Goal: Task Accomplishment & Management: Manage account settings

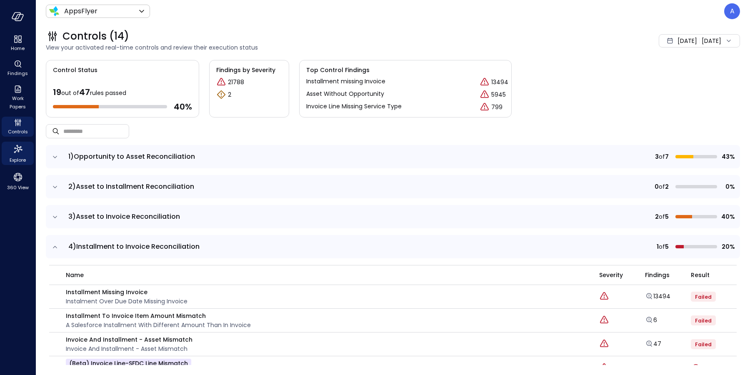
scroll to position [80, 0]
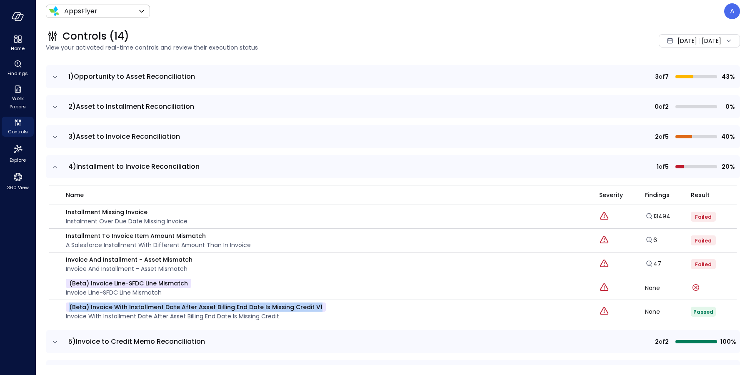
click at [54, 75] on icon "expand row" at bounding box center [55, 77] width 8 height 8
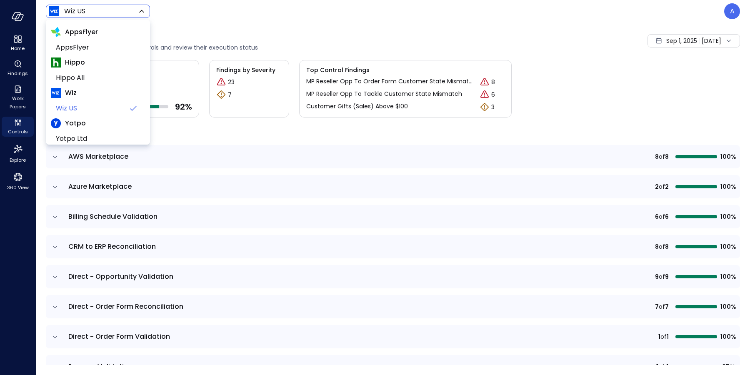
click at [123, 15] on body "Home Findings Work Papers Controls Explore 360 View Wiz US ****** ​ A Controls …" at bounding box center [375, 187] width 750 height 375
click at [105, 49] on span "AppsFlyer" at bounding box center [97, 47] width 82 height 10
type input "*******"
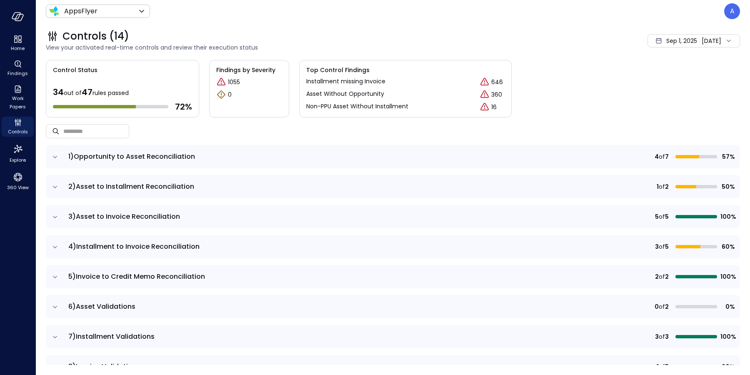
click at [53, 156] on icon "expand row" at bounding box center [55, 157] width 8 height 8
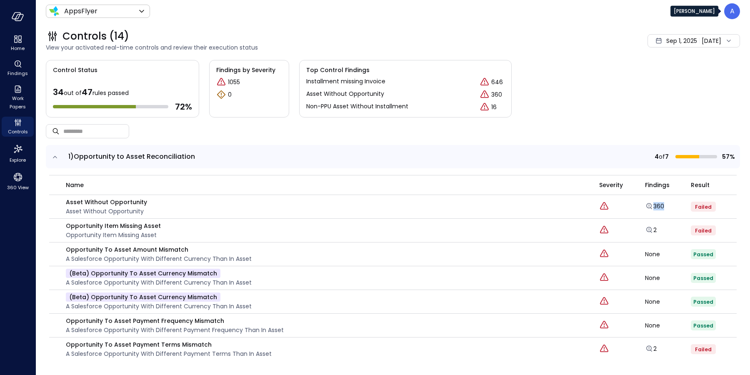
click at [732, 11] on p "A" at bounding box center [732, 11] width 5 height 10
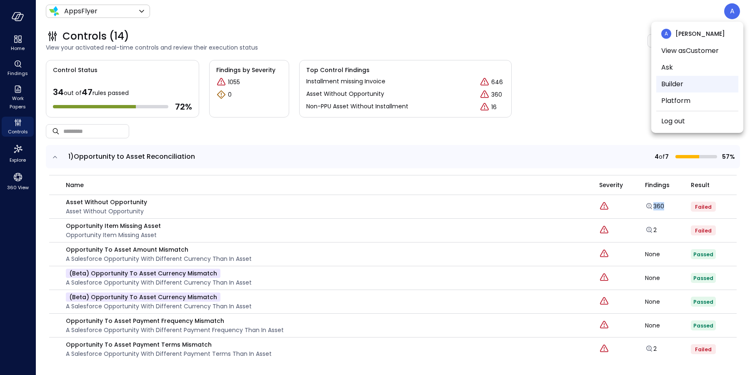
click at [687, 87] on li "Builder" at bounding box center [697, 84] width 82 height 17
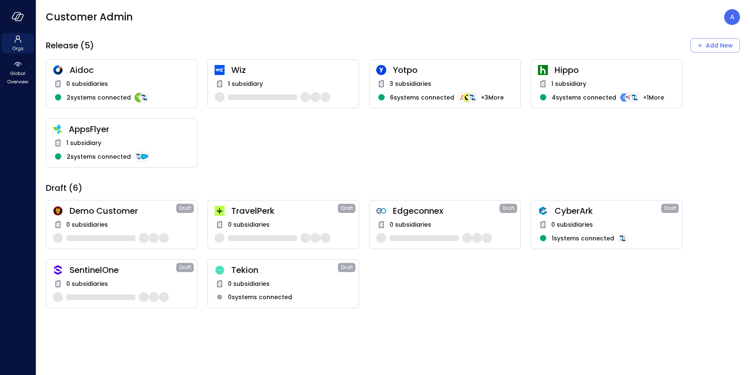
click at [130, 131] on span "AppsFlyer" at bounding box center [130, 129] width 122 height 11
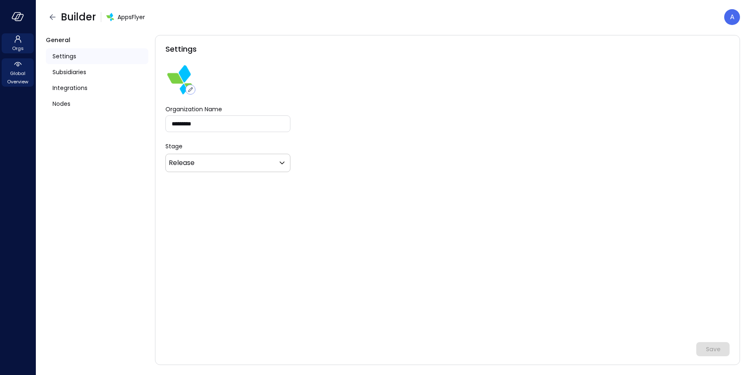
click at [21, 72] on span "Global Overview" at bounding box center [17, 77] width 25 height 17
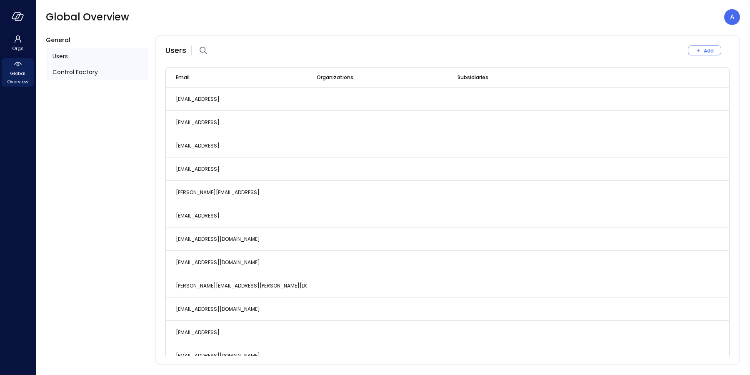
click at [86, 74] on span "Control Factory" at bounding box center [74, 71] width 45 height 9
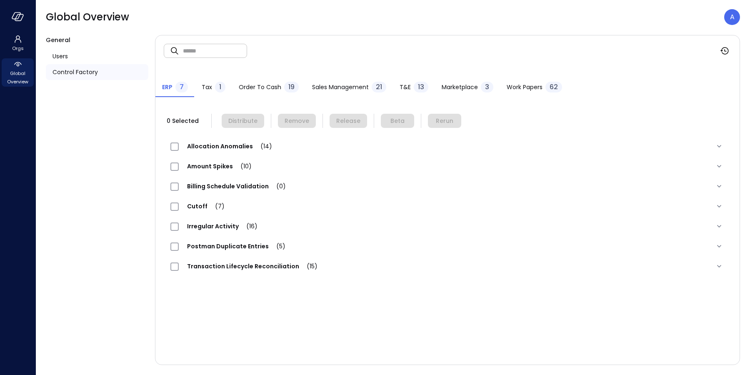
click at [261, 85] on span "Order to Cash" at bounding box center [260, 86] width 42 height 9
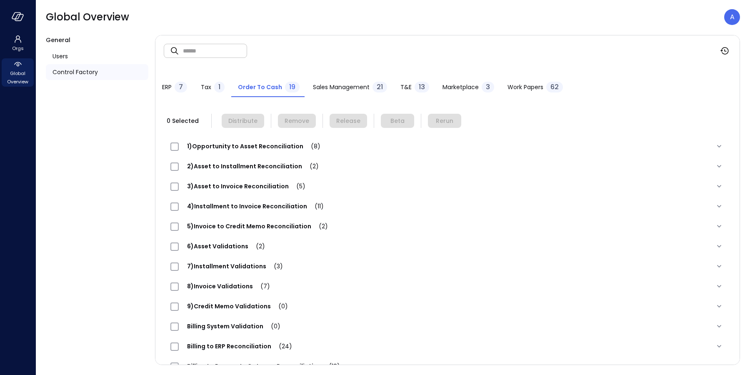
click at [266, 148] on span "1)Opportunity to Asset Reconciliation (8)" at bounding box center [254, 146] width 150 height 8
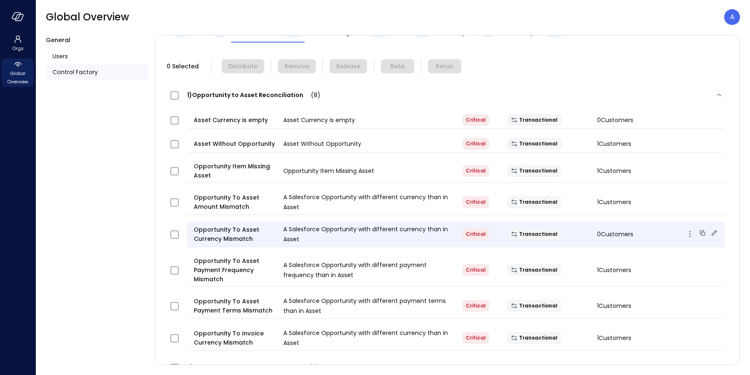
scroll to position [75, 0]
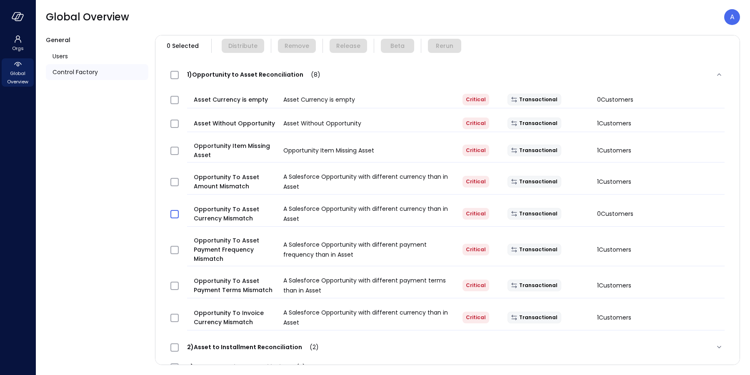
click at [175, 217] on span at bounding box center [174, 214] width 8 height 8
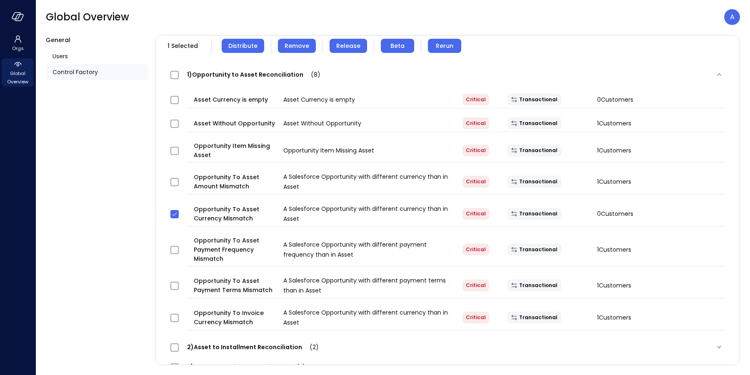
click at [294, 47] on span "Remove" at bounding box center [297, 45] width 25 height 9
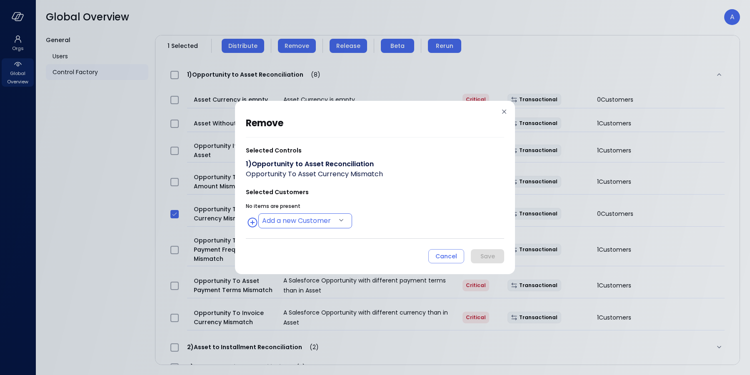
click at [298, 214] on body "Orgs Global Overview Global Overview A General Users Control Factory ​ ​ ERP 7 …" at bounding box center [375, 187] width 750 height 375
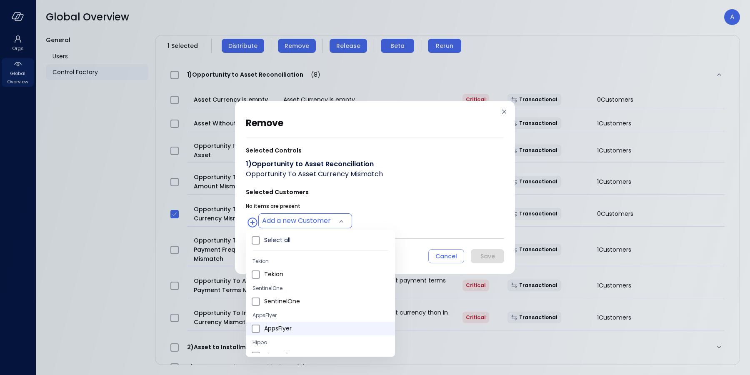
type input "**********"
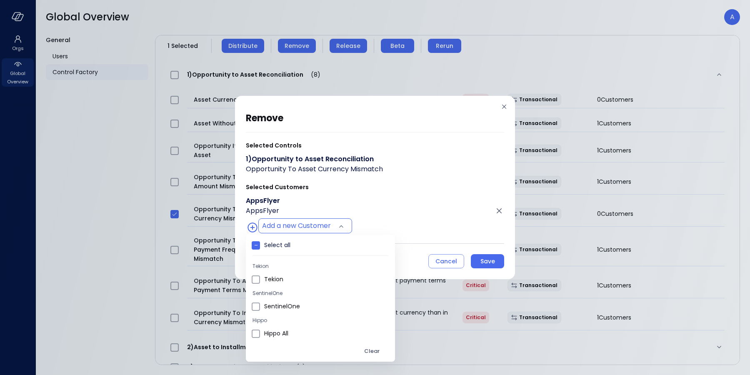
click at [436, 227] on div at bounding box center [375, 187] width 750 height 375
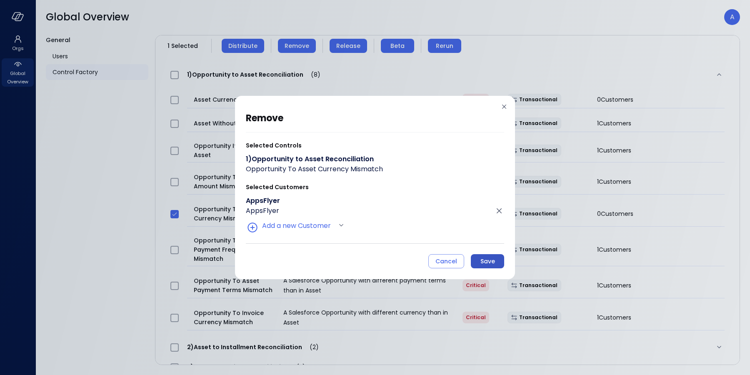
click at [486, 261] on div "Save" at bounding box center [487, 261] width 15 height 10
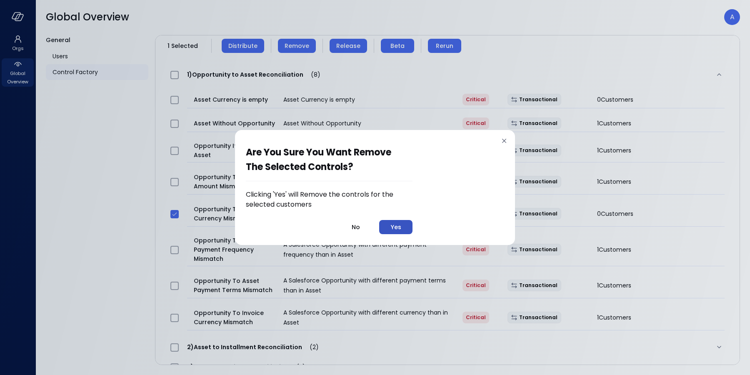
click at [396, 227] on div "Yes" at bounding box center [396, 227] width 10 height 10
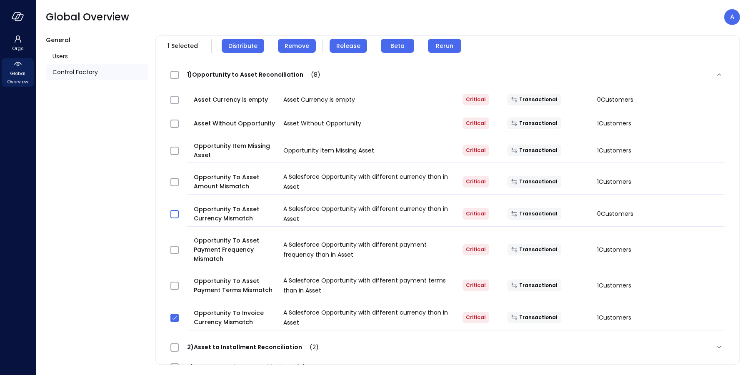
click at [300, 46] on span "Remove" at bounding box center [297, 45] width 25 height 9
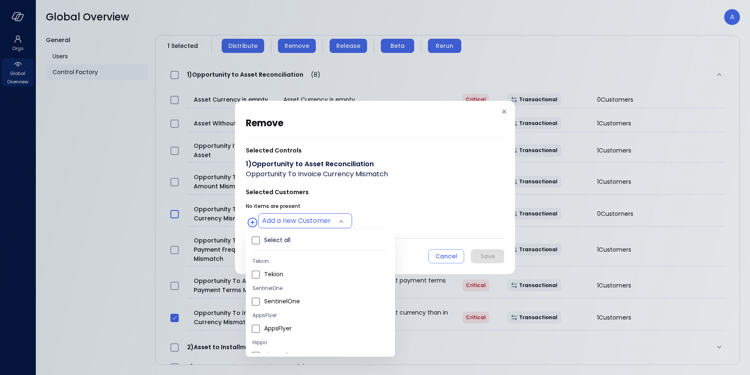
click at [302, 222] on body "Orgs Global Overview Global Overview A General Users Control Factory ​ ​ ERP 7 …" at bounding box center [375, 187] width 750 height 375
type input "**********"
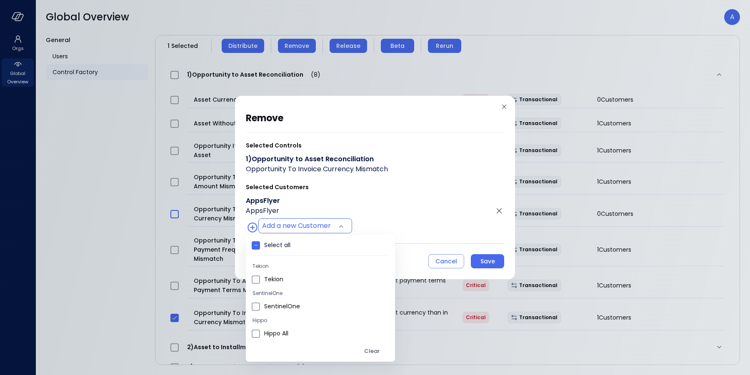
click at [417, 189] on div at bounding box center [375, 187] width 750 height 375
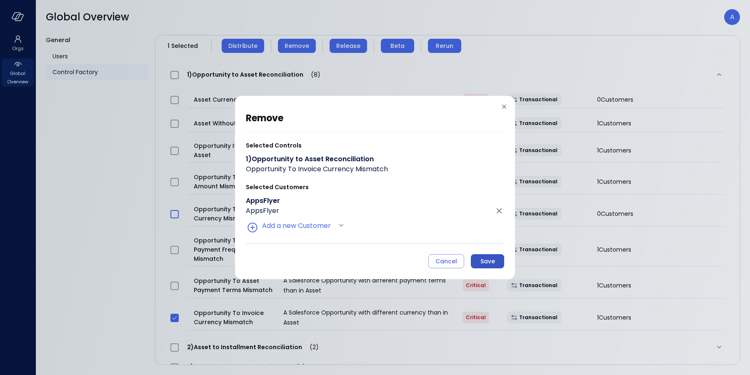
click at [477, 261] on button "Save" at bounding box center [487, 261] width 33 height 14
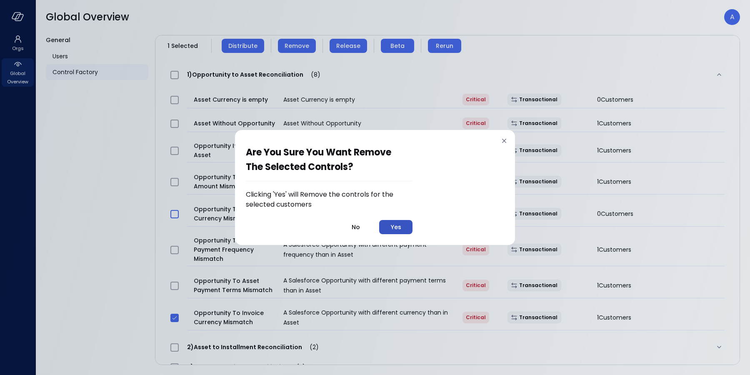
click at [398, 229] on div "Yes" at bounding box center [396, 227] width 10 height 10
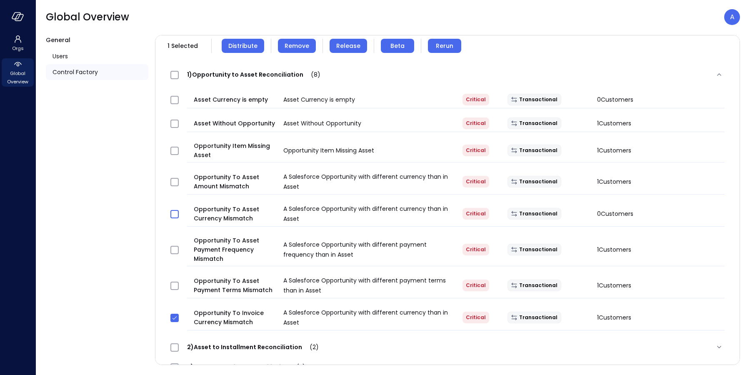
click at [299, 47] on span "Remove" at bounding box center [297, 45] width 25 height 9
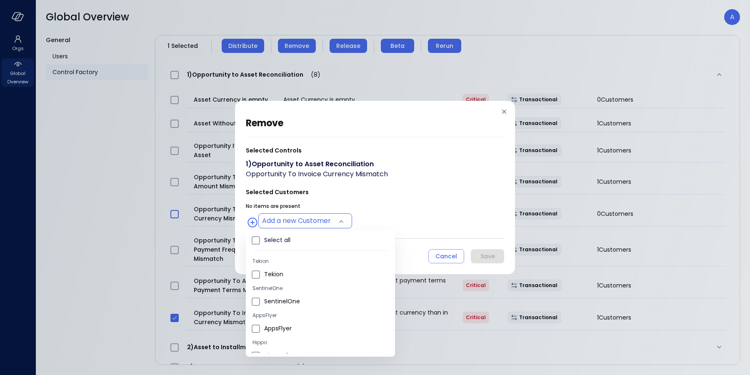
drag, startPoint x: 296, startPoint y: 219, endPoint x: 290, endPoint y: 225, distance: 9.1
click at [297, 219] on body "Orgs Global Overview Global Overview A General Users Control Factory ​ ​ ERP 7 …" at bounding box center [375, 187] width 750 height 375
type input "**********"
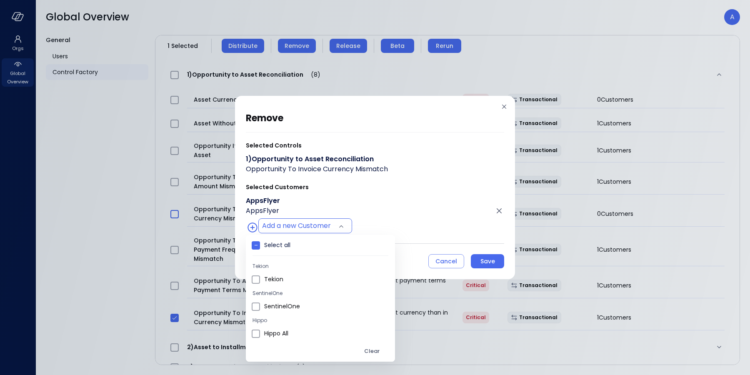
drag, startPoint x: 432, startPoint y: 225, endPoint x: 437, endPoint y: 225, distance: 5.4
click at [434, 225] on div at bounding box center [375, 187] width 750 height 375
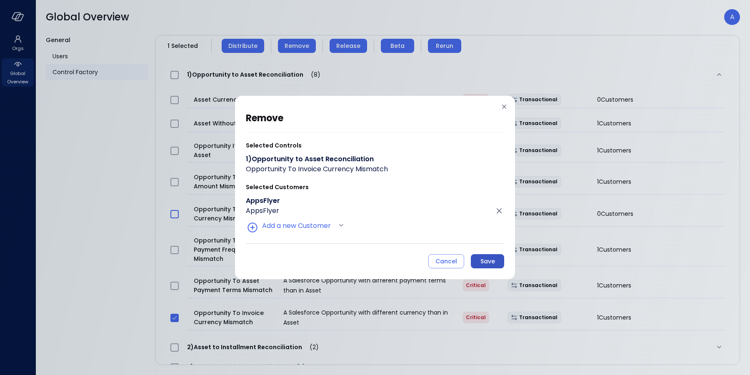
click at [487, 263] on div "Save" at bounding box center [487, 261] width 15 height 10
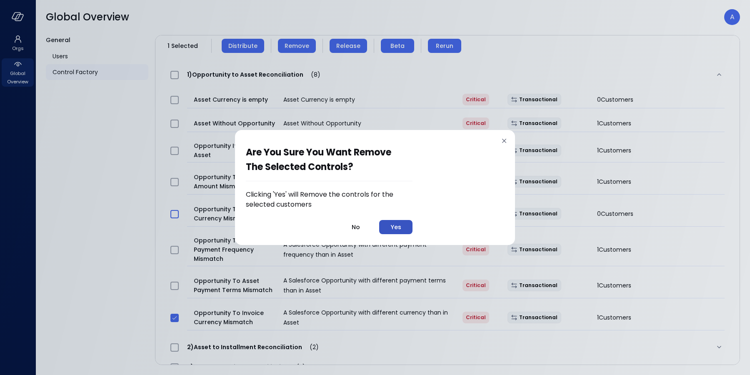
click at [405, 227] on button "Yes" at bounding box center [395, 227] width 33 height 14
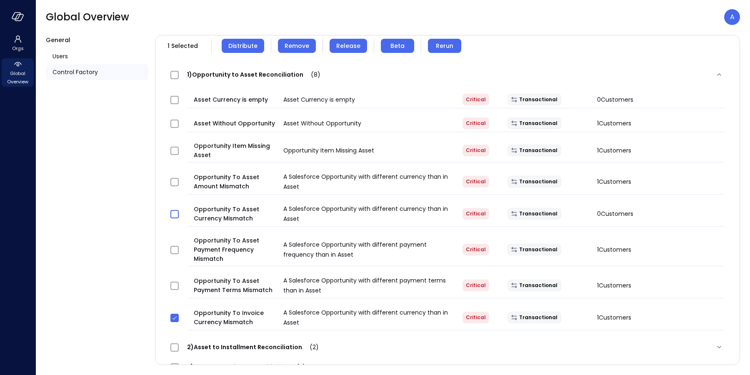
click at [265, 73] on span "1)Opportunity to Asset Reconciliation (8)" at bounding box center [254, 74] width 150 height 8
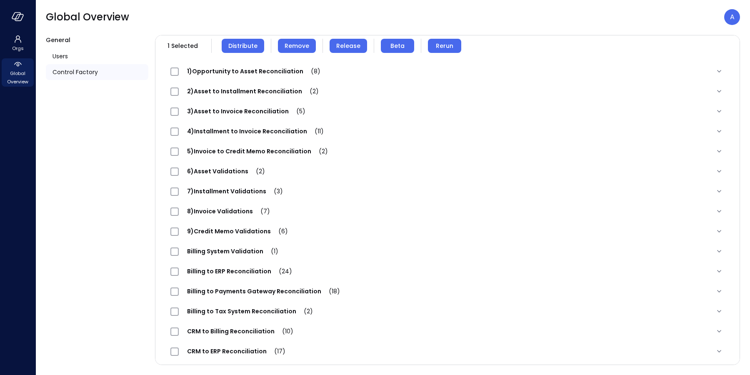
click at [245, 111] on span "3)Asset to Invoice Reconciliation (5)" at bounding box center [246, 111] width 135 height 8
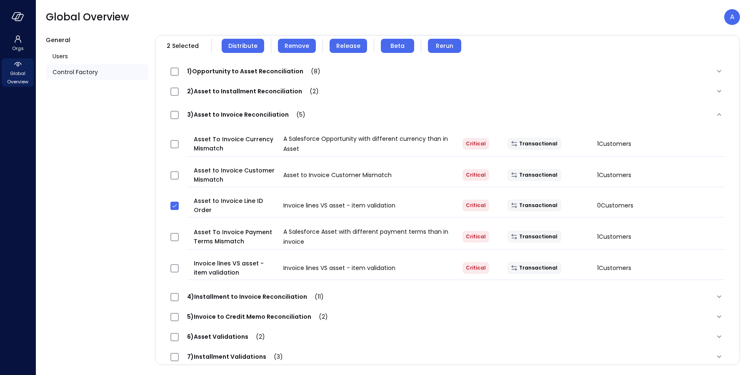
click at [294, 48] on span "Remove" at bounding box center [297, 45] width 25 height 9
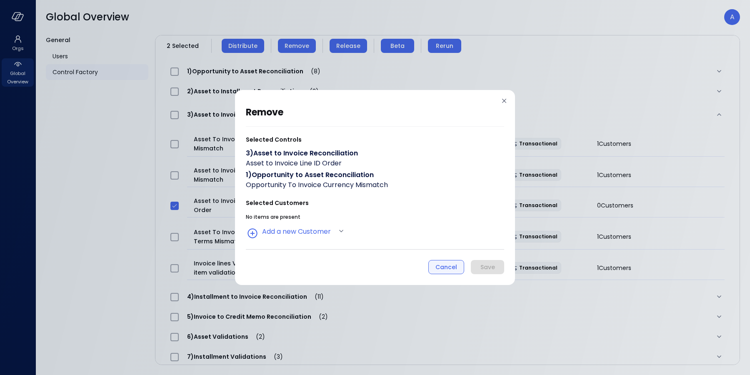
click at [441, 272] on button "Cancel" at bounding box center [446, 267] width 36 height 14
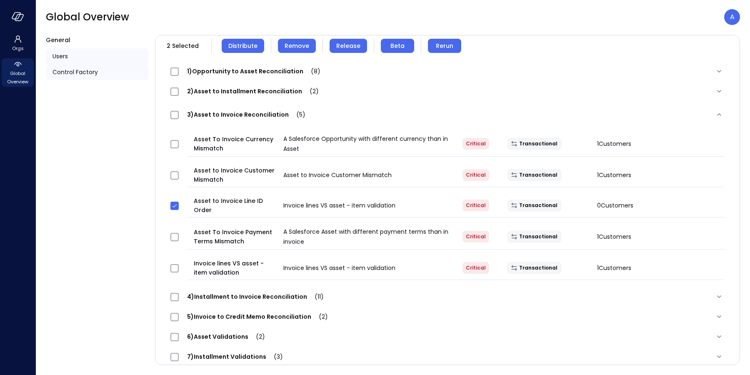
click at [70, 56] on div "Users" at bounding box center [97, 56] width 102 height 16
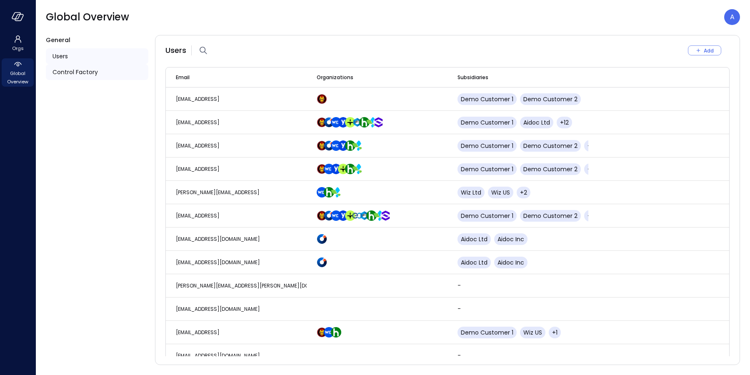
click at [72, 70] on span "Control Factory" at bounding box center [74, 71] width 45 height 9
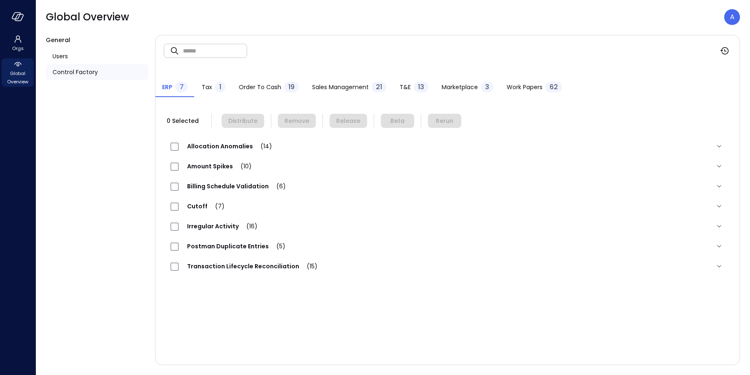
click at [273, 88] on span "Order to Cash" at bounding box center [260, 86] width 42 height 9
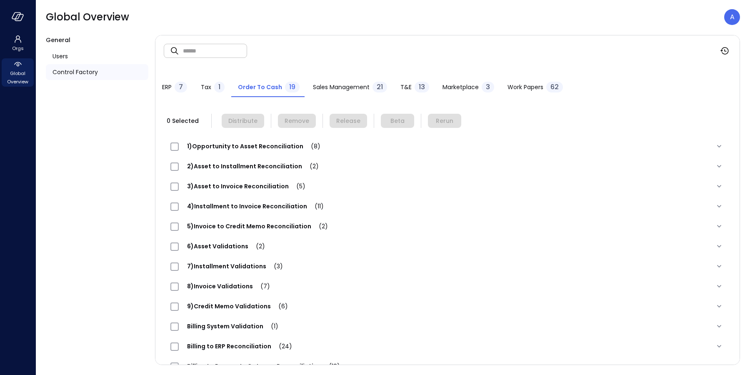
click at [237, 185] on span "3)Asset to Invoice Reconciliation (5)" at bounding box center [246, 186] width 135 height 8
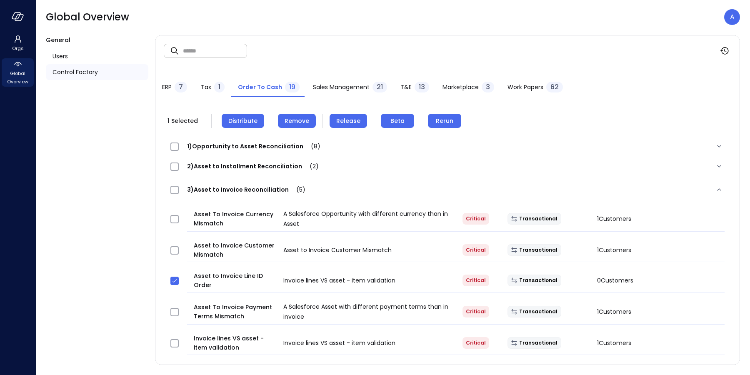
click at [295, 122] on span "Remove" at bounding box center [297, 120] width 25 height 9
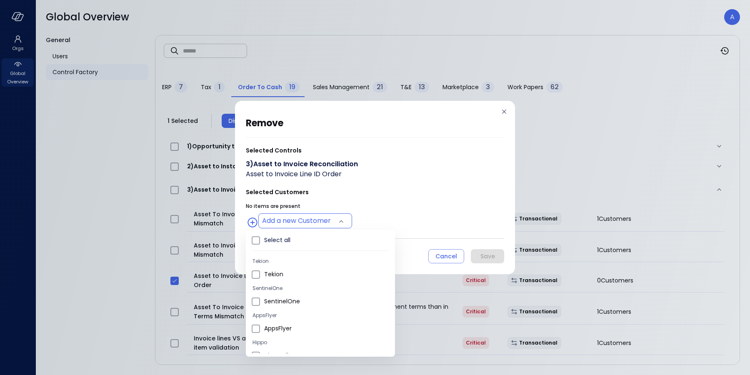
click at [319, 217] on body "Orgs Global Overview Global Overview A General Users Control Factory ​ ​ ERP 7 …" at bounding box center [375, 187] width 750 height 375
click at [260, 328] on li "AppsFlyer" at bounding box center [320, 329] width 149 height 14
type input "**********"
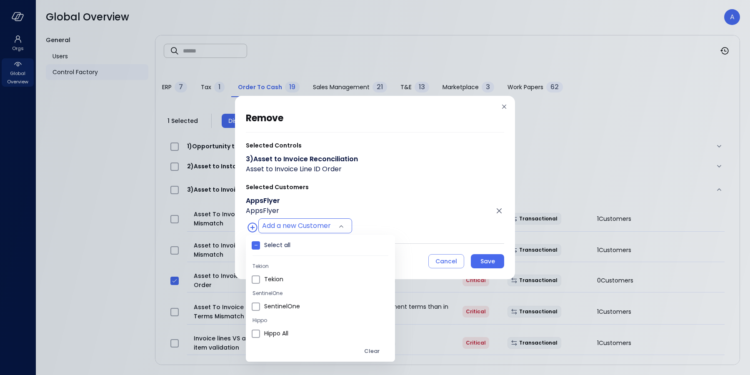
click at [458, 210] on div at bounding box center [375, 187] width 750 height 375
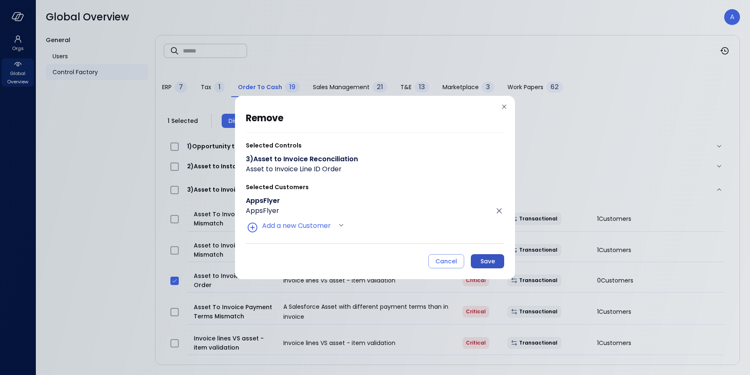
click at [487, 259] on div "Save" at bounding box center [487, 261] width 15 height 10
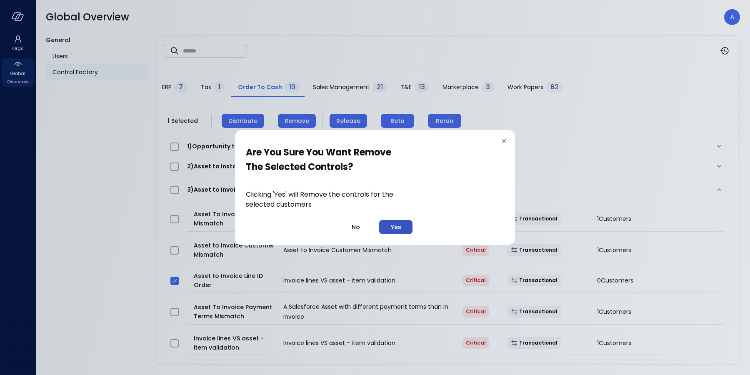
click at [404, 228] on button "Yes" at bounding box center [395, 227] width 33 height 14
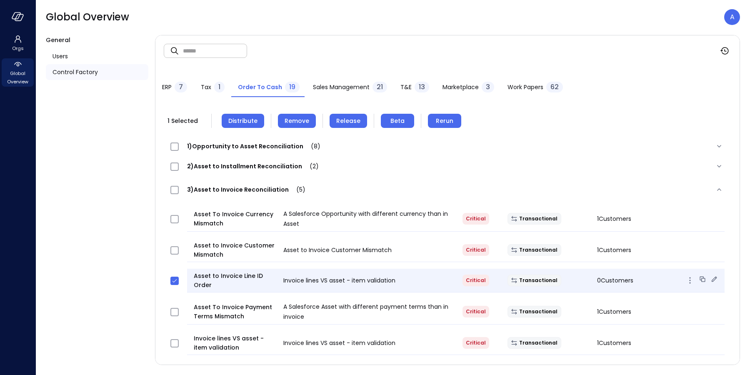
click at [710, 282] on icon at bounding box center [714, 279] width 8 height 8
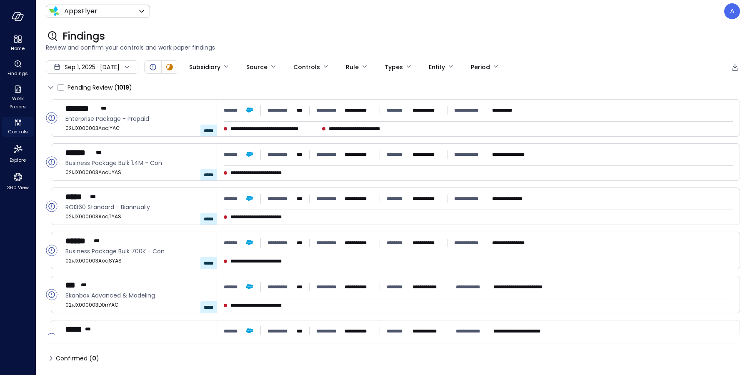
click at [17, 125] on icon "Controls" at bounding box center [18, 124] width 2 height 2
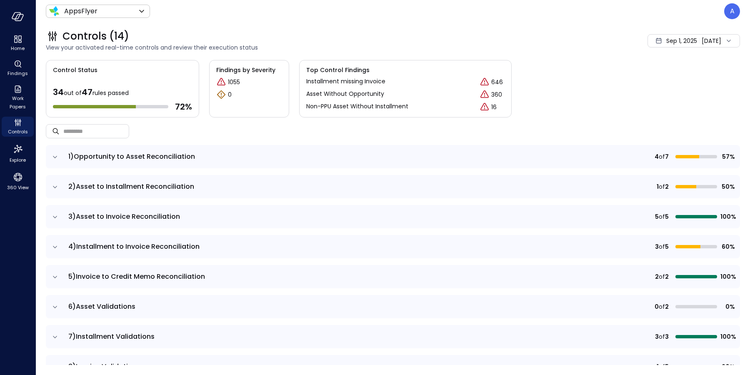
click at [55, 156] on icon "expand row" at bounding box center [55, 157] width 8 height 8
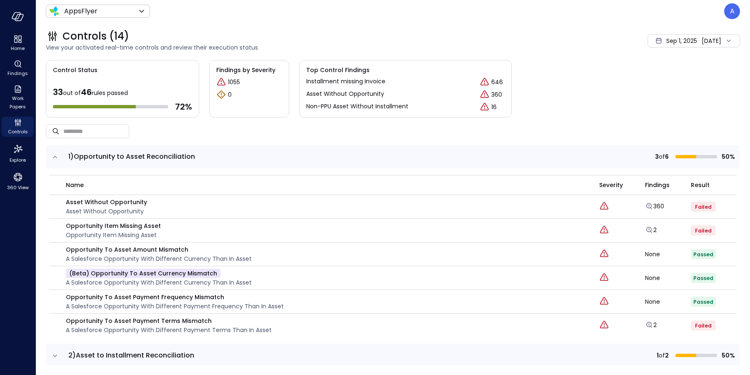
click at [666, 45] on div "Sep 1, 2025" at bounding box center [681, 40] width 31 height 17
click at [662, 105] on li "Custom" at bounding box center [677, 105] width 66 height 14
click at [702, 45] on span "[DATE]" at bounding box center [712, 40] width 20 height 9
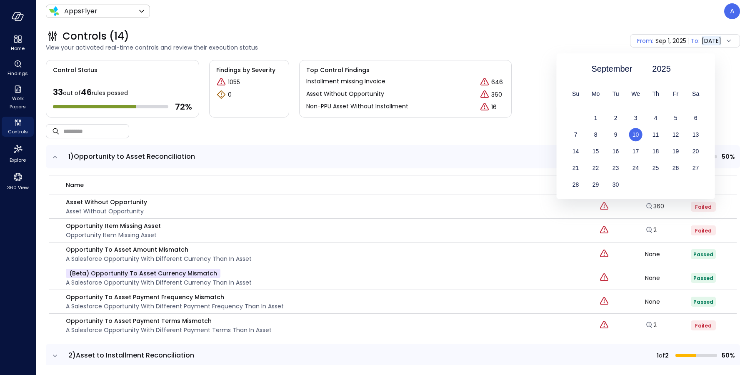
drag, startPoint x: 602, startPoint y: 37, endPoint x: 597, endPoint y: 34, distance: 5.8
click at [597, 34] on div "From: [DATE] To: [DATE]" at bounding box center [638, 40] width 204 height 13
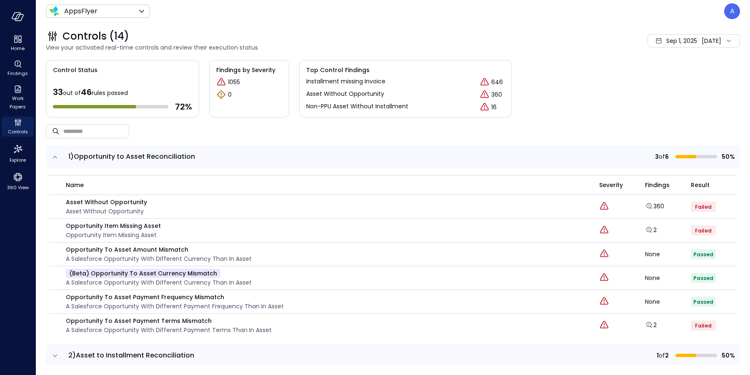
click at [667, 41] on span "Sep 1, 2025" at bounding box center [681, 40] width 31 height 9
click at [673, 89] on li "Current Year [DATE]" at bounding box center [677, 91] width 66 height 14
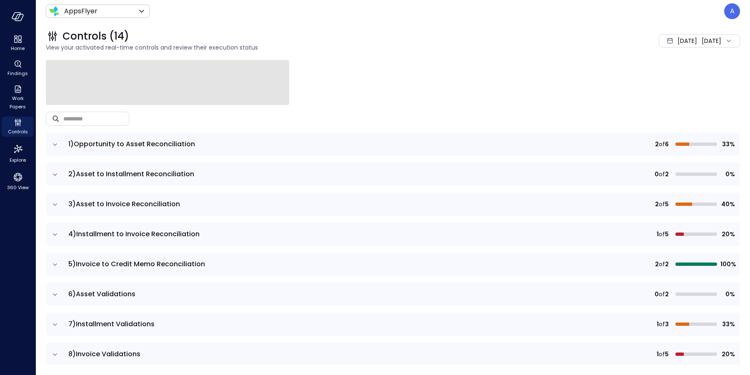
click at [55, 141] on icon "expand row" at bounding box center [55, 144] width 8 height 8
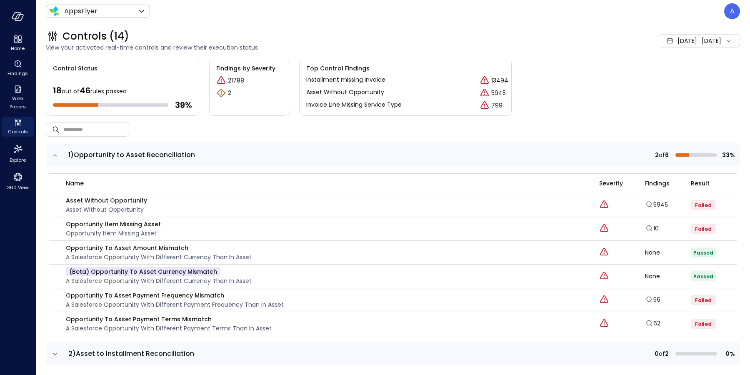
scroll to position [2, 0]
click at [52, 157] on icon "expand row" at bounding box center [55, 155] width 8 height 8
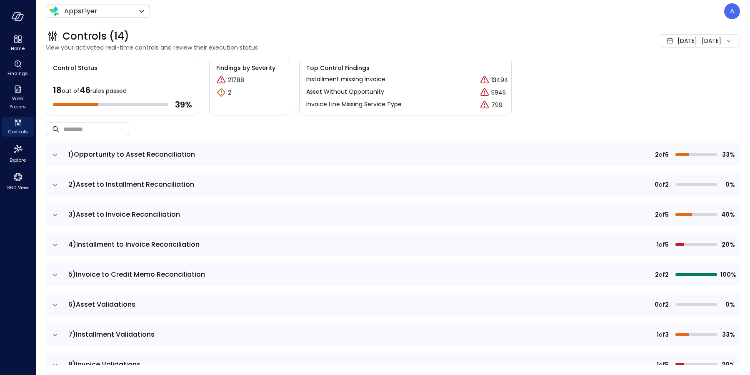
click at [55, 182] on icon "expand row" at bounding box center [55, 185] width 8 height 8
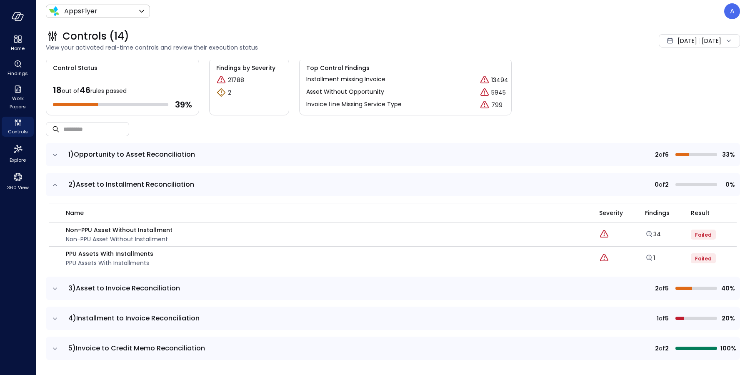
click at [55, 186] on icon "expand row" at bounding box center [55, 185] width 8 height 8
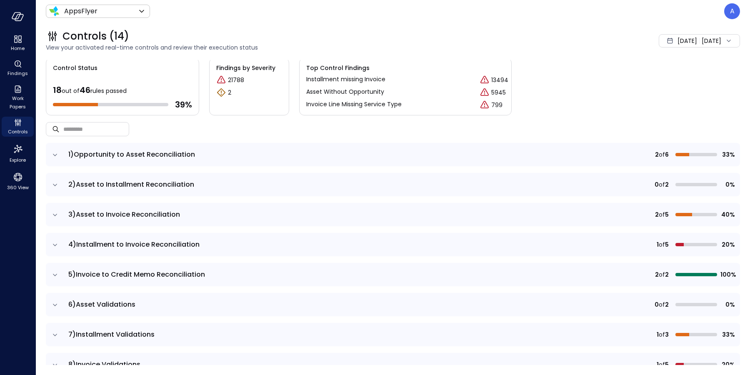
click at [55, 187] on icon "expand row" at bounding box center [55, 185] width 8 height 8
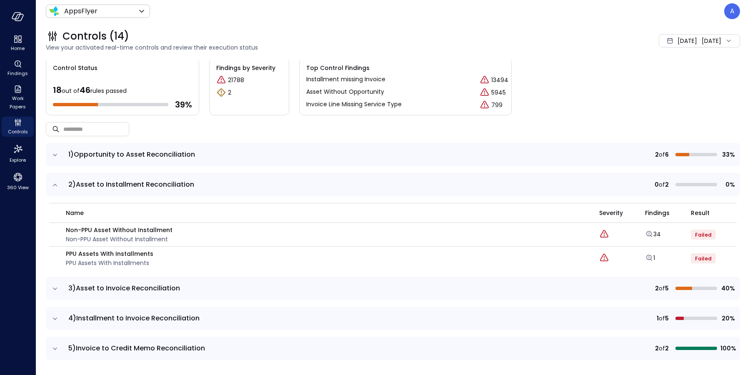
click at [55, 187] on icon "expand row" at bounding box center [55, 185] width 8 height 8
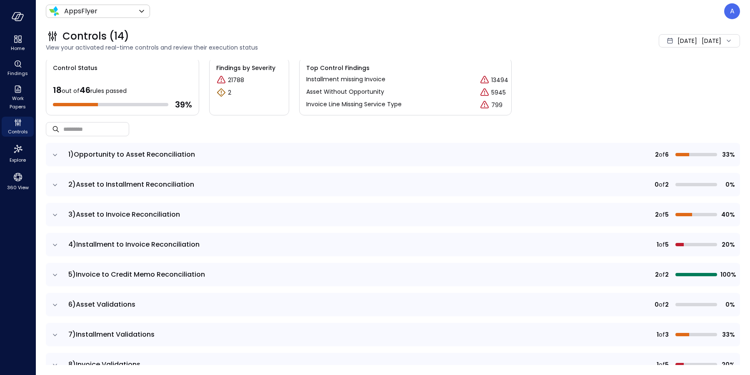
click at [55, 211] on icon "expand row" at bounding box center [55, 215] width 8 height 8
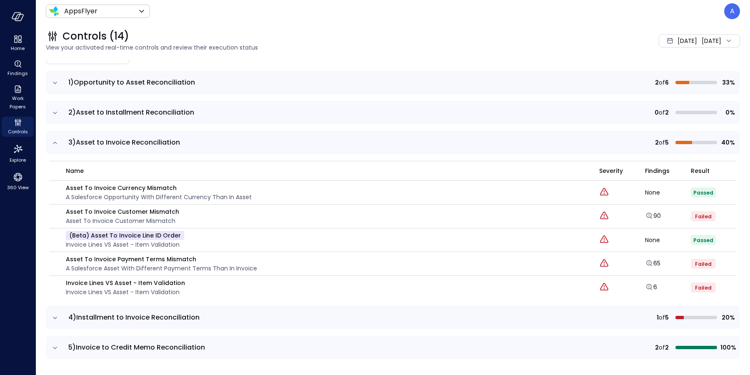
scroll to position [77, 0]
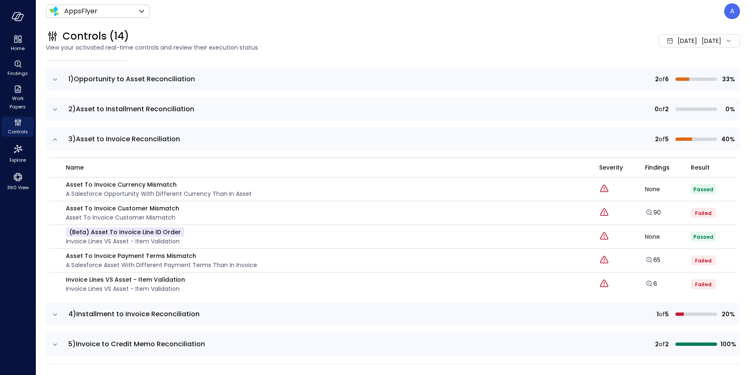
click at [55, 140] on icon "expand row" at bounding box center [55, 139] width 8 height 8
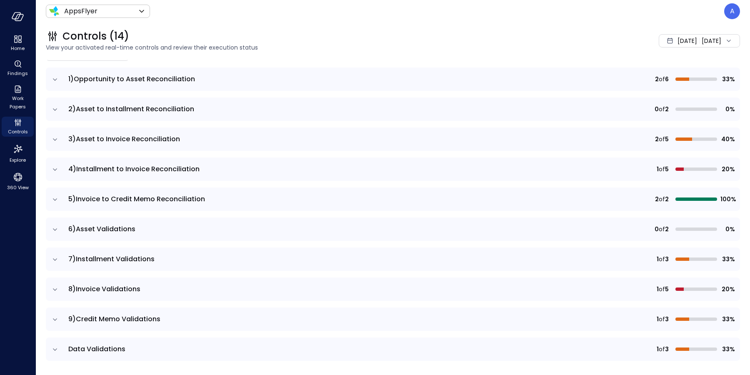
click at [54, 172] on icon "expand row" at bounding box center [55, 169] width 8 height 8
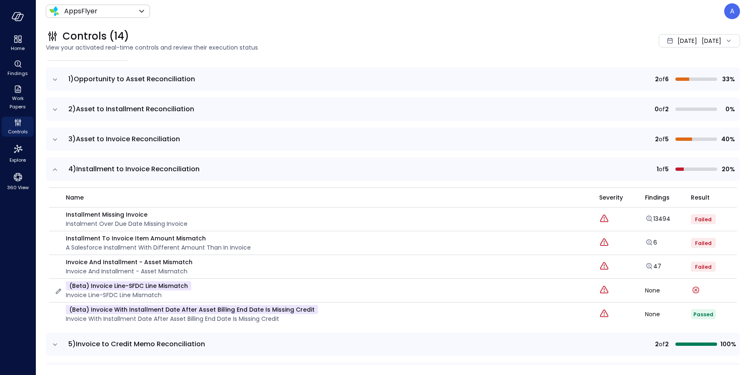
click at [139, 284] on p "(beta) Invoice line-SFDC line Mismatch" at bounding box center [128, 285] width 125 height 9
copy p "SFDC"
click at [52, 170] on icon "expand row" at bounding box center [55, 169] width 8 height 8
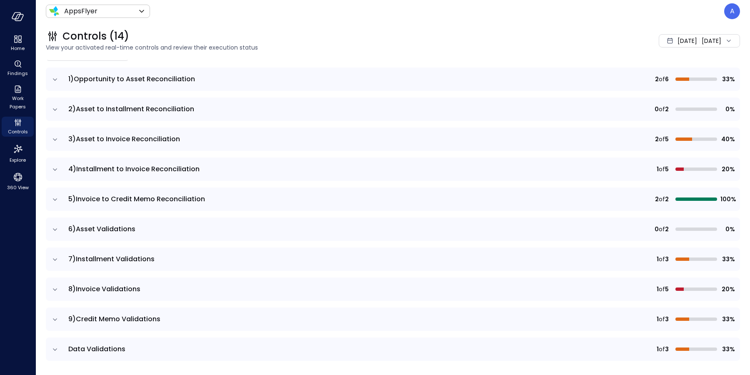
click at [55, 172] on icon "expand row" at bounding box center [55, 169] width 8 height 8
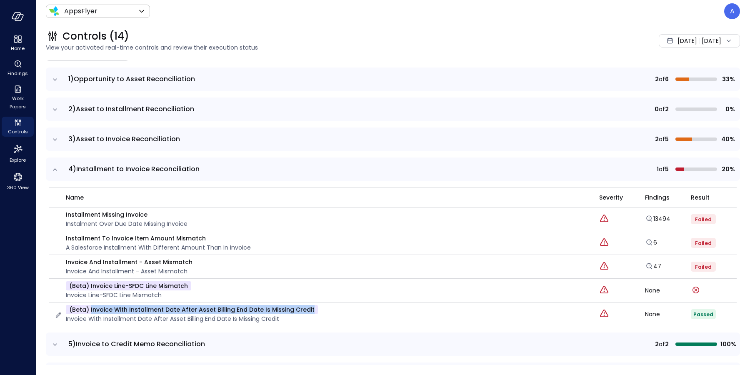
drag, startPoint x: 310, startPoint y: 309, endPoint x: 90, endPoint y: 310, distance: 219.6
click at [90, 310] on div "(beta) Invoice with Installment Date After Asset Billing End Date is Missing Cr…" at bounding box center [321, 314] width 535 height 18
copy p "Invoice with Installment Date After Asset Billing End Date is Missing Credit"
click at [51, 142] on icon "expand row" at bounding box center [55, 139] width 8 height 8
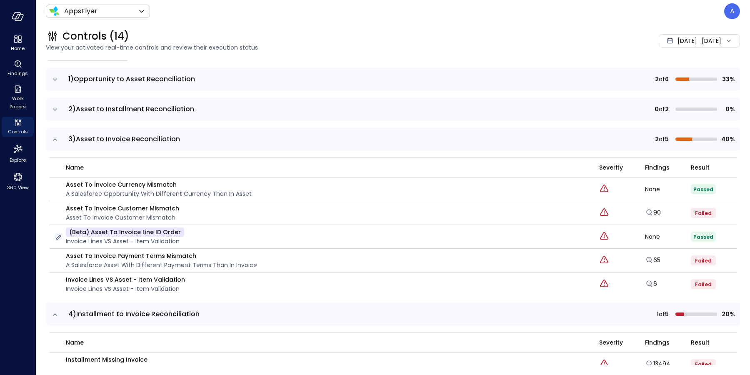
click at [57, 237] on icon "button" at bounding box center [58, 237] width 8 height 8
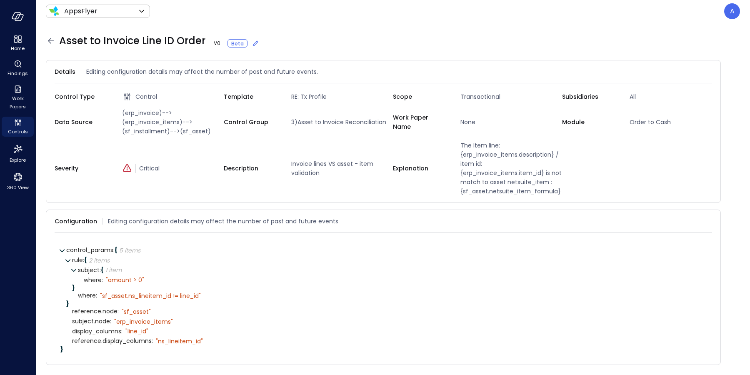
click at [51, 44] on icon at bounding box center [51, 41] width 10 height 10
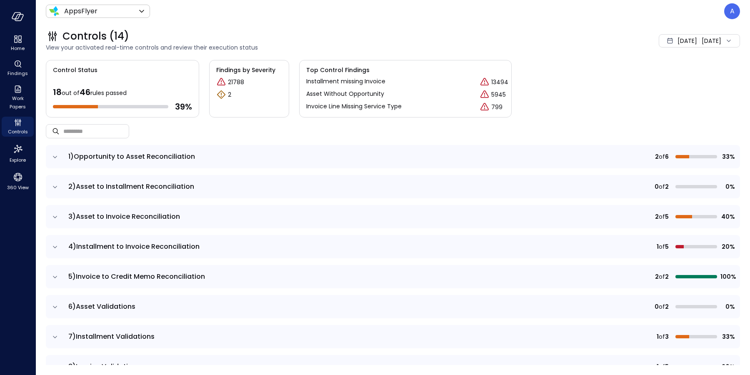
click at [53, 215] on icon "expand row" at bounding box center [55, 217] width 8 height 8
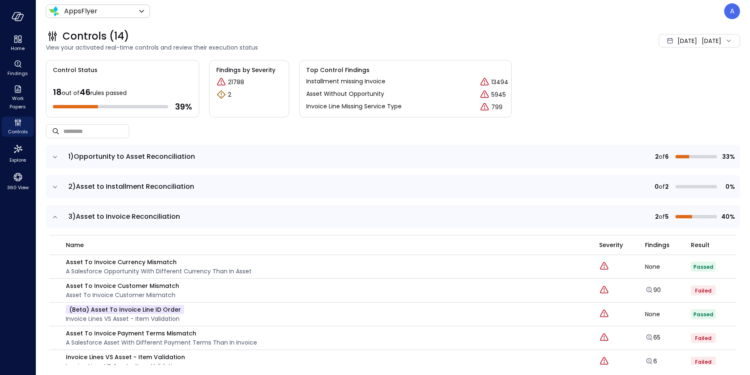
click at [55, 216] on icon "expand row" at bounding box center [55, 217] width 8 height 8
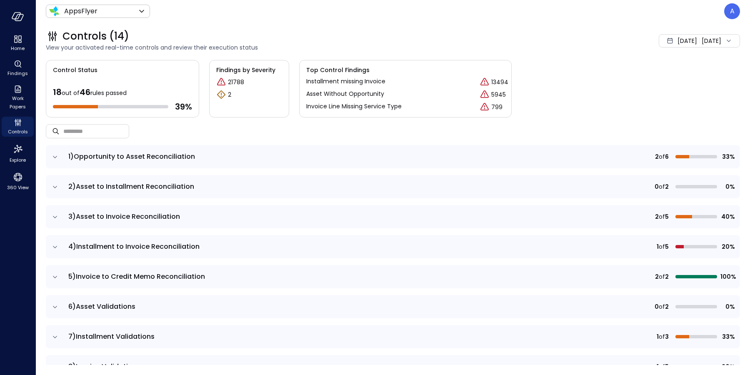
click at [57, 217] on icon "expand row" at bounding box center [55, 217] width 8 height 8
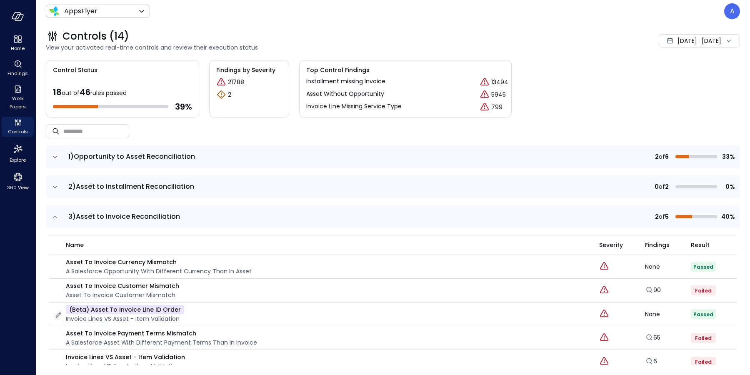
click at [93, 310] on p "(beta) Asset to Invoice Line ID Order" at bounding box center [125, 309] width 118 height 9
drag, startPoint x: 92, startPoint y: 310, endPoint x: 175, endPoint y: 310, distance: 83.7
click at [175, 310] on p "(beta) Asset to Invoice Line ID Order" at bounding box center [125, 309] width 118 height 9
copy p "sset to Invoice Line ID Order"
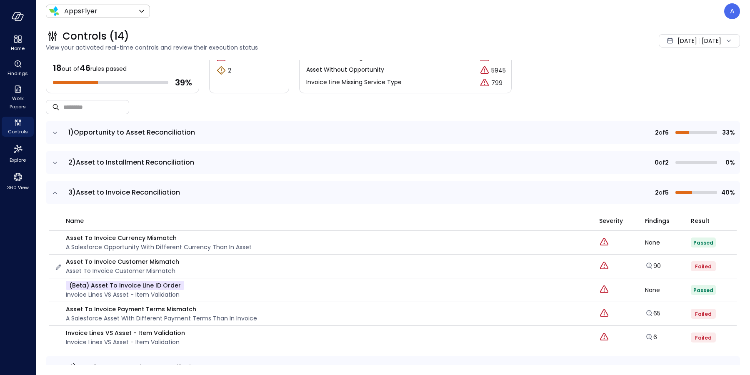
scroll to position [37, 0]
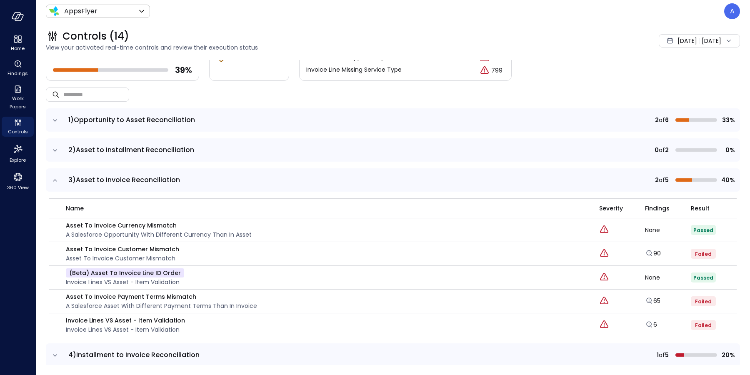
click at [56, 121] on icon "expand row" at bounding box center [55, 120] width 8 height 8
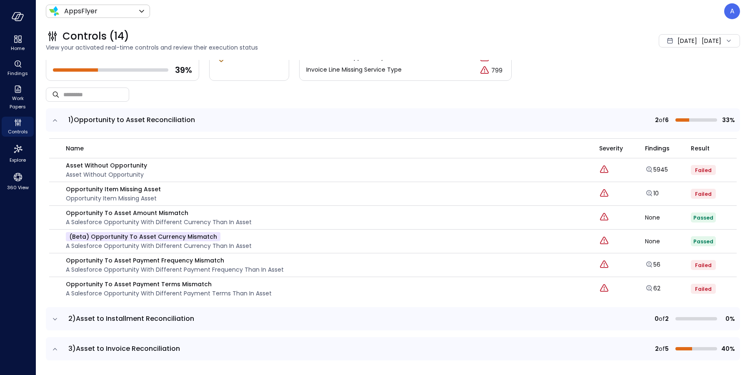
click at [56, 121] on icon "expand row" at bounding box center [55, 120] width 8 height 8
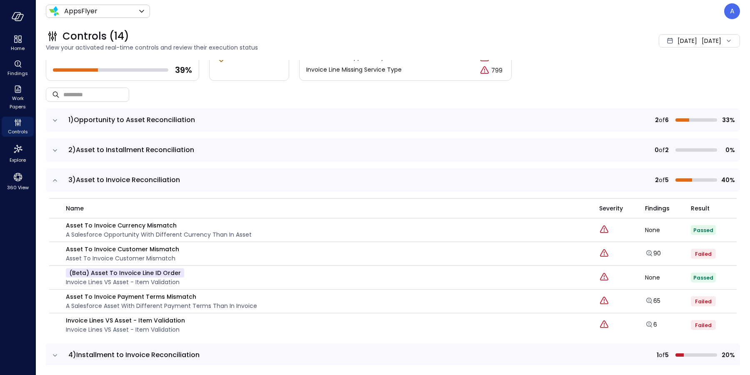
click at [57, 147] on icon "expand row" at bounding box center [55, 150] width 8 height 8
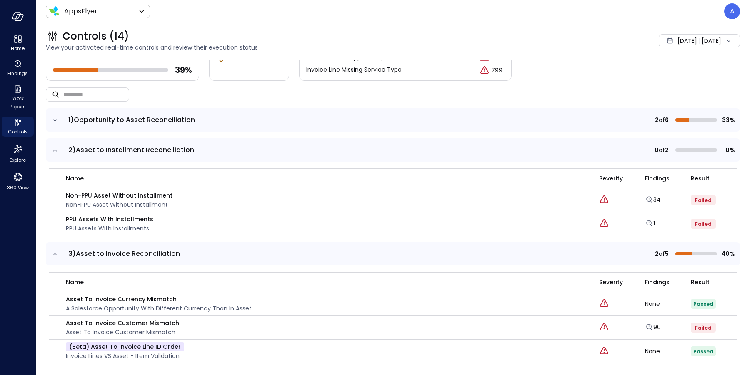
click at [57, 147] on icon "expand row" at bounding box center [55, 150] width 8 height 8
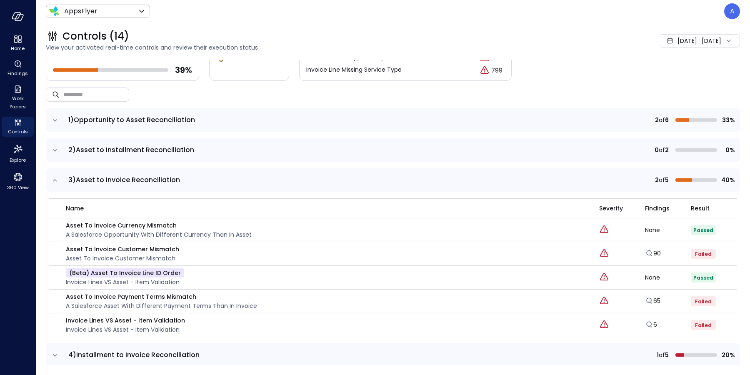
click at [57, 178] on icon "expand row" at bounding box center [55, 180] width 8 height 8
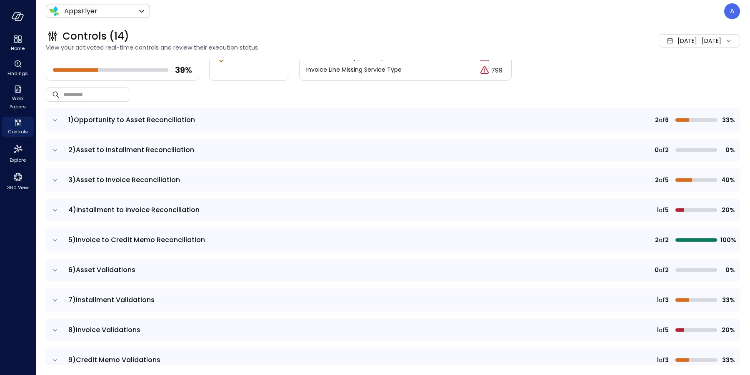
click at [57, 179] on icon "expand row" at bounding box center [55, 180] width 4 height 2
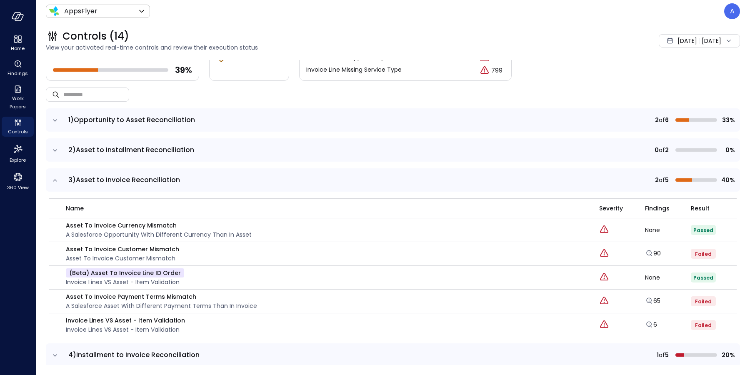
click at [57, 179] on icon "expand row" at bounding box center [55, 180] width 8 height 8
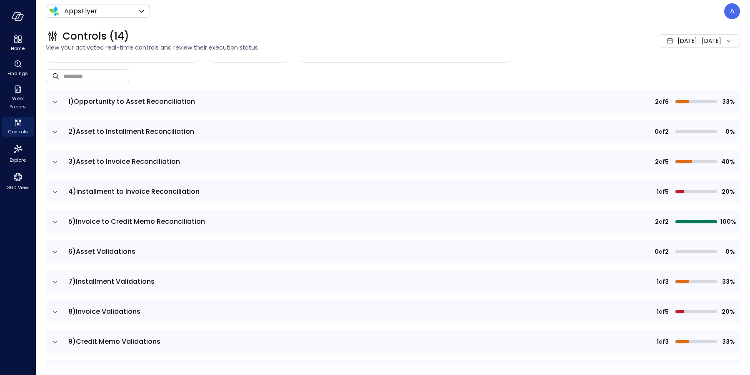
scroll to position [56, 0]
click at [59, 189] on td at bounding box center [54, 190] width 17 height 23
click at [56, 190] on icon "expand row" at bounding box center [55, 191] width 4 height 2
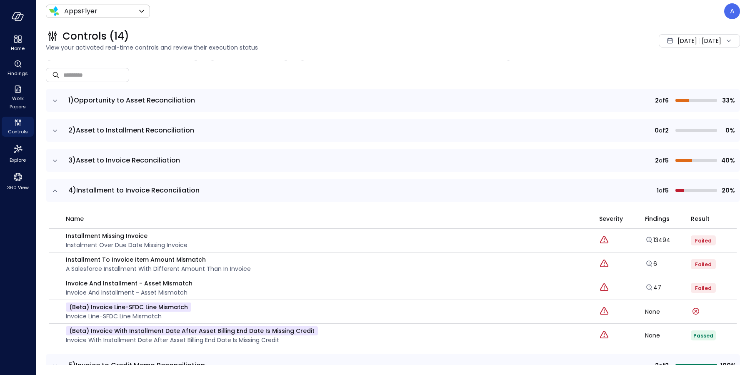
scroll to position [74, 0]
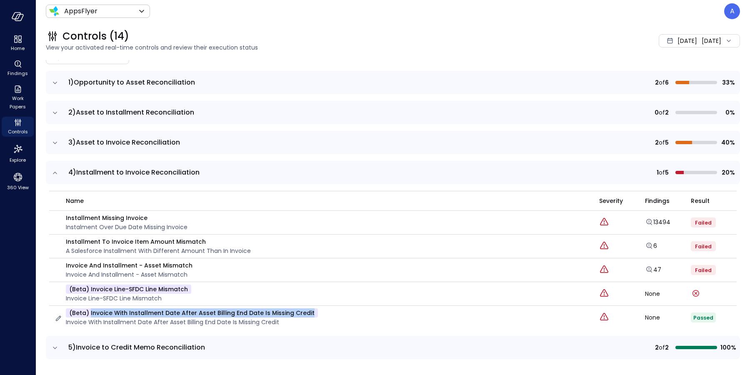
drag, startPoint x: 310, startPoint y: 309, endPoint x: 90, endPoint y: 311, distance: 220.0
click at [90, 311] on div "(beta) Invoice with Installment Date After Asset Billing End Date is Missing Cr…" at bounding box center [321, 317] width 535 height 18
copy p "Invoice with Installment Date After Asset Billing End Date is Missing Credit"
click at [51, 141] on icon "expand row" at bounding box center [55, 143] width 8 height 8
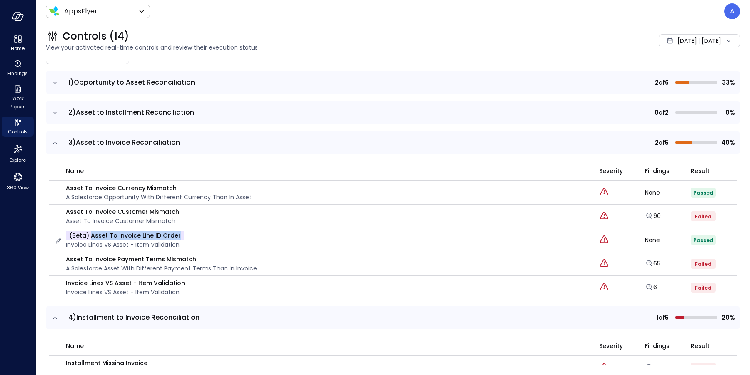
drag, startPoint x: 181, startPoint y: 235, endPoint x: 90, endPoint y: 236, distance: 90.8
click at [90, 236] on div "(beta) Asset to Invoice Line ID Order Invoice lines VS asset - item validation" at bounding box center [321, 240] width 535 height 18
copy p "Asset to Invoice Line ID Order"
click at [54, 79] on icon "expand row" at bounding box center [55, 83] width 8 height 8
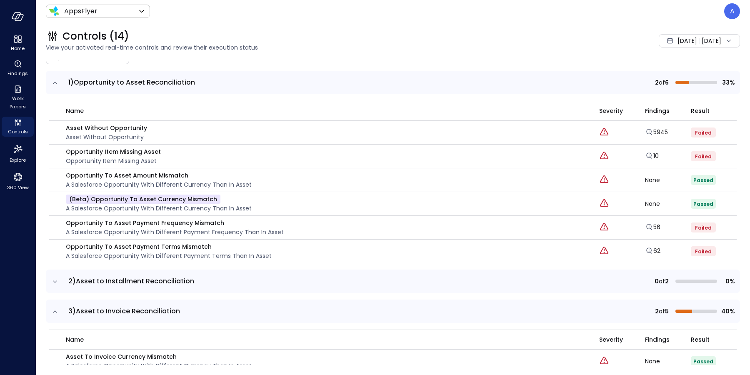
click at [54, 79] on icon "expand row" at bounding box center [55, 83] width 8 height 8
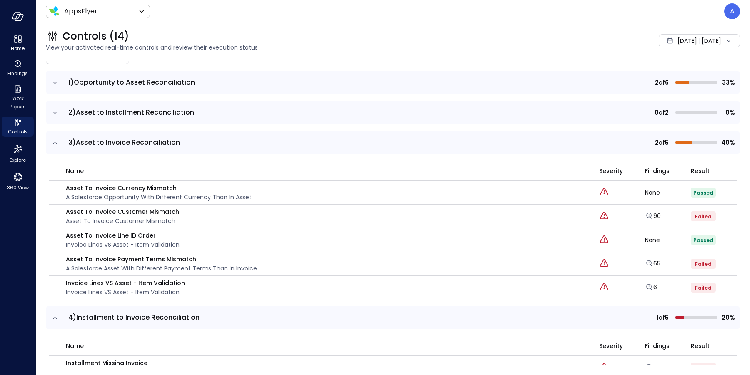
click at [54, 112] on icon "expand row" at bounding box center [55, 113] width 8 height 8
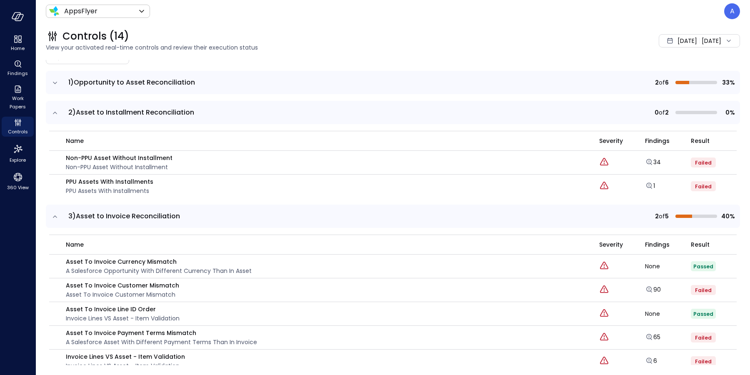
click at [54, 112] on icon "expand row" at bounding box center [55, 113] width 8 height 8
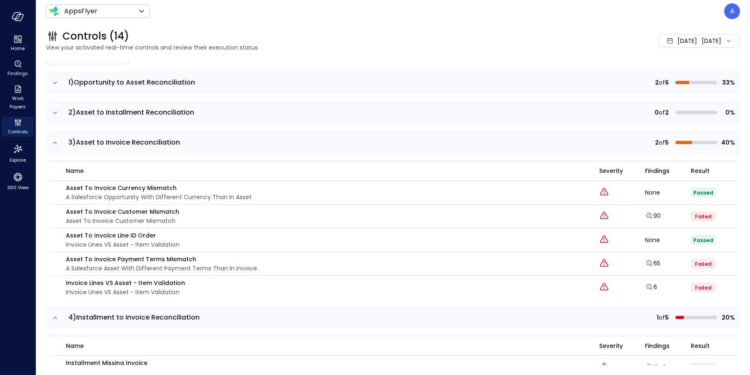
click at [54, 140] on icon "expand row" at bounding box center [55, 143] width 8 height 8
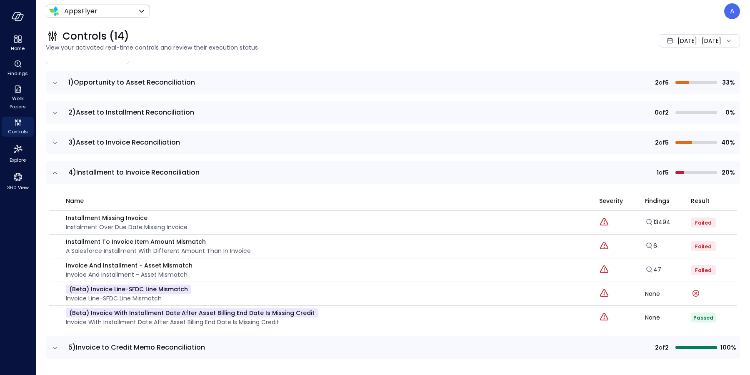
click at [54, 141] on icon "expand row" at bounding box center [55, 143] width 8 height 8
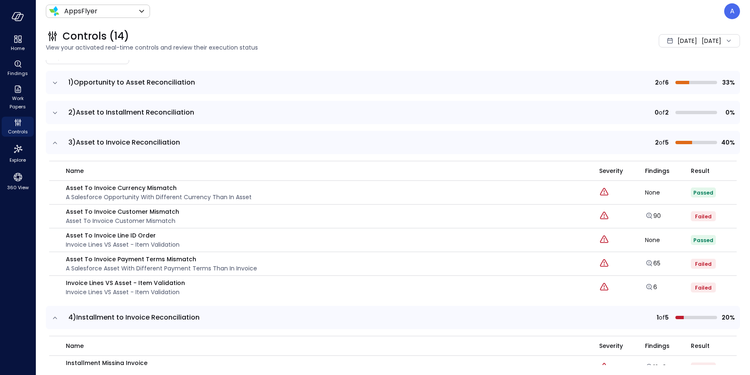
click at [54, 141] on icon "expand row" at bounding box center [55, 143] width 8 height 8
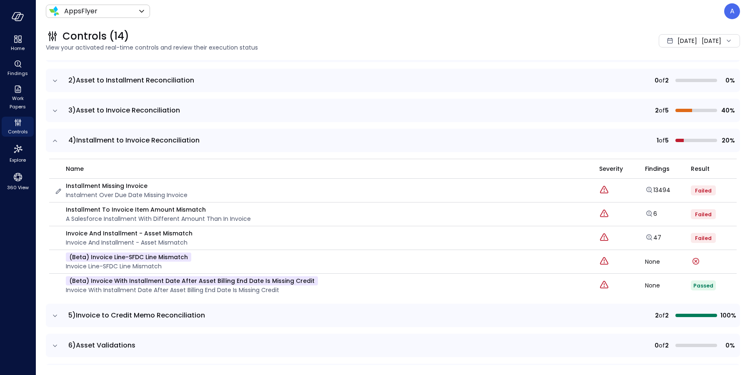
scroll to position [155, 0]
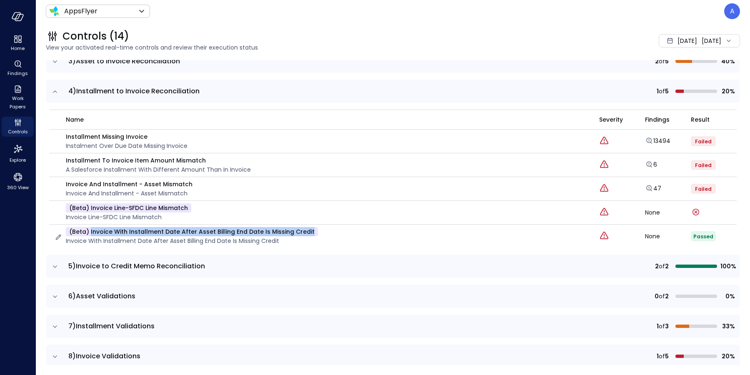
drag, startPoint x: 305, startPoint y: 229, endPoint x: 90, endPoint y: 233, distance: 215.4
click at [90, 233] on p "(beta) Invoice with Installment Date After Asset Billing End Date is Missing Cr…" at bounding box center [192, 231] width 252 height 9
copy p "Invoice with Installment Date After Asset Billing End Date is Missing Credit"
click at [50, 91] on td at bounding box center [54, 91] width 17 height 23
click at [55, 91] on icon "expand row" at bounding box center [55, 91] width 4 height 2
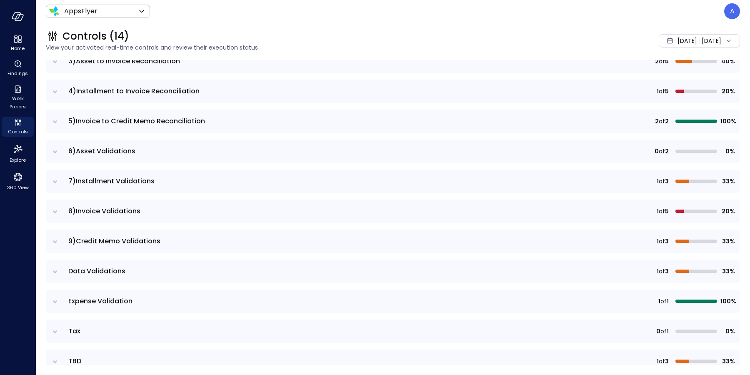
click at [57, 122] on icon "expand row" at bounding box center [55, 121] width 8 height 8
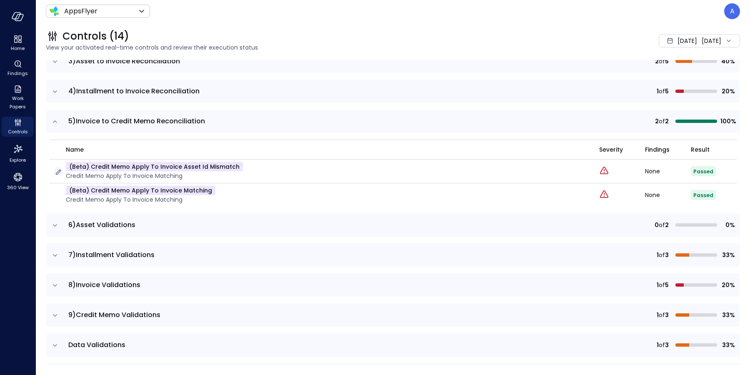
click at [61, 170] on icon "button" at bounding box center [58, 172] width 5 height 5
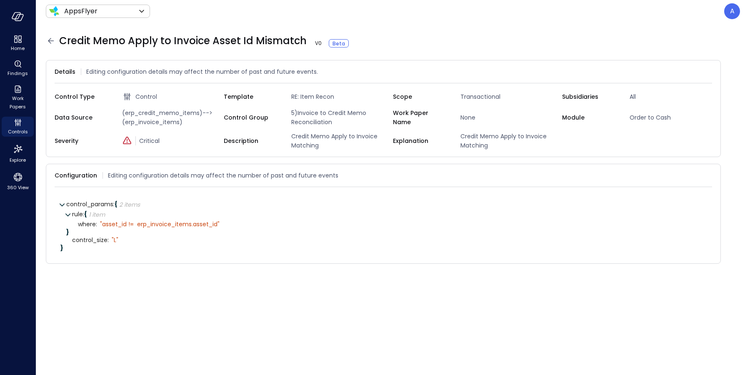
click at [50, 40] on icon at bounding box center [51, 41] width 10 height 10
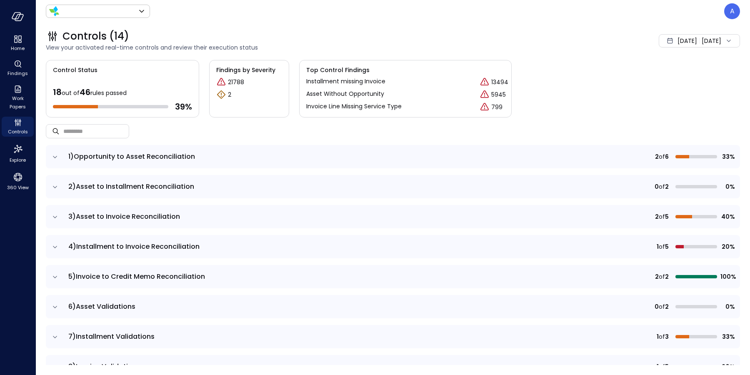
type input "*******"
click at [63, 277] on td "5)Invoice to Credit Memo Reconciliation" at bounding box center [272, 276] width 419 height 23
click at [57, 275] on icon "expand row" at bounding box center [55, 277] width 8 height 8
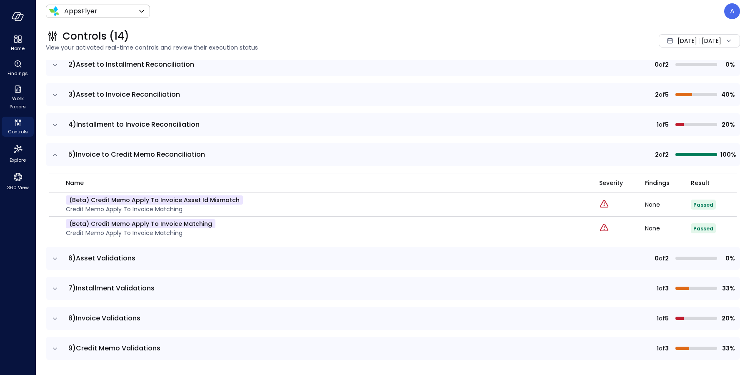
scroll to position [173, 0]
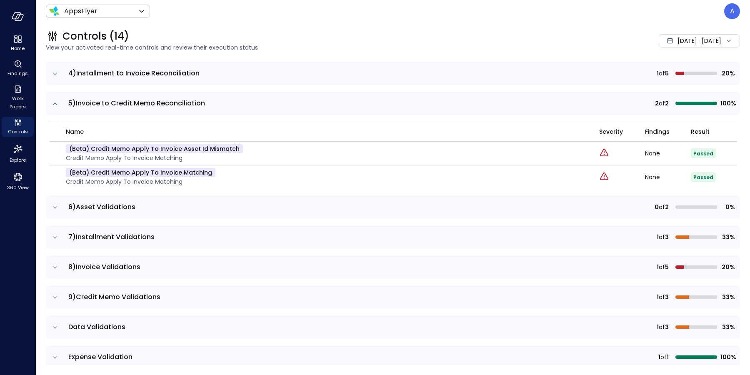
click at [53, 207] on icon "expand row" at bounding box center [55, 207] width 8 height 8
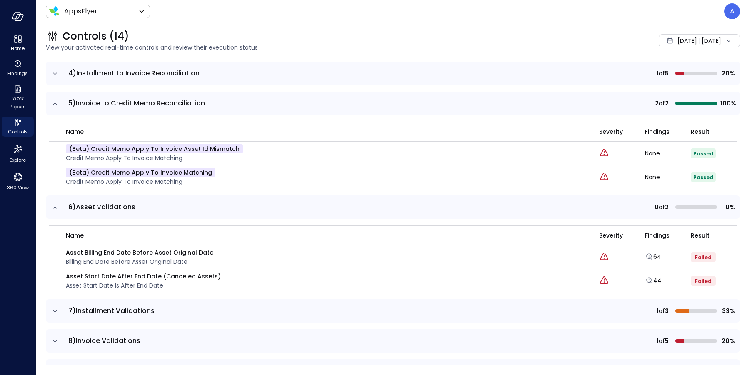
click at [52, 207] on icon "expand row" at bounding box center [55, 207] width 8 height 8
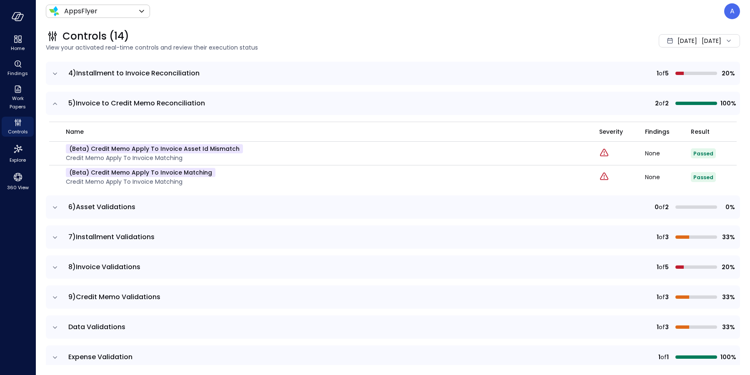
click at [57, 237] on icon "expand row" at bounding box center [55, 237] width 8 height 8
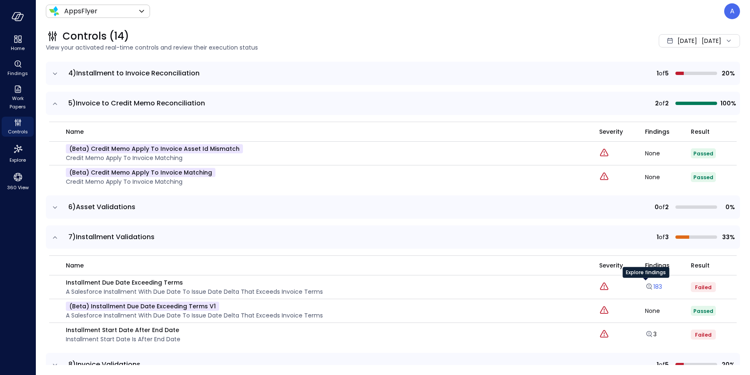
click at [646, 287] on link "183" at bounding box center [653, 286] width 17 height 8
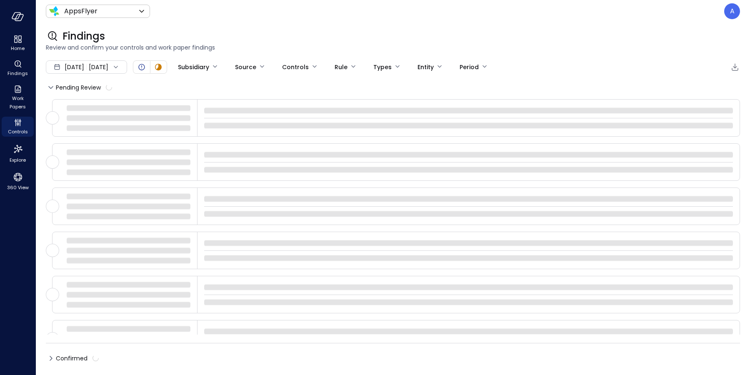
type input "****"
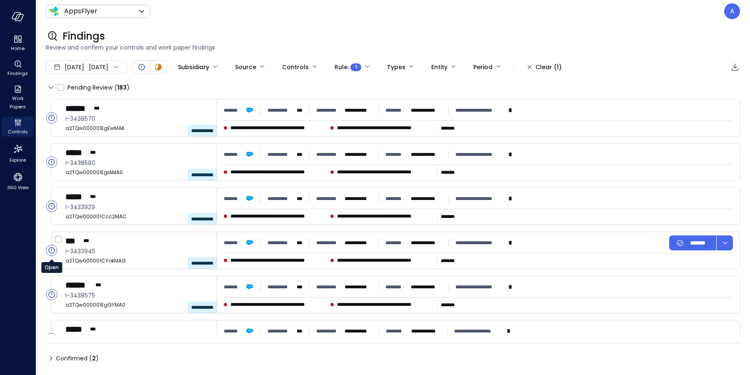
click at [52, 248] on circle "Open" at bounding box center [51, 250] width 11 height 11
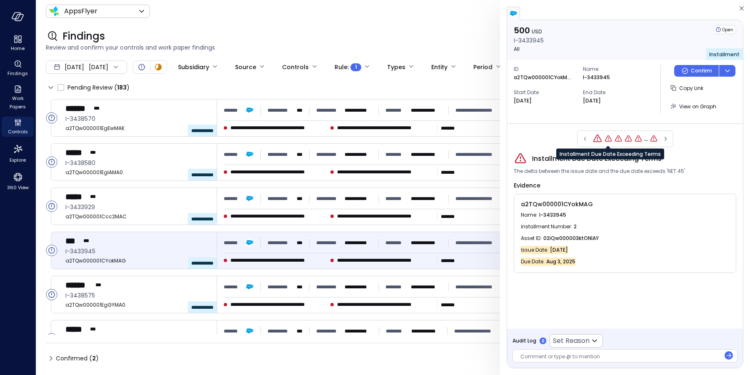
click at [609, 139] on icon "Installment Due Date Exceeding Terms" at bounding box center [608, 139] width 8 height 8
click at [740, 7] on icon "button" at bounding box center [741, 8] width 8 height 10
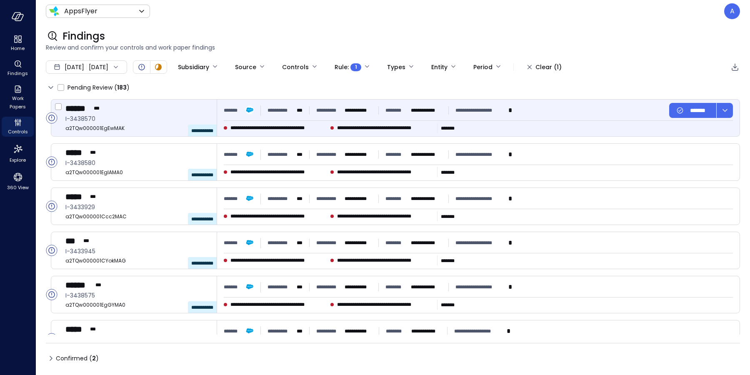
click at [238, 127] on span "**********" at bounding box center [278, 128] width 97 height 8
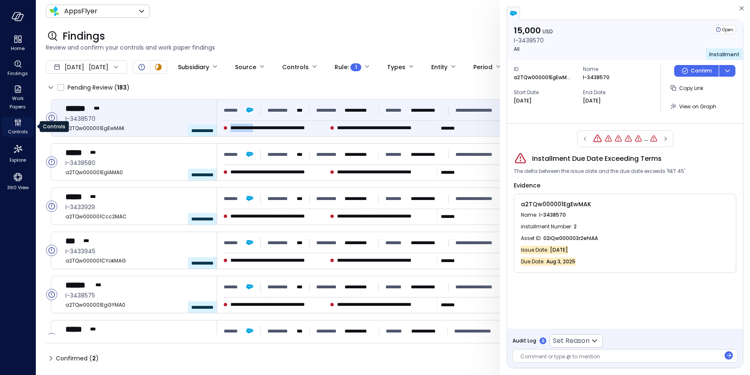
click at [20, 127] on icon "Controls" at bounding box center [18, 122] width 10 height 10
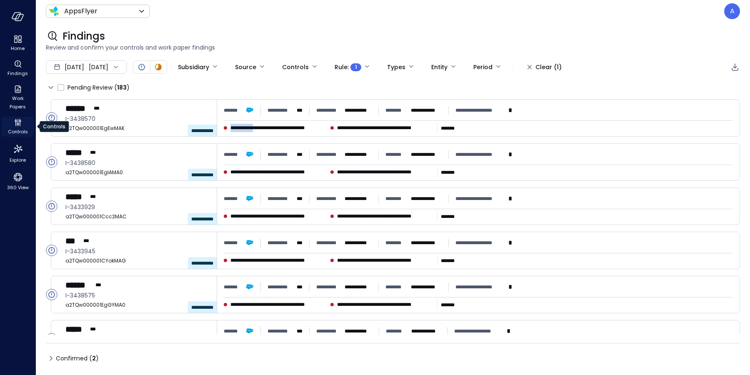
click at [20, 134] on span "Controls" at bounding box center [18, 131] width 20 height 8
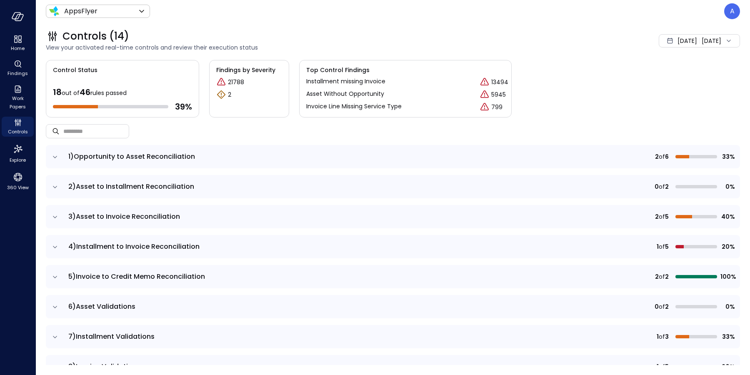
click at [57, 246] on icon "expand row" at bounding box center [55, 247] width 8 height 8
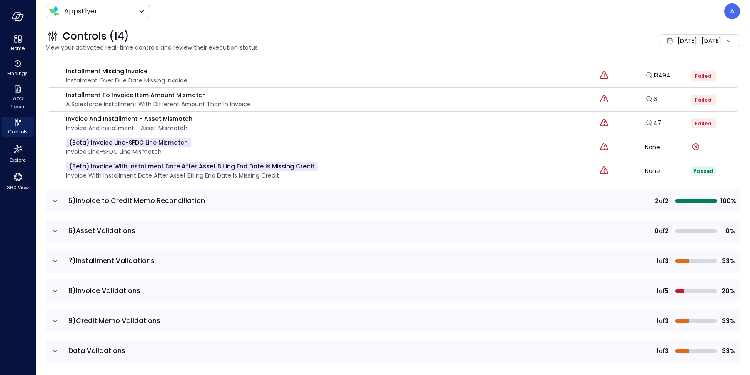
scroll to position [238, 0]
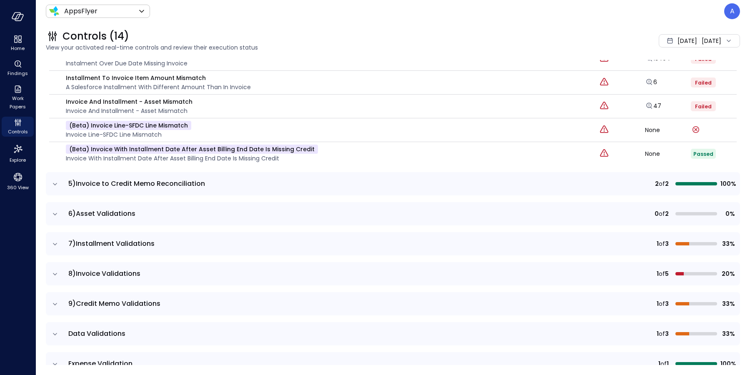
click at [57, 244] on icon "expand row" at bounding box center [55, 244] width 8 height 8
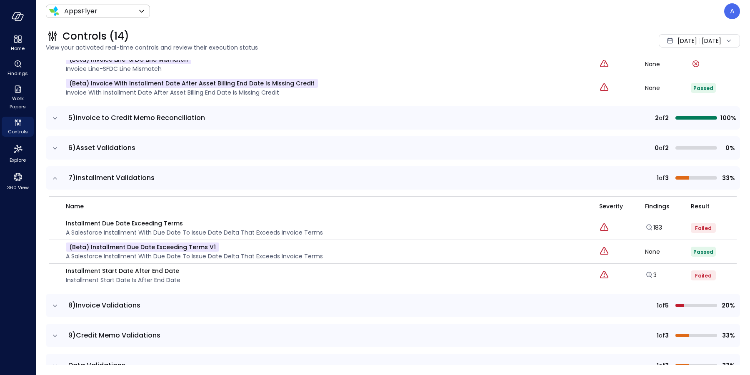
scroll to position [307, 0]
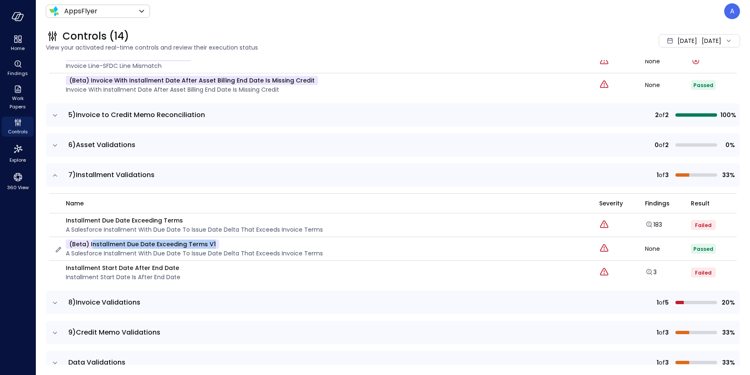
drag, startPoint x: 207, startPoint y: 242, endPoint x: 91, endPoint y: 240, distance: 116.7
click at [91, 240] on div "(beta) Installment Due Date Exceeding Terms v1 A Salesforce Installment with Du…" at bounding box center [194, 249] width 257 height 18
copy p "nstallment Due Date Exceeding Terms v1"
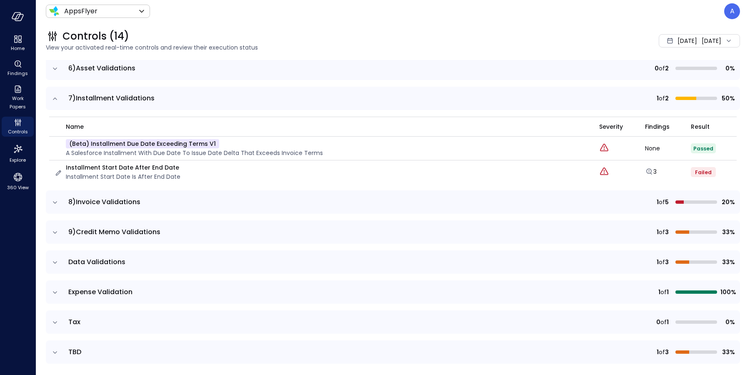
scroll to position [412, 0]
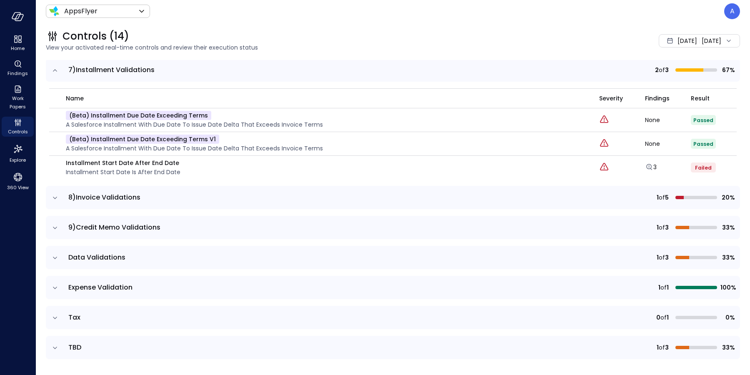
click at [55, 197] on icon "expand row" at bounding box center [55, 198] width 8 height 8
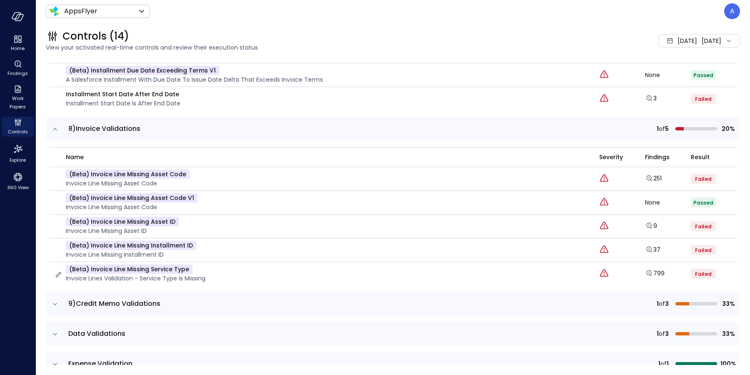
scroll to position [484, 0]
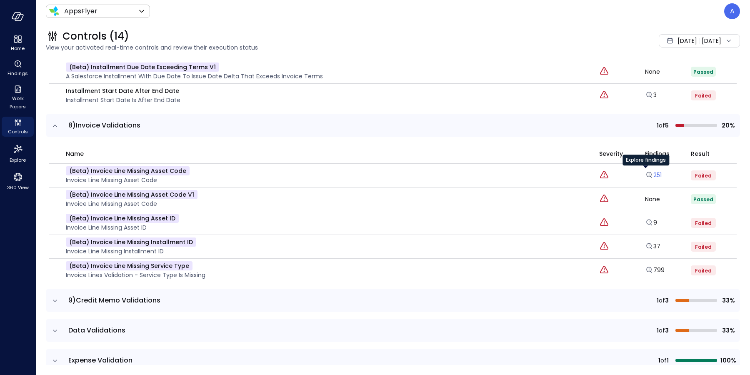
click at [645, 172] on link "251" at bounding box center [653, 175] width 17 height 8
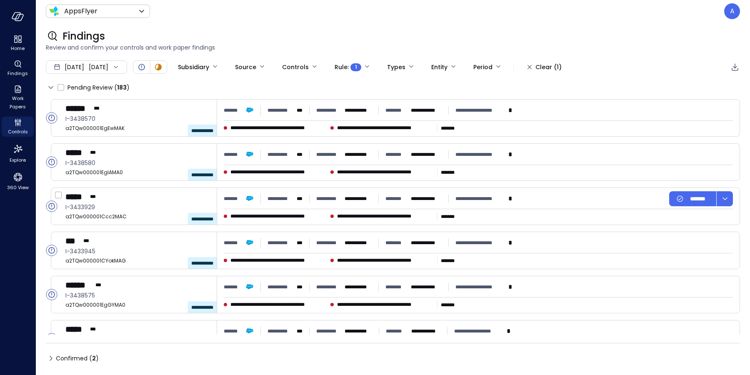
type input "****"
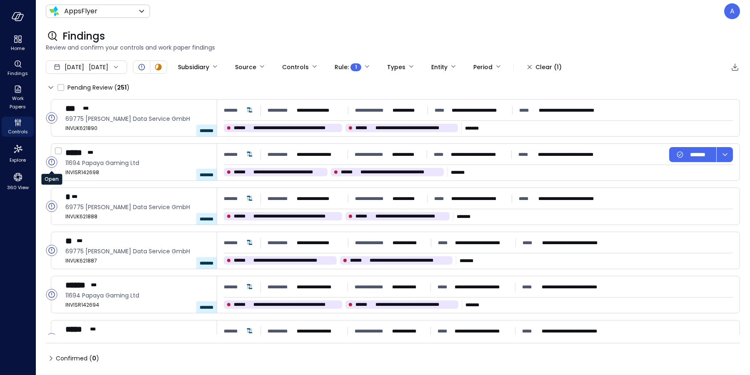
click at [49, 162] on icon "Open" at bounding box center [51, 162] width 6 height 6
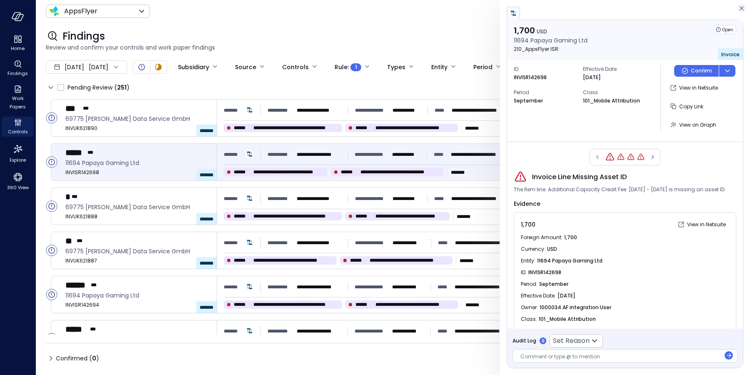
click at [739, 11] on icon "button" at bounding box center [741, 8] width 8 height 10
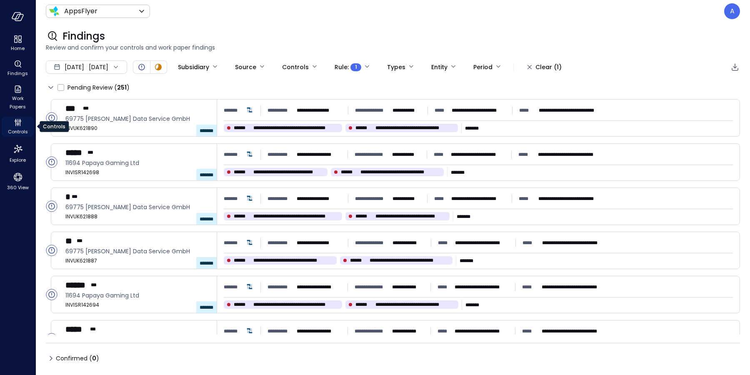
click at [17, 125] on icon "Controls" at bounding box center [17, 125] width 1 height 2
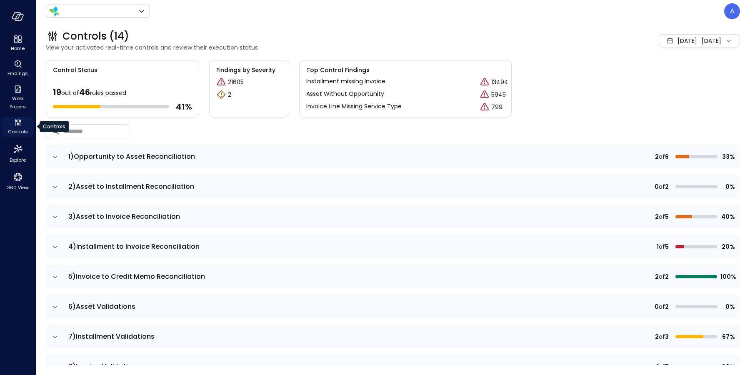
type input "*******"
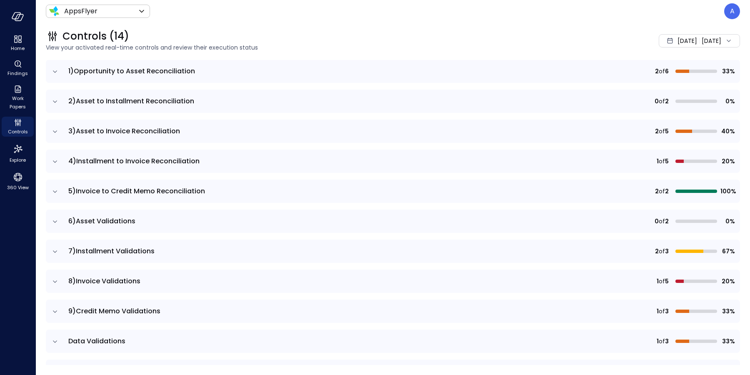
scroll to position [106, 0]
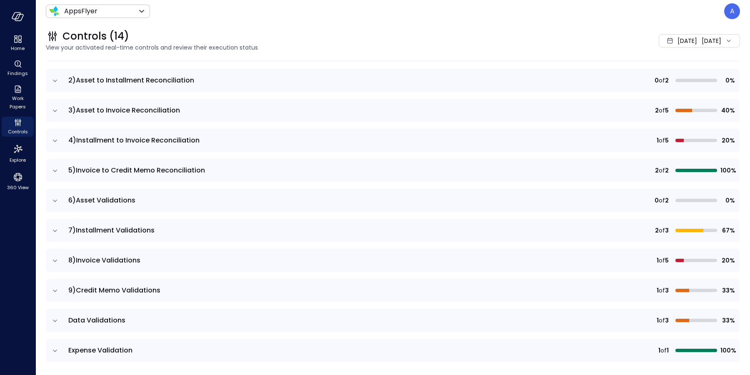
click at [56, 261] on icon "expand row" at bounding box center [55, 261] width 8 height 8
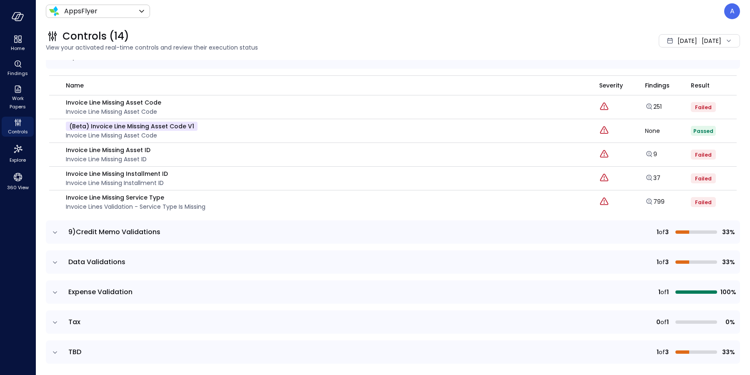
scroll to position [313, 0]
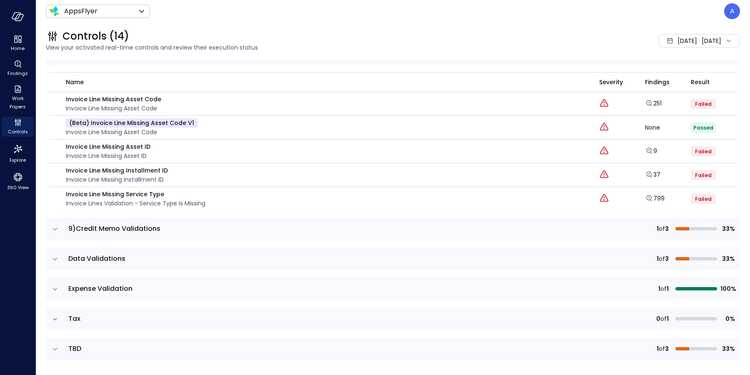
click at [56, 227] on icon "expand row" at bounding box center [55, 229] width 8 height 8
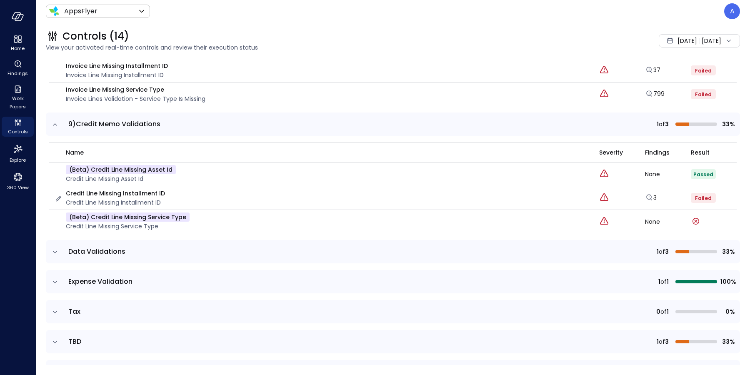
scroll to position [441, 0]
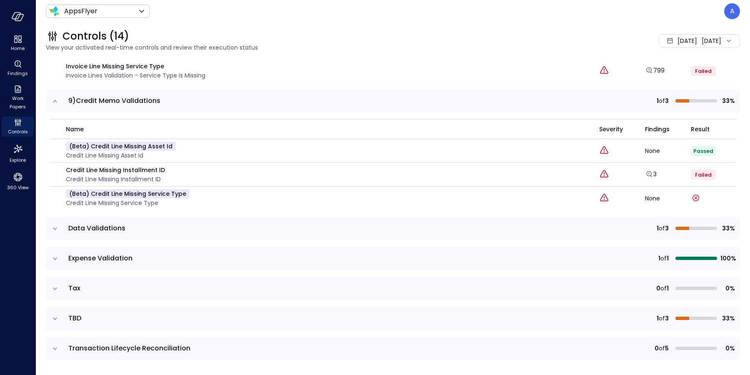
click at [57, 257] on icon "expand row" at bounding box center [55, 259] width 8 height 8
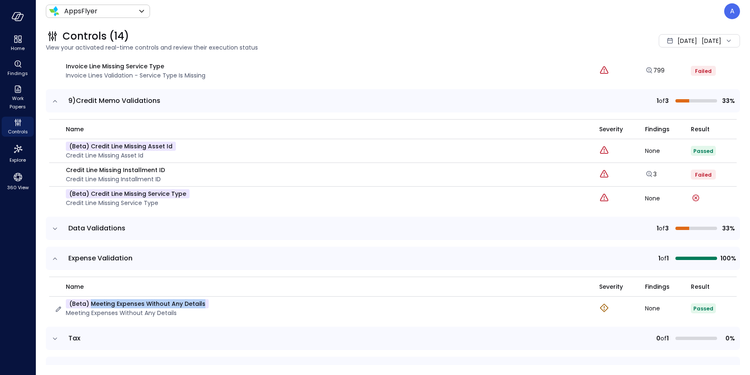
drag, startPoint x: 207, startPoint y: 301, endPoint x: 91, endPoint y: 302, distance: 115.8
click at [91, 302] on div "(beta) Meeting Expenses Without Any Details Meeting Expenses Without Any Details" at bounding box center [321, 308] width 535 height 18
copy p "Meeting Expenses Without Any Details"
click at [137, 301] on p "(beta) Meeting Expenses Without Any Details" at bounding box center [137, 303] width 143 height 9
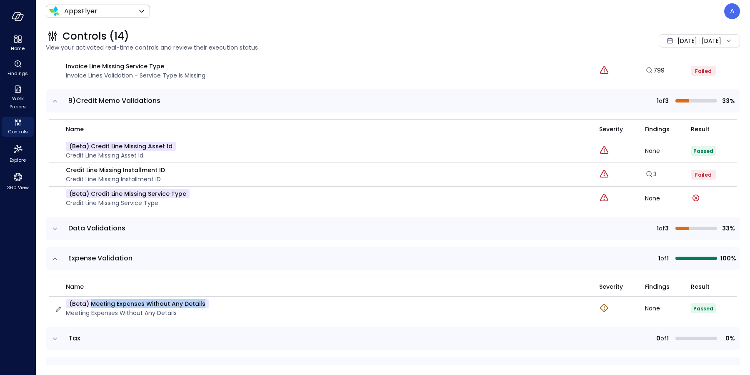
drag, startPoint x: 185, startPoint y: 300, endPoint x: 91, endPoint y: 302, distance: 94.2
click at [91, 302] on p "(beta) Meeting Expenses Without Any Details" at bounding box center [137, 303] width 143 height 9
copy p "Meeting Expenses Without Any Details"
click at [52, 229] on icon "expand row" at bounding box center [55, 229] width 8 height 8
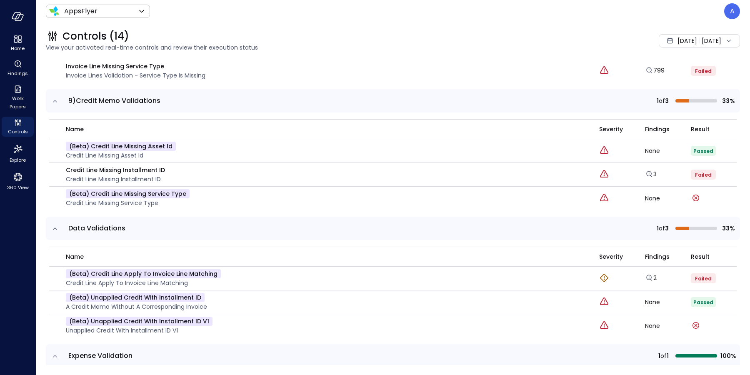
click at [55, 227] on icon "expand row" at bounding box center [55, 228] width 4 height 2
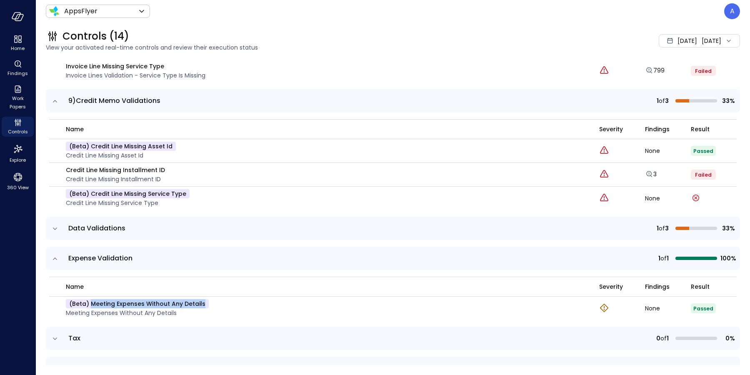
click at [55, 227] on icon "expand row" at bounding box center [55, 228] width 4 height 2
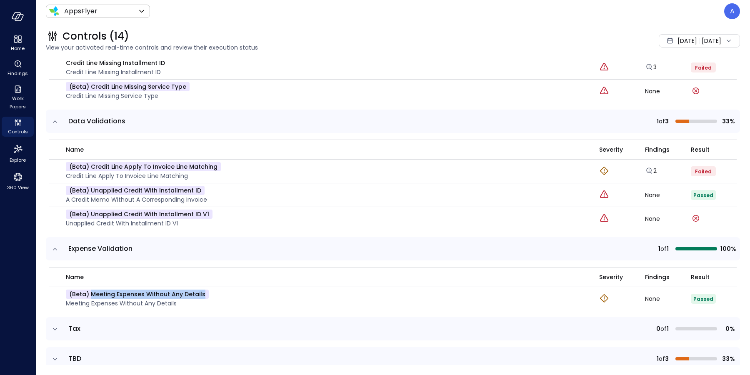
scroll to position [588, 0]
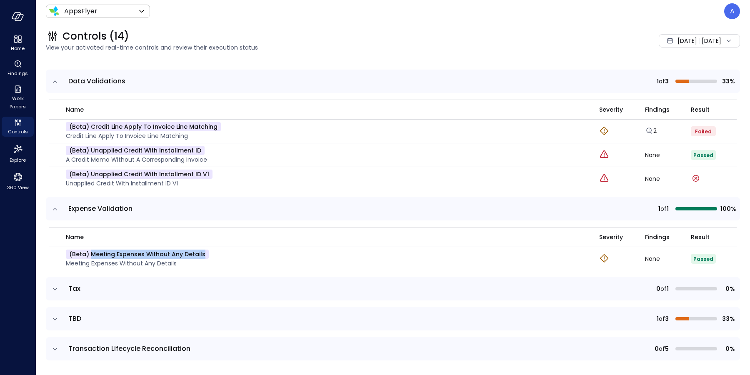
click at [56, 286] on icon "expand row" at bounding box center [55, 289] width 8 height 8
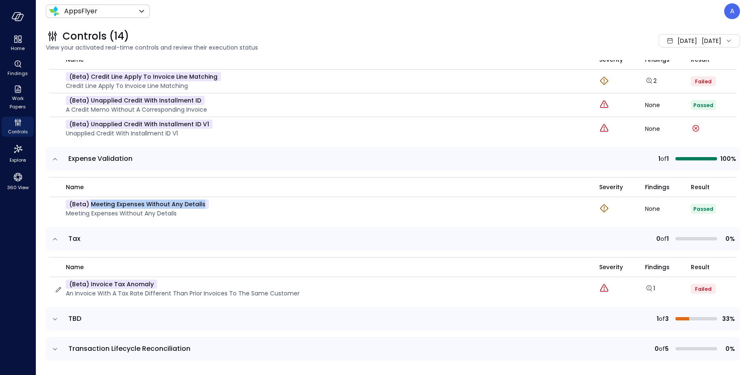
scroll to position [638, 0]
click at [50, 315] on td at bounding box center [54, 318] width 17 height 23
click at [54, 315] on icon "expand row" at bounding box center [55, 319] width 8 height 8
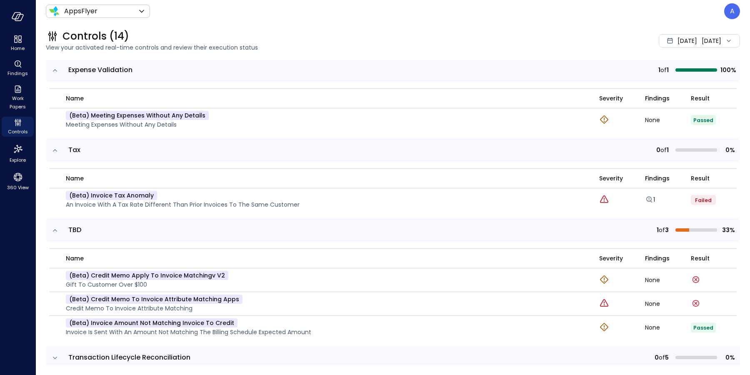
scroll to position [735, 0]
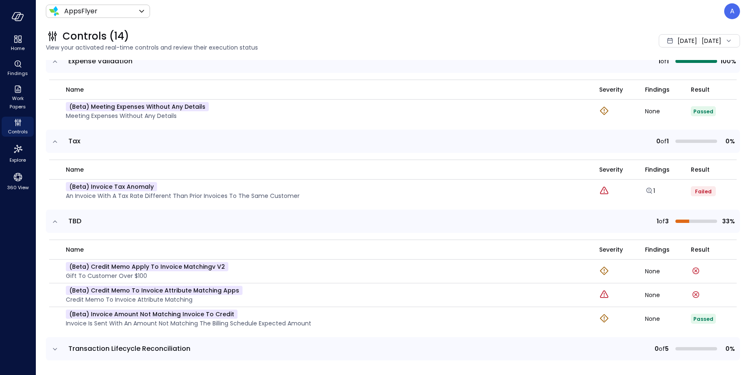
click at [54, 348] on icon "expand row" at bounding box center [55, 349] width 8 height 8
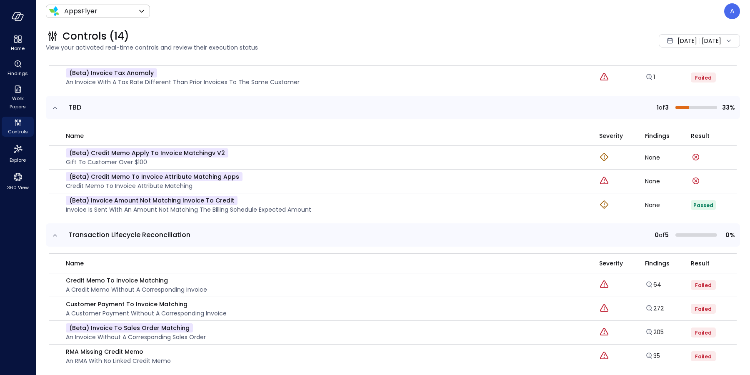
scroll to position [880, 0]
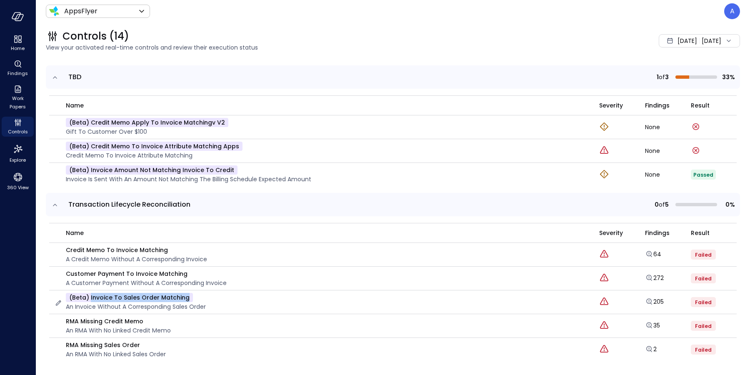
drag, startPoint x: 185, startPoint y: 295, endPoint x: 89, endPoint y: 295, distance: 95.8
click at [89, 295] on p "(beta) Invoice to Sales Order Matching" at bounding box center [129, 297] width 127 height 9
copy p "Invoice to Sales Order Matching"
click at [645, 297] on icon "Explore findings" at bounding box center [649, 301] width 8 height 8
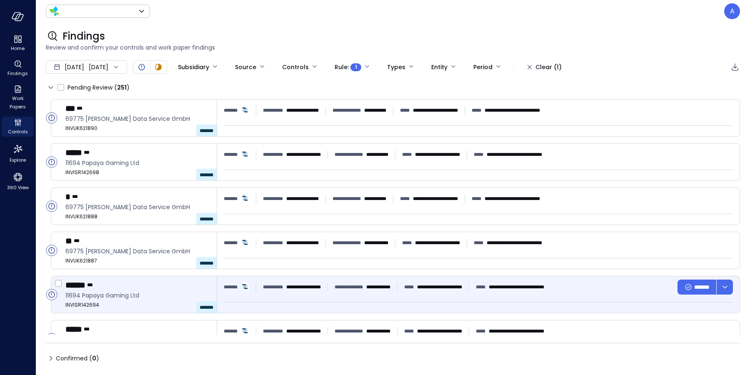
type input "*******"
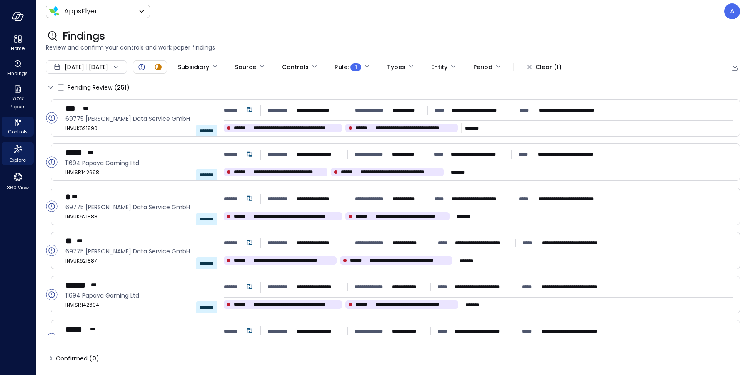
type input "****"
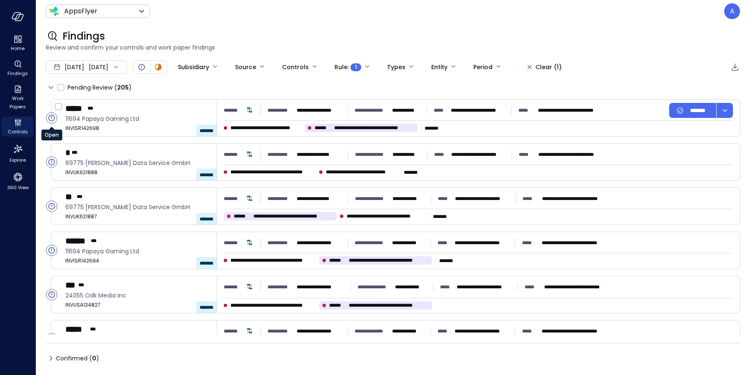
click at [53, 118] on circle "Open" at bounding box center [51, 117] width 11 height 11
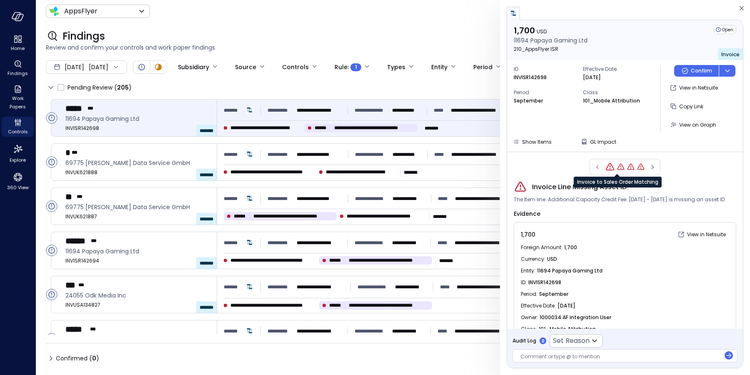
click at [617, 165] on icon "Invoice to Sales Order Matching" at bounding box center [621, 167] width 8 height 8
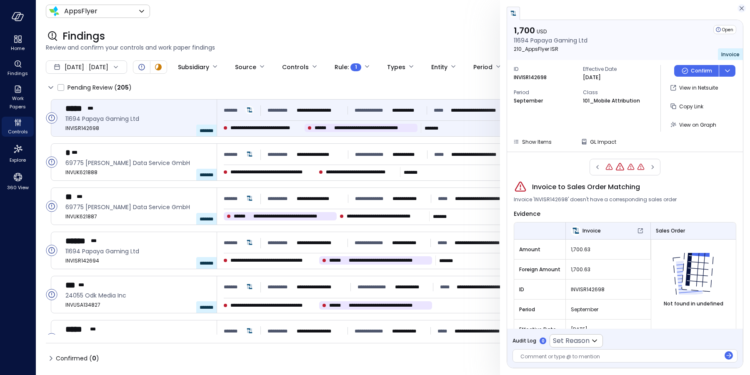
click at [741, 8] on icon "button" at bounding box center [742, 8] width 4 height 4
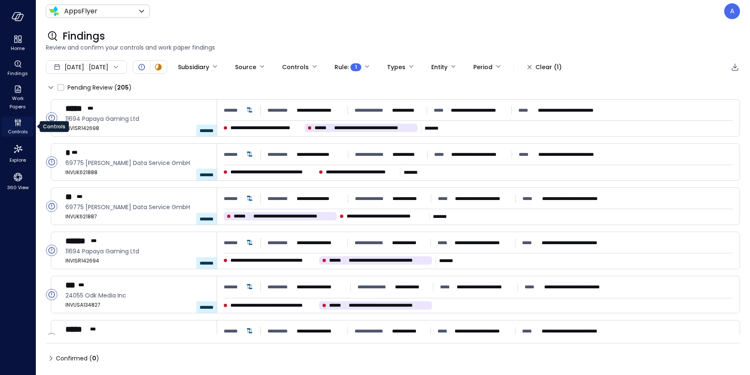
click at [19, 125] on icon "Controls" at bounding box center [18, 122] width 10 height 10
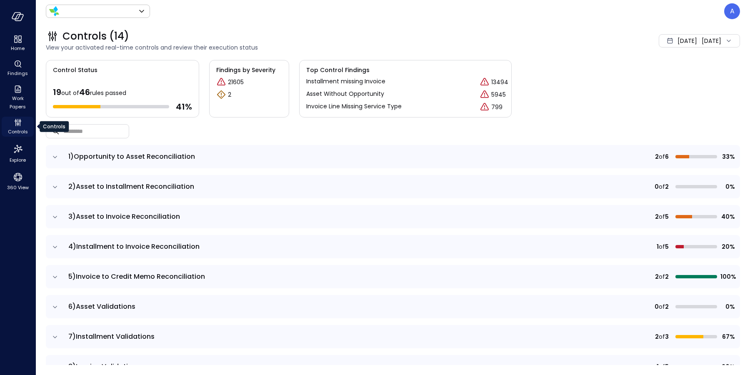
type input "*******"
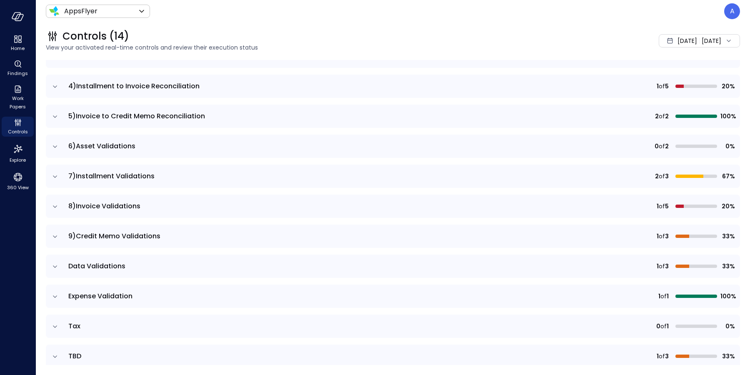
scroll to position [199, 0]
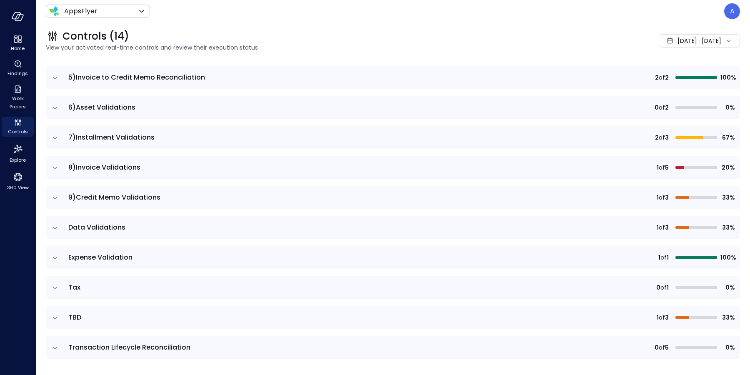
click at [56, 347] on icon "expand row" at bounding box center [55, 348] width 4 height 2
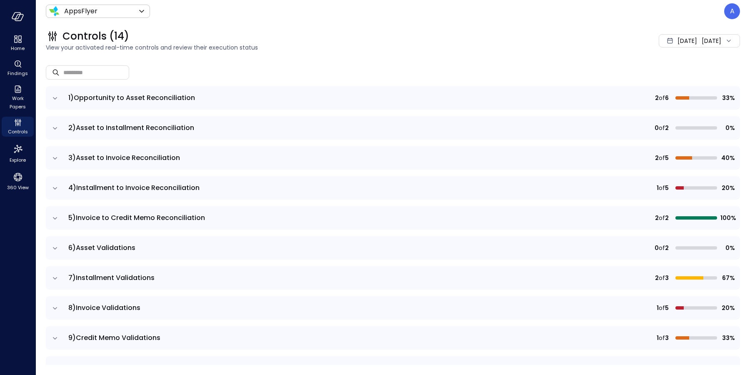
scroll to position [0, 0]
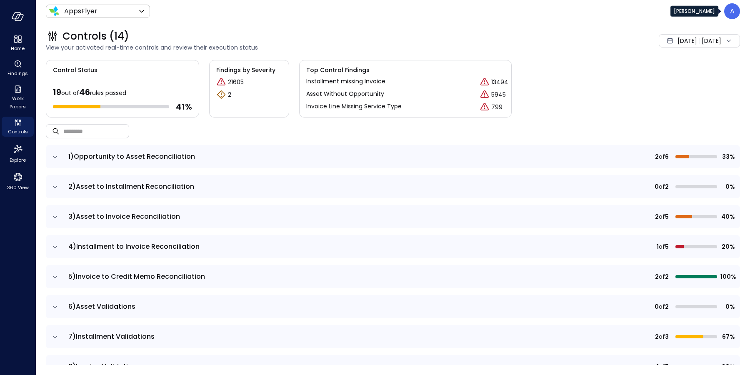
click at [731, 12] on p "A" at bounding box center [732, 11] width 5 height 10
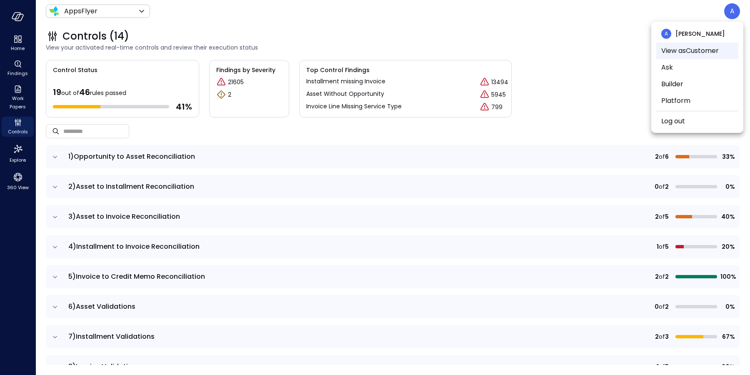
click at [691, 52] on li "View as Customer" at bounding box center [697, 50] width 82 height 17
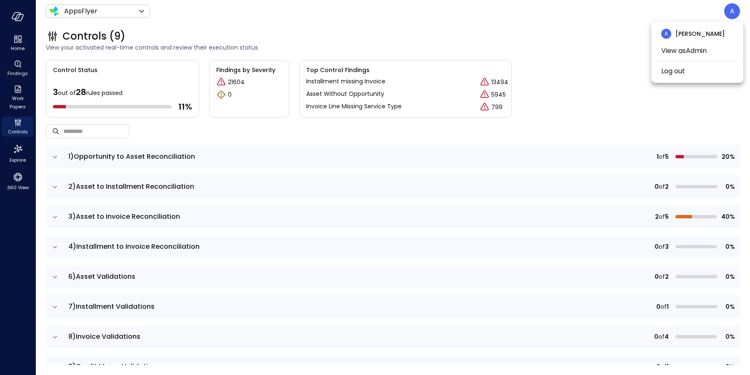
click at [627, 90] on div at bounding box center [375, 187] width 750 height 375
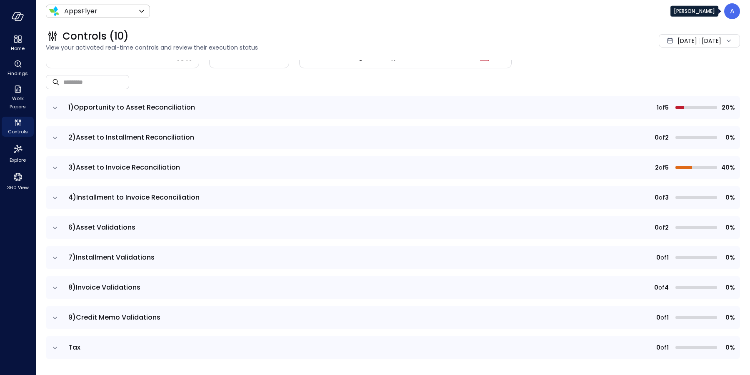
click at [728, 8] on div "A" at bounding box center [732, 11] width 16 height 16
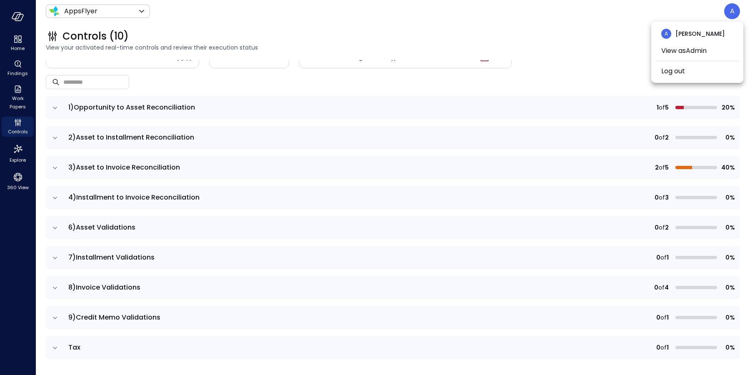
click at [455, 73] on div at bounding box center [375, 187] width 750 height 375
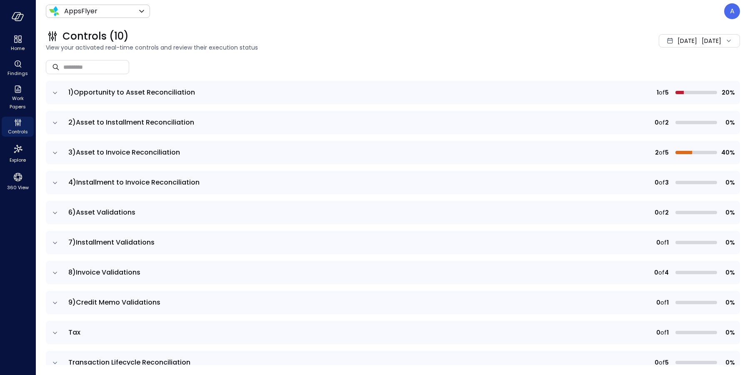
scroll to position [79, 0]
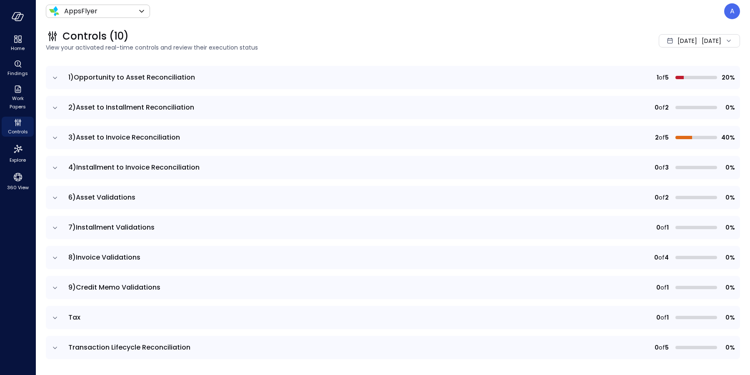
click at [54, 317] on icon "expand row" at bounding box center [55, 318] width 8 height 8
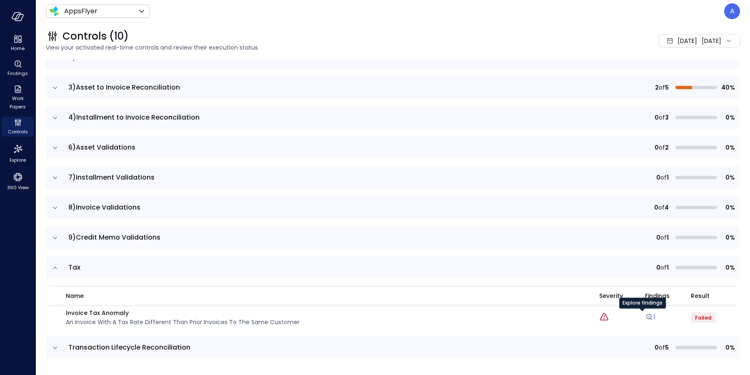
click at [645, 316] on icon "Explore findings" at bounding box center [649, 317] width 8 height 8
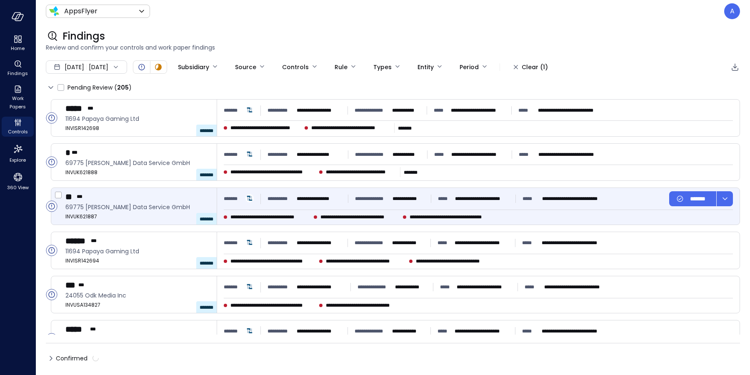
type input "**"
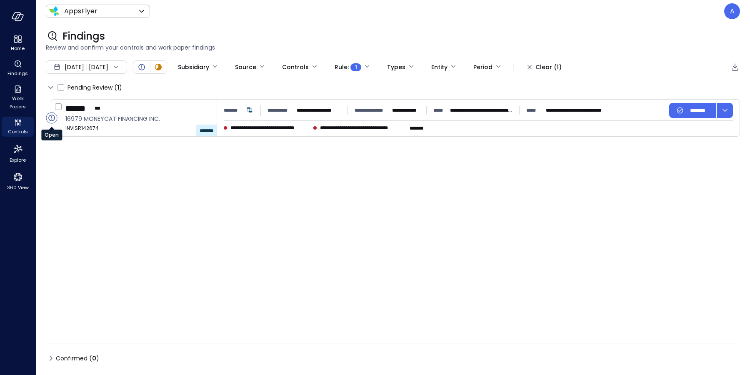
click at [53, 119] on circle "Open" at bounding box center [51, 117] width 11 height 11
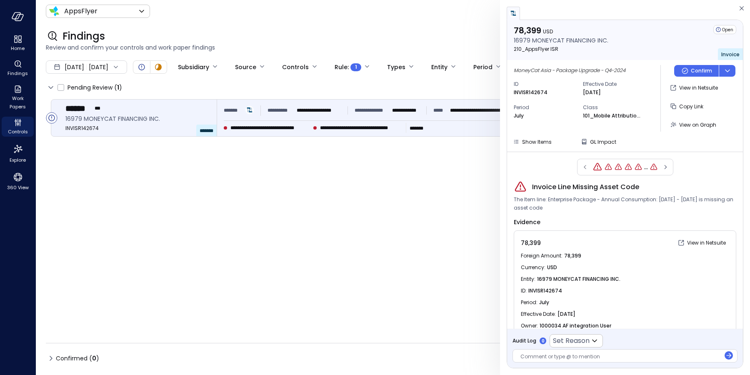
click at [652, 166] on icon "Invoice Line Missing Asset Code" at bounding box center [654, 167] width 8 height 8
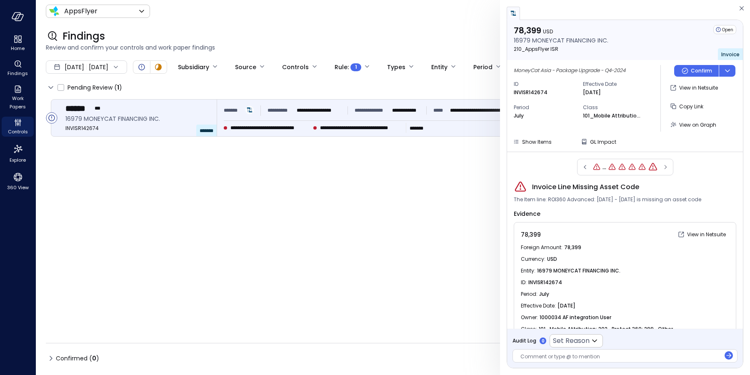
click at [664, 167] on div "..." at bounding box center [625, 167] width 96 height 17
click at [660, 167] on div "..." at bounding box center [625, 167] width 96 height 17
click at [662, 165] on div "..." at bounding box center [625, 167] width 96 height 17
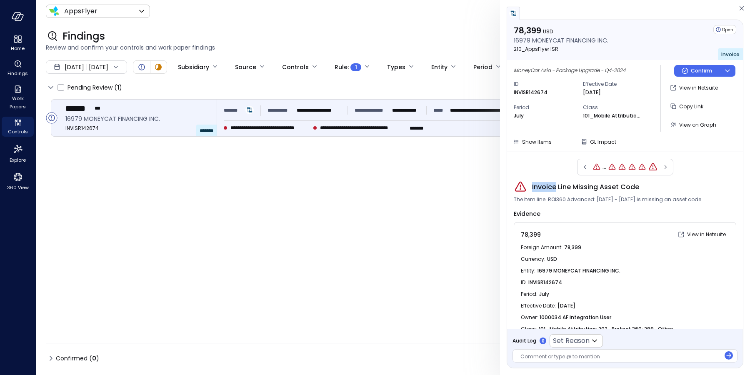
click at [662, 165] on div "..." at bounding box center [625, 167] width 96 height 17
click at [650, 166] on icon "Invoice Line Missing Asset Code" at bounding box center [653, 167] width 10 height 10
click at [639, 166] on icon "Invoice Line Missing Asset Code" at bounding box center [642, 167] width 8 height 8
click at [629, 167] on icon "Invoice Tax Anomaly" at bounding box center [632, 167] width 8 height 8
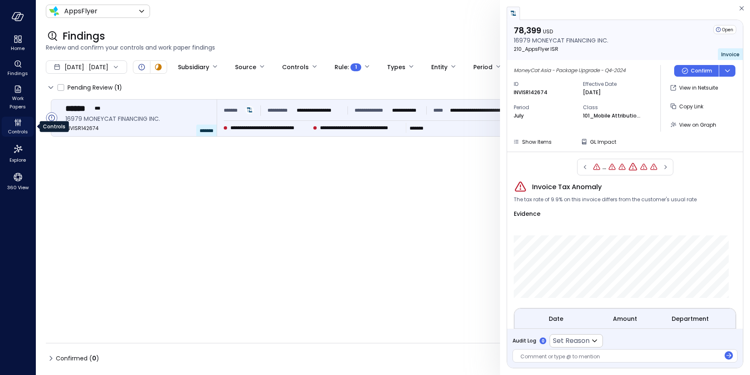
click at [13, 125] on icon "Controls" at bounding box center [18, 122] width 10 height 10
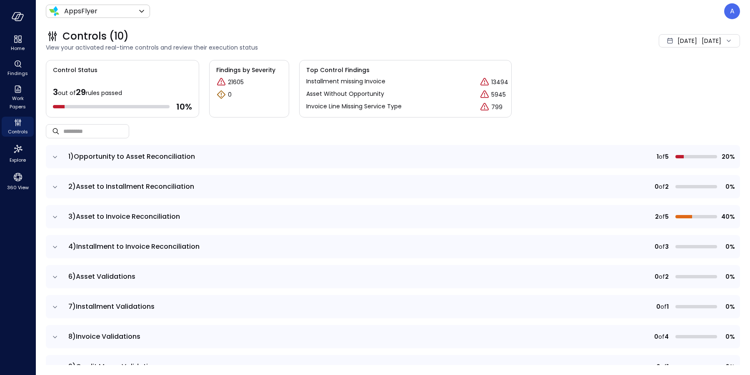
click at [56, 155] on icon "expand row" at bounding box center [55, 157] width 8 height 8
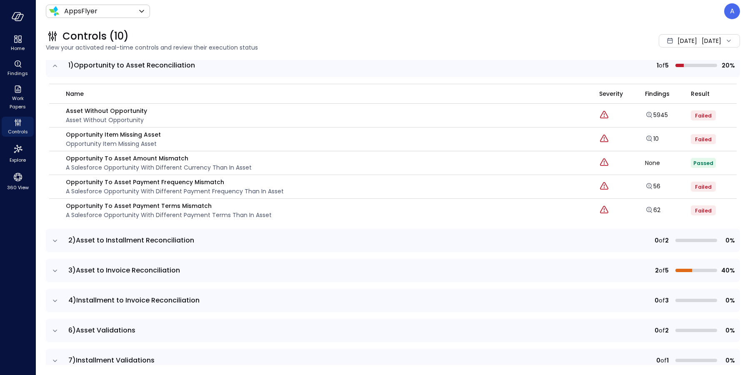
scroll to position [92, 0]
click at [55, 240] on icon "expand row" at bounding box center [55, 240] width 8 height 8
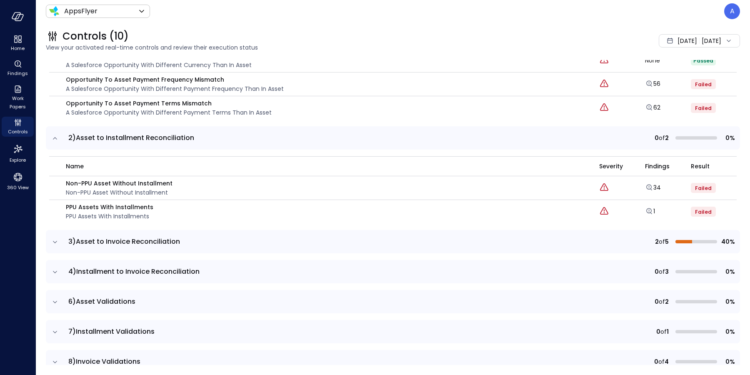
scroll to position [196, 0]
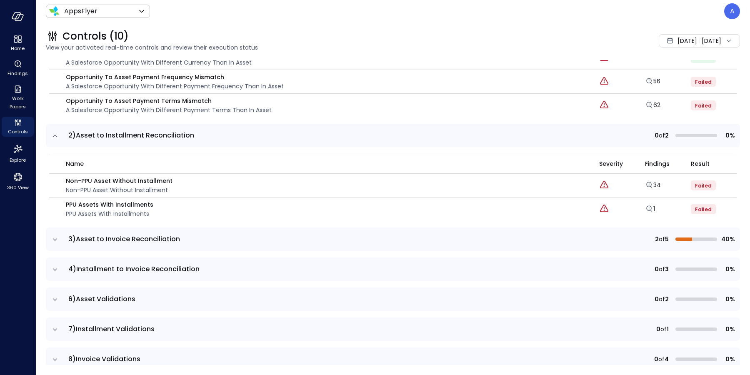
click at [56, 236] on icon "expand row" at bounding box center [55, 239] width 8 height 8
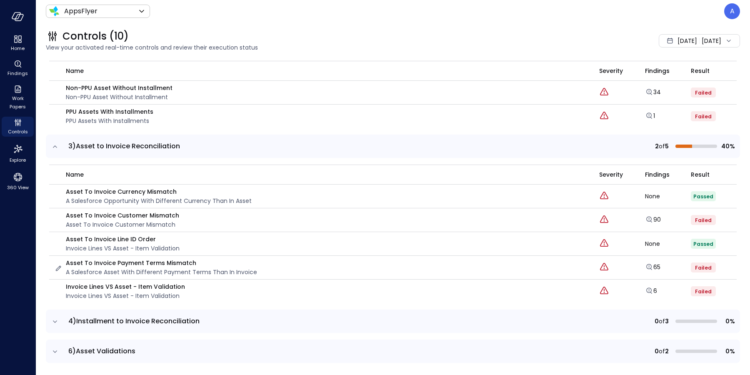
scroll to position [290, 0]
click at [645, 265] on icon "Explore findings" at bounding box center [649, 266] width 8 height 8
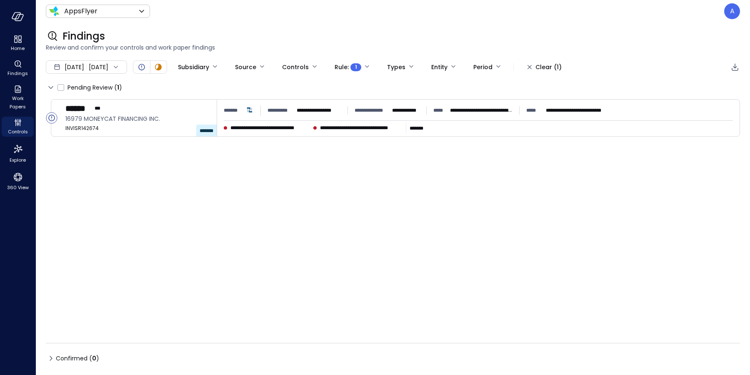
type input "****"
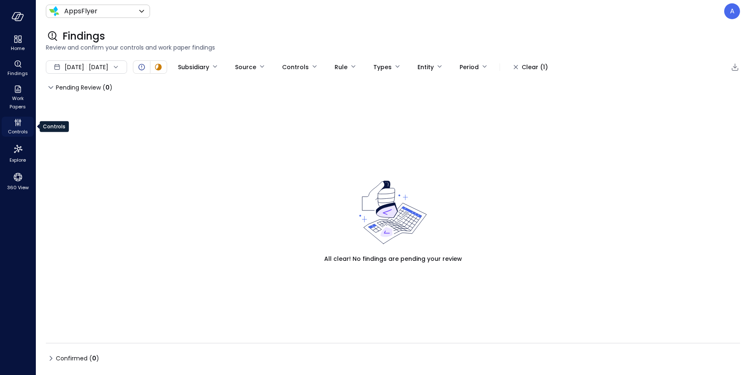
click at [16, 124] on icon "Controls" at bounding box center [15, 124] width 1 height 5
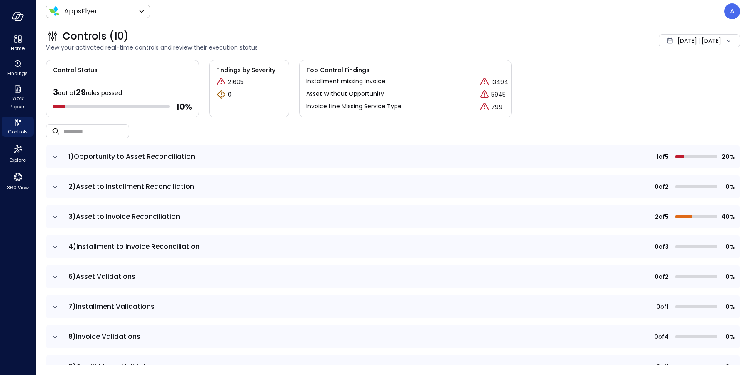
click at [56, 220] on icon "expand row" at bounding box center [55, 217] width 8 height 8
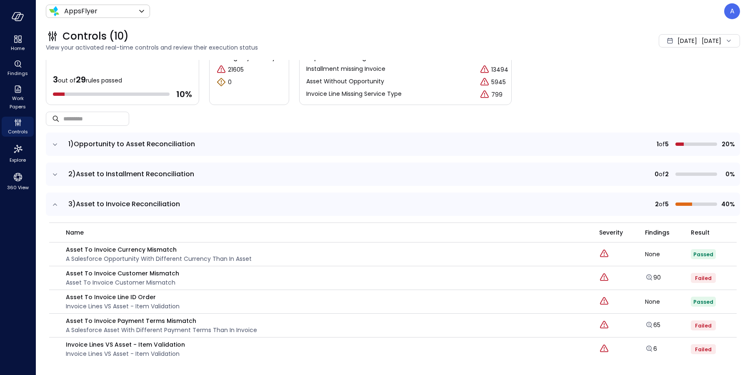
scroll to position [19, 0]
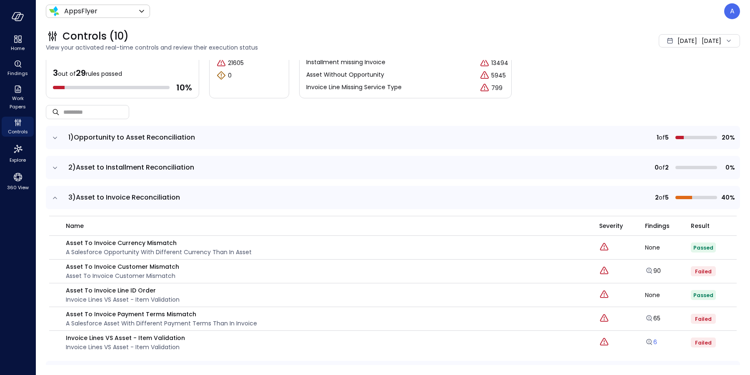
click at [641, 339] on body "Home Findings Work Papers Controls Explore 360 View AppsFlyer ******* ​ A Contr…" at bounding box center [375, 187] width 750 height 375
click at [646, 339] on link "6" at bounding box center [651, 342] width 12 height 8
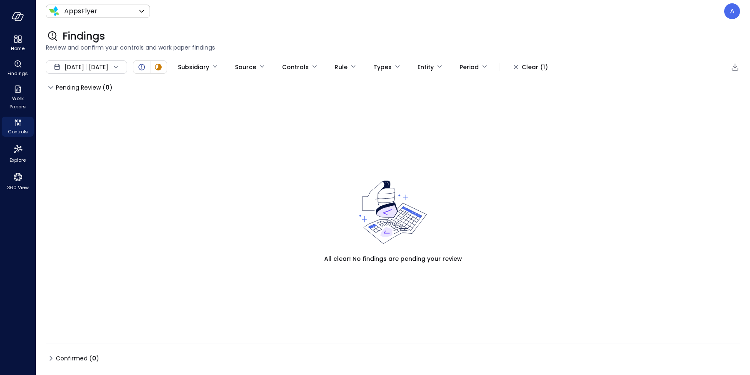
type input "****"
click at [731, 13] on p "A" at bounding box center [732, 11] width 5 height 10
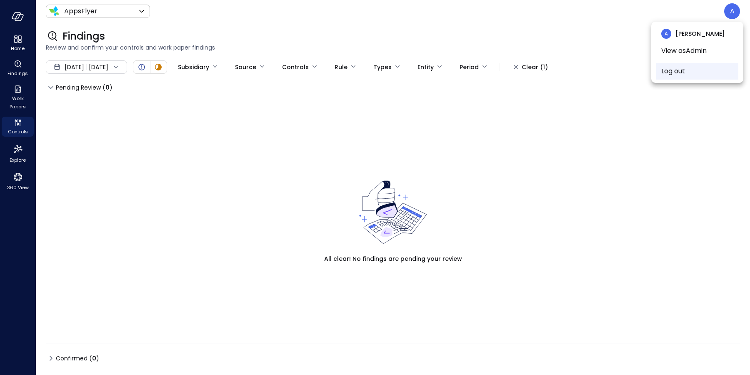
click at [687, 75] on li "Log out" at bounding box center [697, 71] width 82 height 17
click at [680, 53] on li "View as Admin" at bounding box center [697, 50] width 82 height 17
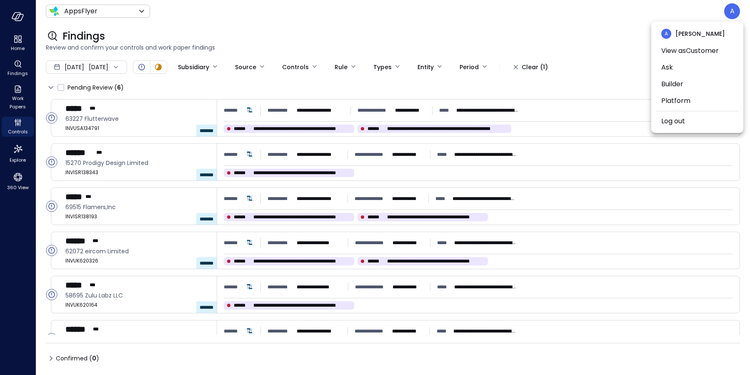
click at [49, 117] on div at bounding box center [375, 187] width 750 height 375
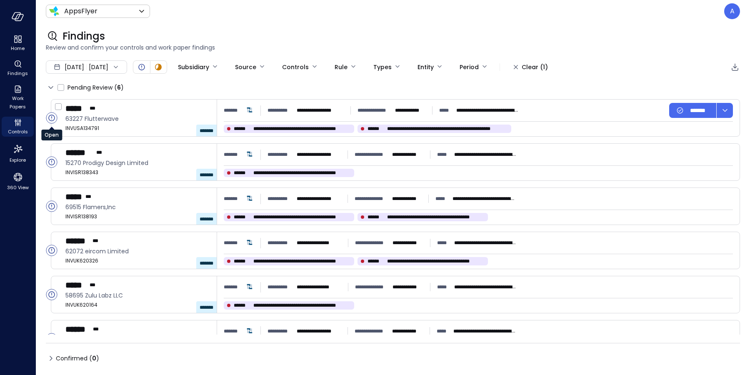
click at [52, 115] on circle "Open" at bounding box center [51, 117] width 11 height 11
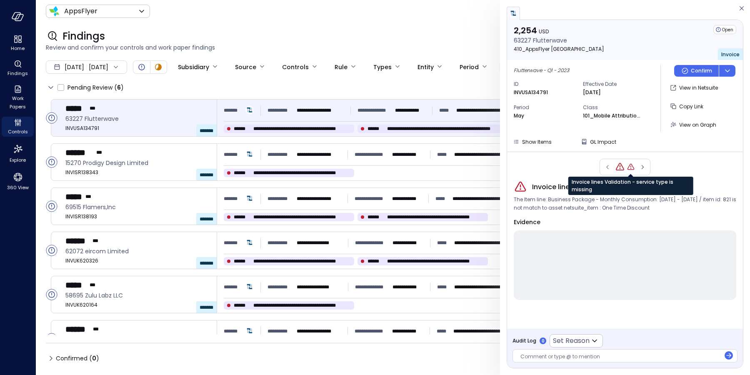
click at [632, 168] on icon "Invoice lines Validation - service type is missing" at bounding box center [631, 167] width 8 height 8
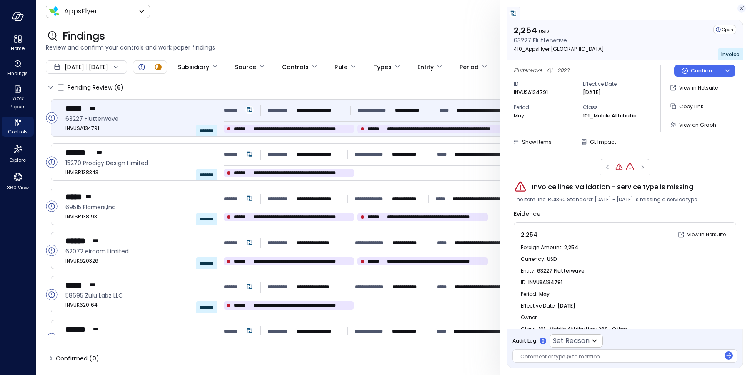
click at [740, 10] on icon "button" at bounding box center [741, 8] width 8 height 10
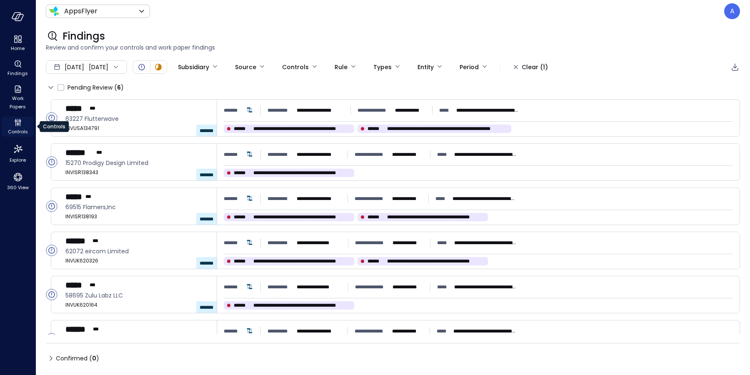
click at [22, 127] on span "Controls" at bounding box center [18, 131] width 20 height 8
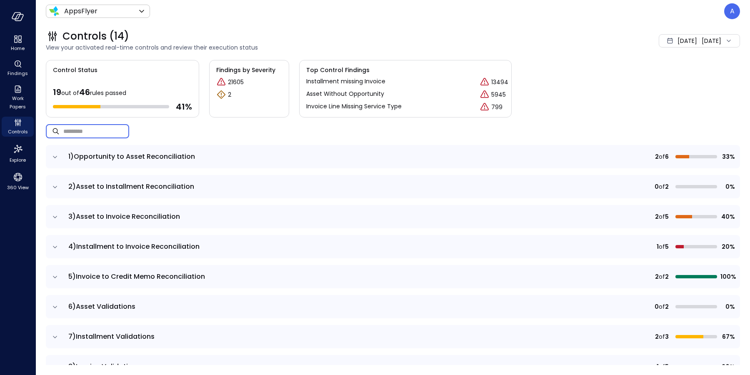
click at [106, 129] on input "text" at bounding box center [96, 131] width 66 height 22
paste input "**********"
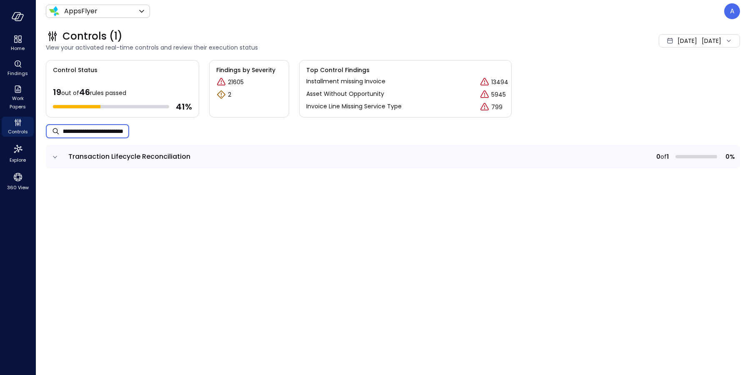
type input "**********"
click at [53, 155] on icon "expand row" at bounding box center [55, 157] width 8 height 8
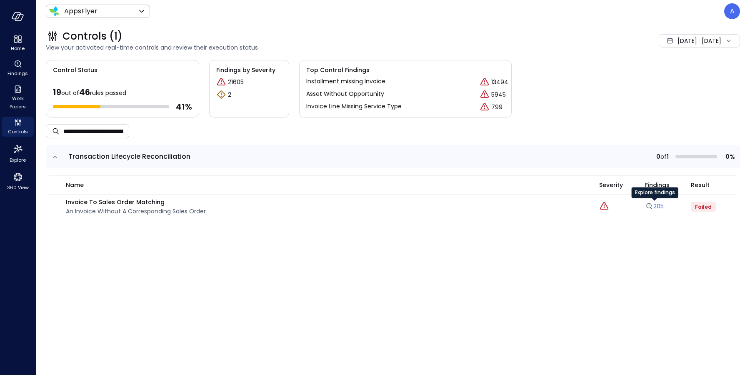
click at [653, 205] on link "205" at bounding box center [654, 206] width 19 height 8
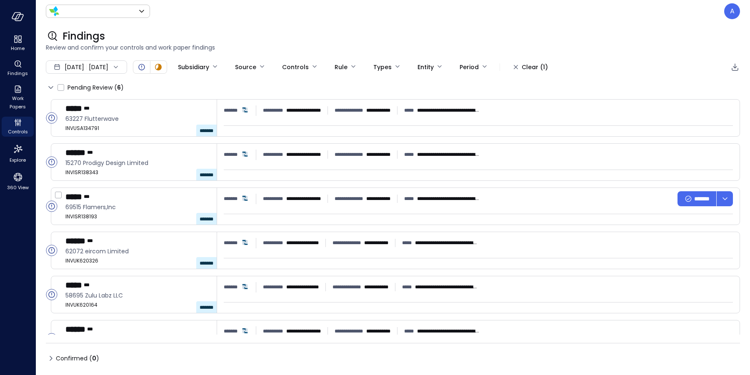
type input "*******"
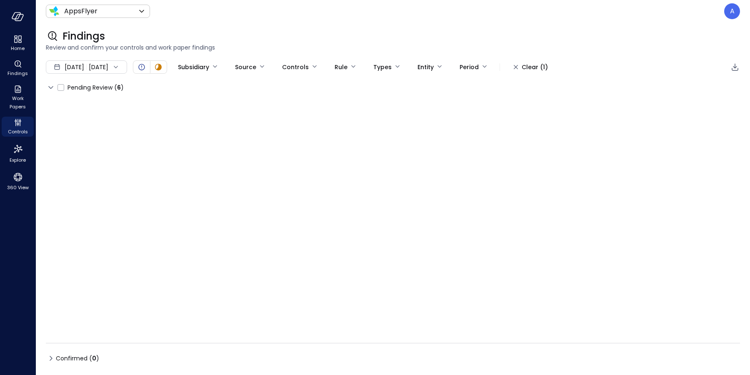
type input "****"
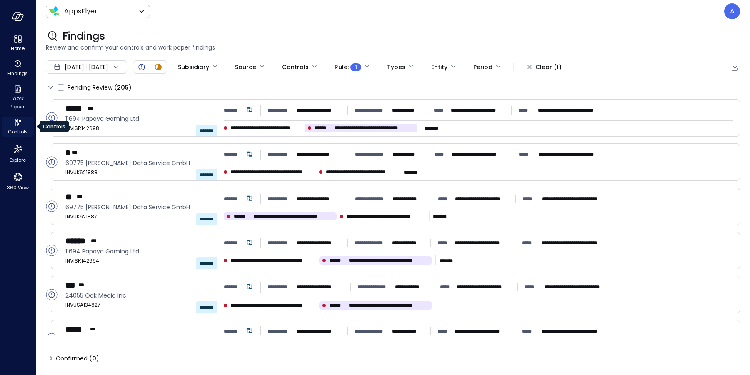
click at [23, 123] on div "Controls" at bounding box center [18, 127] width 32 height 20
click at [20, 125] on icon "Controls" at bounding box center [20, 124] width 1 height 5
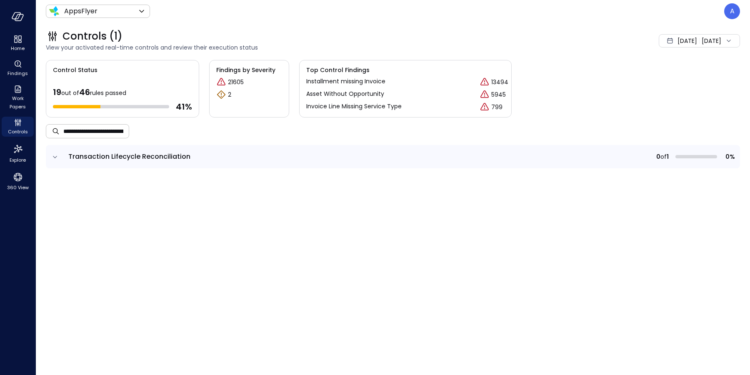
click at [82, 127] on input "**********" at bounding box center [96, 131] width 66 height 22
paste input "********"
type input "**********"
click at [53, 156] on icon "expand row" at bounding box center [55, 157] width 8 height 8
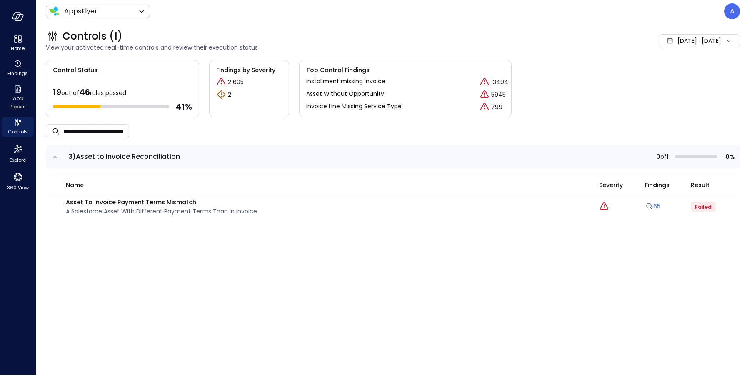
click at [650, 205] on icon "Explore findings" at bounding box center [649, 206] width 8 height 8
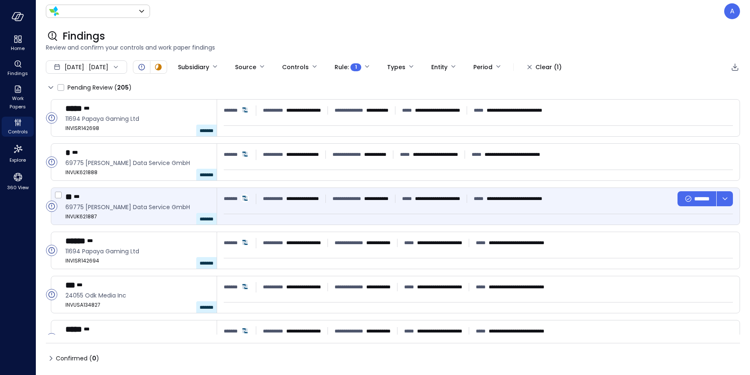
type input "*******"
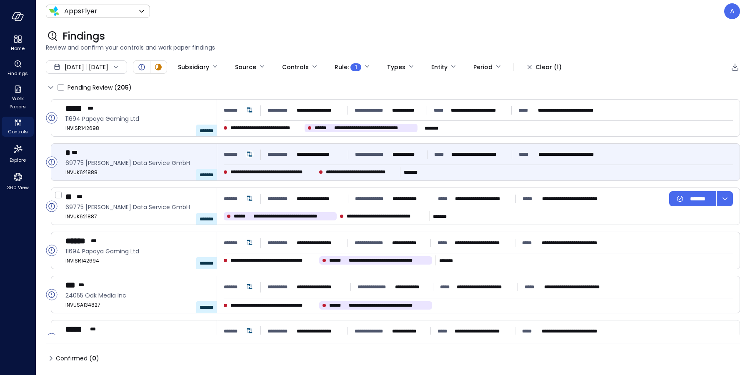
type input "****"
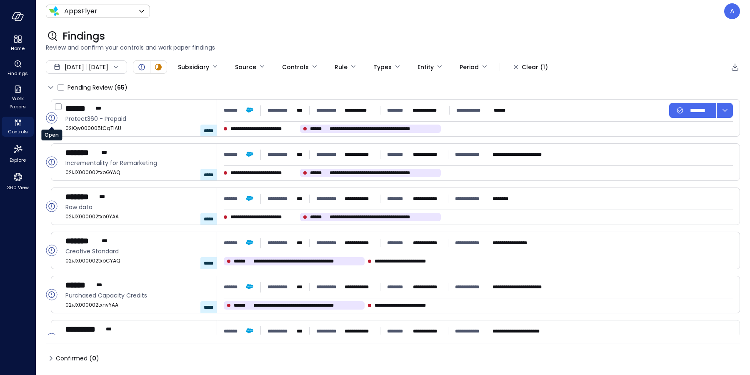
click at [51, 121] on circle "Open" at bounding box center [51, 117] width 11 height 11
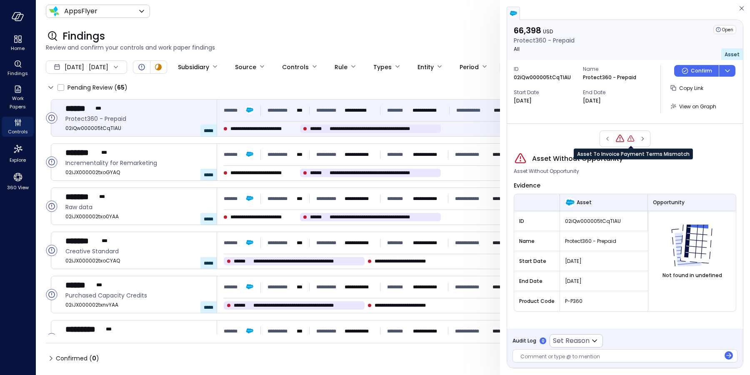
click at [630, 139] on icon "Asset To Invoice Payment Terms Mismatch" at bounding box center [631, 139] width 8 height 8
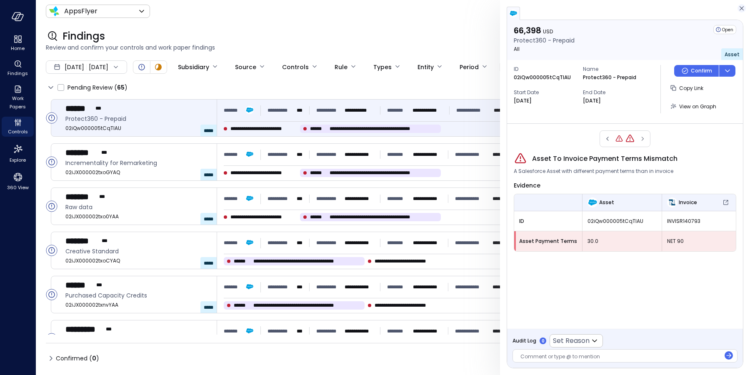
click at [741, 12] on icon "button" at bounding box center [741, 8] width 8 height 10
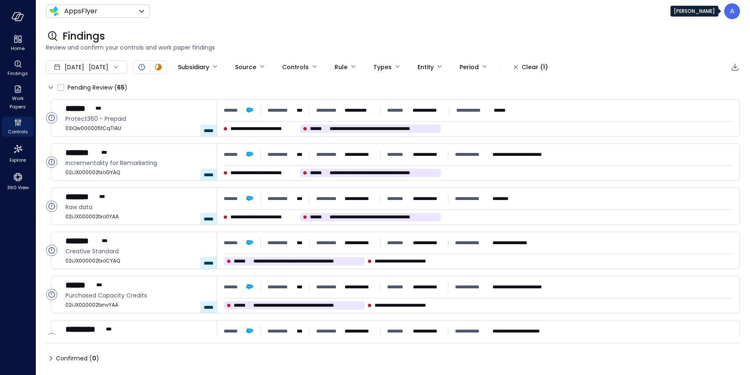
click at [732, 15] on p "A" at bounding box center [732, 11] width 5 height 10
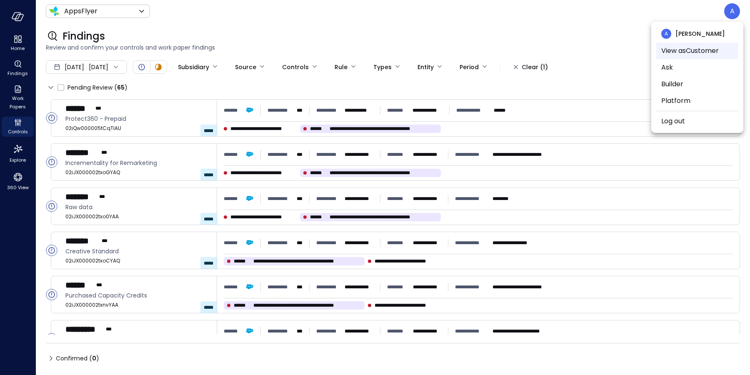
click at [707, 52] on li "View as Customer" at bounding box center [697, 50] width 82 height 17
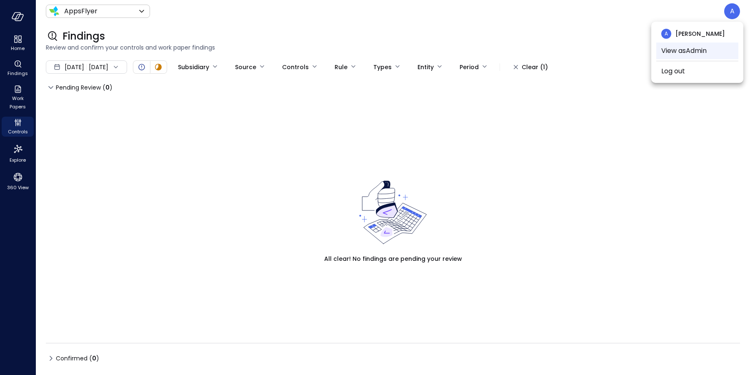
click at [687, 54] on li "View as Admin" at bounding box center [697, 50] width 82 height 17
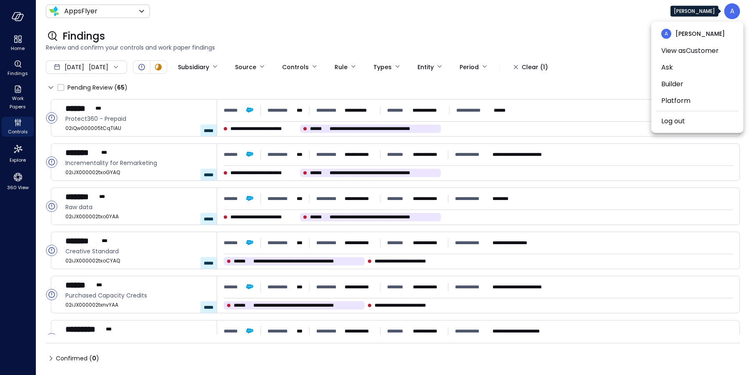
click at [23, 124] on div at bounding box center [375, 187] width 750 height 375
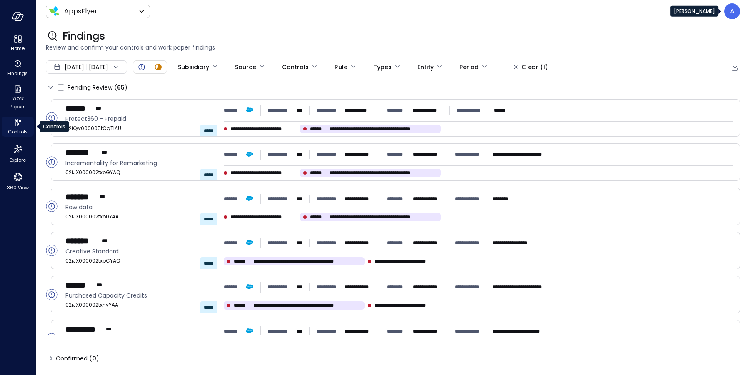
click at [17, 125] on icon "Controls" at bounding box center [17, 125] width 1 height 2
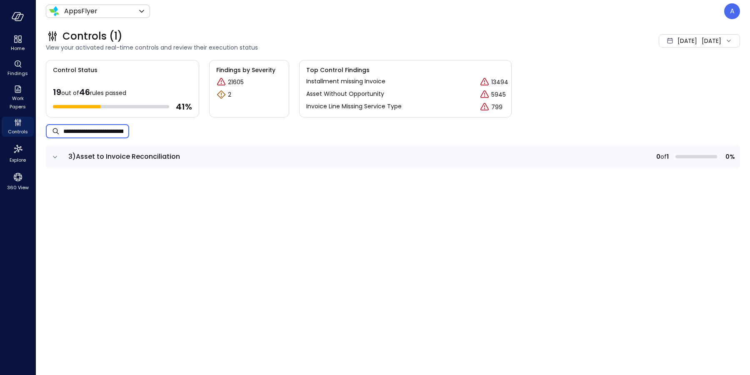
click at [90, 137] on input "**********" at bounding box center [96, 131] width 66 height 22
click at [102, 129] on input "**********" at bounding box center [96, 131] width 66 height 22
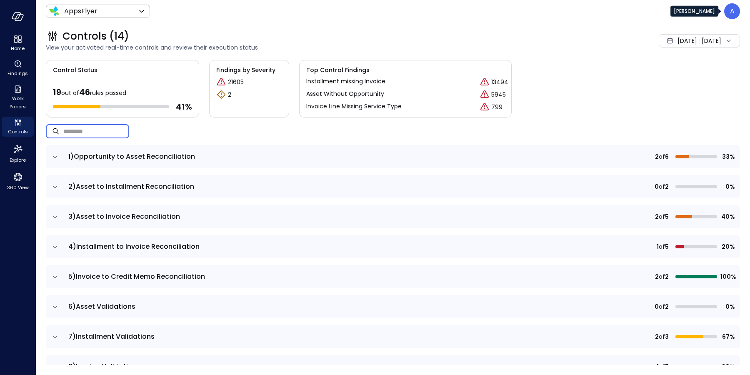
click at [731, 12] on p "A" at bounding box center [732, 11] width 5 height 10
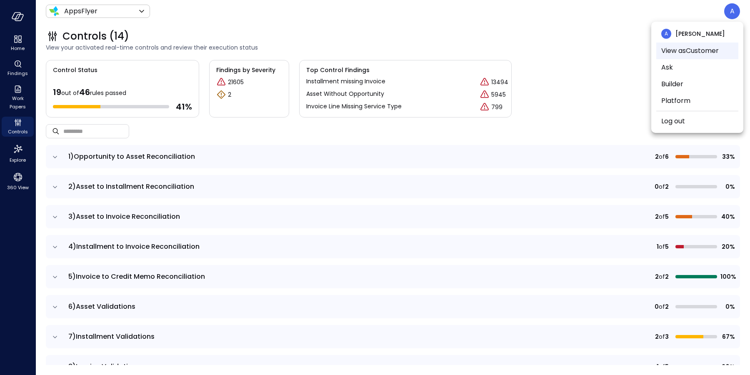
click at [702, 50] on li "View as Customer" at bounding box center [697, 50] width 82 height 17
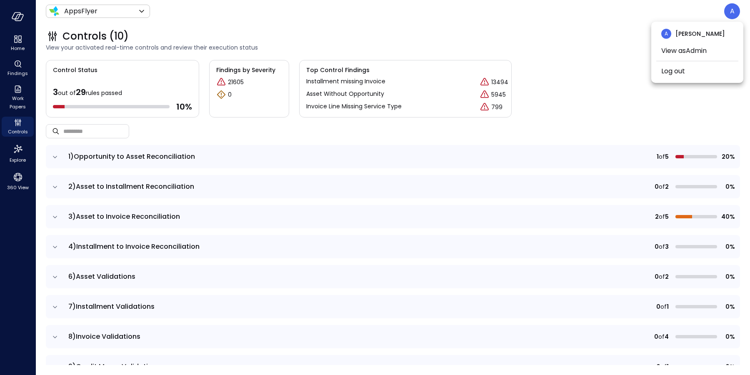
click at [55, 218] on div at bounding box center [375, 187] width 750 height 375
click at [55, 217] on icon "expand row" at bounding box center [55, 217] width 8 height 8
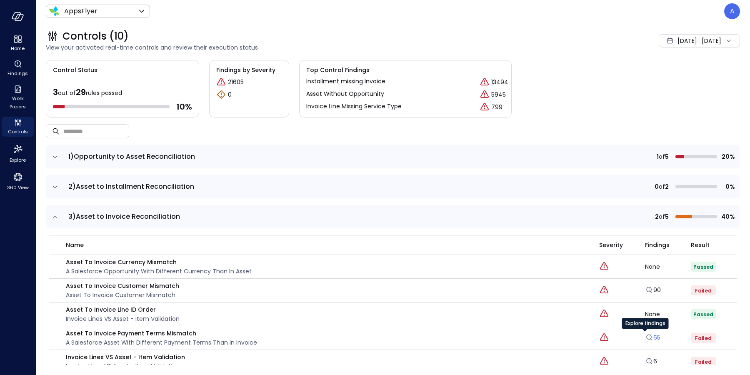
click at [645, 335] on icon "Explore findings" at bounding box center [649, 337] width 8 height 8
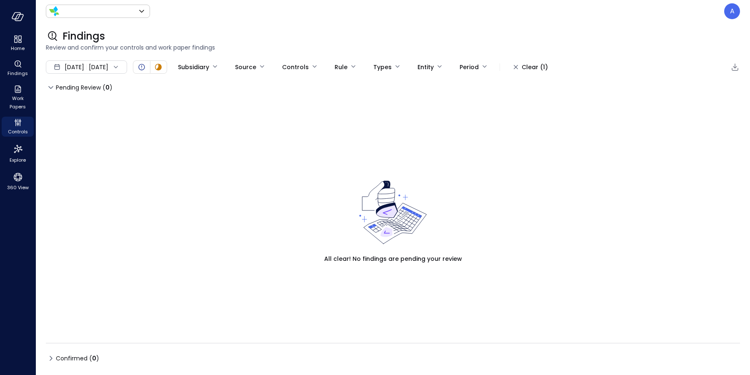
type input "*******"
click at [546, 68] on div "Clear (1)" at bounding box center [535, 67] width 26 height 10
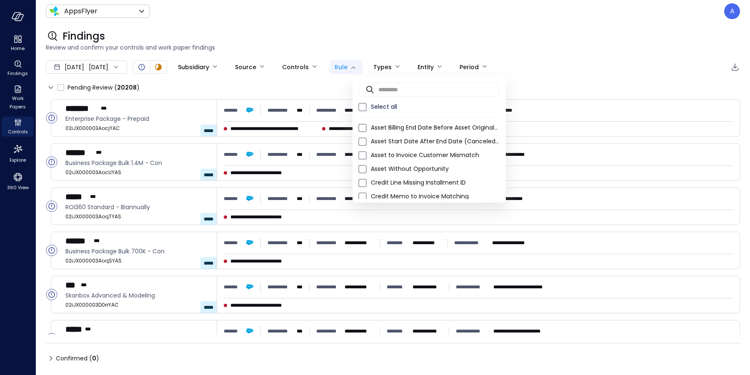
click at [357, 68] on body "**********" at bounding box center [375, 187] width 750 height 375
click at [402, 87] on input "text" at bounding box center [438, 89] width 121 height 22
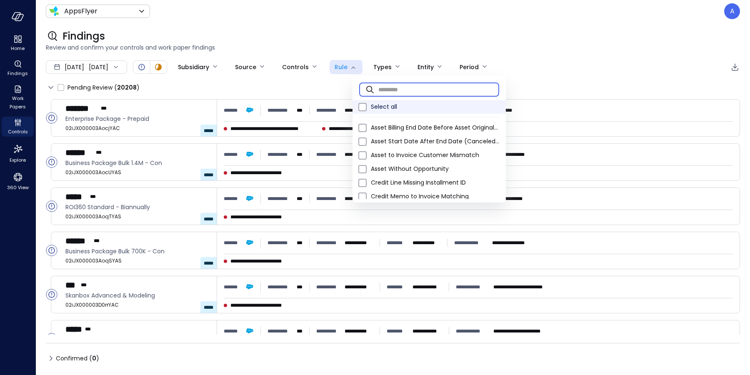
paste input "**********"
type input "**********"
paste input "**********"
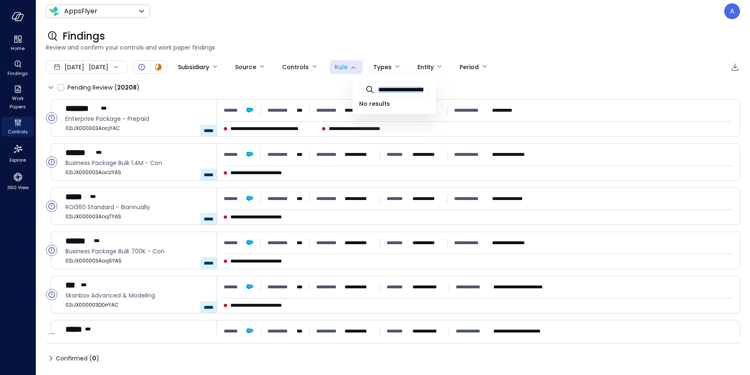
drag, startPoint x: 377, startPoint y: 89, endPoint x: 430, endPoint y: 89, distance: 52.1
click at [430, 89] on div "**********" at bounding box center [393, 86] width 83 height 21
click at [403, 88] on input "**********" at bounding box center [403, 90] width 51 height 22
paste input "text"
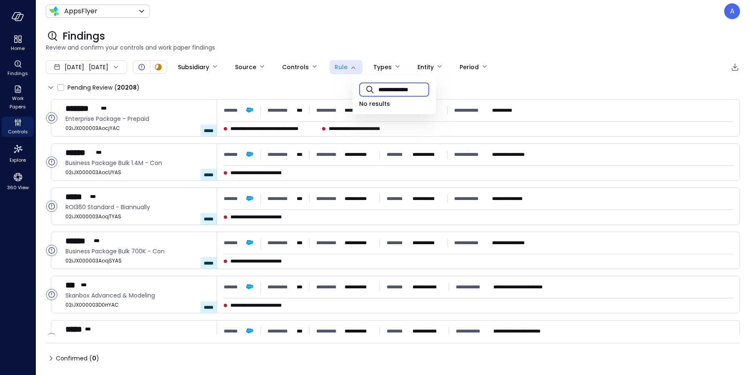
scroll to position [0, 3]
type input "**********"
click at [309, 83] on div at bounding box center [375, 187] width 750 height 375
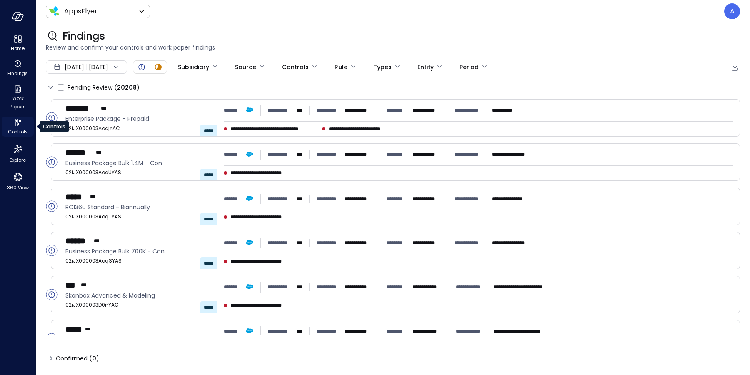
click at [17, 124] on icon "Controls" at bounding box center [18, 124] width 2 height 2
click at [732, 9] on p "A" at bounding box center [732, 11] width 5 height 10
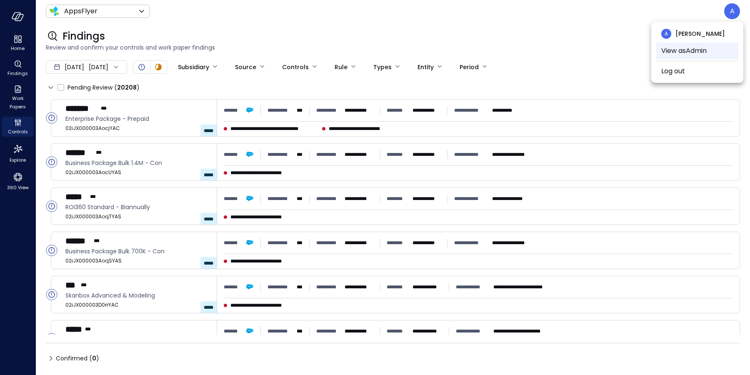
click at [693, 50] on li "View as Admin" at bounding box center [697, 50] width 82 height 17
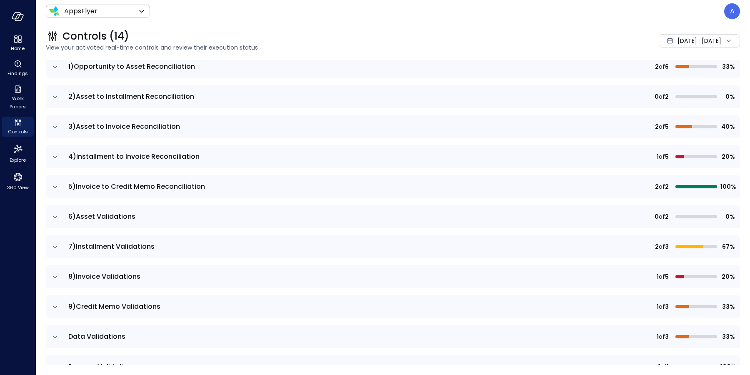
scroll to position [0, 0]
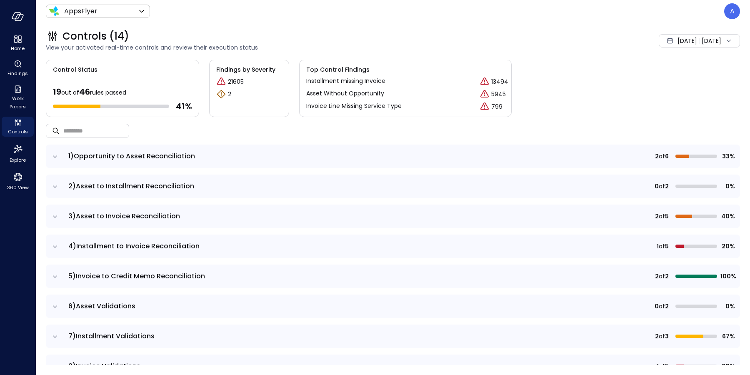
click at [56, 157] on icon "expand row" at bounding box center [55, 156] width 8 height 8
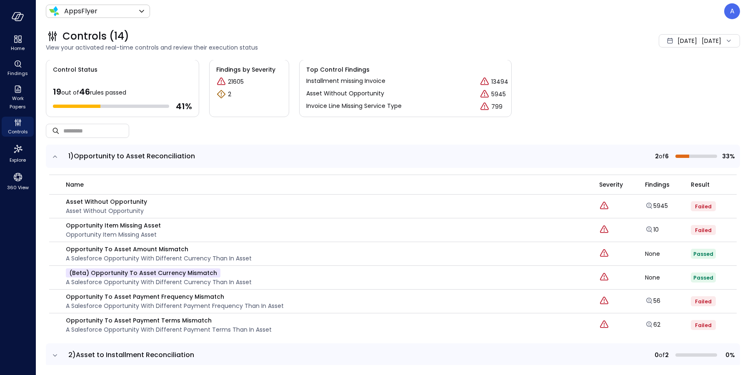
click at [56, 157] on icon "expand row" at bounding box center [55, 156] width 8 height 8
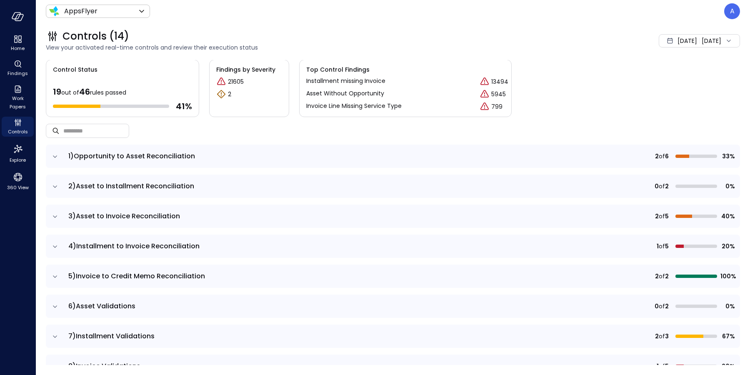
click at [55, 218] on icon "expand row" at bounding box center [55, 216] width 8 height 8
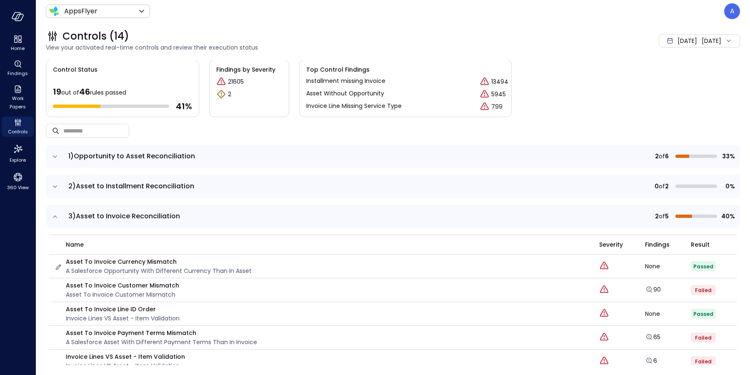
scroll to position [83, 0]
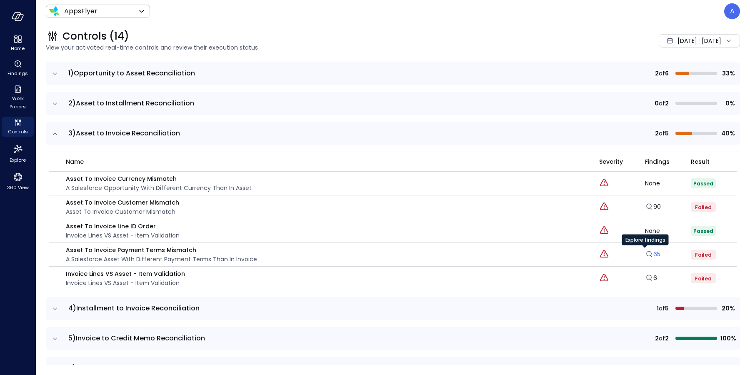
click at [645, 252] on icon "Explore findings" at bounding box center [649, 254] width 8 height 8
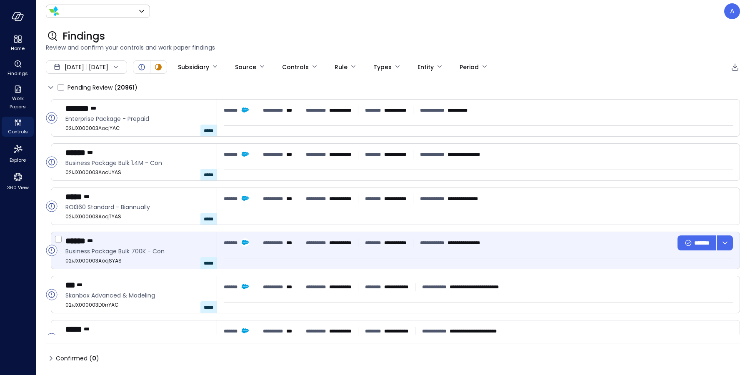
type input "*******"
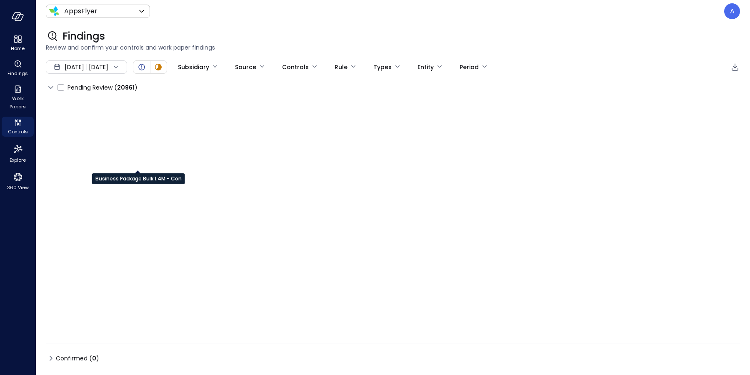
type input "****"
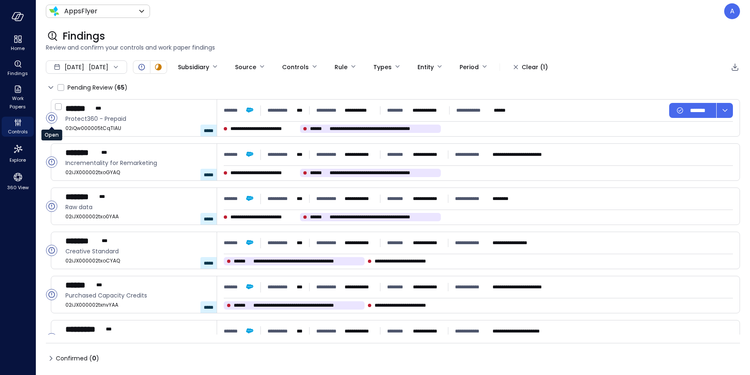
click at [51, 117] on icon "Open" at bounding box center [51, 118] width 0 height 4
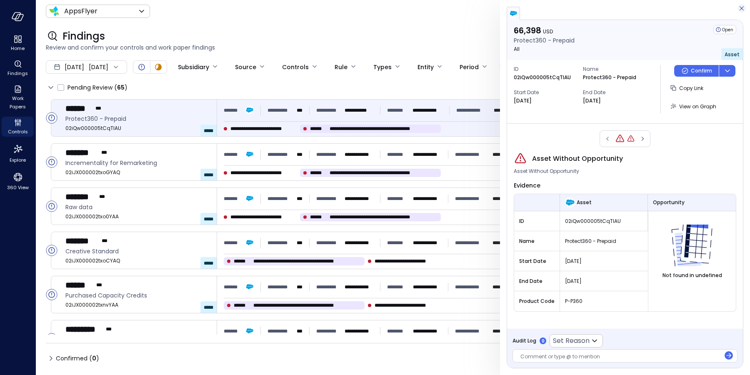
click at [741, 11] on icon "button" at bounding box center [741, 8] width 8 height 10
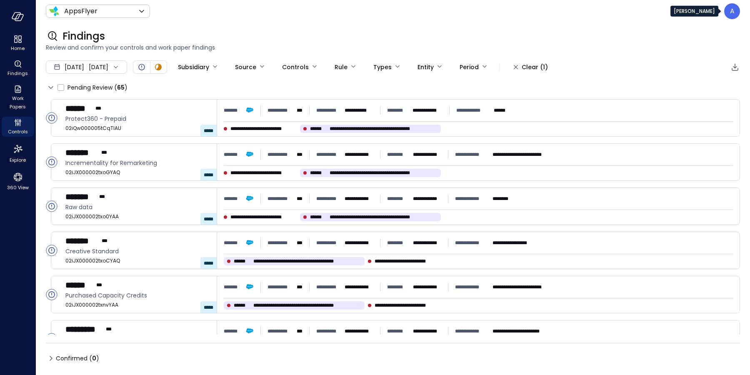
click at [734, 15] on p "A" at bounding box center [732, 11] width 5 height 10
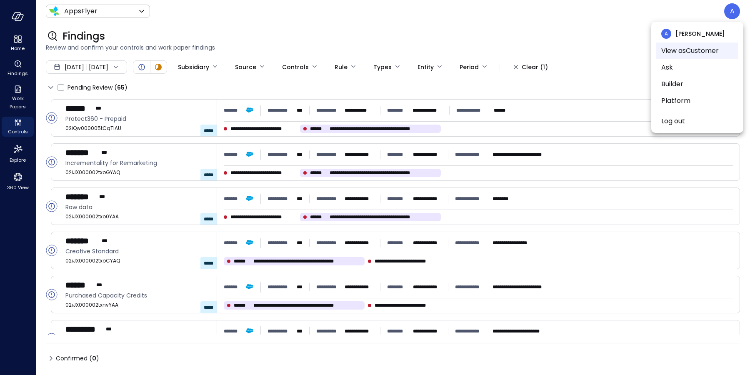
click at [684, 54] on li "View as Customer" at bounding box center [697, 50] width 82 height 17
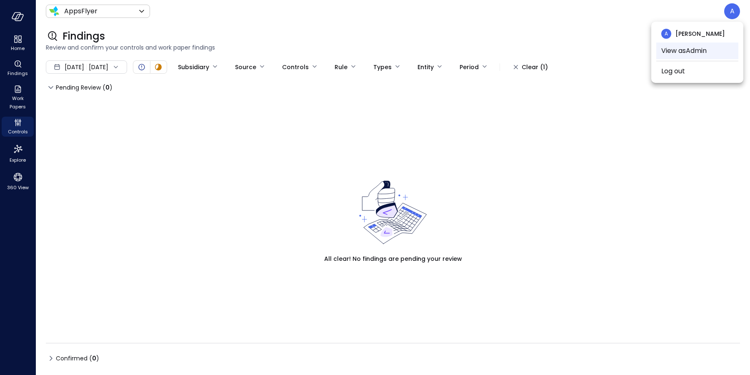
click at [699, 52] on li "View as Admin" at bounding box center [697, 50] width 82 height 17
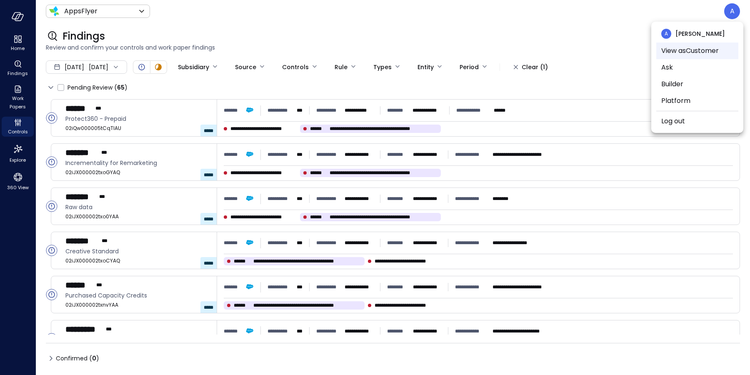
click at [692, 51] on li "View as Customer" at bounding box center [697, 50] width 82 height 17
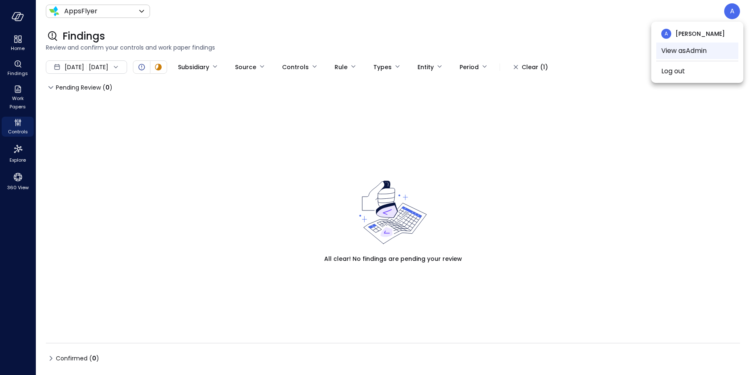
click at [692, 51] on li "View as Admin" at bounding box center [697, 50] width 82 height 17
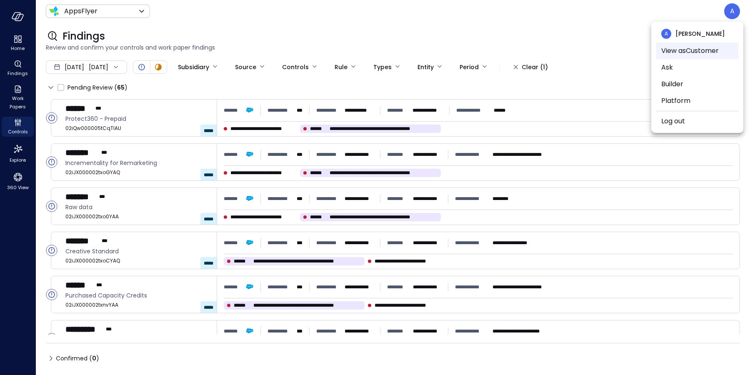
click at [692, 51] on li "View as Customer" at bounding box center [697, 50] width 82 height 17
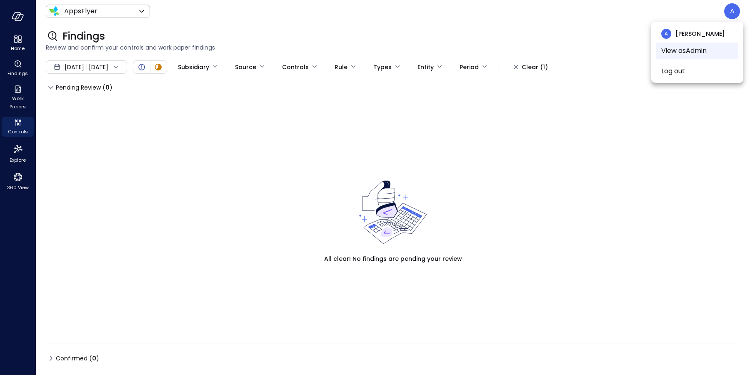
click at [692, 51] on li "View as Admin" at bounding box center [697, 50] width 82 height 17
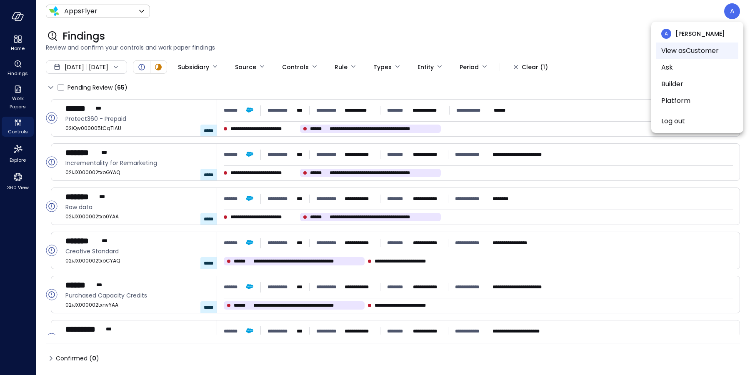
click at [692, 51] on li "View as Customer" at bounding box center [697, 50] width 82 height 17
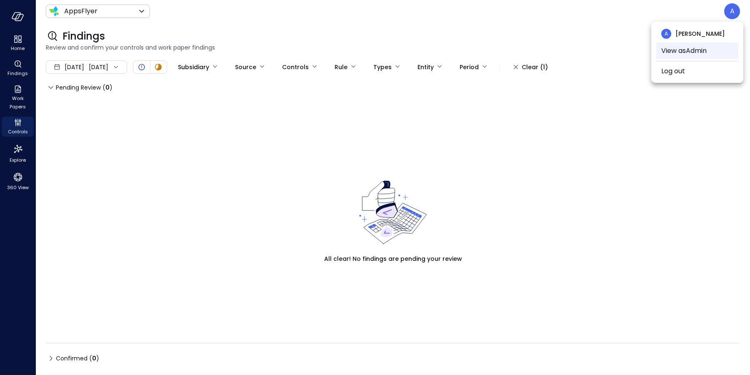
click at [692, 51] on li "View as Admin" at bounding box center [697, 50] width 82 height 17
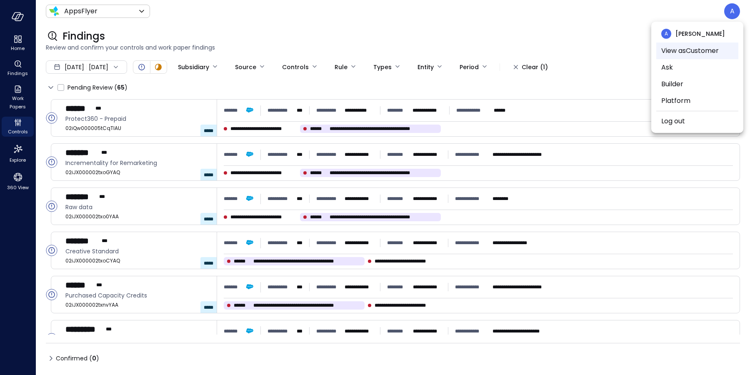
click at [692, 51] on li "View as Customer" at bounding box center [697, 50] width 82 height 17
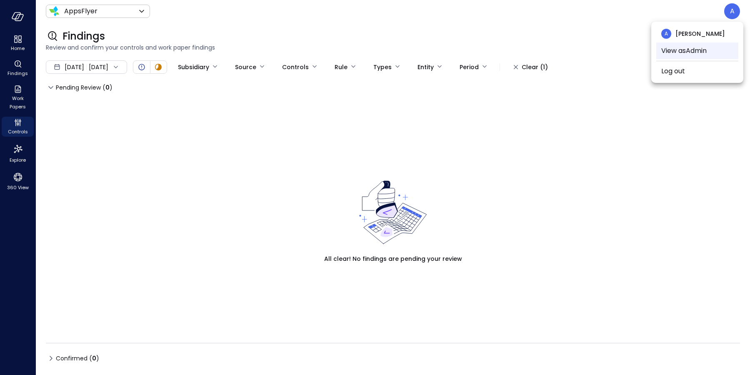
click at [692, 51] on li "View as Admin" at bounding box center [697, 50] width 82 height 17
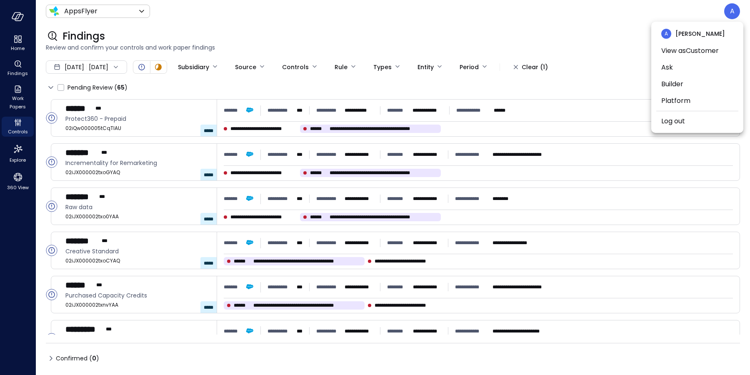
click at [19, 127] on div at bounding box center [375, 187] width 750 height 375
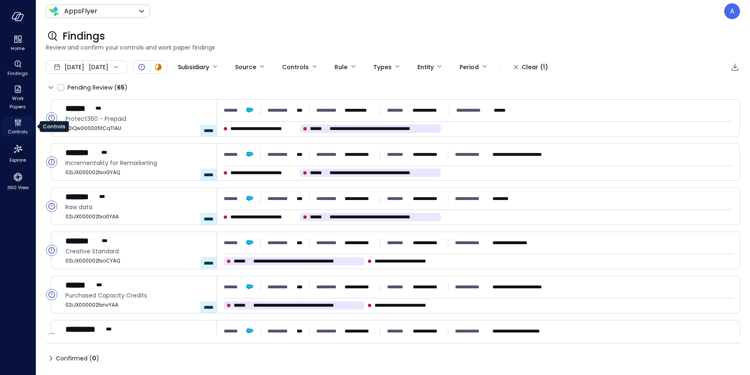
click at [15, 125] on icon "Controls" at bounding box center [18, 122] width 10 height 10
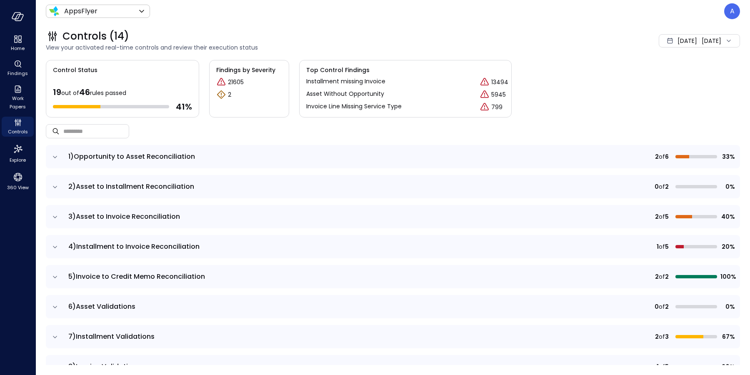
click at [55, 156] on icon "expand row" at bounding box center [55, 157] width 8 height 8
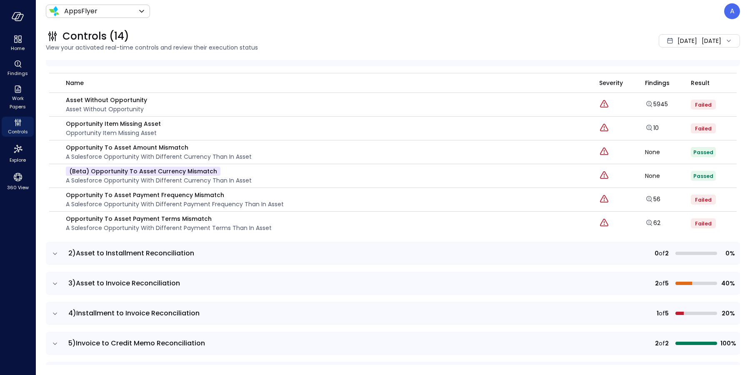
scroll to position [110, 0]
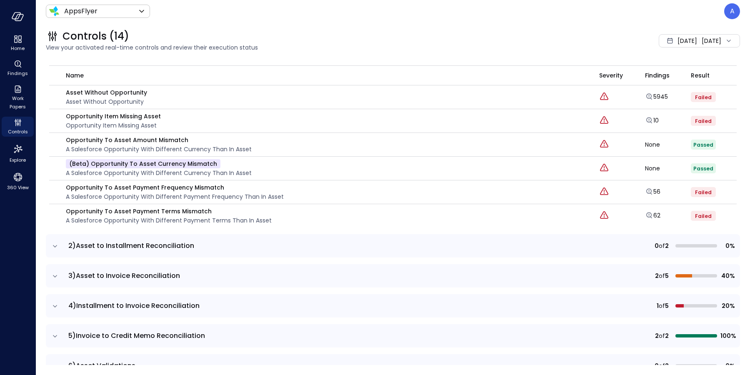
click at [56, 245] on icon "expand row" at bounding box center [55, 246] width 8 height 8
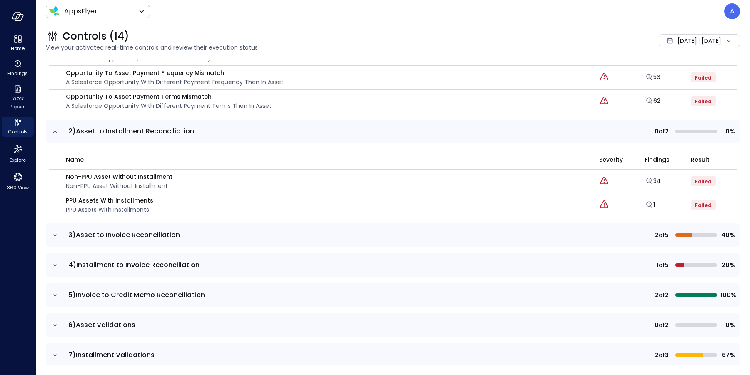
scroll to position [287, 0]
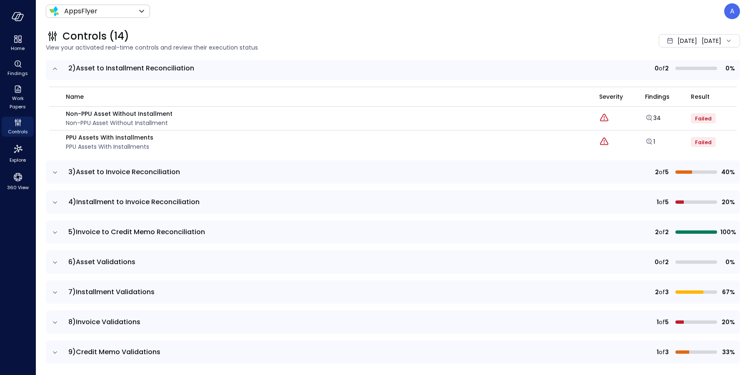
click at [54, 172] on icon "expand row" at bounding box center [55, 172] width 8 height 8
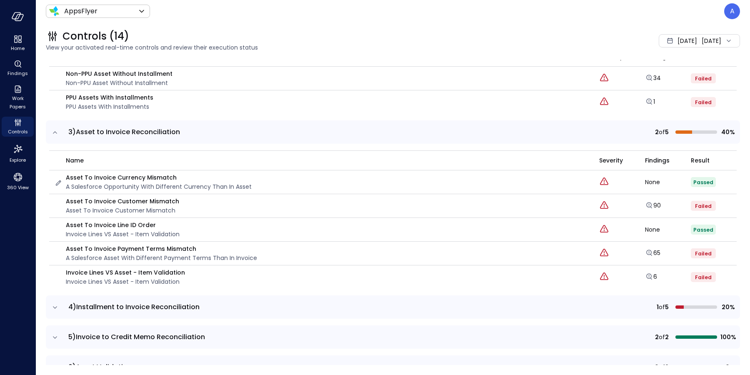
scroll to position [368, 0]
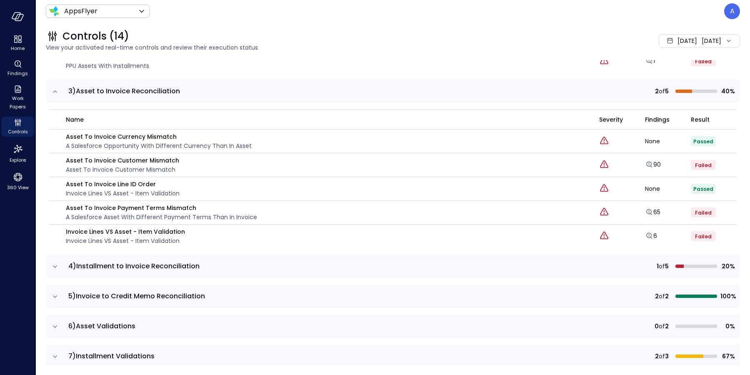
click at [55, 265] on icon "expand row" at bounding box center [55, 266] width 4 height 2
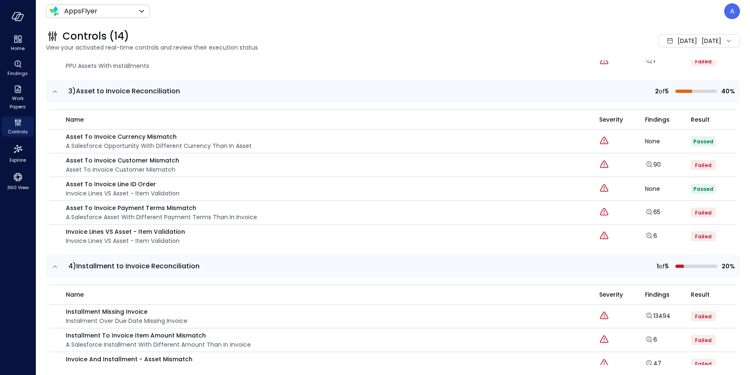
scroll to position [466, 0]
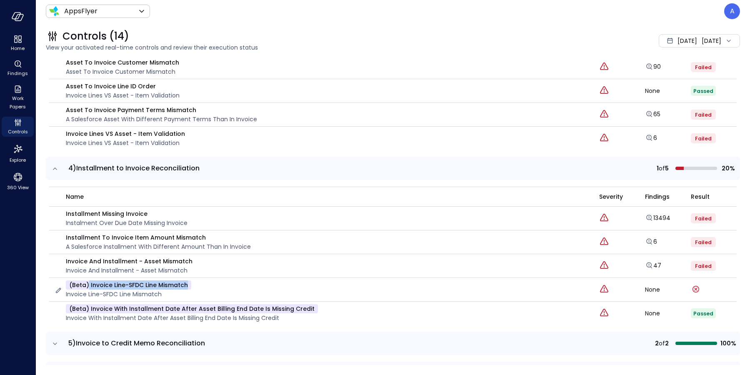
drag, startPoint x: 190, startPoint y: 282, endPoint x: 89, endPoint y: 284, distance: 101.3
click at [89, 284] on div "(beta) Invoice line-SFDC line Mismatch Invoice line-SFDC line Mismatch" at bounding box center [321, 289] width 535 height 18
click at [132, 284] on p "(beta) Invoice line-SFDC line Mismatch" at bounding box center [128, 284] width 125 height 9
click at [16, 18] on icon "button" at bounding box center [18, 16] width 12 height 9
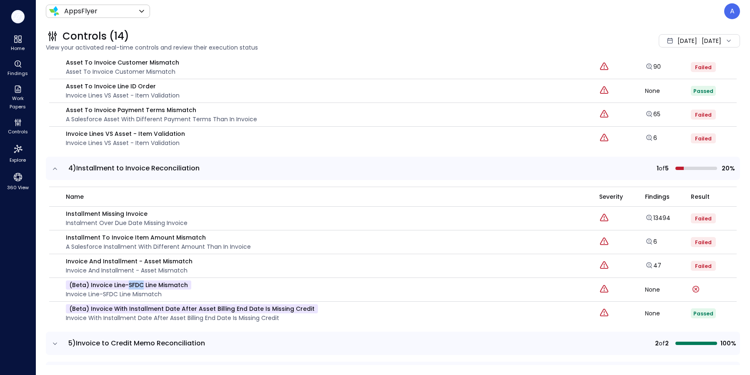
click at [17, 15] on icon "button" at bounding box center [19, 17] width 8 height 6
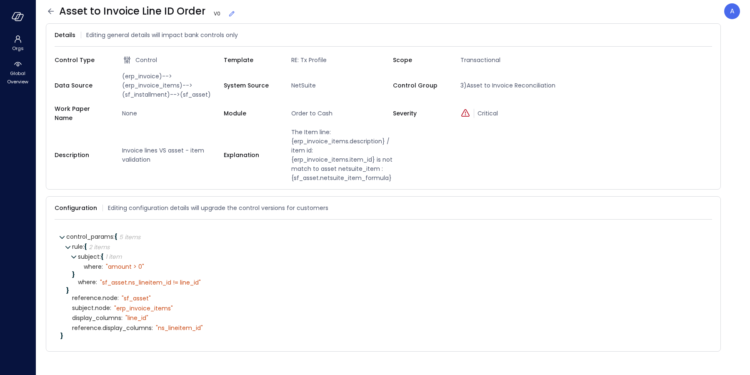
click at [230, 12] on icon at bounding box center [231, 14] width 8 height 8
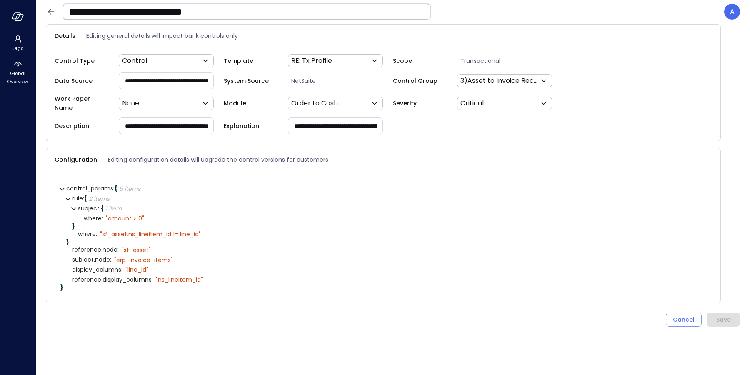
click at [247, 15] on input "**********" at bounding box center [246, 12] width 367 height 22
click at [259, 14] on input "**********" at bounding box center [246, 12] width 367 height 22
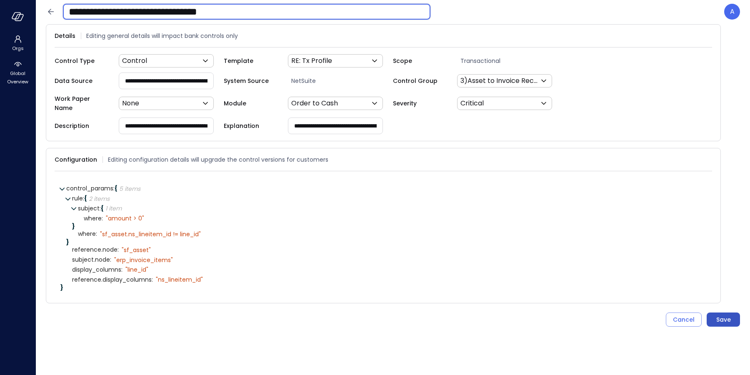
type input "**********"
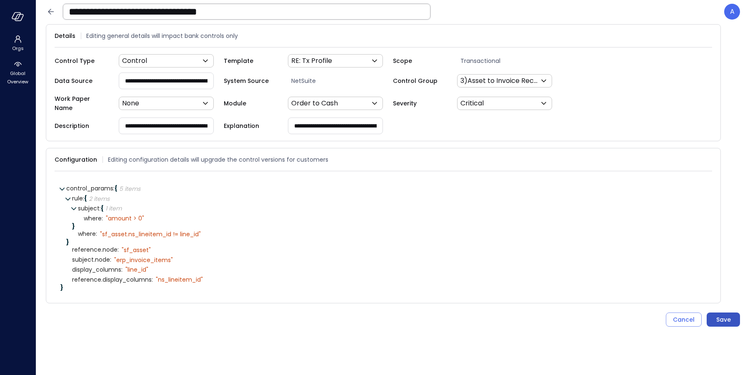
click at [730, 315] on div "Save" at bounding box center [723, 320] width 15 height 10
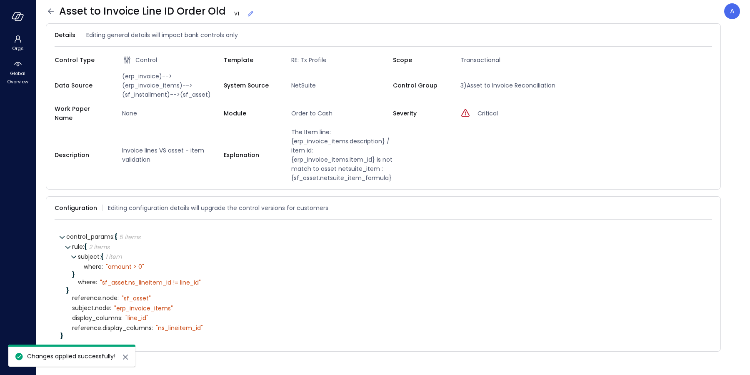
click at [52, 14] on icon at bounding box center [51, 11] width 10 height 10
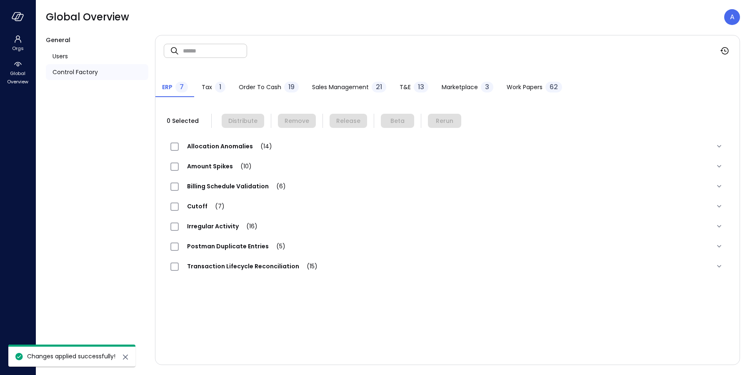
click at [267, 90] on span "Order to Cash" at bounding box center [260, 86] width 42 height 9
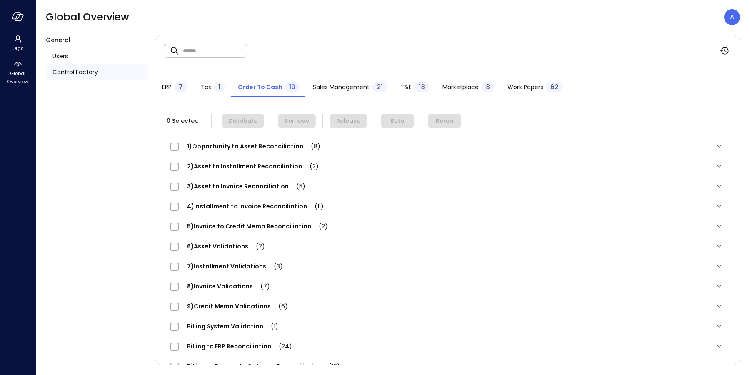
click at [250, 187] on span "3)Asset to Invoice Reconciliation (5)" at bounding box center [246, 186] width 135 height 8
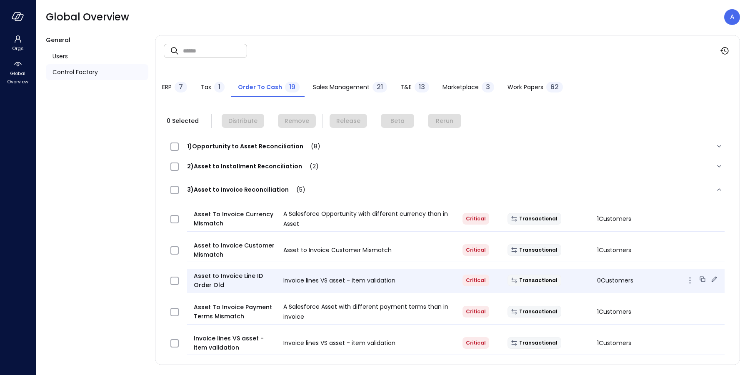
click at [698, 278] on icon at bounding box center [702, 279] width 8 height 8
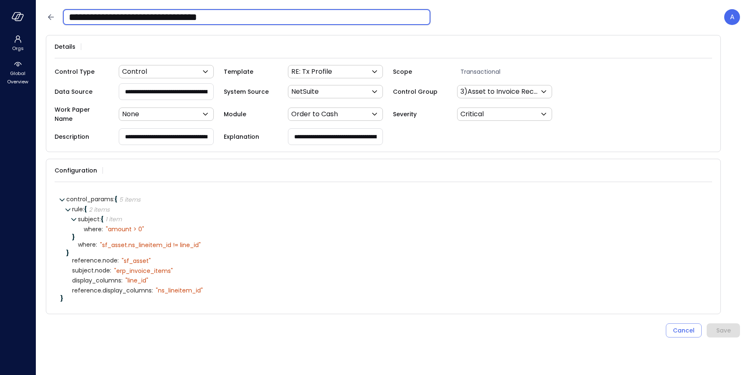
drag, startPoint x: 212, startPoint y: 13, endPoint x: 260, endPoint y: 12, distance: 47.1
click at [259, 12] on input "**********" at bounding box center [246, 17] width 367 height 22
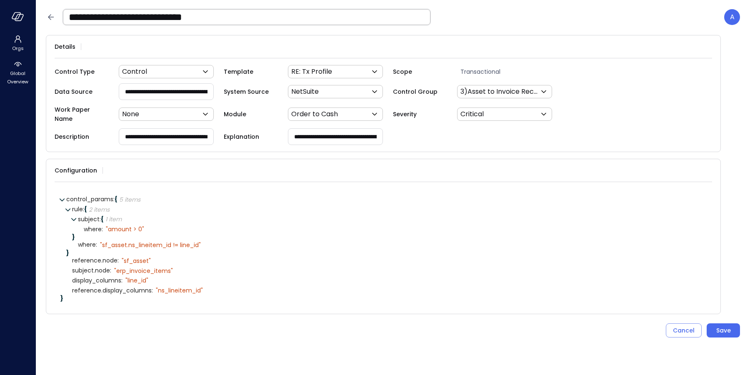
drag, startPoint x: 345, startPoint y: 130, endPoint x: 352, endPoint y: 133, distance: 7.8
click at [345, 130] on input "**********" at bounding box center [335, 136] width 94 height 15
click at [727, 325] on div "Save" at bounding box center [723, 330] width 15 height 10
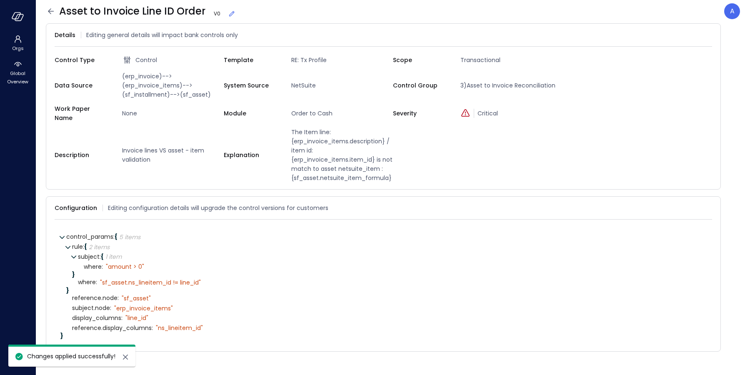
click at [52, 10] on icon at bounding box center [51, 11] width 10 height 10
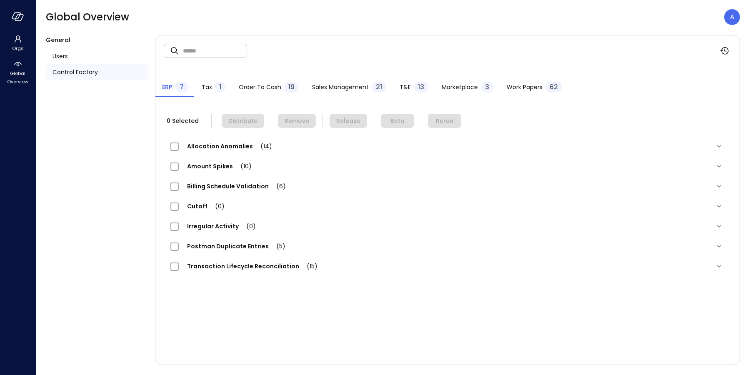
click at [276, 85] on span "Order to Cash" at bounding box center [260, 86] width 42 height 9
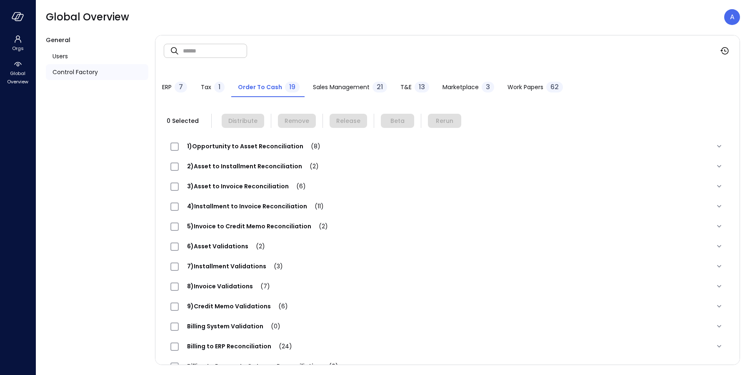
click at [248, 204] on span "4)Installment to Invoice Reconciliation (11)" at bounding box center [255, 206] width 153 height 8
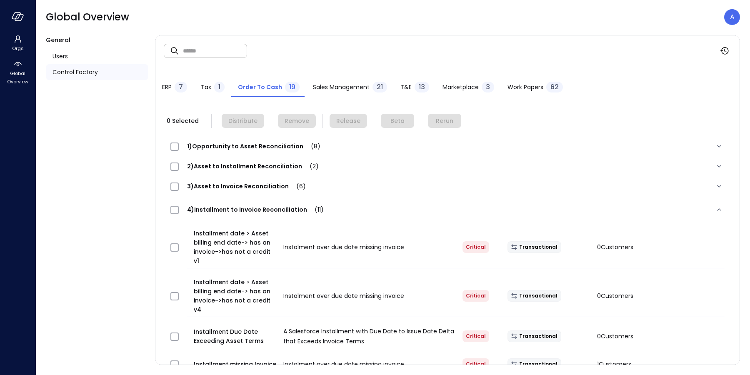
click at [255, 185] on span "3)Asset to Invoice Reconciliation (6)" at bounding box center [246, 186] width 135 height 8
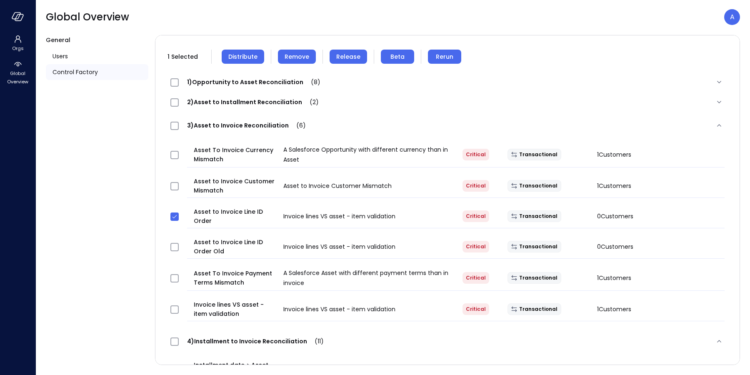
scroll to position [62, 0]
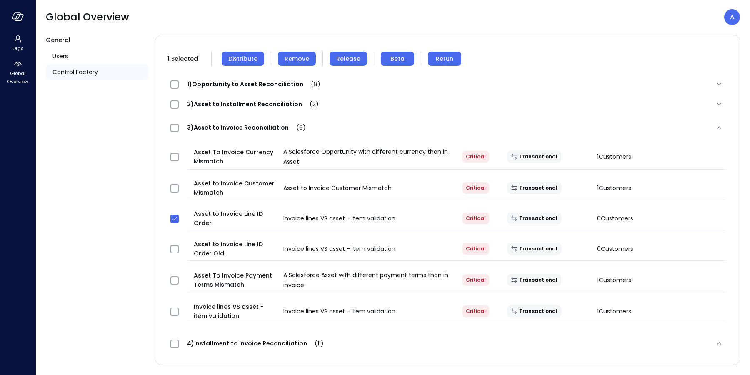
click at [245, 61] on span "Distribute" at bounding box center [242, 58] width 29 height 9
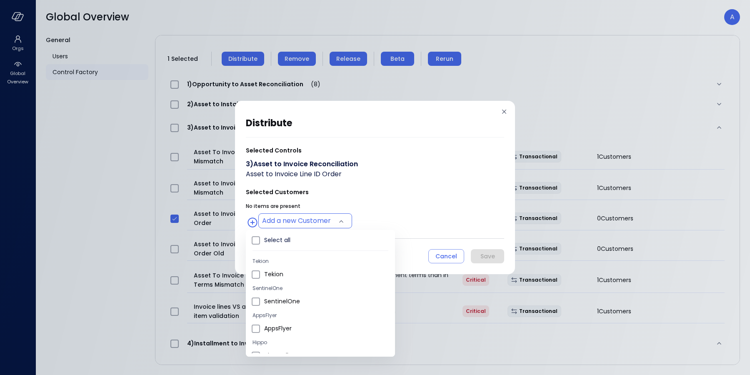
click at [299, 223] on body "Orgs Global Overview Global Overview A General Users Control Factory ​ ​ ERP 7 …" at bounding box center [375, 187] width 750 height 375
click at [259, 328] on span at bounding box center [256, 329] width 8 height 8
type input "**********"
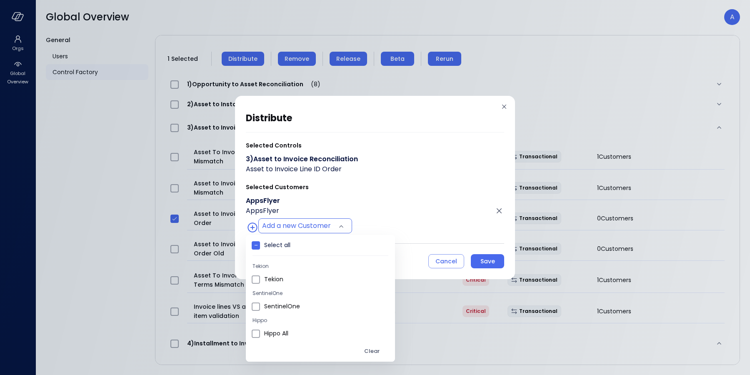
click at [440, 231] on div at bounding box center [375, 187] width 750 height 375
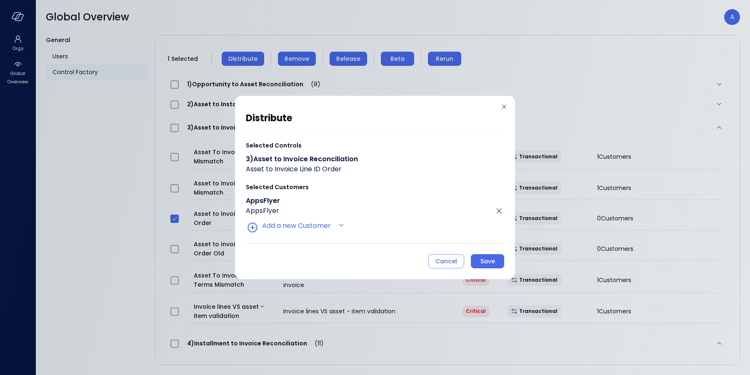
click at [481, 261] on div "Save" at bounding box center [487, 261] width 15 height 10
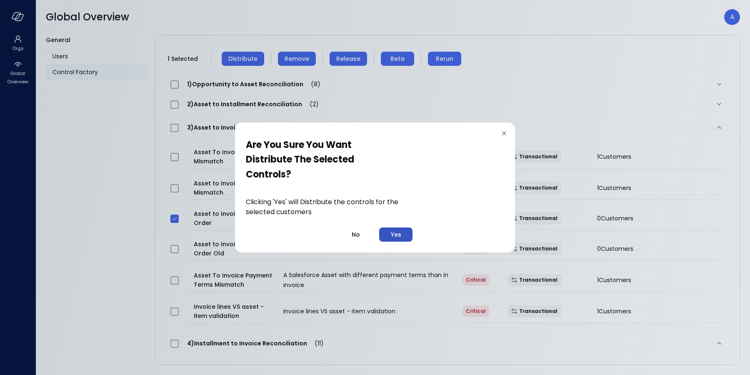
click at [400, 235] on div "Yes" at bounding box center [396, 235] width 10 height 10
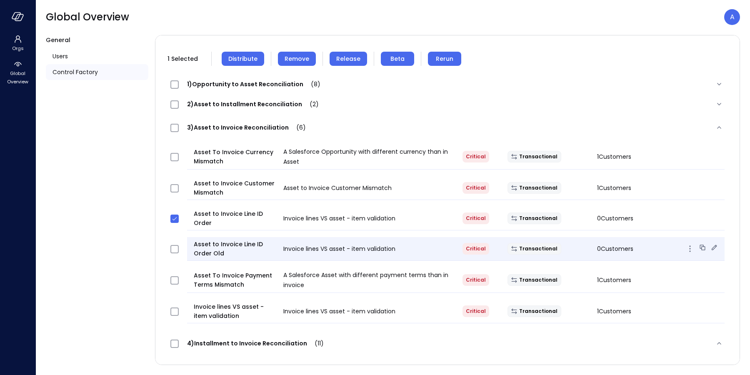
click at [685, 249] on icon "button" at bounding box center [690, 249] width 10 height 10
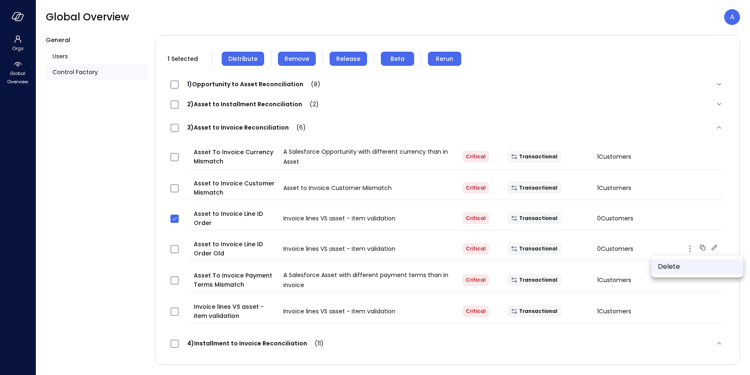
click at [675, 268] on li "Delete" at bounding box center [697, 266] width 92 height 15
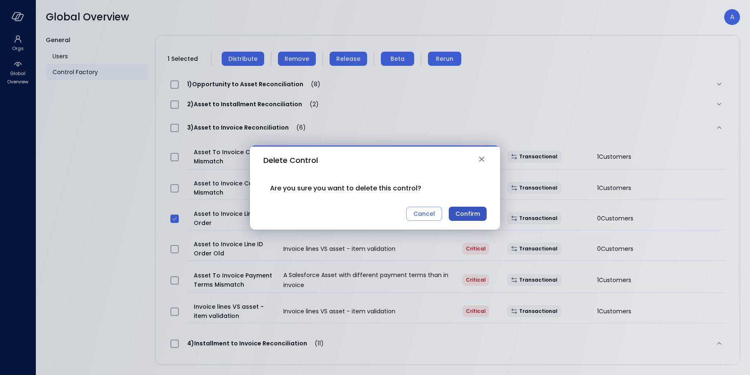
click at [462, 214] on div "Confirm" at bounding box center [467, 214] width 25 height 10
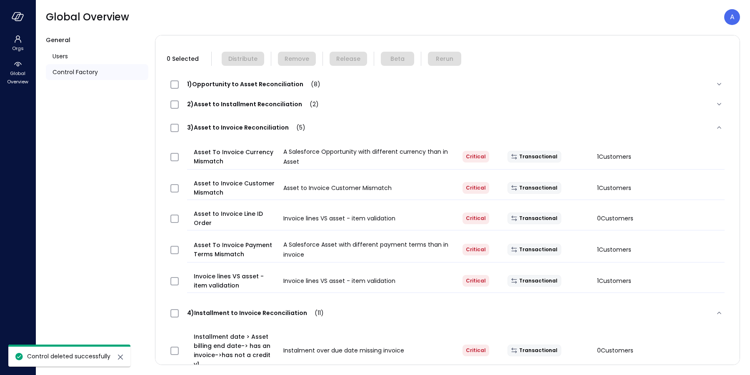
click at [232, 128] on span "3)Asset to Invoice Reconciliation (5)" at bounding box center [246, 127] width 135 height 8
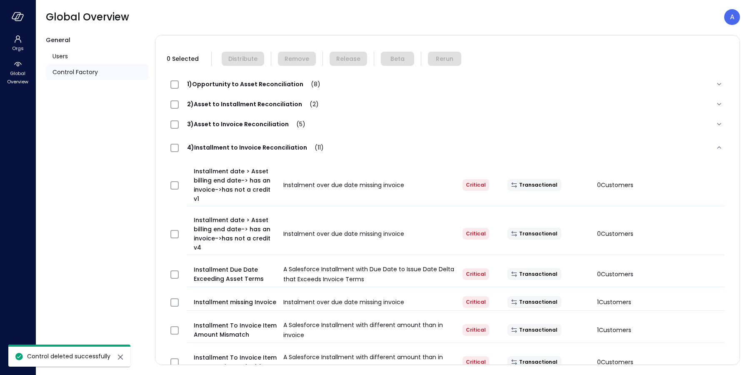
click at [233, 146] on span "4)Installment to Invoice Reconciliation (11)" at bounding box center [255, 147] width 153 height 8
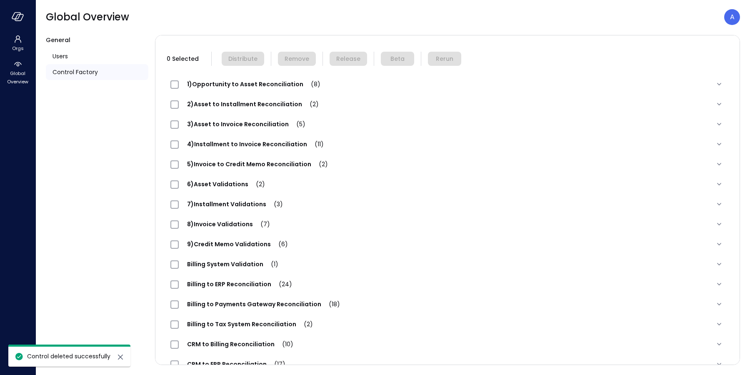
click at [235, 145] on span "4)Installment to Invoice Reconciliation (11)" at bounding box center [255, 144] width 153 height 8
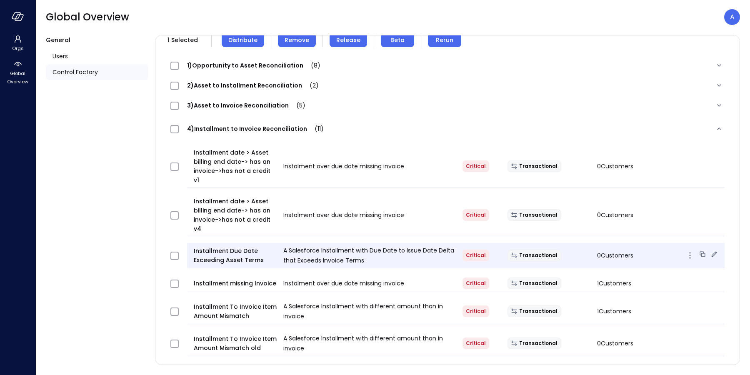
scroll to position [62, 0]
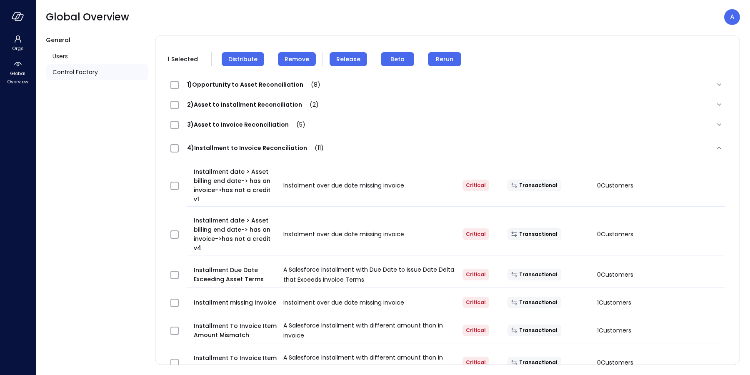
click at [292, 62] on span "Remove" at bounding box center [297, 59] width 25 height 9
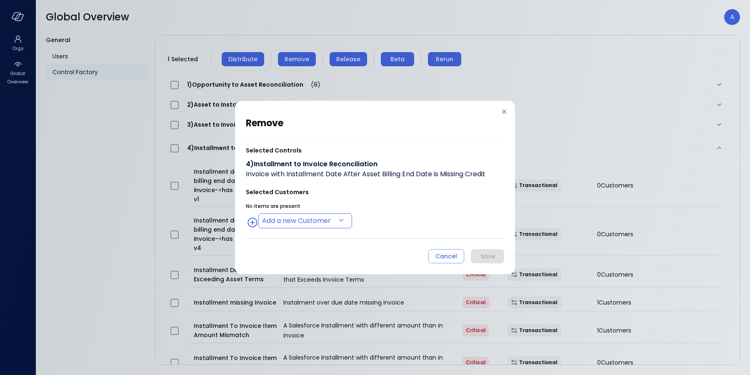
click at [305, 218] on body "Orgs Global Overview Global Overview A General Users Control Factory ​ ​ ERP 7 …" at bounding box center [375, 187] width 750 height 375
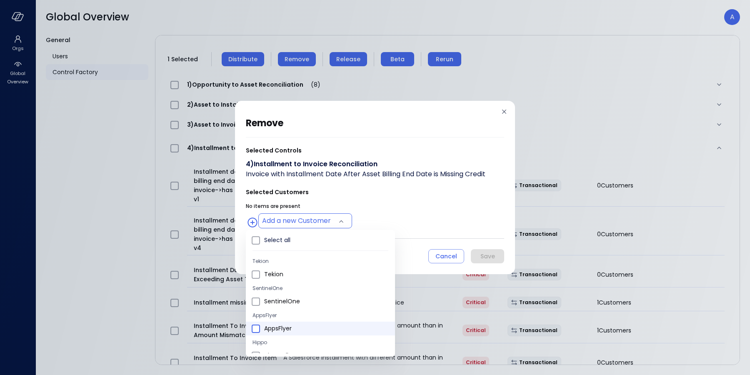
type input "**********"
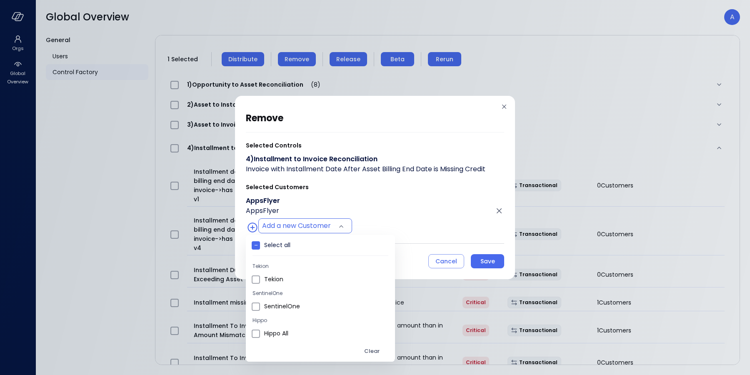
click at [415, 230] on div at bounding box center [375, 187] width 750 height 375
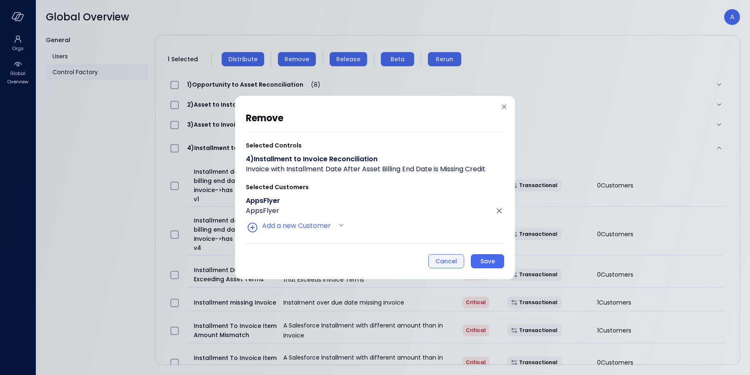
click at [447, 263] on div "Cancel" at bounding box center [446, 261] width 22 height 10
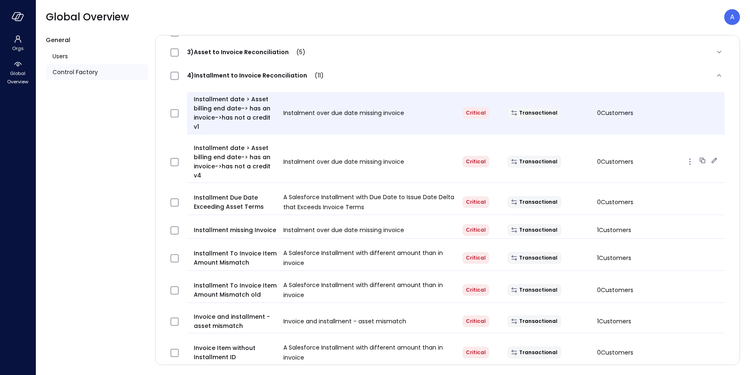
scroll to position [37, 0]
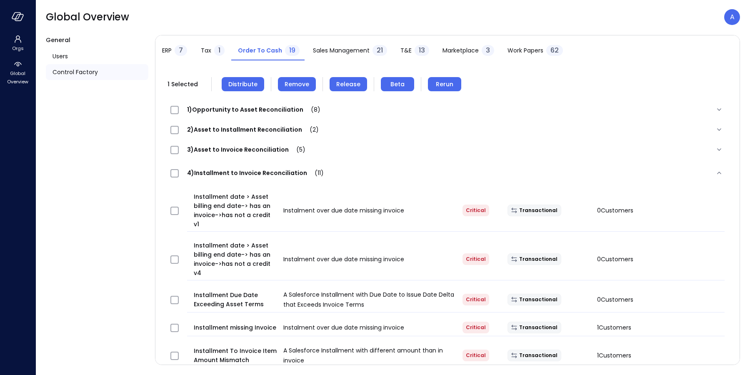
click at [286, 85] on span "Remove" at bounding box center [297, 84] width 25 height 9
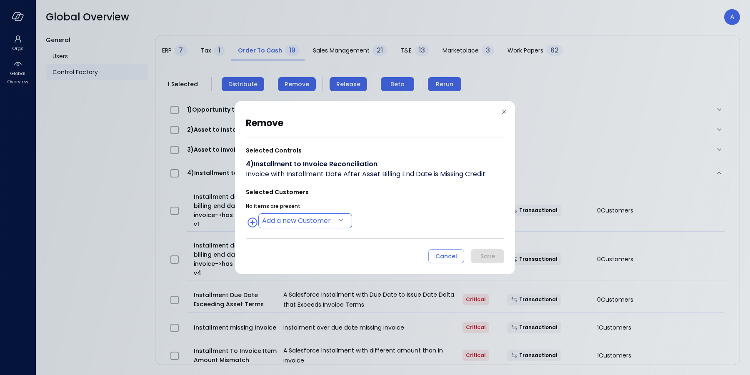
click at [296, 220] on body "Orgs Global Overview Global Overview A General Users Control Factory ​ ​ ERP 7 …" at bounding box center [375, 187] width 750 height 375
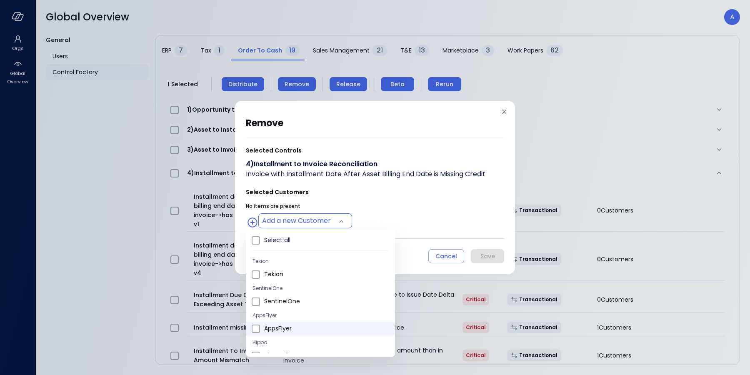
type input "**********"
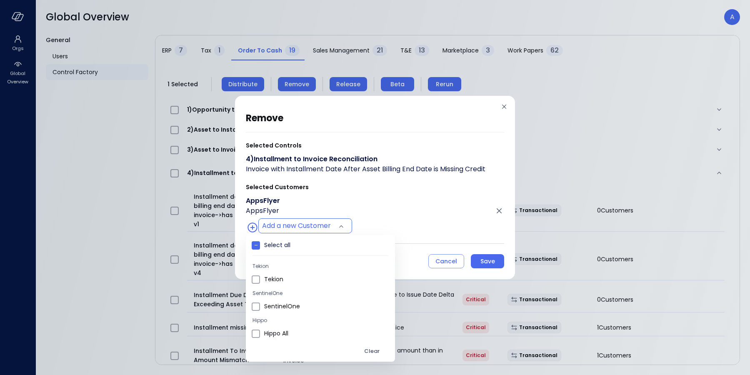
click at [434, 205] on div at bounding box center [375, 187] width 750 height 375
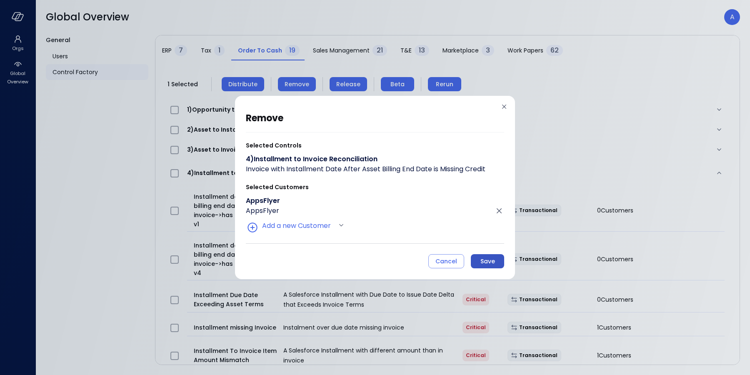
click at [480, 262] on div "Save" at bounding box center [487, 261] width 15 height 10
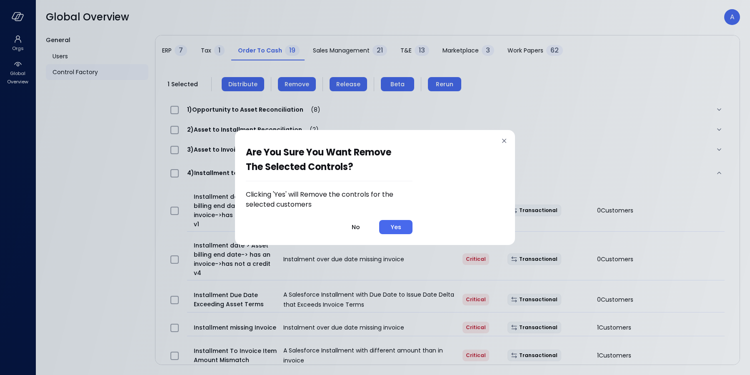
drag, startPoint x: 407, startPoint y: 227, endPoint x: 406, endPoint y: 222, distance: 5.9
click at [407, 227] on button "Yes" at bounding box center [395, 227] width 33 height 14
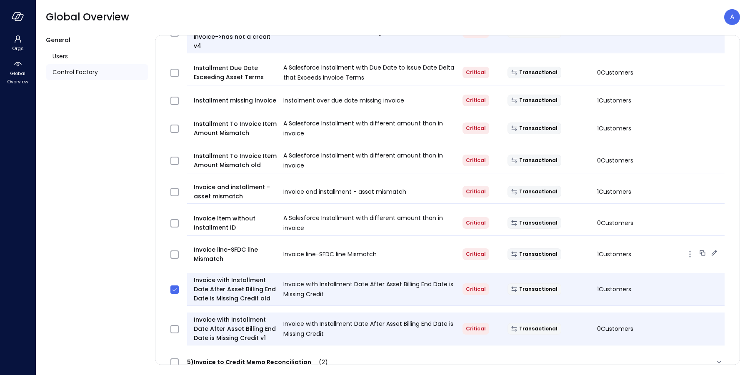
scroll to position [57, 0]
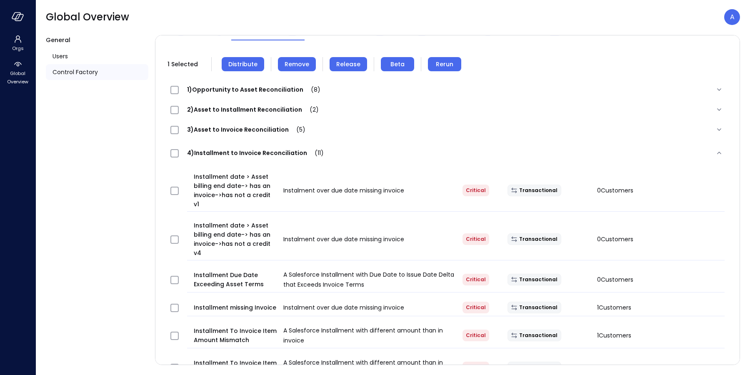
click at [294, 63] on span "Remove" at bounding box center [297, 64] width 25 height 9
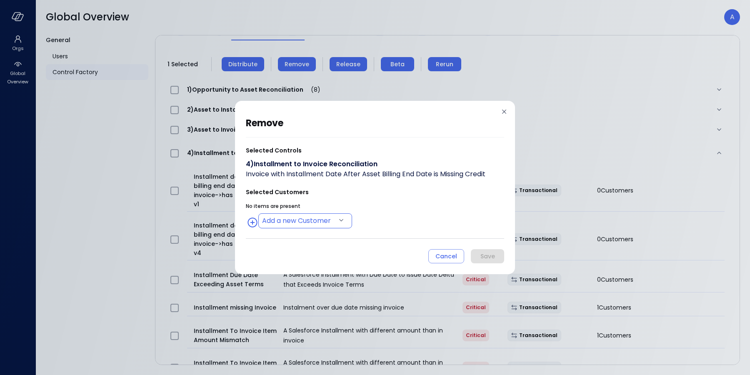
click at [296, 218] on body "Orgs Global Overview Global Overview A General Users Control Factory ​ ​ ERP 7 …" at bounding box center [375, 187] width 750 height 375
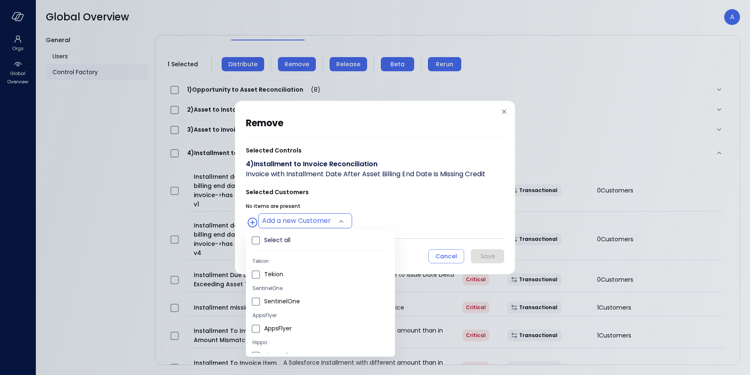
type input "**********"
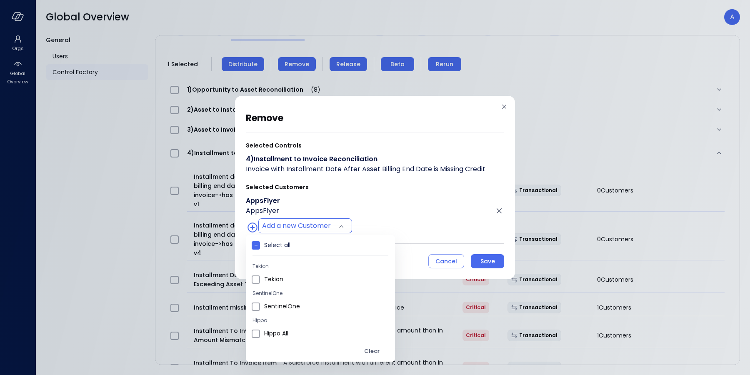
click at [427, 222] on div at bounding box center [375, 187] width 750 height 375
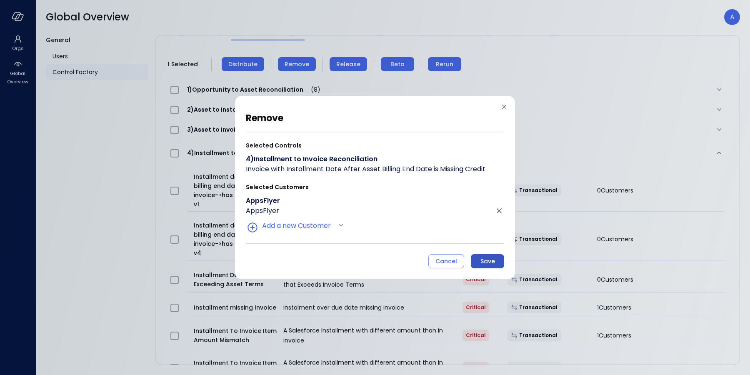
click at [477, 261] on button "Save" at bounding box center [487, 261] width 33 height 14
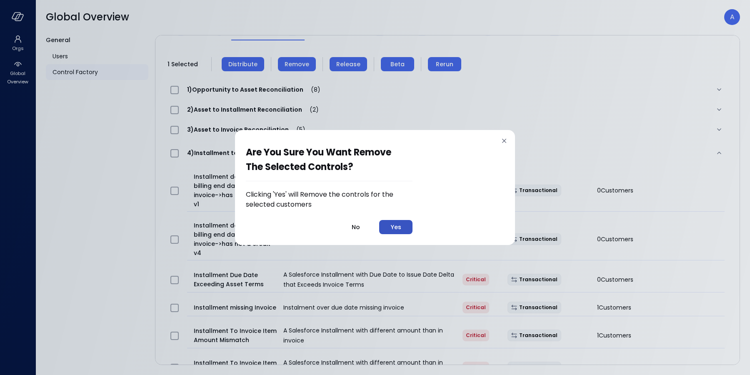
click at [404, 229] on button "Yes" at bounding box center [395, 227] width 33 height 14
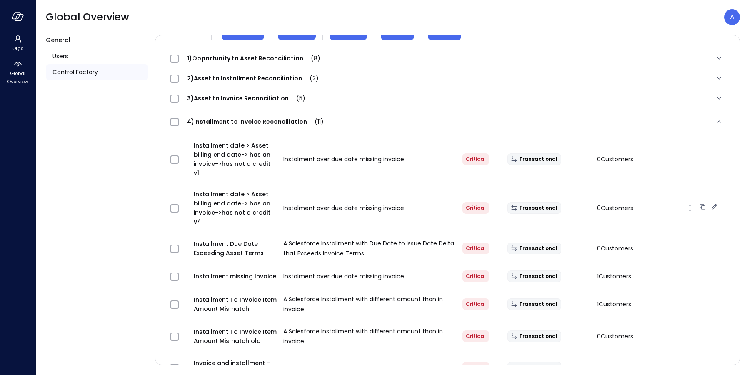
scroll to position [46, 0]
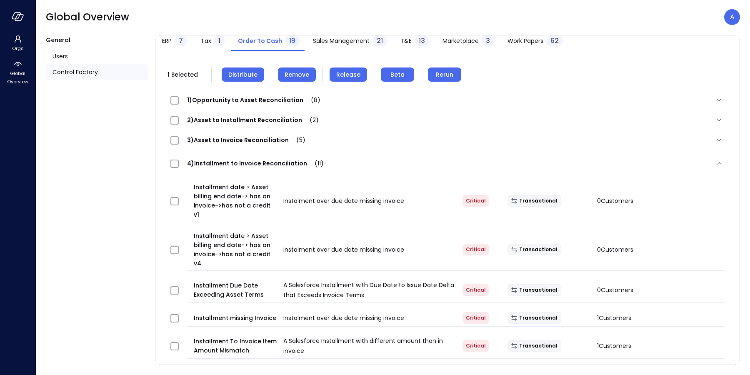
click at [299, 75] on span "Remove" at bounding box center [297, 74] width 25 height 9
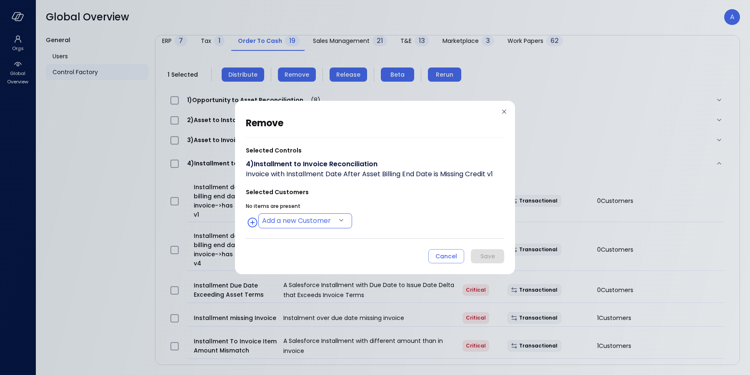
click at [301, 217] on body "Orgs Global Overview Global Overview A General Users Control Factory ​ ​ ERP 7 …" at bounding box center [375, 187] width 750 height 375
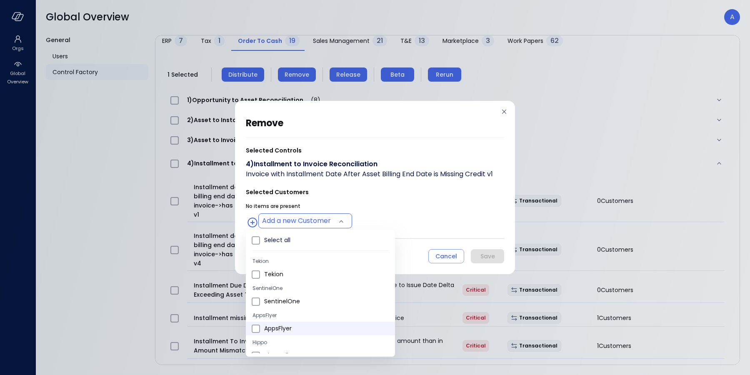
type input "**********"
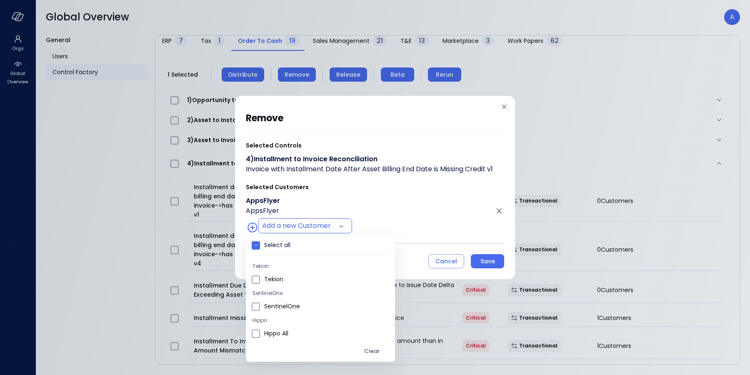
drag, startPoint x: 448, startPoint y: 227, endPoint x: 454, endPoint y: 235, distance: 9.8
click at [449, 227] on div at bounding box center [375, 187] width 750 height 375
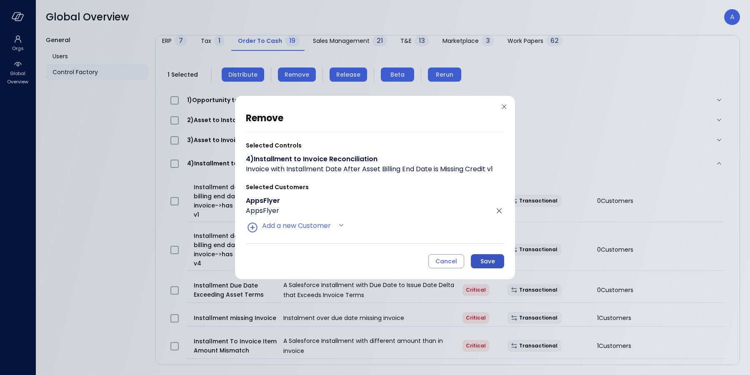
click at [482, 259] on div "Save" at bounding box center [487, 261] width 15 height 10
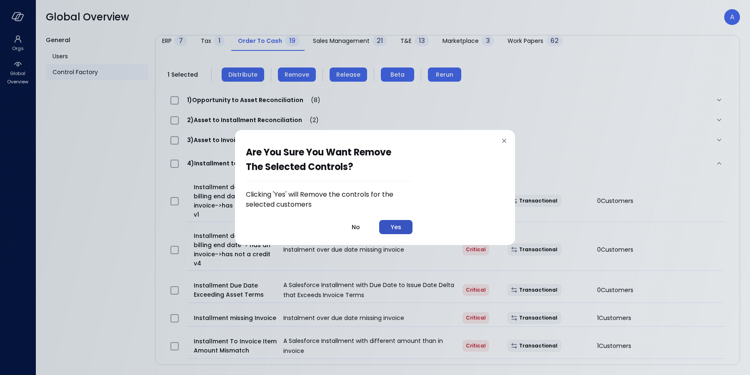
click at [402, 227] on button "Yes" at bounding box center [395, 227] width 33 height 14
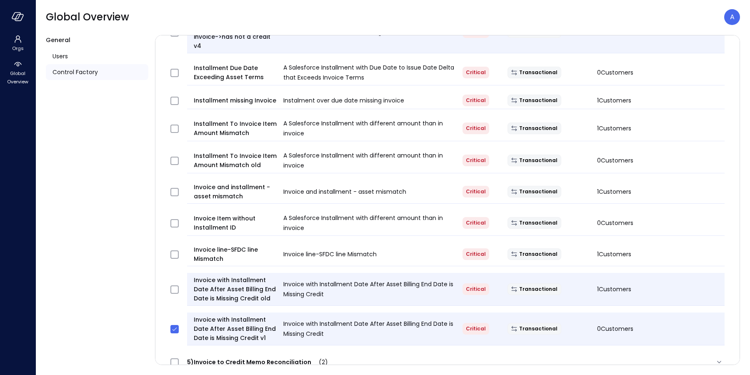
scroll to position [349, 0]
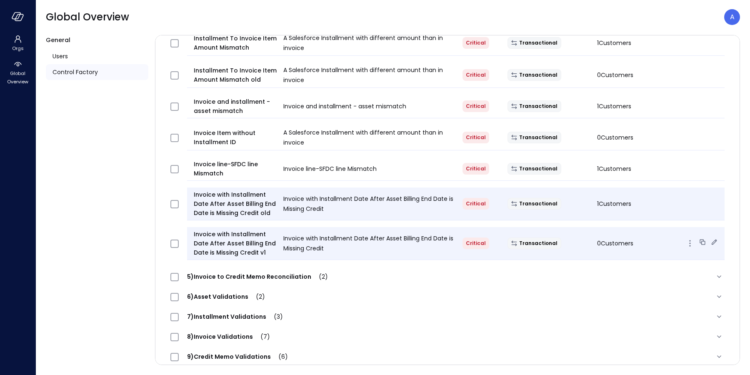
click at [698, 238] on icon at bounding box center [702, 242] width 8 height 8
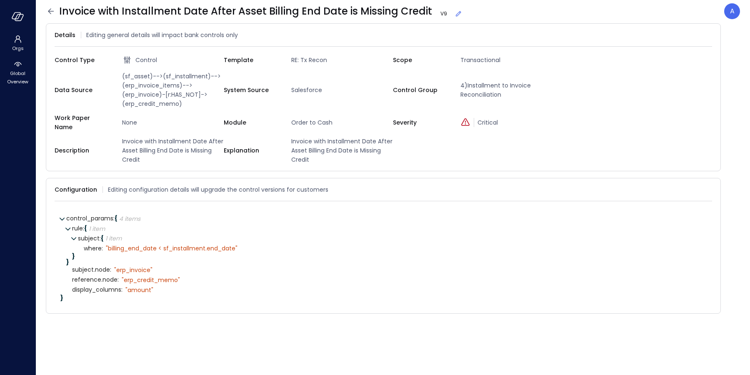
click at [457, 13] on icon at bounding box center [458, 14] width 8 height 8
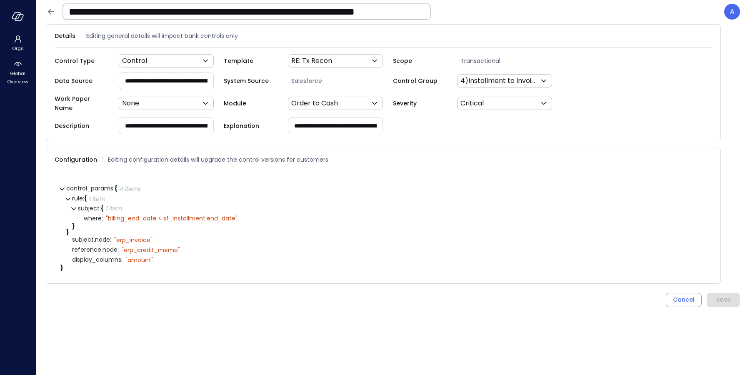
click at [418, 12] on input "**********" at bounding box center [246, 12] width 367 height 22
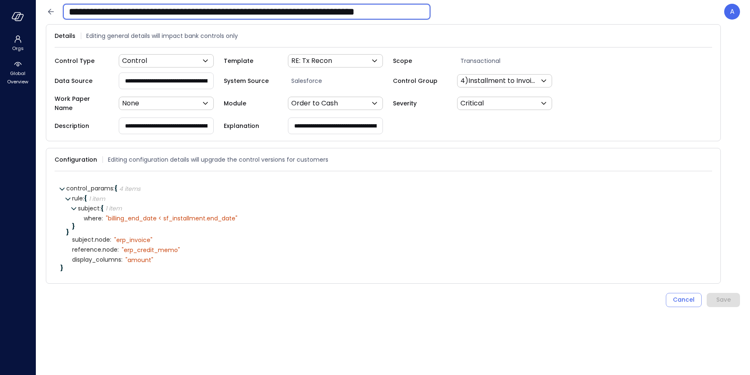
scroll to position [0, 6]
drag, startPoint x: 350, startPoint y: 15, endPoint x: 376, endPoint y: 12, distance: 26.4
click at [350, 15] on input "**********" at bounding box center [246, 12] width 367 height 22
click at [395, 14] on input "**********" at bounding box center [246, 12] width 367 height 22
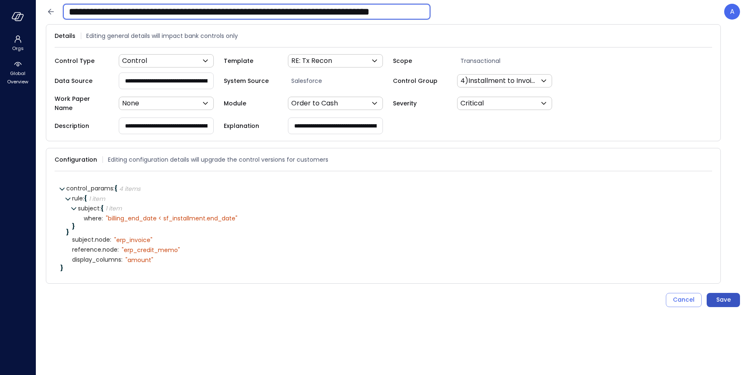
type input "**********"
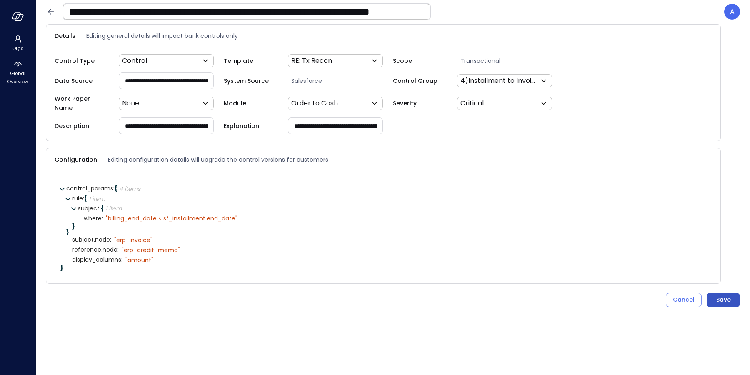
click at [730, 296] on div "Save" at bounding box center [723, 300] width 15 height 10
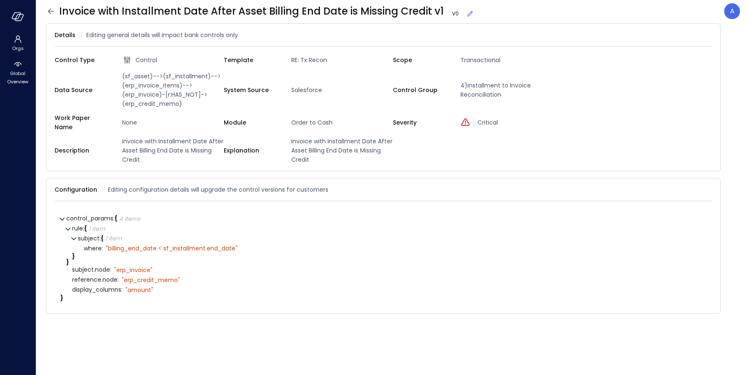
click at [467, 13] on icon at bounding box center [470, 14] width 8 height 8
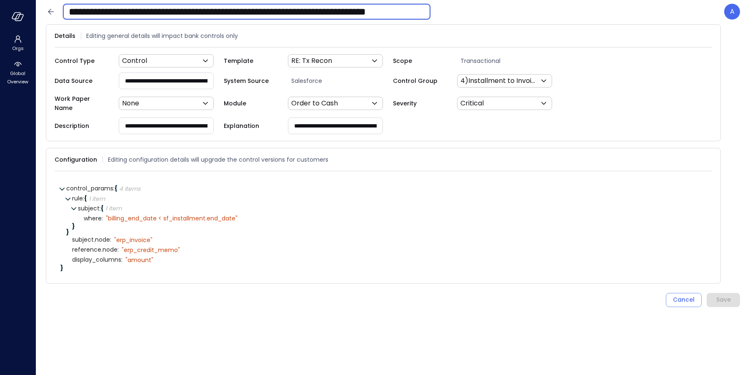
click at [425, 10] on input "**********" at bounding box center [246, 12] width 367 height 22
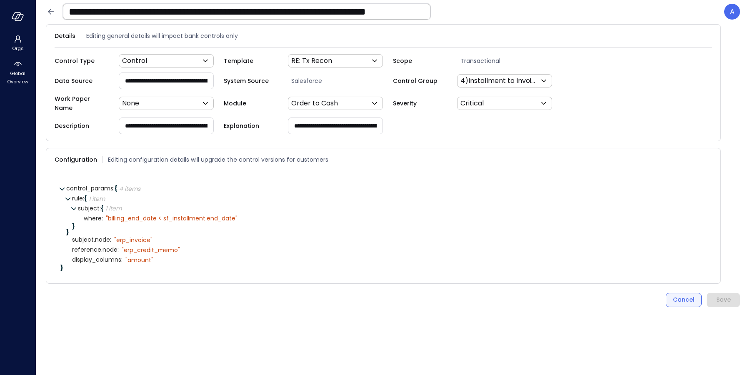
click at [691, 295] on div "Cancel" at bounding box center [684, 300] width 22 height 10
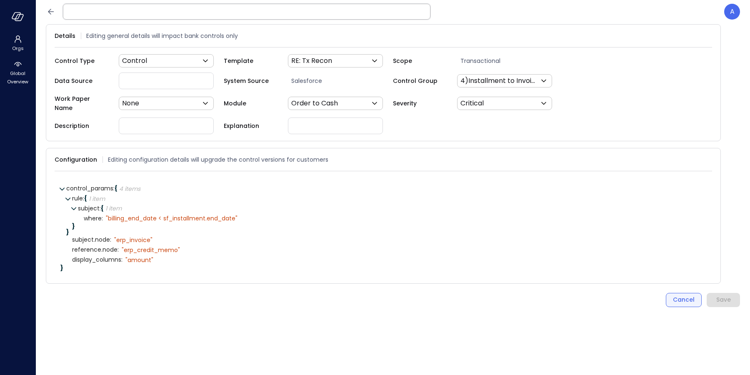
scroll to position [0, 0]
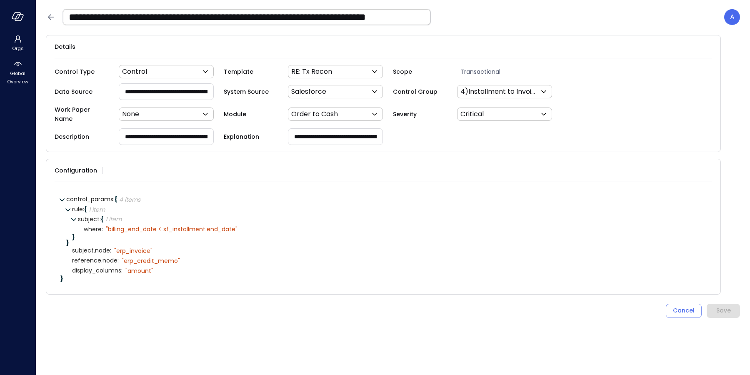
click at [378, 17] on input "**********" at bounding box center [246, 17] width 367 height 22
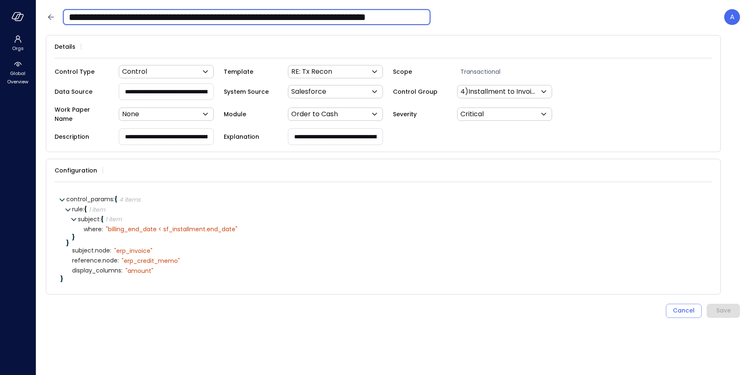
scroll to position [0, 17]
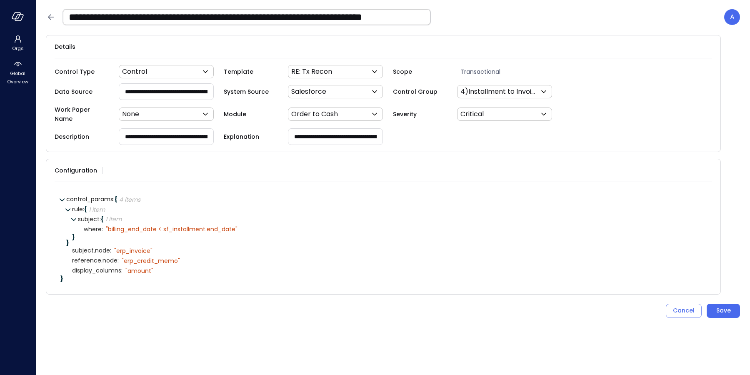
click at [410, 18] on input "**********" at bounding box center [246, 17] width 367 height 22
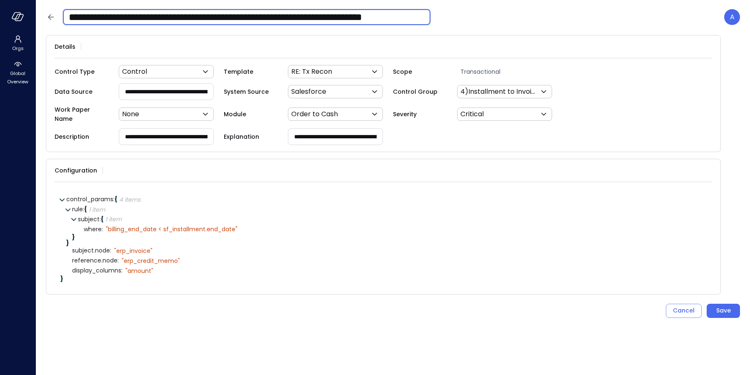
click at [416, 17] on input "**********" at bounding box center [246, 17] width 367 height 22
type input "**********"
click at [152, 132] on input "**********" at bounding box center [166, 136] width 94 height 15
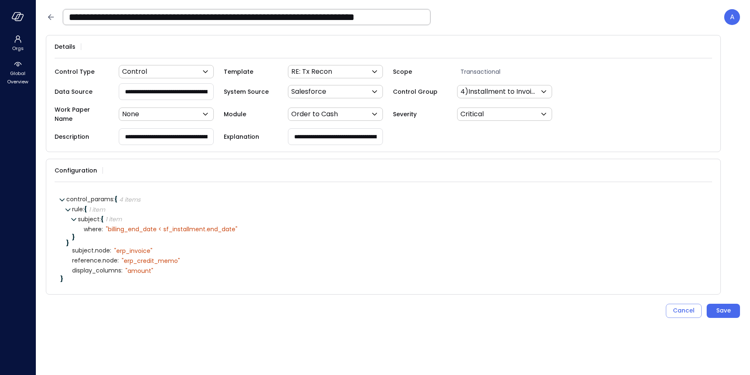
scroll to position [0, 128]
click at [727, 307] on div "Save" at bounding box center [723, 310] width 15 height 10
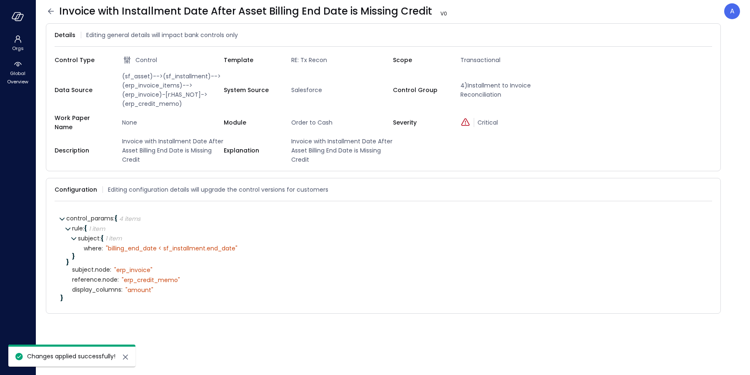
click at [52, 19] on div "Invoice with Installment Date After Asset Billing End Date is Missing Credit V …" at bounding box center [393, 11] width 694 height 16
click at [49, 10] on icon at bounding box center [51, 11] width 10 height 10
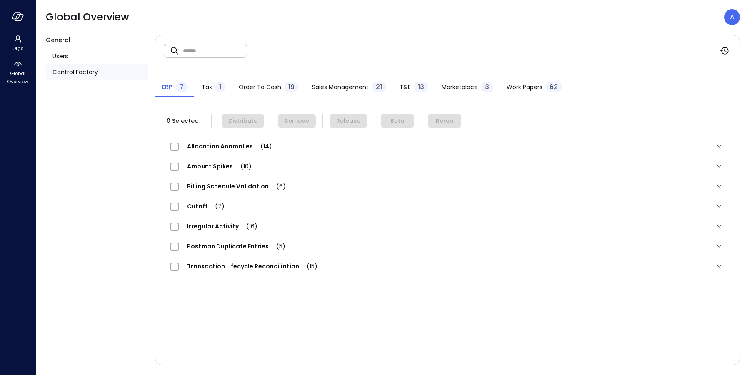
click at [263, 90] on span "Order to Cash" at bounding box center [260, 86] width 42 height 9
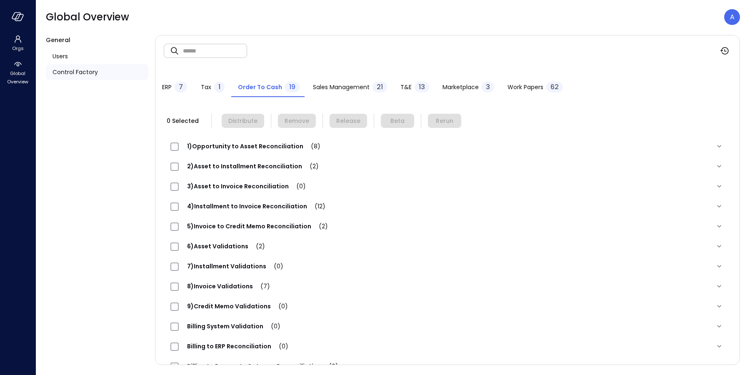
scroll to position [92, 0]
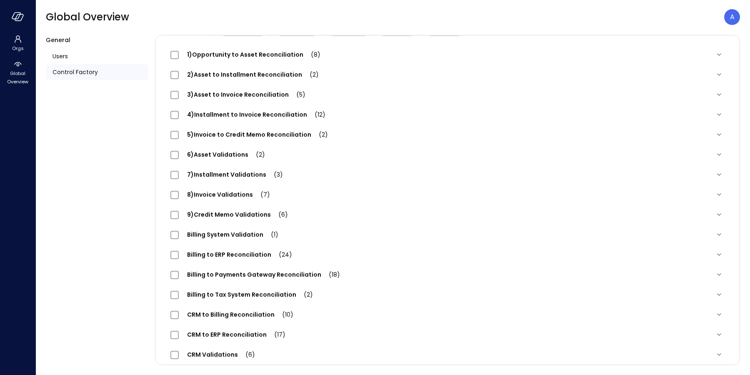
click at [229, 119] on div "4)Installment to Invoice Reconciliation (12)" at bounding box center [251, 115] width 163 height 10
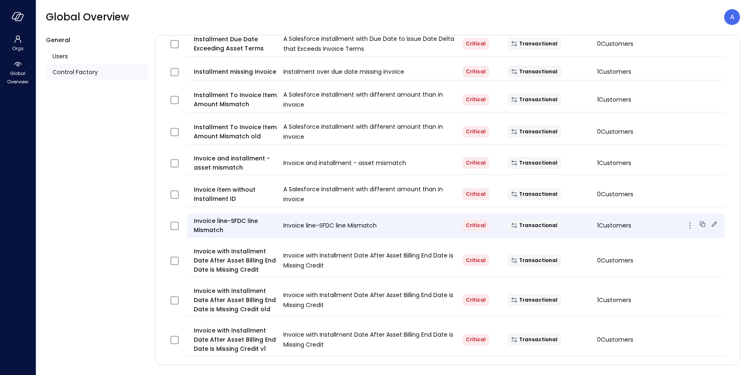
scroll to position [352, 0]
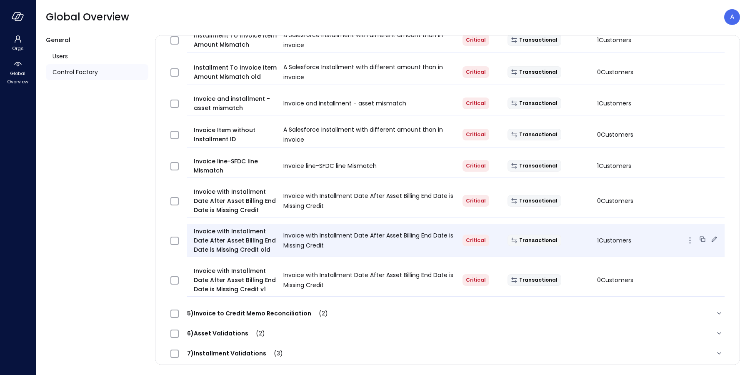
click at [431, 232] on div "Invoice with Installment Date After Asset Billing End Date is Missing Credit" at bounding box center [366, 240] width 179 height 20
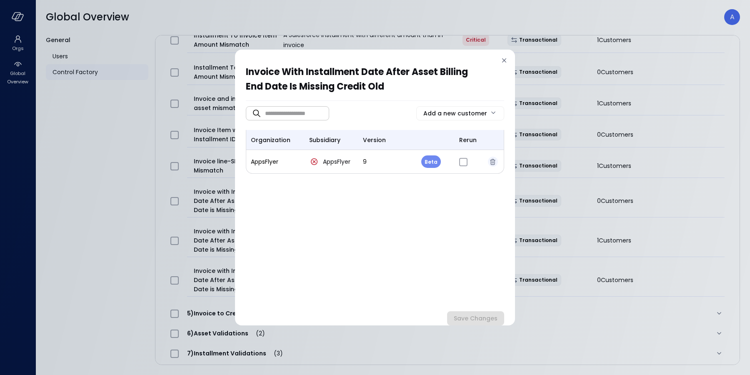
click at [494, 161] on icon "button" at bounding box center [493, 162] width 8 height 8
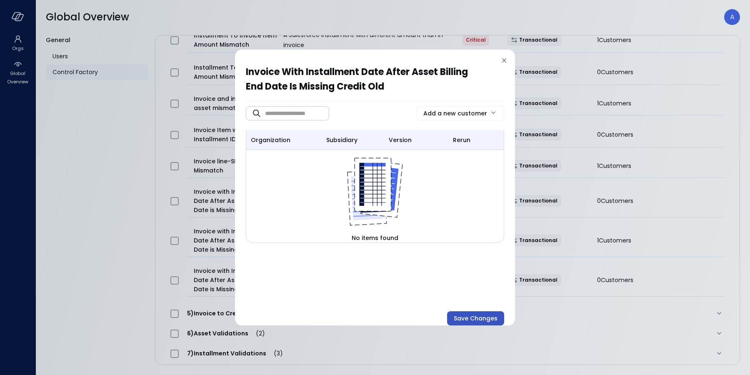
click at [471, 316] on div "Save Changes" at bounding box center [476, 318] width 44 height 10
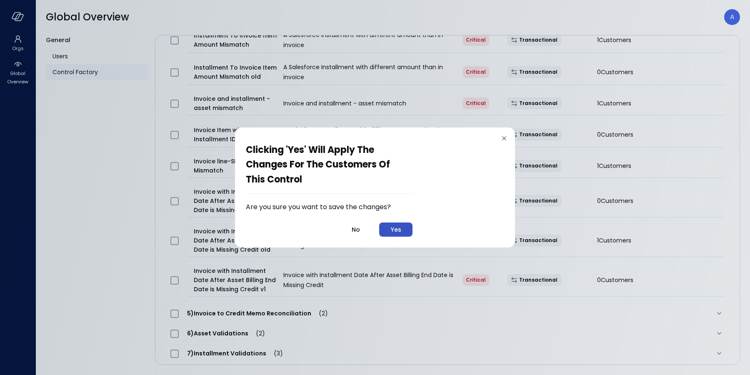
click at [396, 231] on div "Yes" at bounding box center [396, 230] width 10 height 10
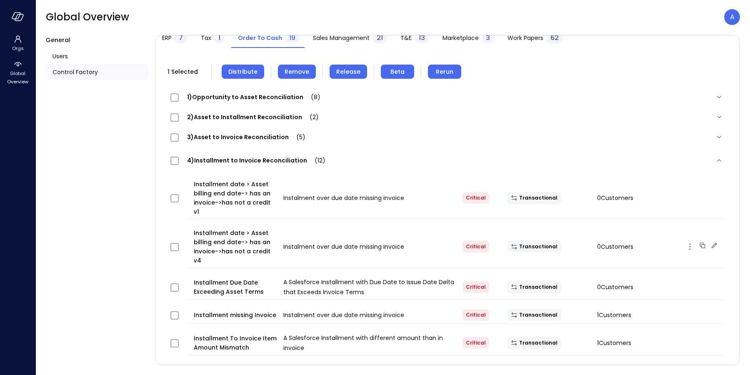
scroll to position [0, 0]
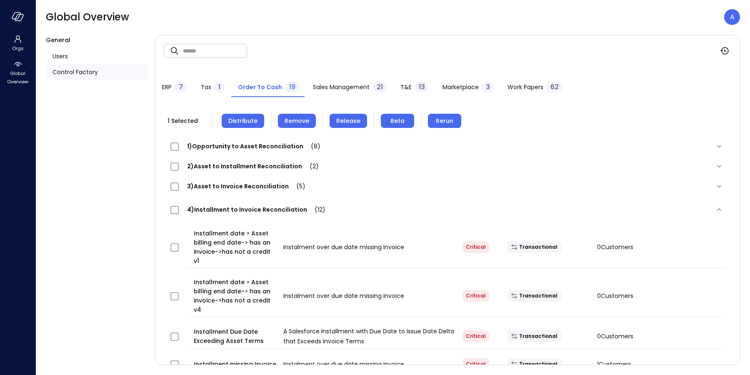
click at [241, 119] on span "Distribute" at bounding box center [242, 120] width 29 height 9
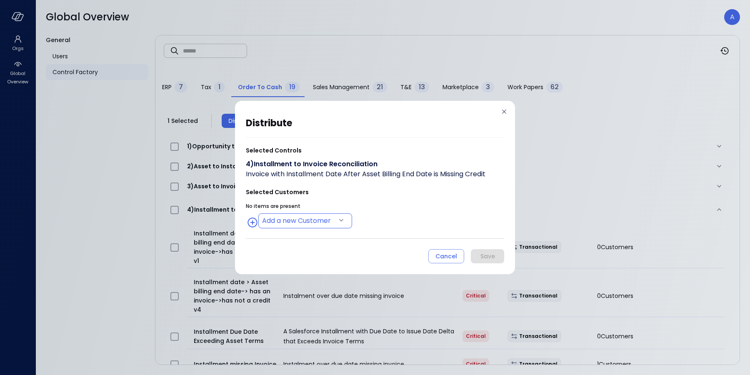
click at [298, 214] on body "Orgs Global Overview Global Overview A General Users Control Factory ​ ​ ERP 7 …" at bounding box center [375, 187] width 750 height 375
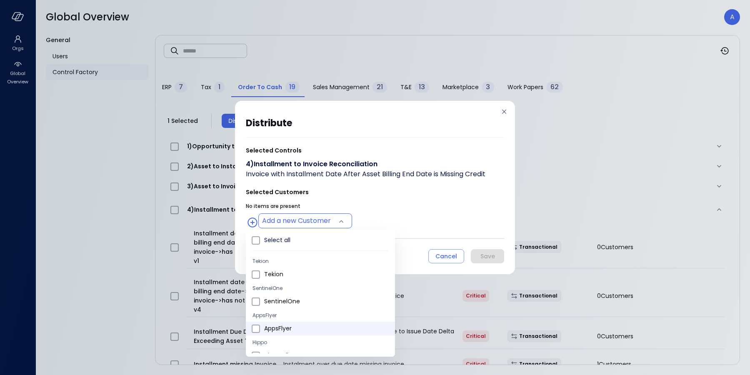
type input "**********"
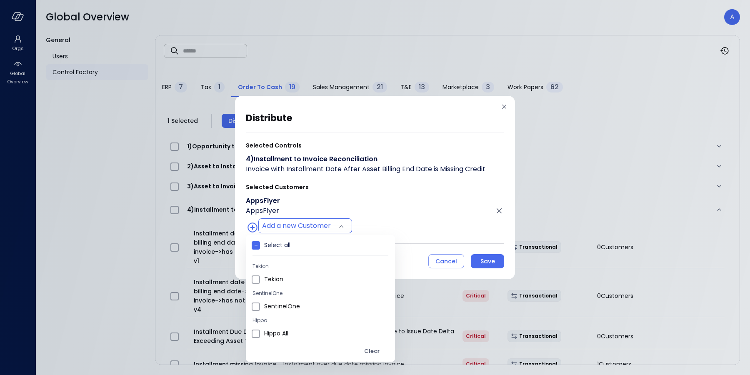
click at [402, 220] on div at bounding box center [375, 187] width 750 height 375
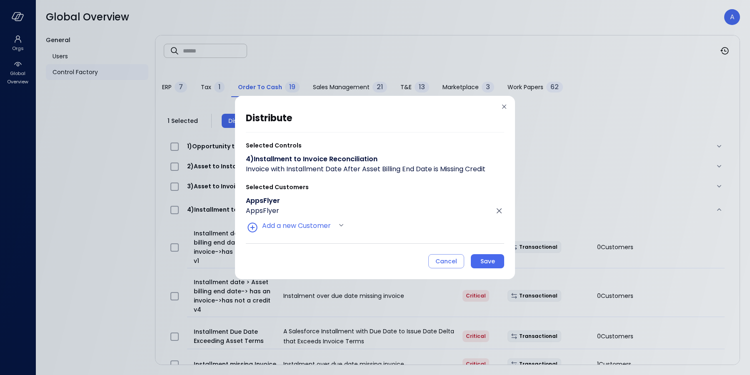
click at [482, 260] on div "Save" at bounding box center [487, 261] width 15 height 10
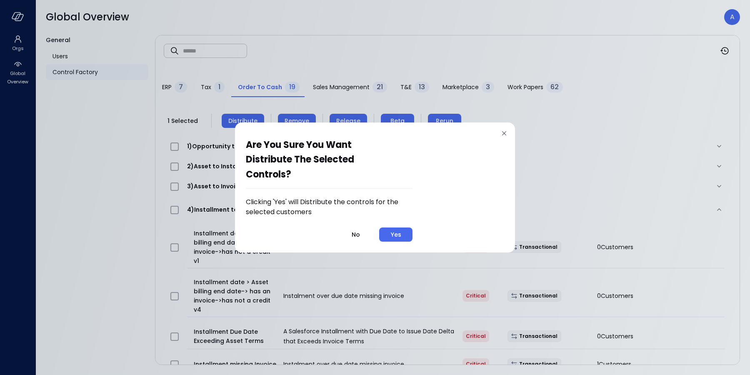
click at [409, 235] on button "Yes" at bounding box center [395, 234] width 33 height 14
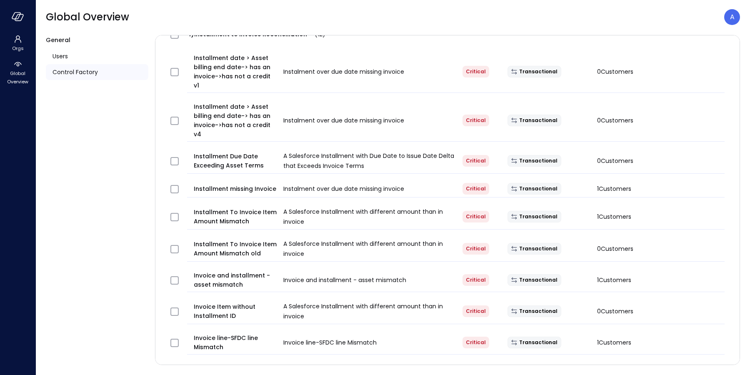
scroll to position [192, 0]
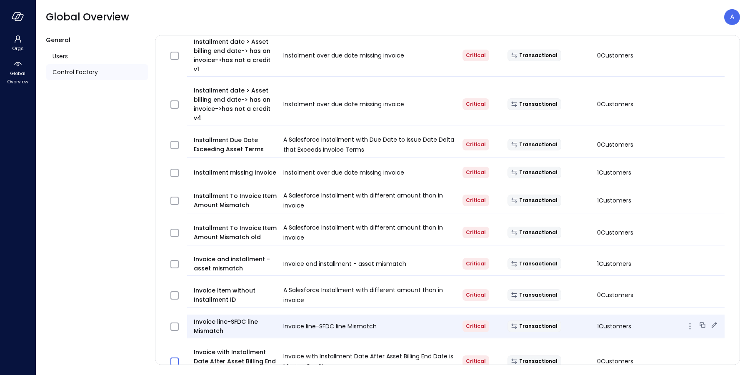
click at [710, 321] on icon at bounding box center [714, 325] width 8 height 8
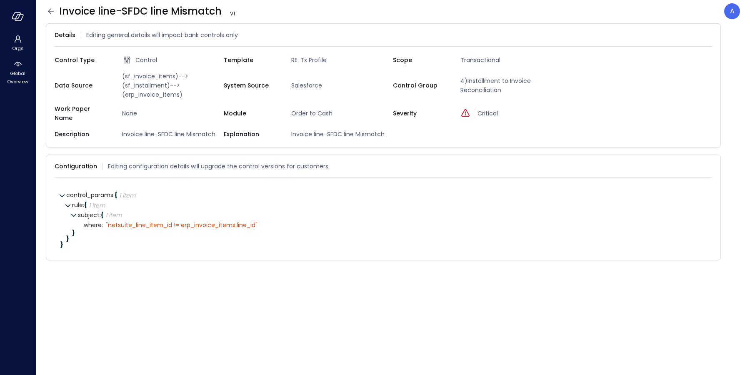
click at [47, 10] on icon at bounding box center [51, 11] width 10 height 10
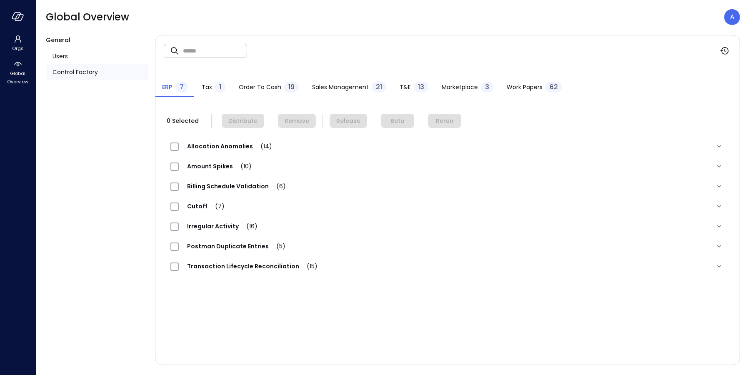
click at [267, 88] on span "Order to Cash" at bounding box center [260, 86] width 42 height 9
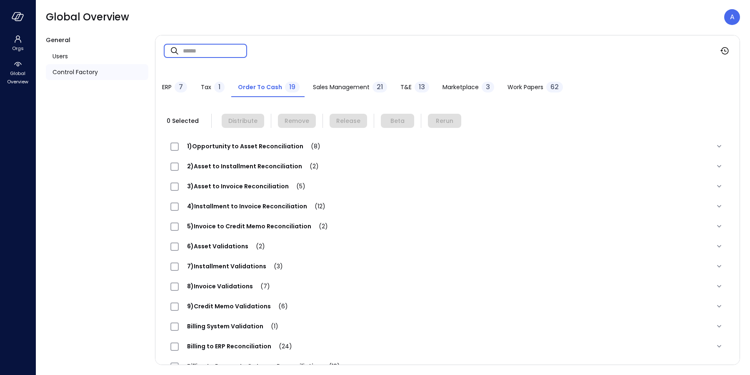
click at [209, 52] on input "text" at bounding box center [215, 51] width 64 height 22
paste input "****"
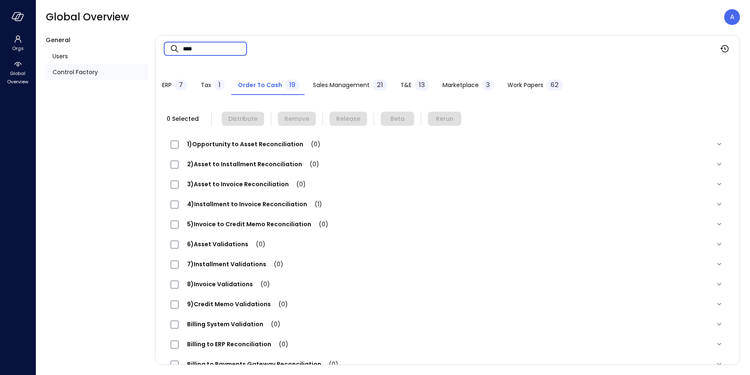
type input "****"
click at [255, 205] on span "4)Installment to Invoice Reconciliation (1)" at bounding box center [255, 204] width 152 height 8
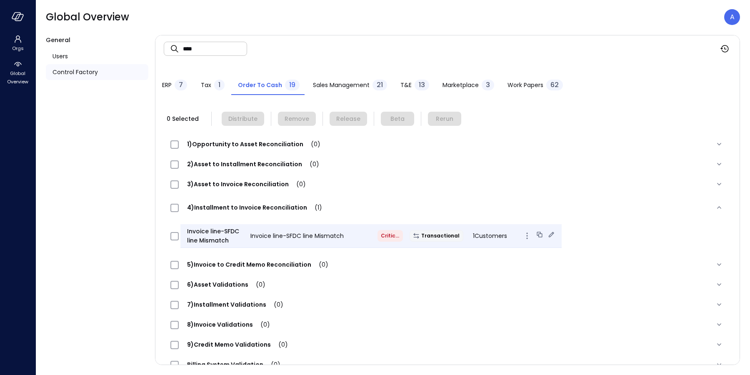
click at [535, 235] on icon at bounding box center [539, 234] width 8 height 8
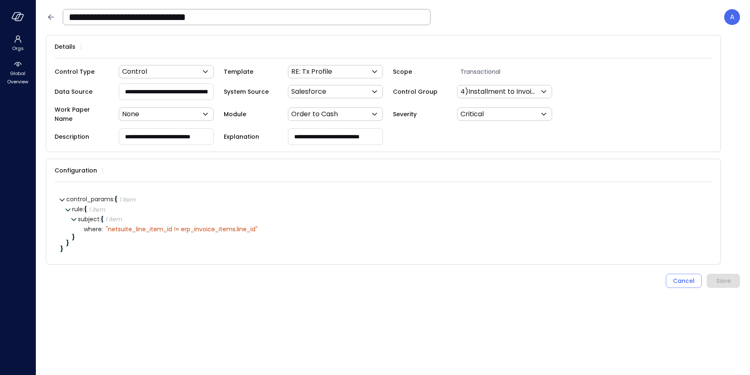
click at [194, 92] on input "**********" at bounding box center [166, 91] width 94 height 15
drag, startPoint x: 184, startPoint y: 93, endPoint x: 201, endPoint y: 97, distance: 17.5
click at [184, 93] on input "**********" at bounding box center [166, 91] width 94 height 15
click at [48, 17] on icon at bounding box center [51, 16] width 6 height 5
click at [50, 17] on icon at bounding box center [51, 17] width 10 height 10
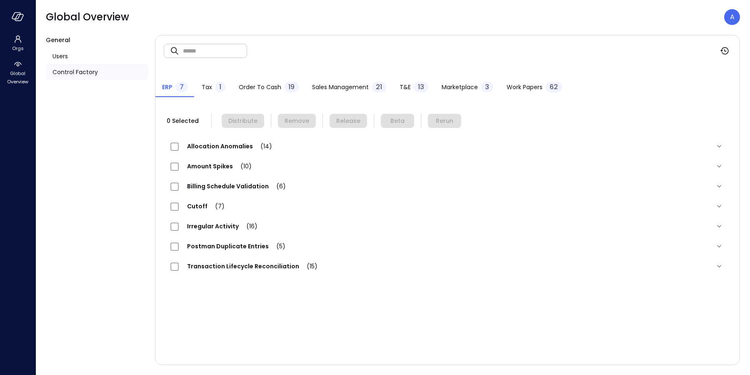
click at [280, 87] on div "Order to Cash 19" at bounding box center [269, 88] width 60 height 12
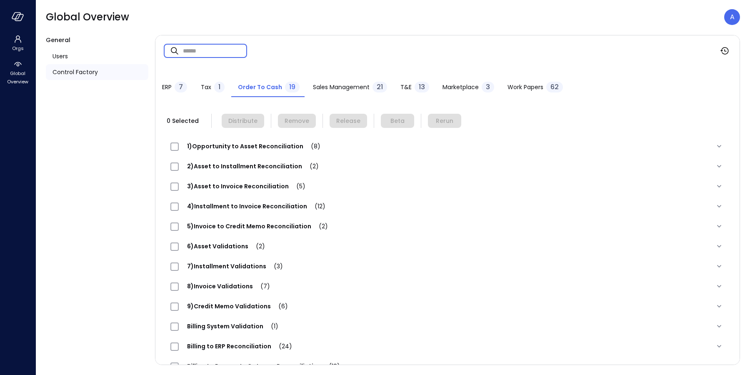
click at [211, 55] on input "text" at bounding box center [215, 51] width 64 height 22
paste input "****"
type input "****"
click at [263, 204] on span "4)Installment to Invoice Reconciliation (1)" at bounding box center [255, 206] width 152 height 8
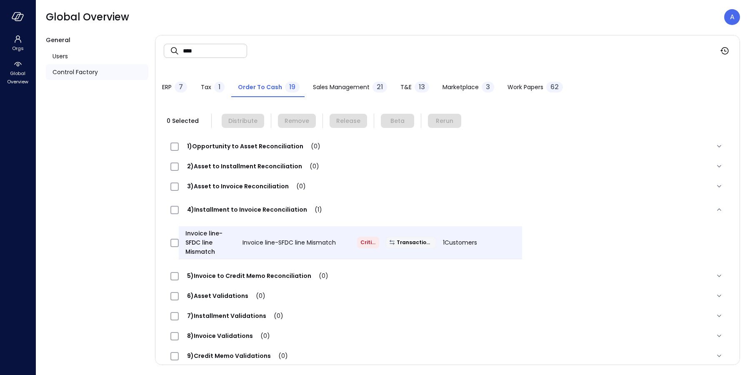
click at [216, 151] on div "1)Opportunity to Asset Reconciliation (0)" at bounding box center [249, 146] width 158 height 10
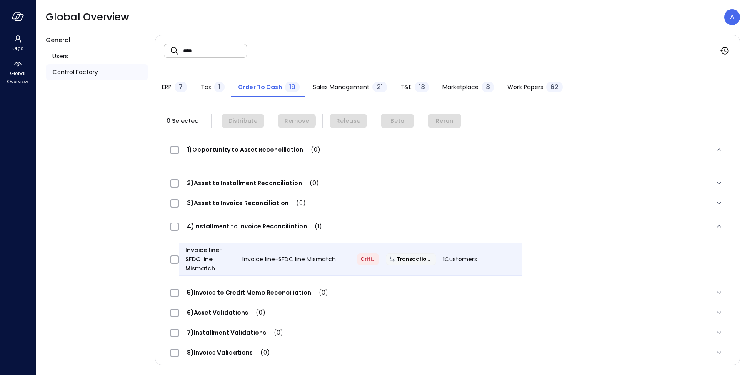
click at [198, 51] on input "****" at bounding box center [215, 51] width 64 height 22
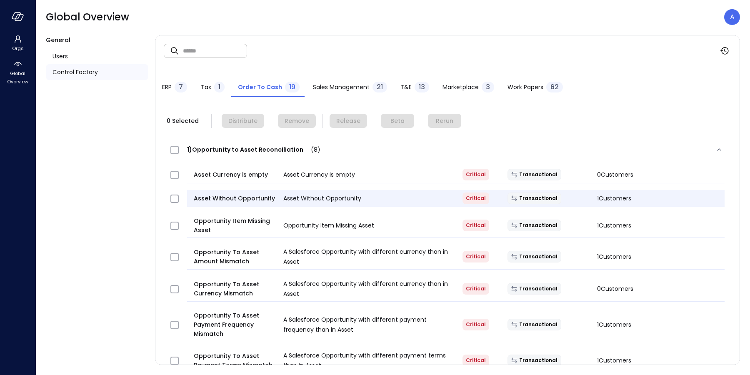
click at [220, 155] on div "1)Opportunity to Asset Reconciliation (8)" at bounding box center [447, 149] width 567 height 27
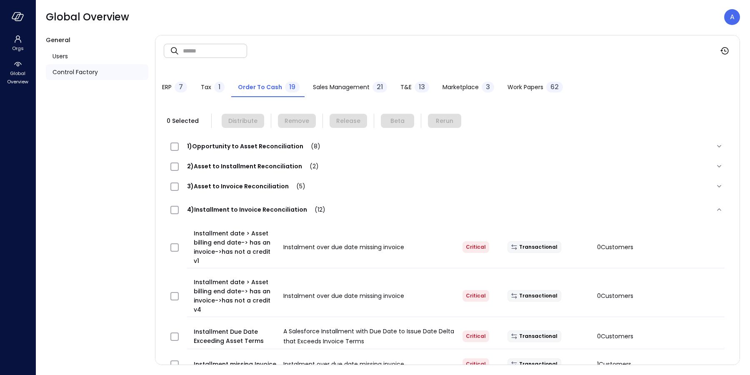
click at [219, 188] on span "3)Asset to Invoice Reconciliation (5)" at bounding box center [246, 186] width 135 height 8
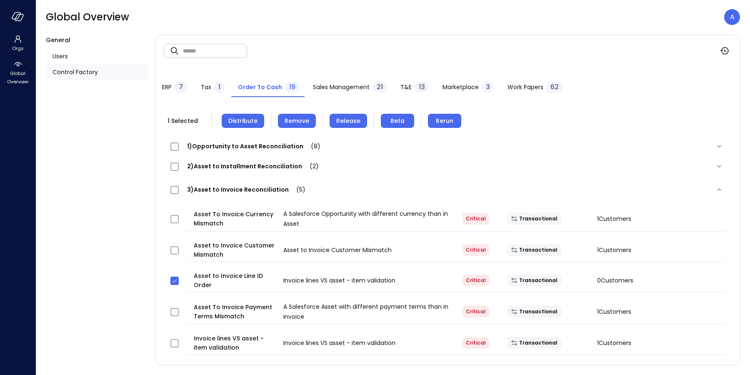
click at [300, 119] on span "Remove" at bounding box center [297, 120] width 25 height 9
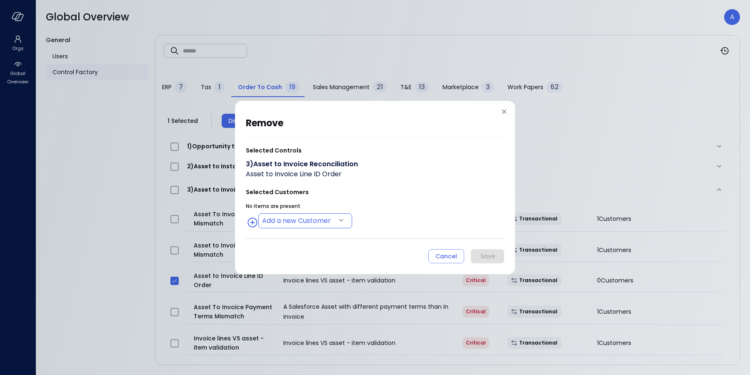
click at [280, 221] on body "Orgs Global Overview Global Overview A General Users Control Factory ​ ​ ERP 7 …" at bounding box center [375, 187] width 750 height 375
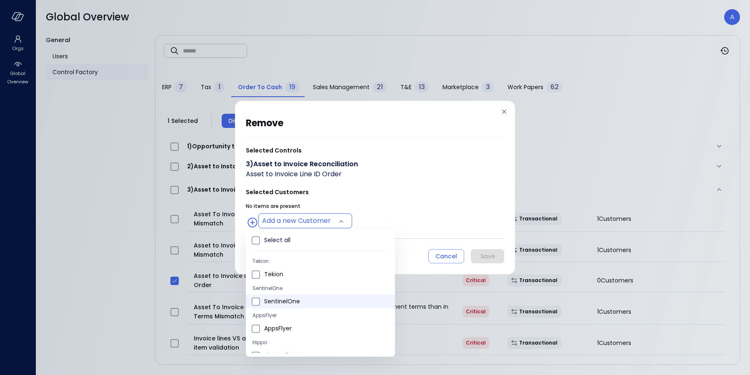
type input "**********"
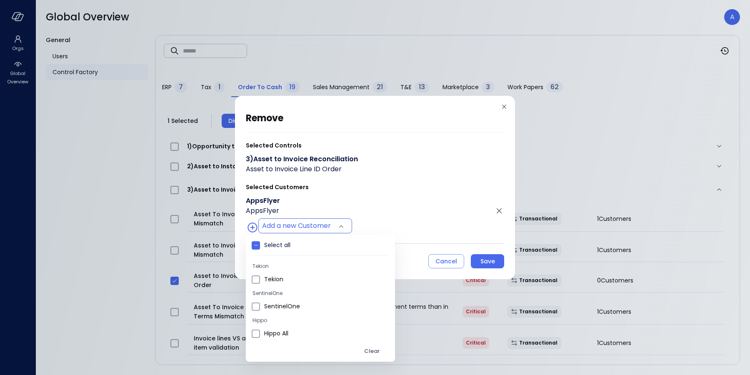
click at [423, 225] on div at bounding box center [375, 187] width 750 height 375
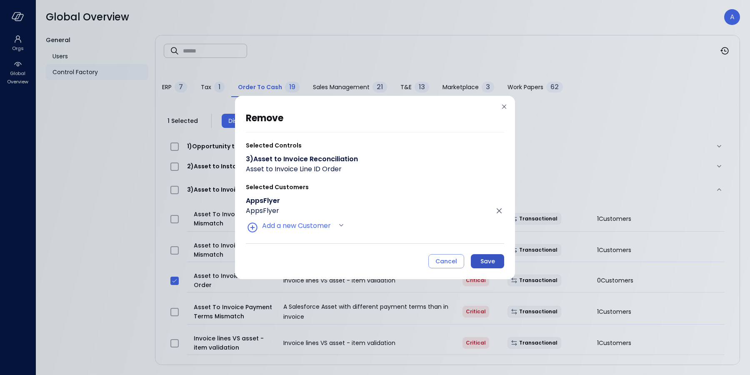
click at [486, 260] on div "Save" at bounding box center [487, 261] width 15 height 10
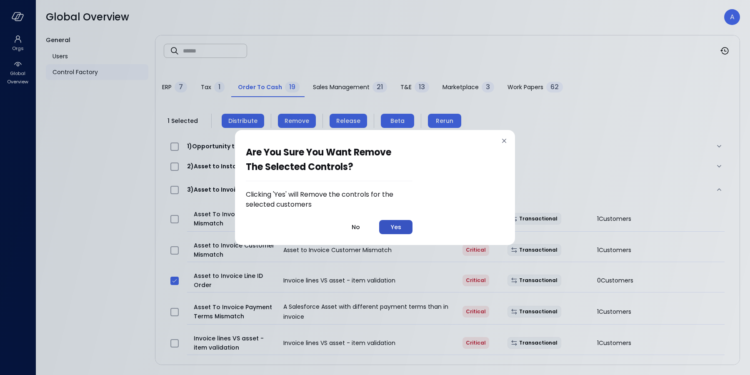
click at [402, 227] on button "Yes" at bounding box center [395, 227] width 33 height 14
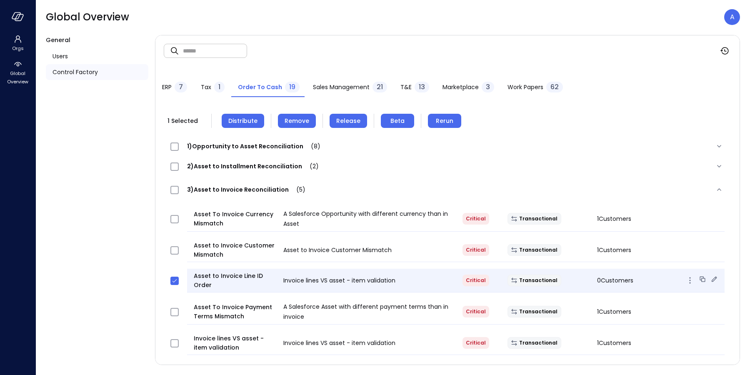
click at [710, 280] on icon at bounding box center [714, 279] width 8 height 8
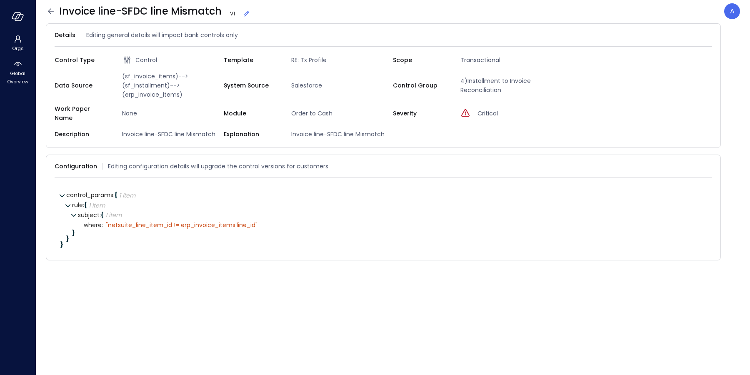
click at [244, 12] on icon at bounding box center [246, 14] width 8 height 8
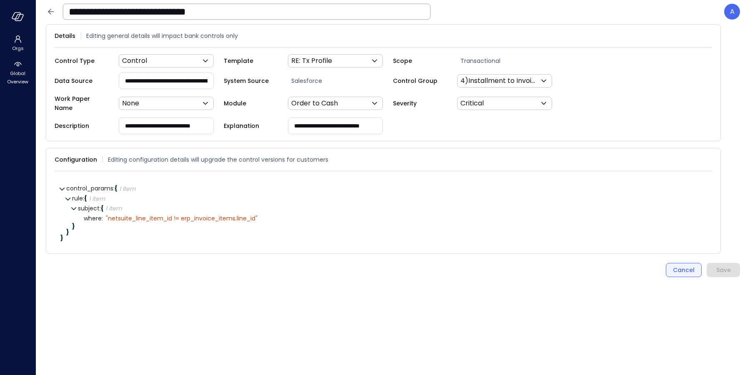
click at [677, 265] on div "Cancel" at bounding box center [684, 270] width 22 height 10
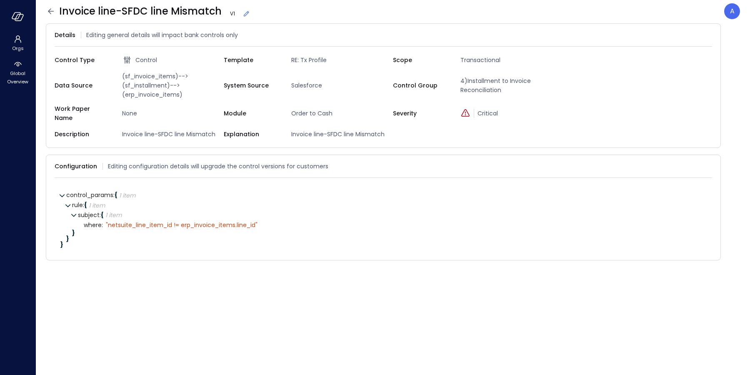
click at [245, 12] on icon at bounding box center [246, 14] width 8 height 8
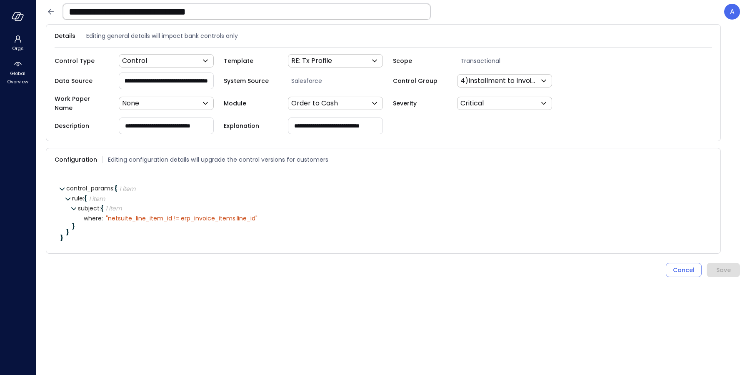
scroll to position [0, 100]
drag, startPoint x: 185, startPoint y: 81, endPoint x: 143, endPoint y: 85, distance: 42.6
click at [143, 85] on input "**********" at bounding box center [166, 80] width 95 height 15
paste input "**********"
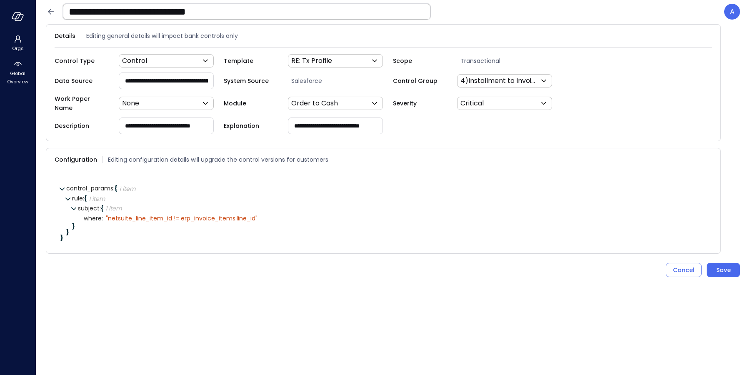
click at [190, 81] on input "**********" at bounding box center [166, 80] width 95 height 15
click at [140, 80] on input "**********" at bounding box center [166, 80] width 95 height 15
click at [186, 80] on input "**********" at bounding box center [166, 80] width 95 height 15
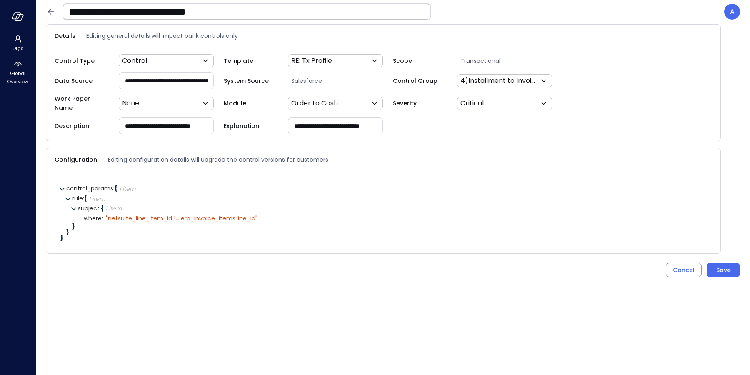
scroll to position [0, 44]
paste input "**********"
type input "**********"
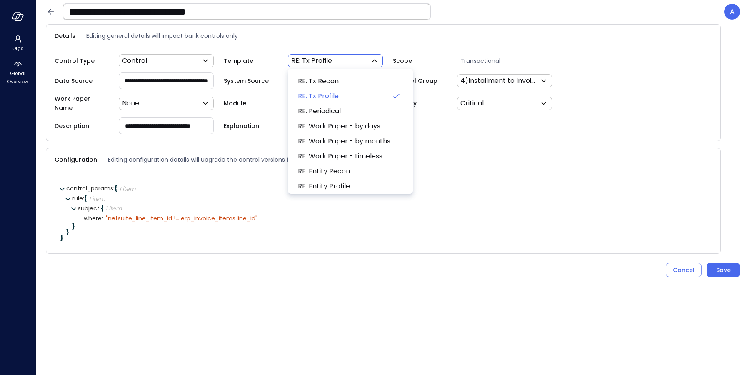
click at [309, 64] on body "**********" at bounding box center [375, 187] width 750 height 375
click at [314, 82] on span "RE: Tx Recon" at bounding box center [349, 81] width 103 height 10
type input "***"
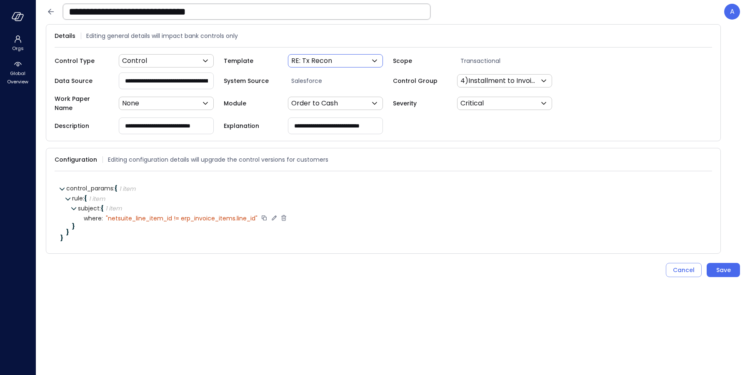
click at [277, 214] on icon at bounding box center [273, 217] width 7 height 7
click at [204, 214] on textarea "**********" at bounding box center [176, 218] width 141 height 9
click at [197, 82] on input "**********" at bounding box center [166, 80] width 95 height 15
click at [160, 81] on input "**********" at bounding box center [166, 80] width 95 height 15
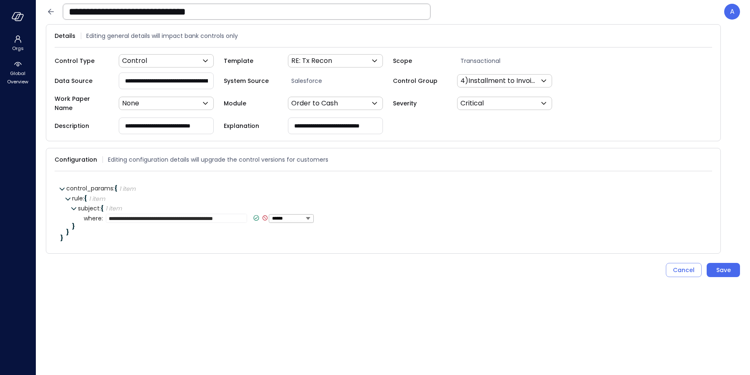
click at [160, 81] on input "**********" at bounding box center [166, 80] width 95 height 15
click at [185, 217] on div "**********" at bounding box center [395, 218] width 622 height 10
click at [187, 214] on textarea "**********" at bounding box center [176, 218] width 141 height 9
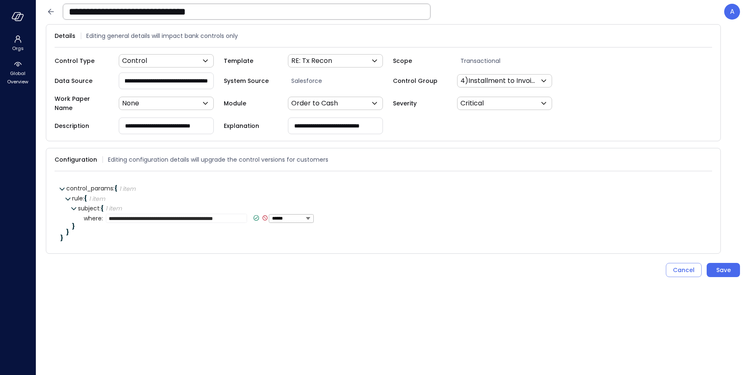
drag, startPoint x: 169, startPoint y: 80, endPoint x: 230, endPoint y: 80, distance: 61.2
click at [230, 80] on div "**********" at bounding box center [383, 80] width 657 height 17
click at [191, 81] on input "**********" at bounding box center [166, 80] width 95 height 15
drag, startPoint x: 181, startPoint y: 79, endPoint x: 102, endPoint y: 80, distance: 79.6
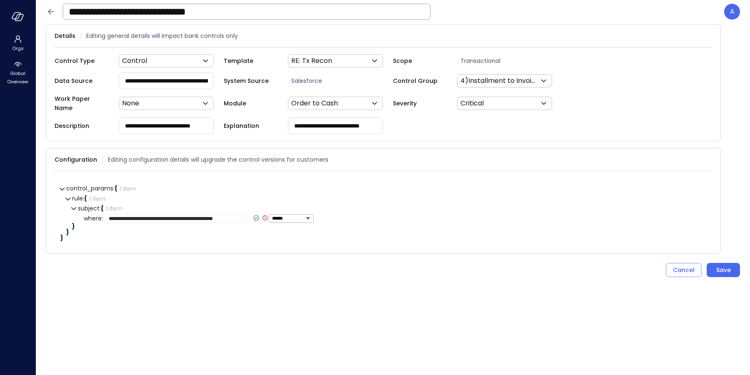
click at [102, 80] on div "**********" at bounding box center [139, 80] width 169 height 17
click at [181, 85] on input "**********" at bounding box center [166, 80] width 95 height 15
type input "**********"
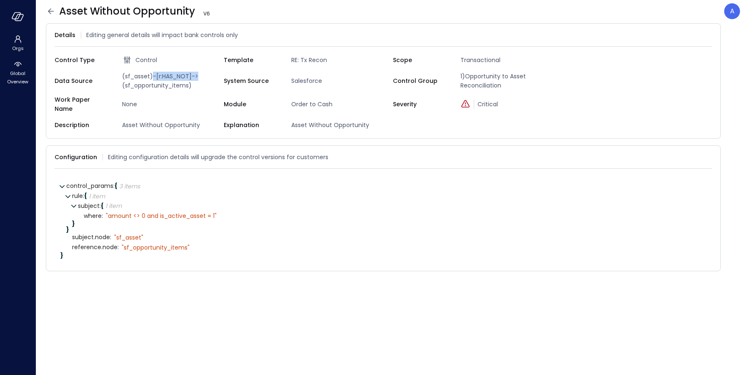
drag, startPoint x: 152, startPoint y: 75, endPoint x: 197, endPoint y: 76, distance: 44.6
click at [197, 76] on span "(sf_asset)-[r:HAS_NOT]->(sf_opportunity_items)" at bounding box center [171, 81] width 105 height 18
copy span "-[r:HAS_NOT]->"
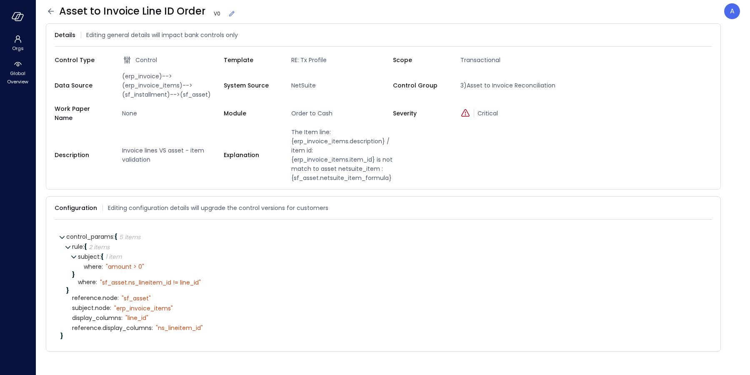
click at [230, 14] on icon at bounding box center [231, 14] width 8 height 8
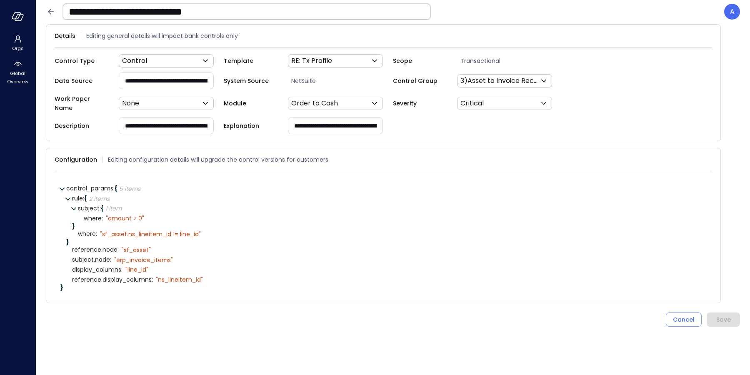
click at [233, 15] on input "**********" at bounding box center [246, 12] width 367 height 22
click at [265, 17] on input "**********" at bounding box center [246, 12] width 367 height 22
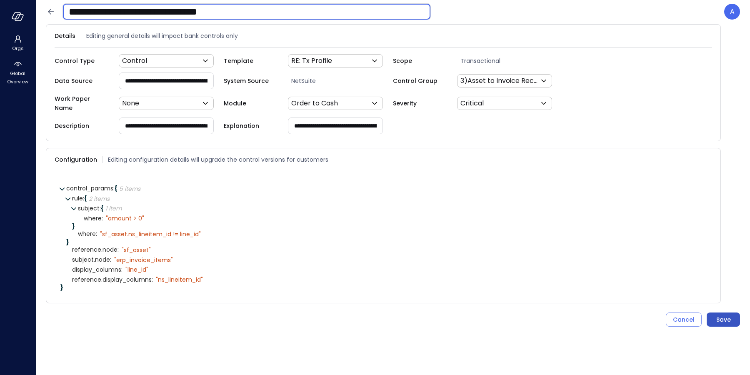
type input "**********"
click at [728, 315] on div "Save" at bounding box center [723, 320] width 15 height 10
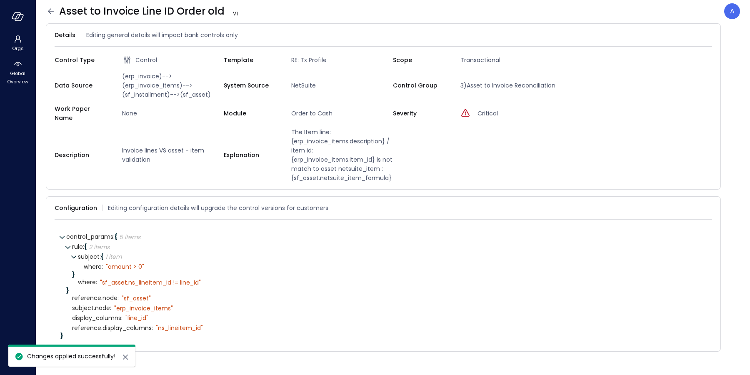
click at [52, 11] on icon at bounding box center [51, 10] width 6 height 5
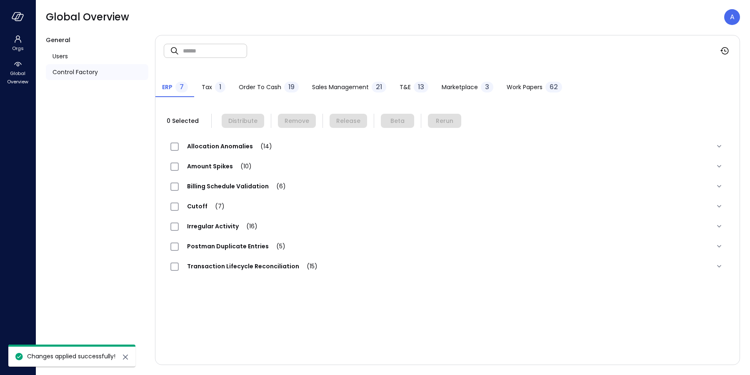
click at [247, 88] on span "Order to Cash" at bounding box center [260, 86] width 42 height 9
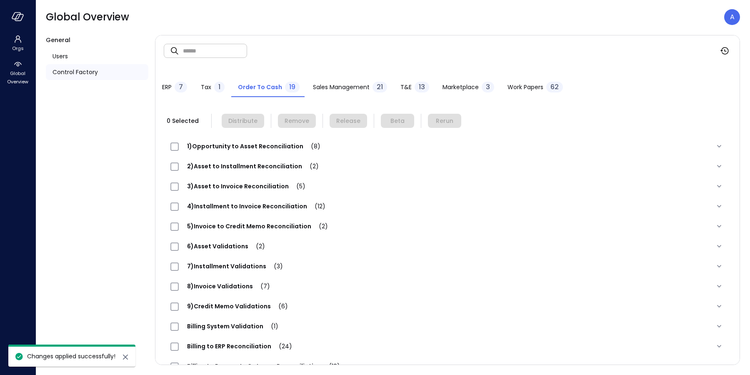
click at [240, 187] on span "3)Asset to Invoice Reconciliation (5)" at bounding box center [246, 186] width 135 height 8
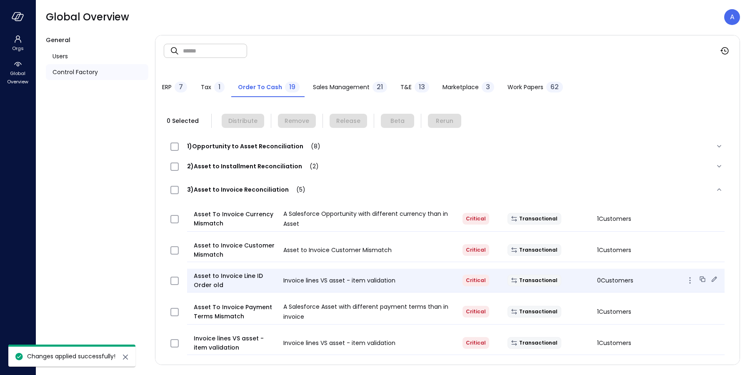
click at [701, 281] on icon at bounding box center [703, 280] width 4 height 4
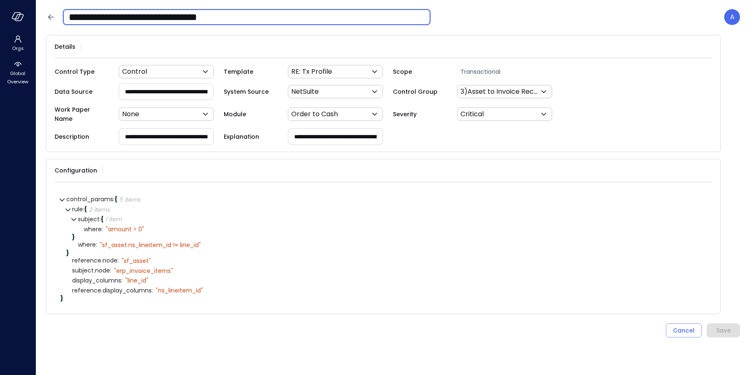
drag, startPoint x: 213, startPoint y: 17, endPoint x: 256, endPoint y: 12, distance: 43.1
click at [253, 15] on input "**********" at bounding box center [246, 17] width 367 height 22
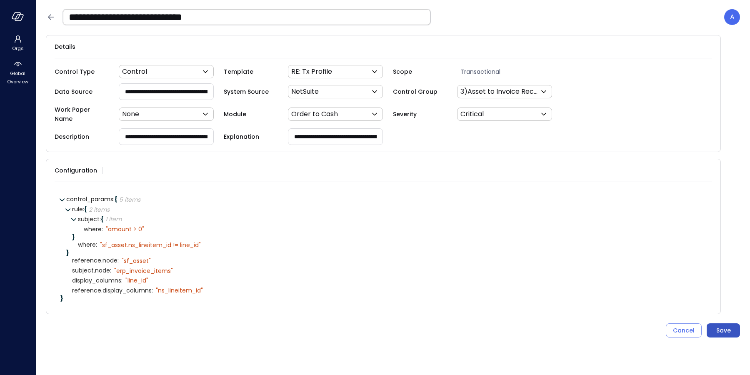
click at [720, 325] on div "Save" at bounding box center [723, 330] width 15 height 10
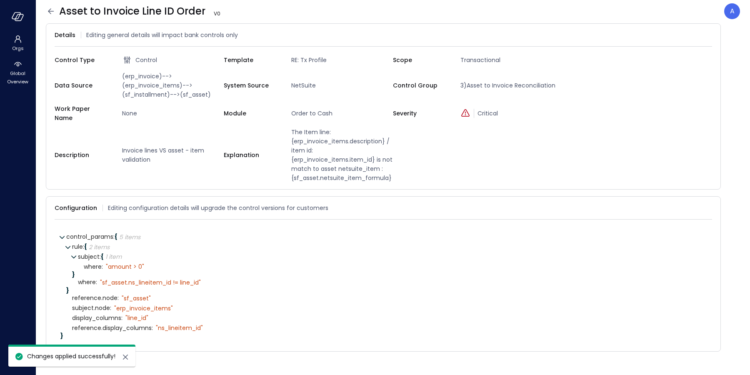
click at [49, 13] on icon at bounding box center [51, 11] width 10 height 10
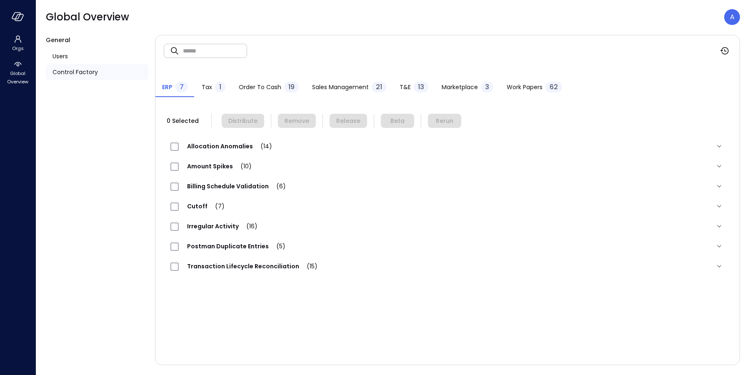
click at [276, 88] on span "Order to Cash" at bounding box center [260, 86] width 42 height 9
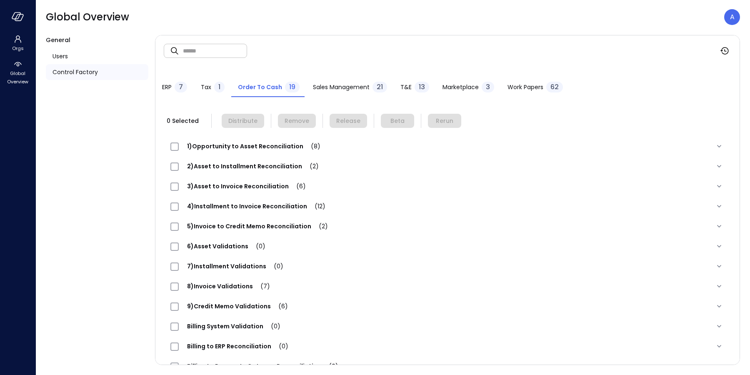
click at [249, 187] on span "3)Asset to Invoice Reconciliation (6)" at bounding box center [246, 186] width 135 height 8
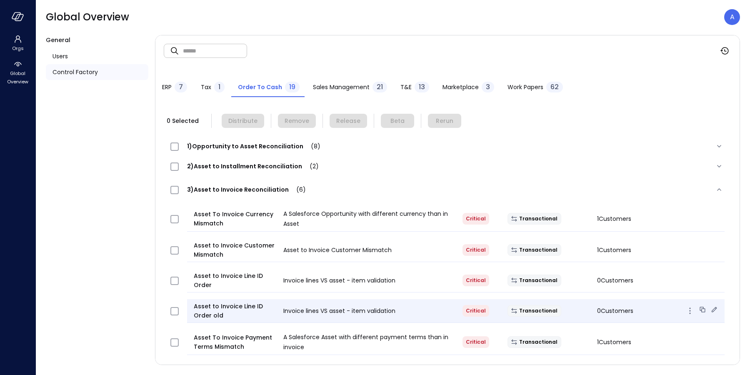
click at [685, 310] on icon "button" at bounding box center [690, 311] width 10 height 10
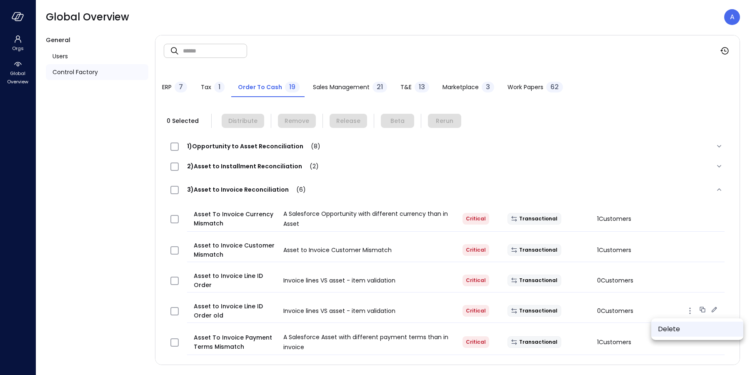
click at [671, 330] on li "Delete" at bounding box center [697, 329] width 92 height 15
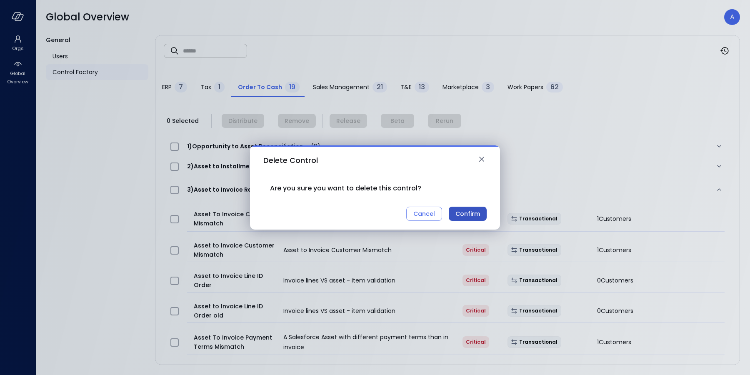
click at [475, 214] on div "Confirm" at bounding box center [467, 214] width 25 height 10
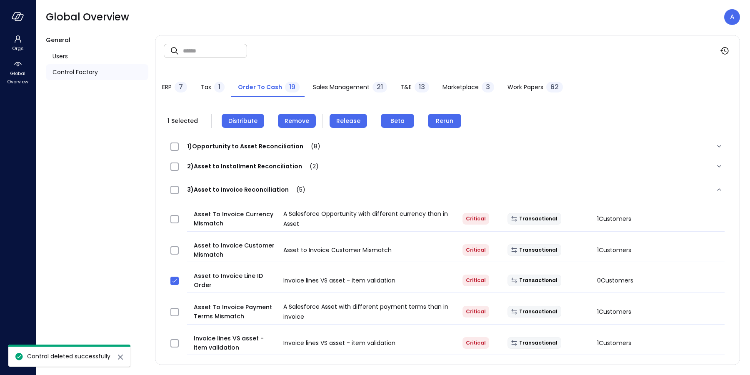
click at [243, 123] on span "Distribute" at bounding box center [242, 120] width 29 height 9
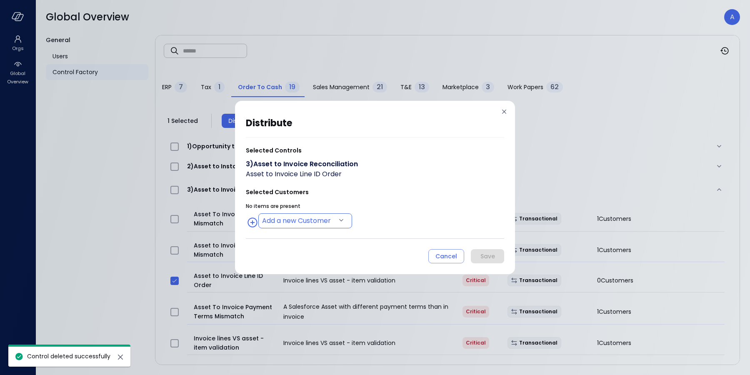
click at [313, 219] on body "Orgs Global Overview Global Overview A General Users Control Factory ​ ​ ERP 7 …" at bounding box center [375, 187] width 750 height 375
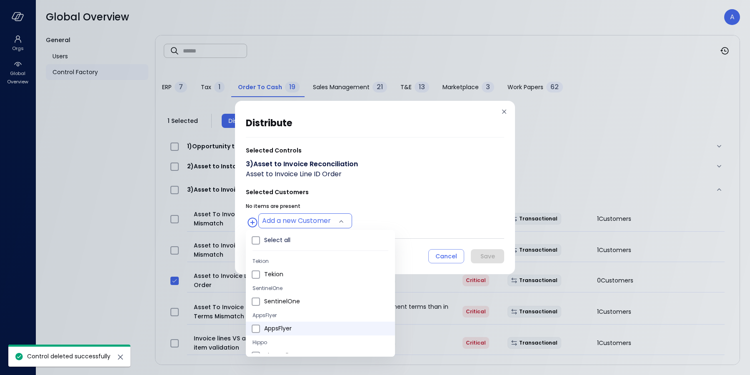
type input "**********"
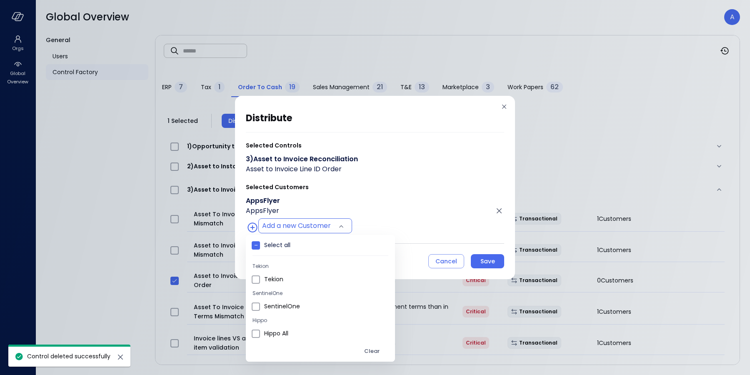
drag, startPoint x: 428, startPoint y: 237, endPoint x: 456, endPoint y: 243, distance: 28.5
click at [428, 237] on div at bounding box center [375, 187] width 750 height 375
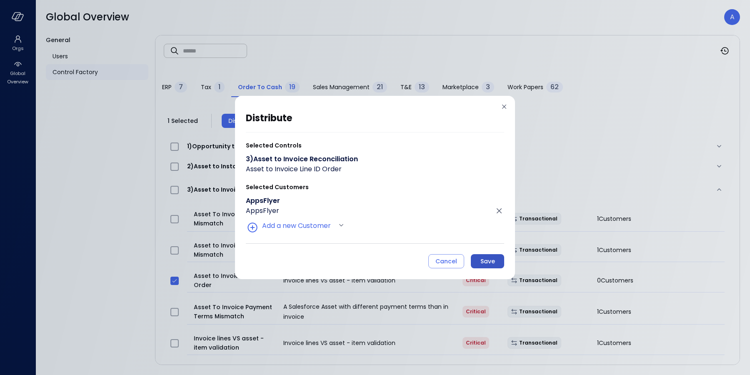
click at [487, 264] on div "Save" at bounding box center [487, 261] width 15 height 10
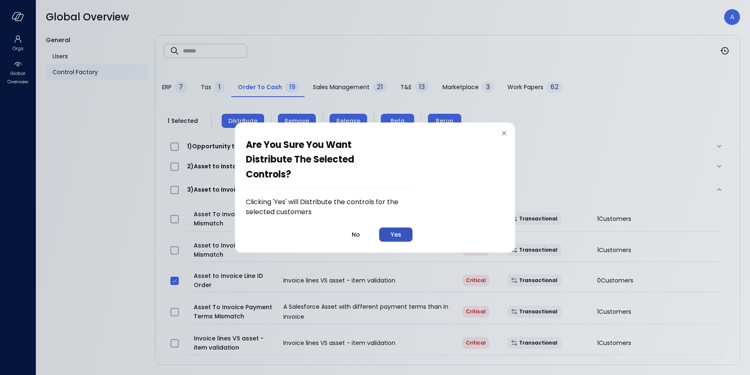
click at [399, 232] on div "Yes" at bounding box center [396, 235] width 10 height 10
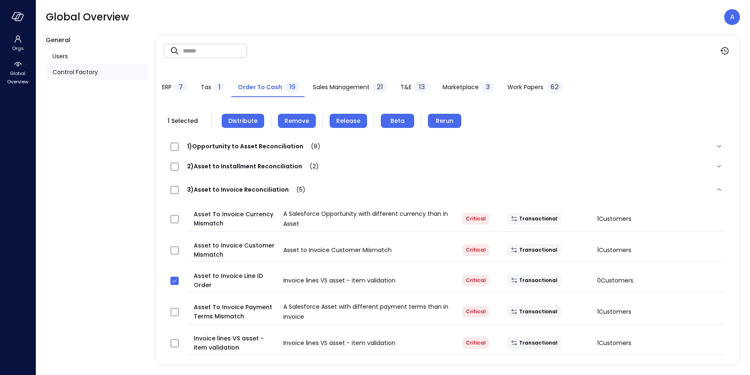
click at [240, 189] on span "3)Asset to Invoice Reconciliation (5)" at bounding box center [246, 189] width 135 height 8
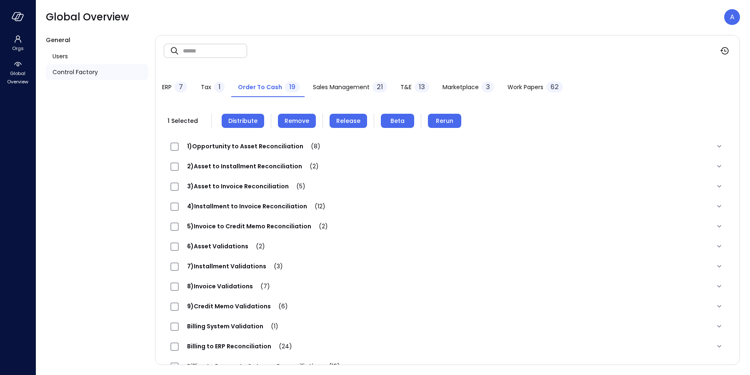
click at [229, 207] on span "4)Installment to Invoice Reconciliation (12)" at bounding box center [256, 206] width 155 height 8
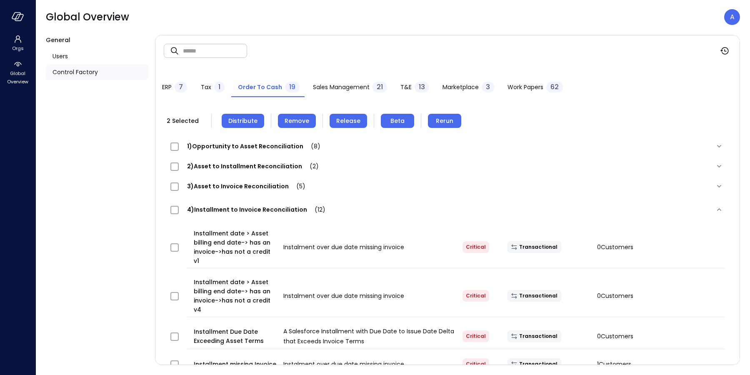
click at [338, 120] on span "Release" at bounding box center [348, 120] width 24 height 9
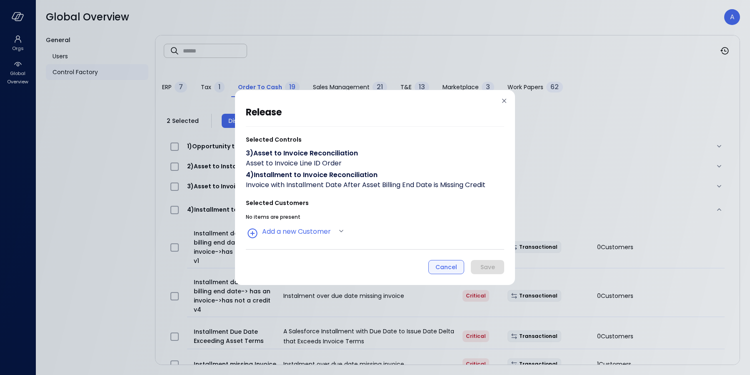
click at [435, 267] on button "Cancel" at bounding box center [446, 267] width 36 height 14
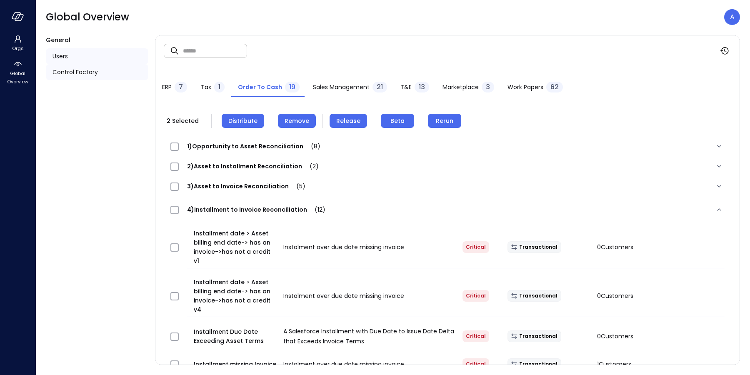
click at [78, 59] on div "Users" at bounding box center [97, 56] width 102 height 16
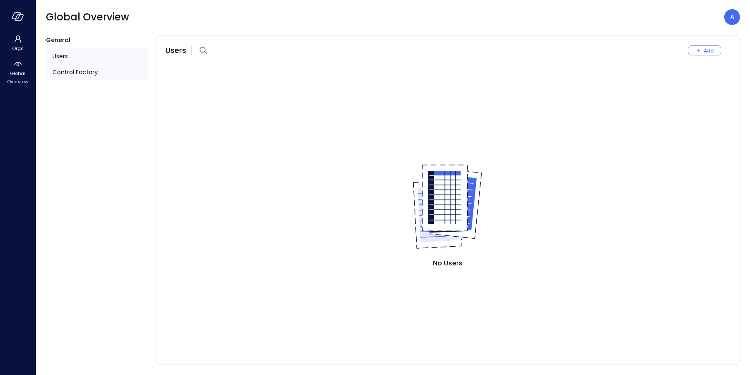
click at [79, 72] on span "Control Factory" at bounding box center [74, 71] width 45 height 9
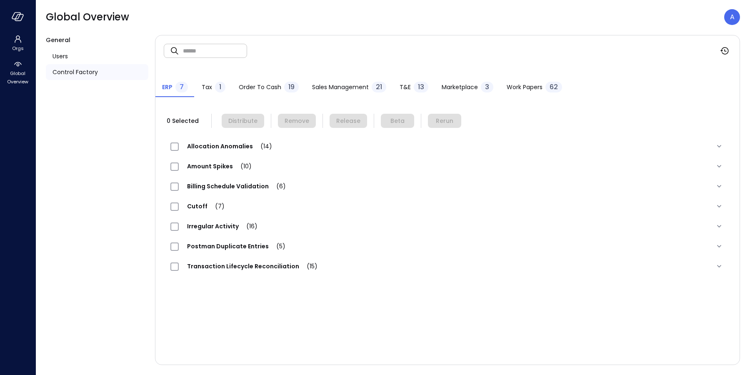
click at [245, 84] on span "Order to Cash" at bounding box center [260, 86] width 42 height 9
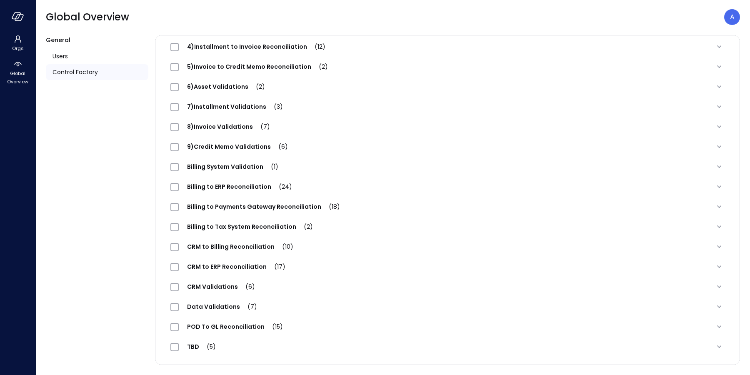
scroll to position [61, 0]
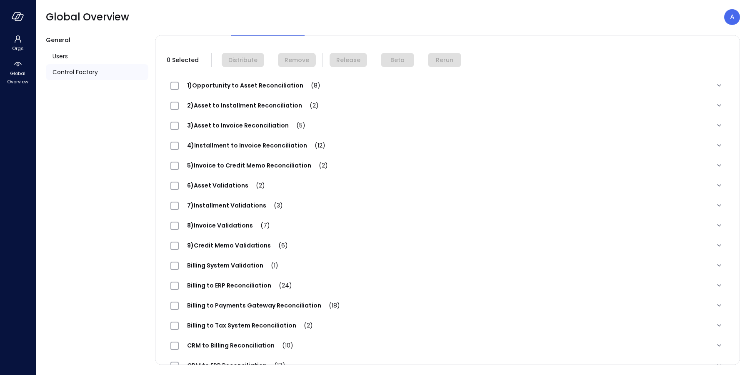
click at [260, 144] on span "4)Installment to Invoice Reconciliation (12)" at bounding box center [256, 145] width 155 height 8
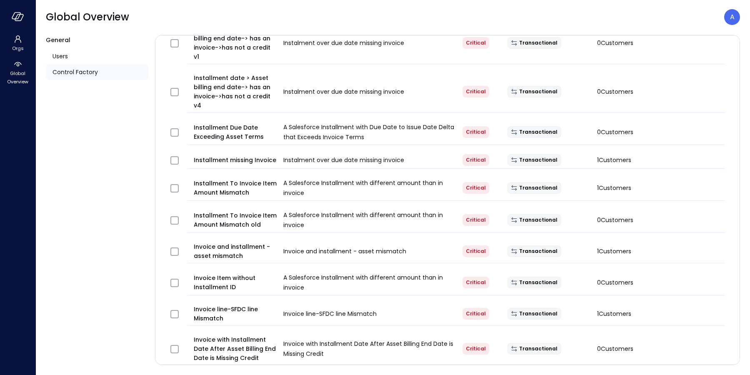
scroll to position [117, 0]
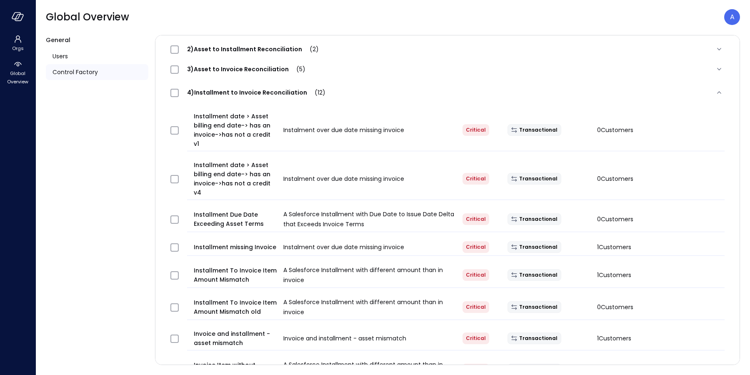
click at [221, 74] on div "3)Asset to Invoice Reconciliation (5)" at bounding box center [447, 69] width 567 height 20
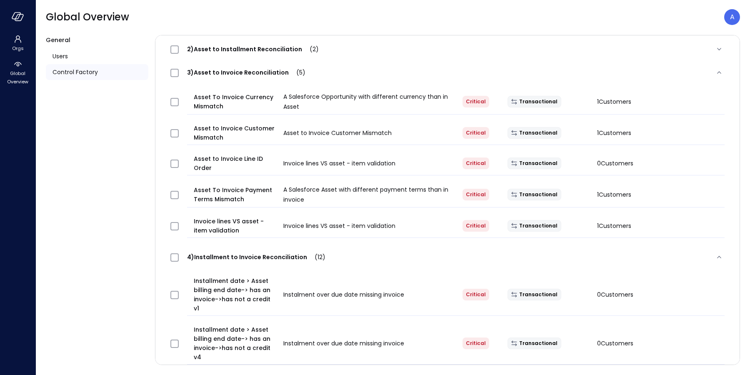
click at [226, 70] on span "3)Asset to Invoice Reconciliation (5)" at bounding box center [246, 72] width 135 height 8
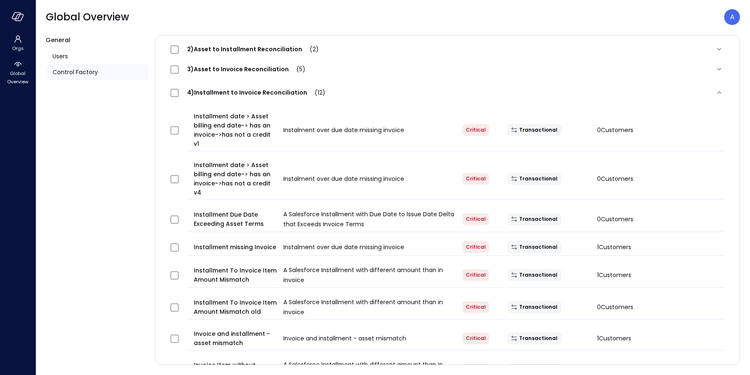
click at [231, 69] on span "3)Asset to Invoice Reconciliation (5)" at bounding box center [246, 69] width 135 height 8
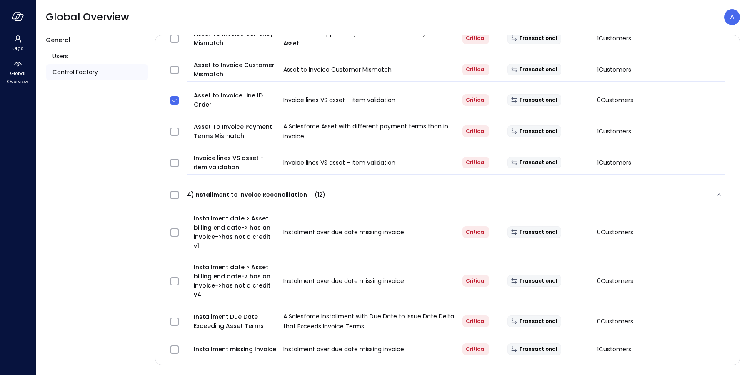
scroll to position [0, 0]
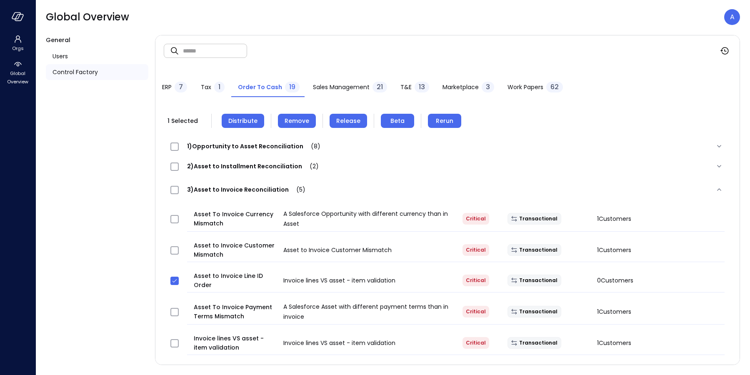
click at [337, 123] on span "Release" at bounding box center [348, 120] width 24 height 9
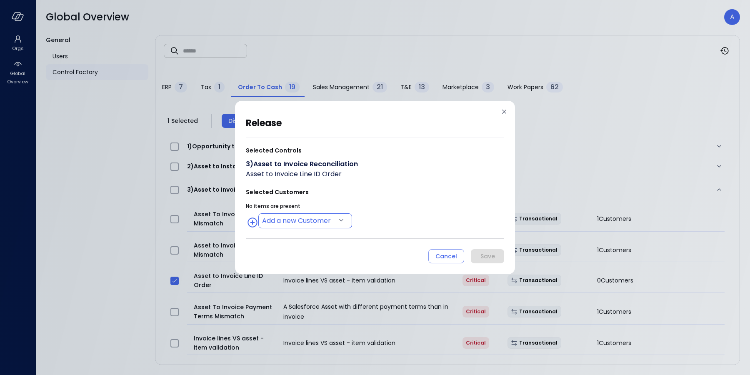
click at [319, 222] on body "Orgs Global Overview Global Overview A General Users Control Factory ​ ​ ERP 7 …" at bounding box center [375, 187] width 750 height 375
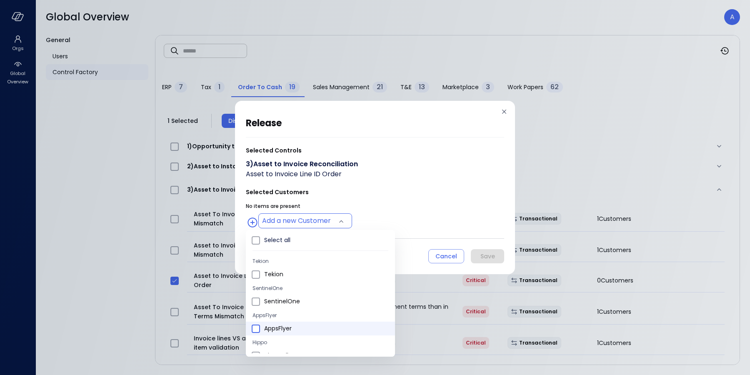
type input "**********"
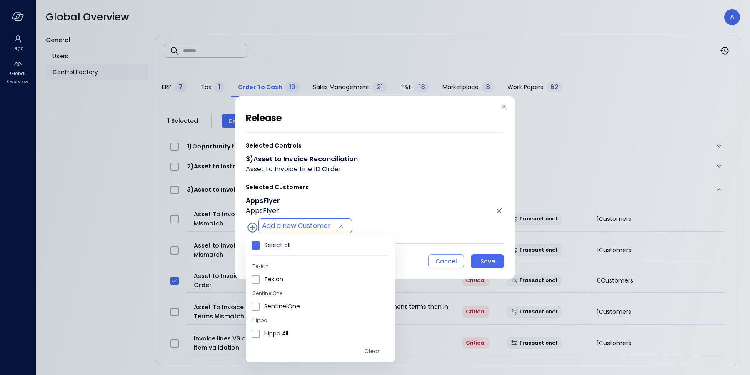
click at [415, 215] on div at bounding box center [375, 187] width 750 height 375
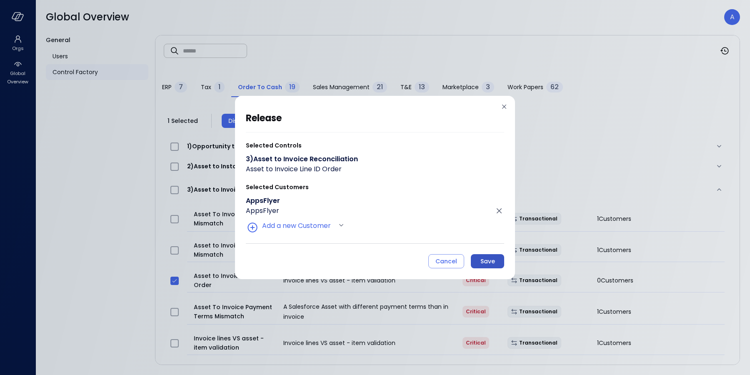
click at [483, 260] on div "Save" at bounding box center [487, 261] width 15 height 10
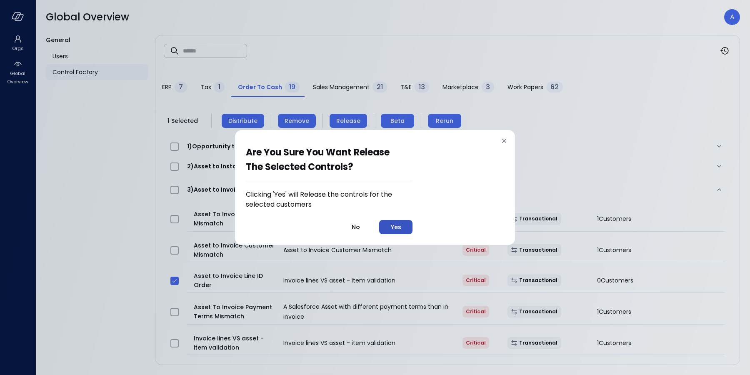
click at [400, 227] on div "Yes" at bounding box center [396, 227] width 10 height 10
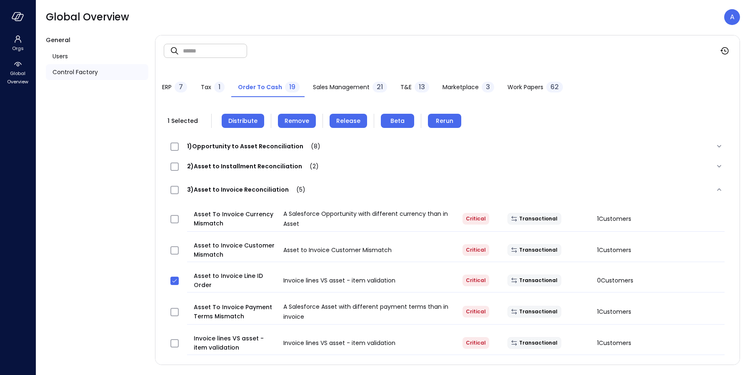
click at [248, 188] on span "3)Asset to Invoice Reconciliation (5)" at bounding box center [246, 189] width 135 height 8
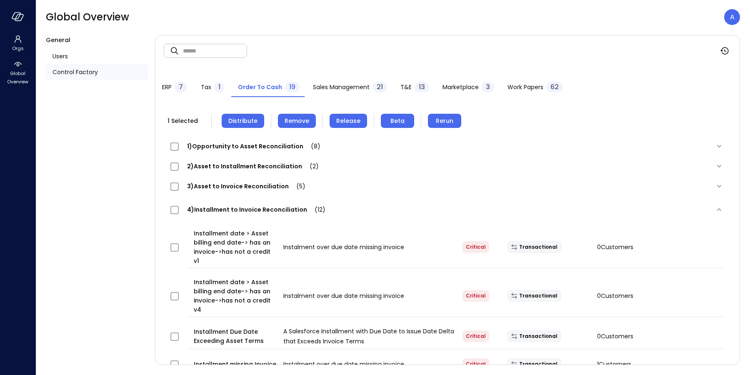
click at [226, 187] on span "3)Asset to Invoice Reconciliation (5)" at bounding box center [246, 186] width 135 height 8
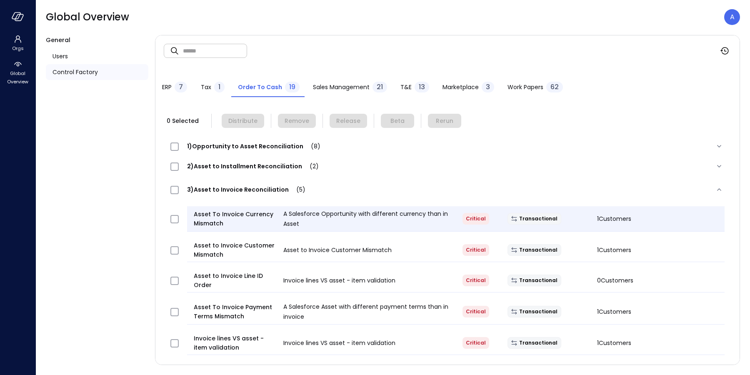
drag, startPoint x: 235, startPoint y: 190, endPoint x: 239, endPoint y: 214, distance: 24.1
click at [235, 190] on span "3)Asset to Invoice Reconciliation (5)" at bounding box center [246, 189] width 135 height 8
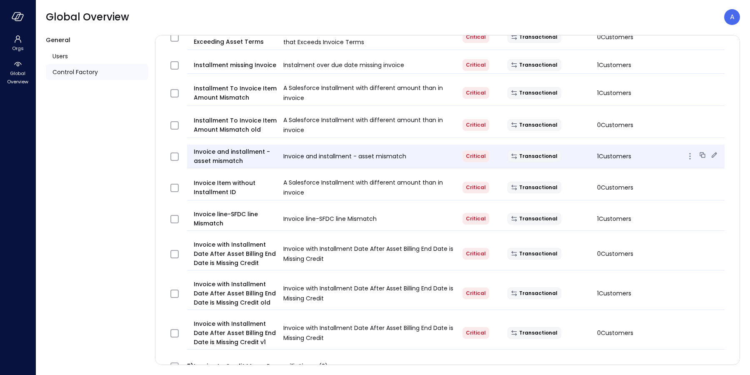
scroll to position [300, 0]
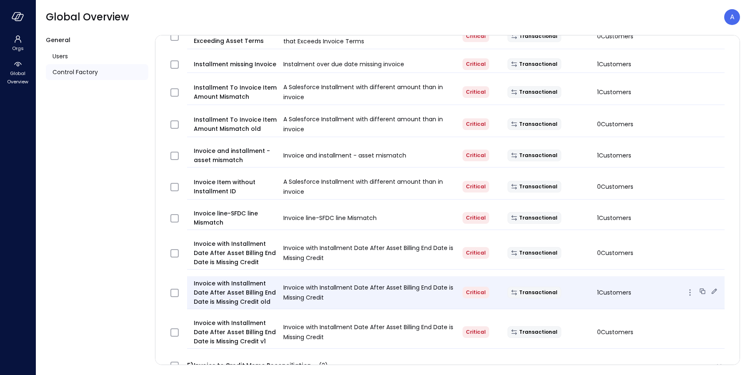
click at [685, 287] on icon "button" at bounding box center [690, 292] width 10 height 10
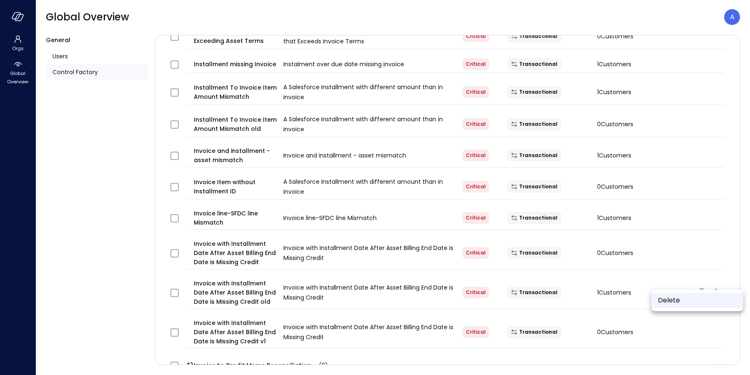
click at [677, 298] on li "Delete" at bounding box center [697, 300] width 92 height 15
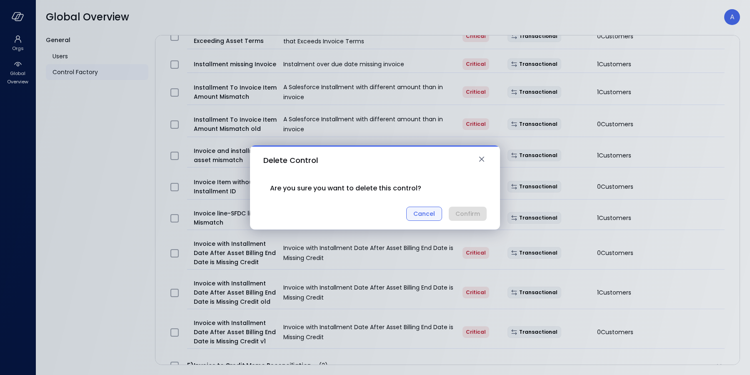
click at [427, 213] on div "Cancel" at bounding box center [424, 214] width 22 height 10
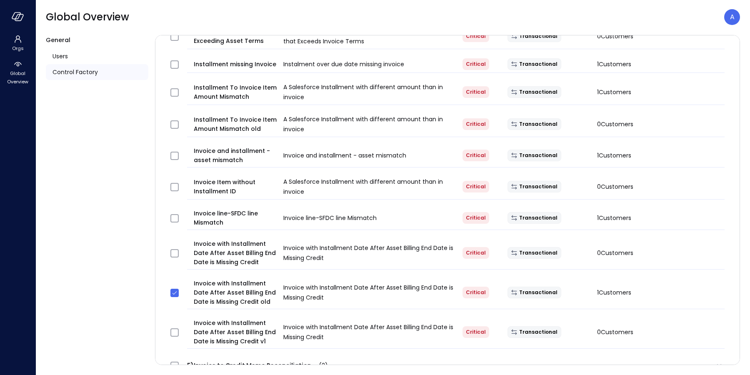
scroll to position [80, 0]
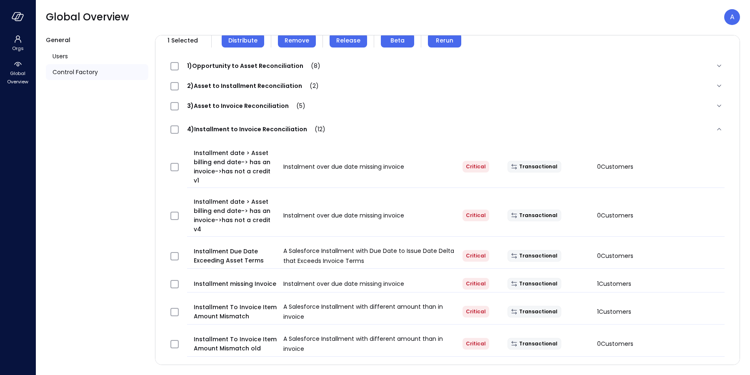
click at [297, 41] on span "Remove" at bounding box center [297, 40] width 25 height 9
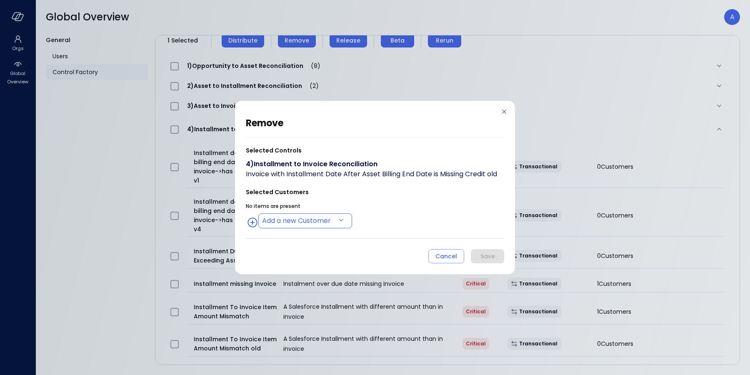
click at [308, 220] on body "Orgs Global Overview Global Overview A General Users Control Factory ​ ​ ERP 7 …" at bounding box center [375, 187] width 750 height 375
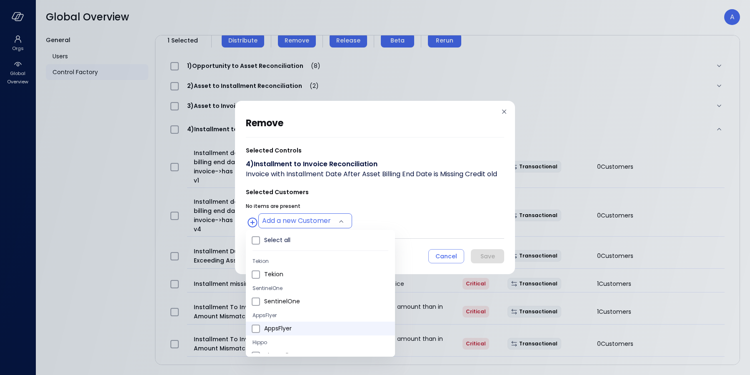
type input "**********"
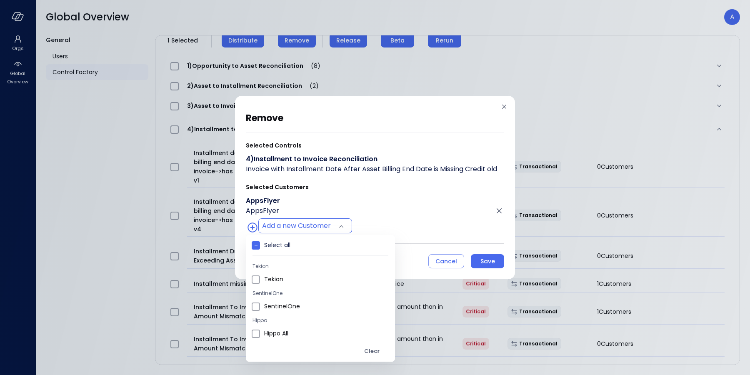
click at [477, 218] on div at bounding box center [375, 187] width 750 height 375
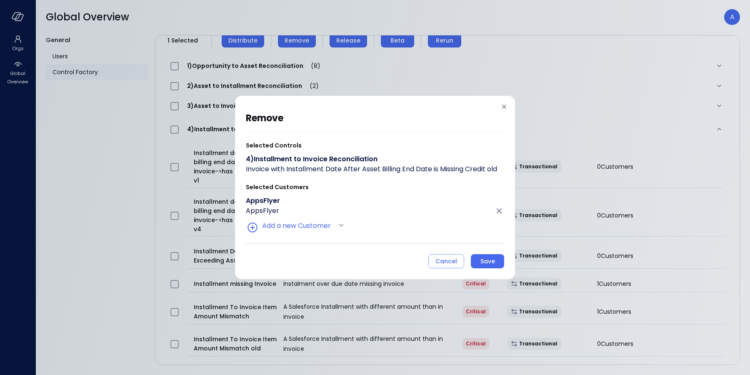
click at [479, 258] on button "Save" at bounding box center [487, 261] width 33 height 14
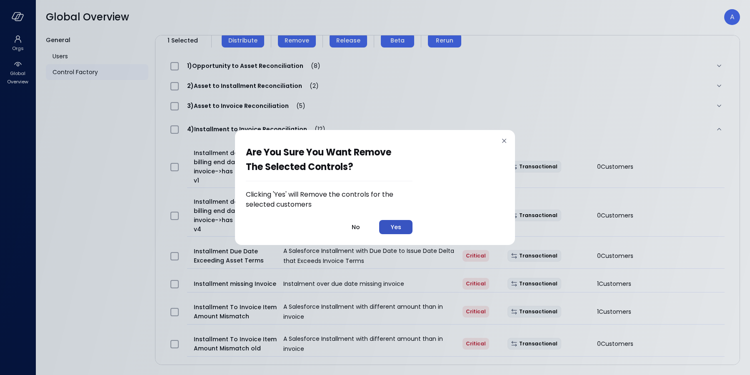
click at [401, 228] on div "Yes" at bounding box center [396, 227] width 10 height 10
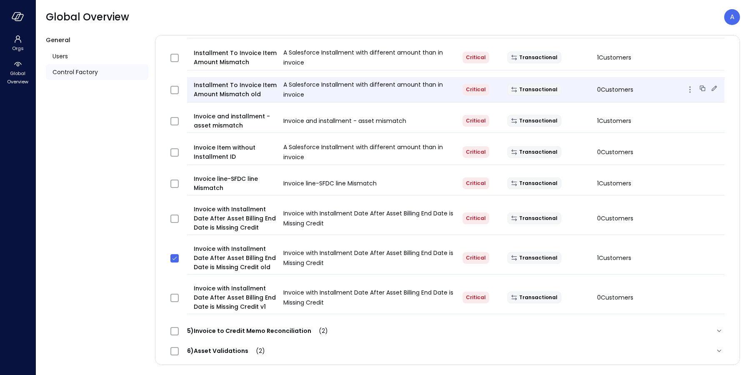
scroll to position [335, 0]
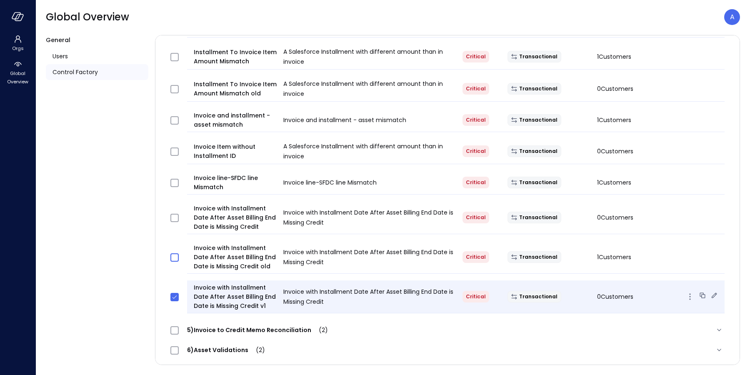
click at [685, 292] on icon "button" at bounding box center [690, 297] width 10 height 10
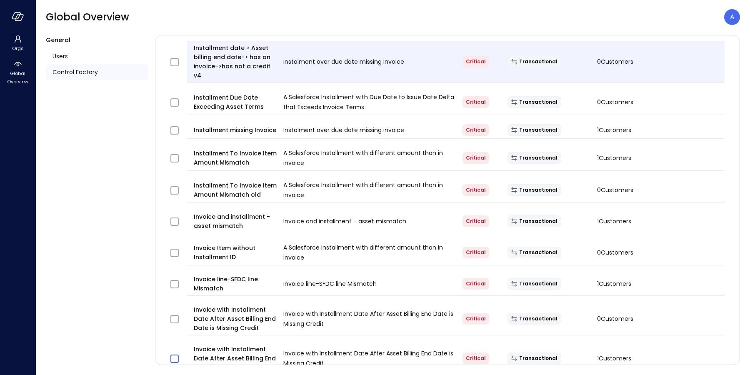
scroll to position [0, 0]
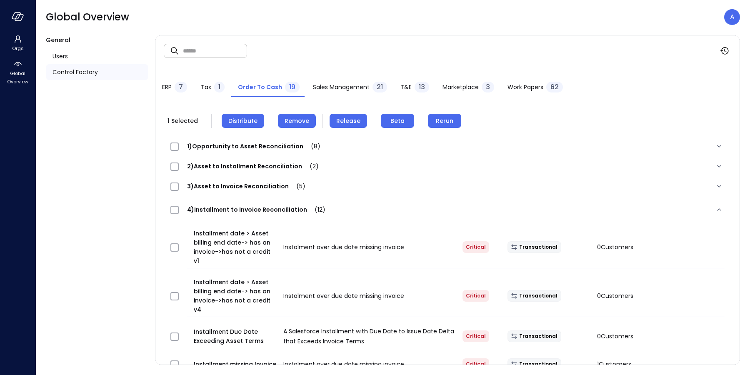
click at [222, 209] on span "4)Installment to Invoice Reconciliation (12)" at bounding box center [256, 209] width 155 height 8
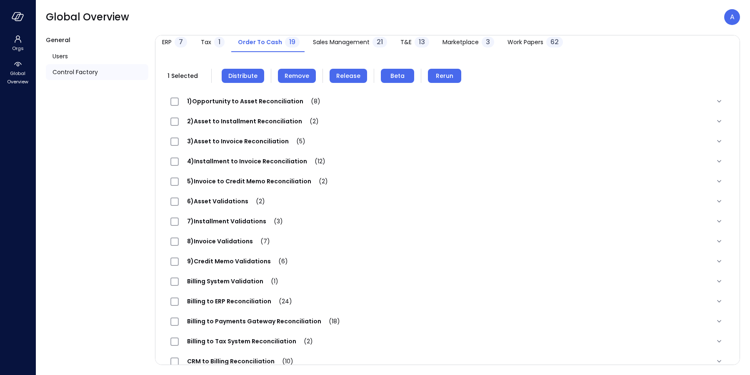
scroll to position [90, 0]
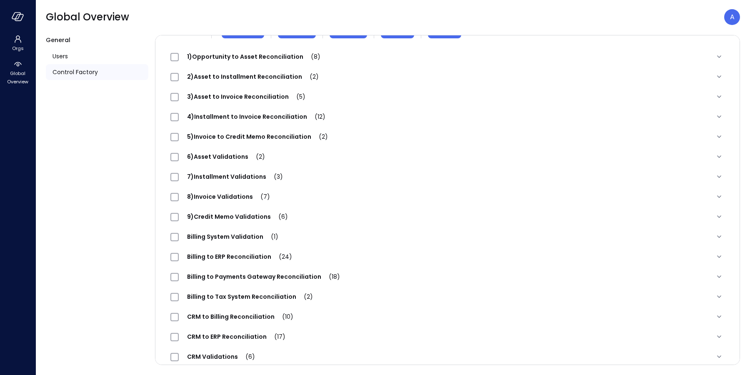
click at [228, 138] on span "5)Invoice to Credit Memo Reconciliation (2)" at bounding box center [257, 136] width 157 height 8
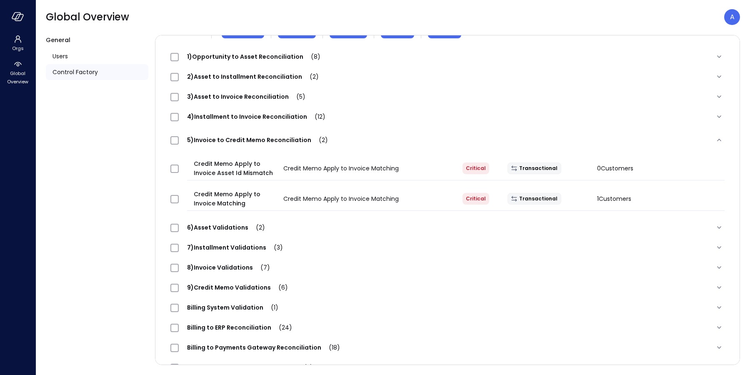
click at [231, 143] on span "5)Invoice to Credit Memo Reconciliation (2)" at bounding box center [257, 140] width 157 height 8
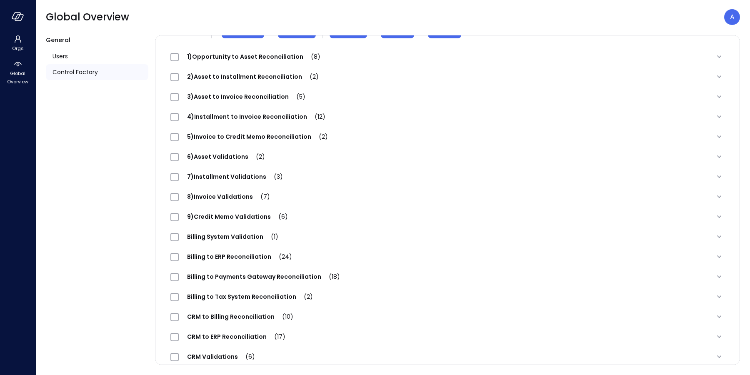
click at [229, 158] on span "6)Asset Validations (2)" at bounding box center [226, 156] width 95 height 8
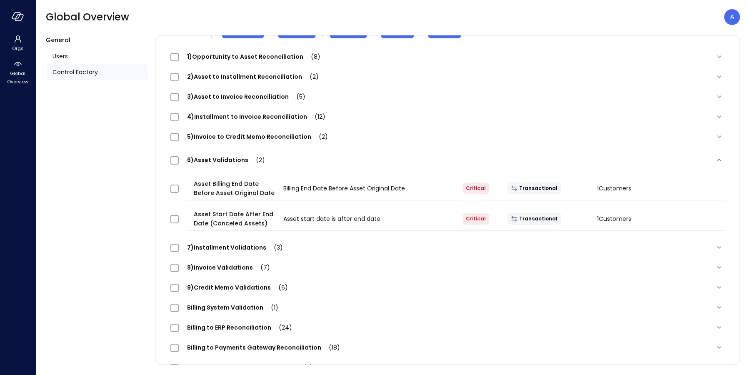
click at [229, 158] on span "6)Asset Validations (2)" at bounding box center [226, 160] width 95 height 8
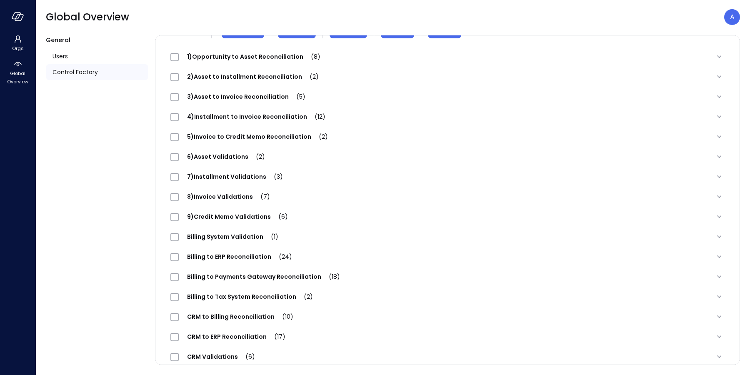
click at [248, 180] on span "7)Installment Validations (3)" at bounding box center [235, 176] width 112 height 8
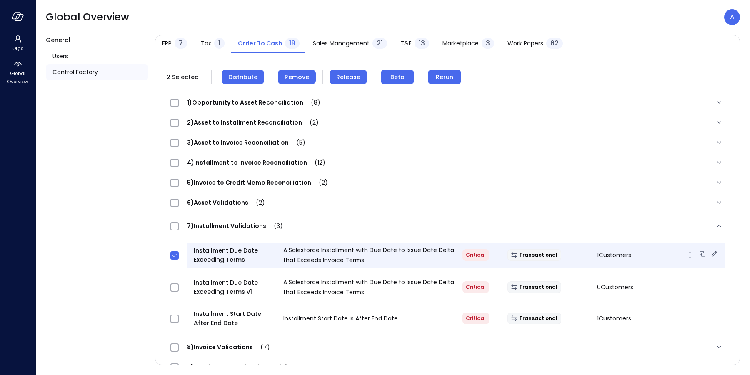
scroll to position [0, 0]
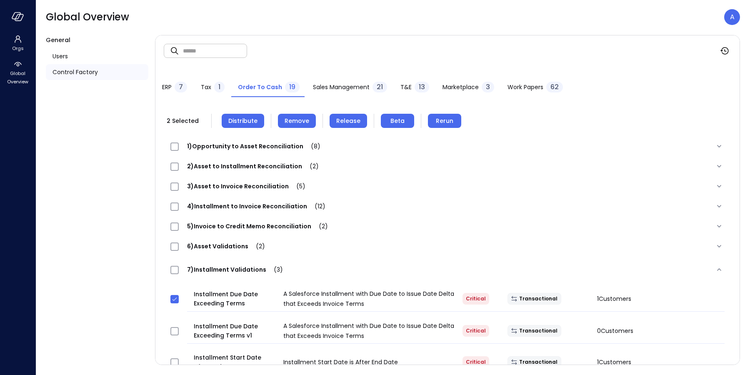
click at [304, 121] on span "Remove" at bounding box center [297, 120] width 25 height 9
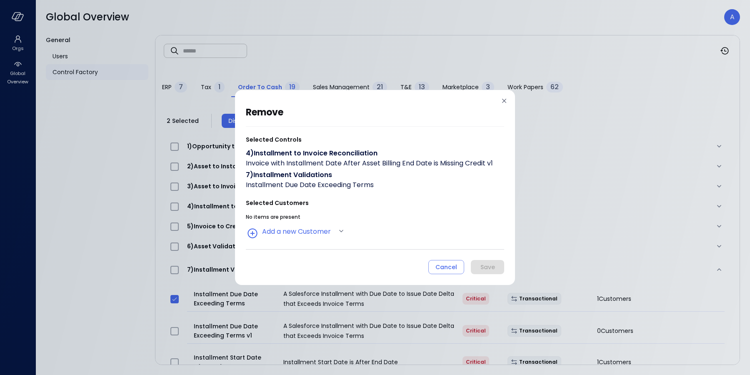
click at [444, 270] on div "Cancel" at bounding box center [446, 267] width 22 height 10
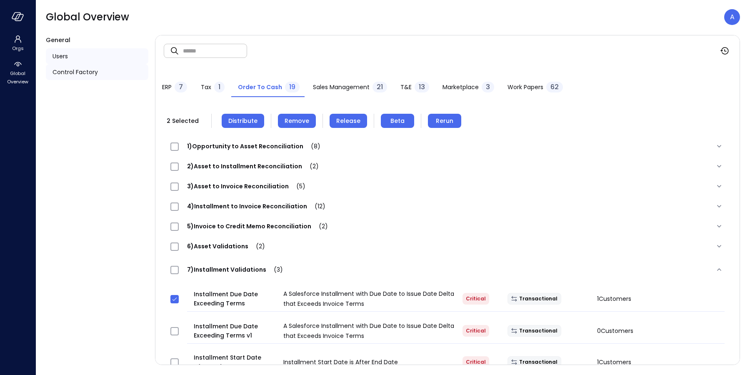
click at [62, 55] on span "Users" at bounding box center [59, 56] width 15 height 9
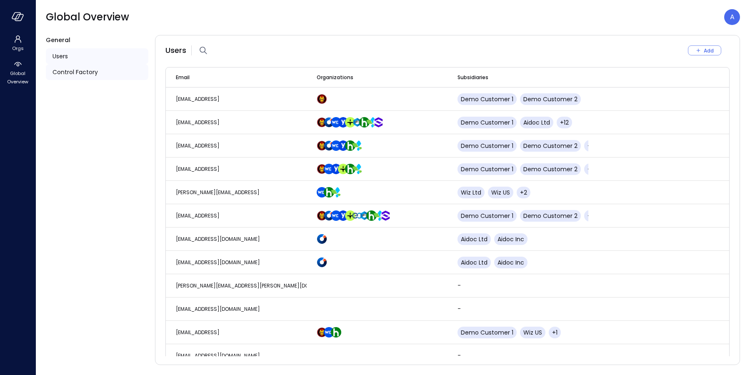
click at [71, 70] on span "Control Factory" at bounding box center [74, 71] width 45 height 9
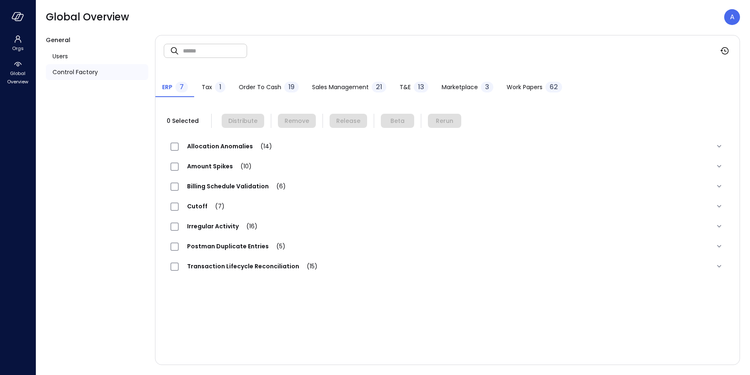
click at [239, 85] on span "Order to Cash" at bounding box center [260, 86] width 42 height 9
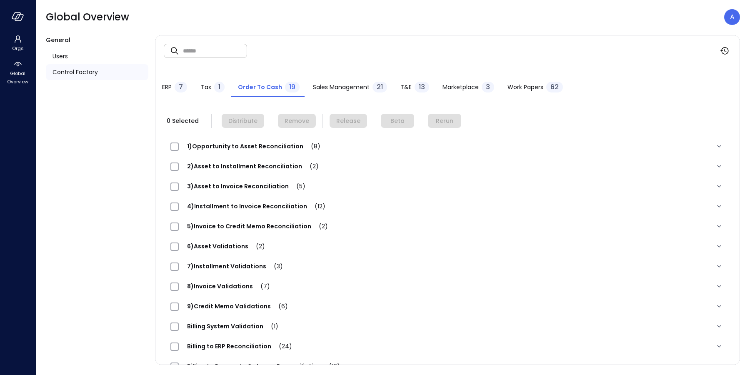
scroll to position [94, 0]
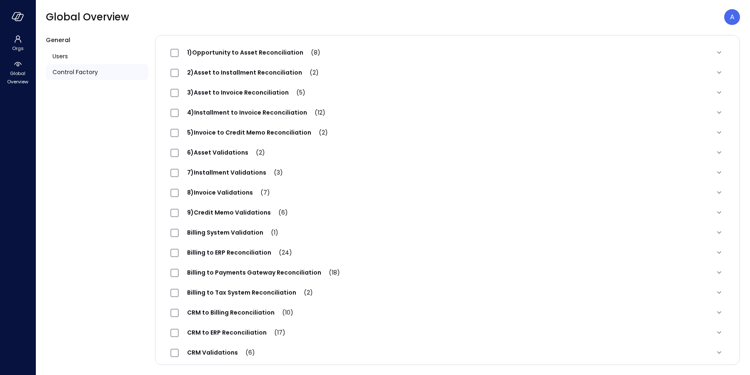
click at [238, 174] on span "7)Installment Validations (3)" at bounding box center [235, 172] width 112 height 8
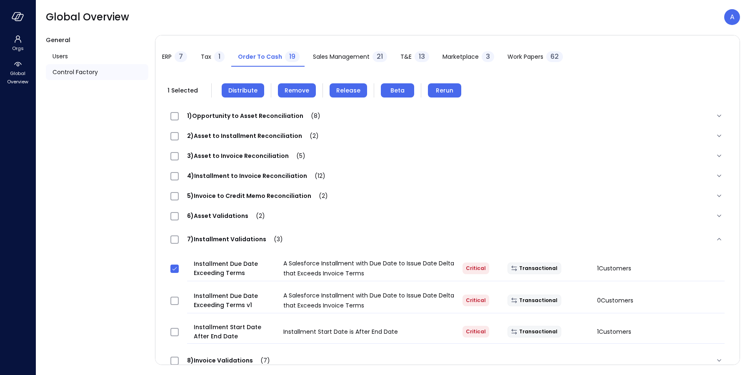
scroll to position [0, 0]
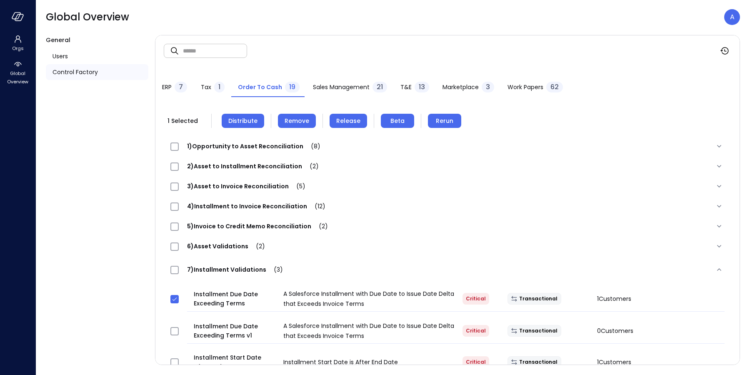
click at [297, 120] on span "Remove" at bounding box center [297, 120] width 25 height 9
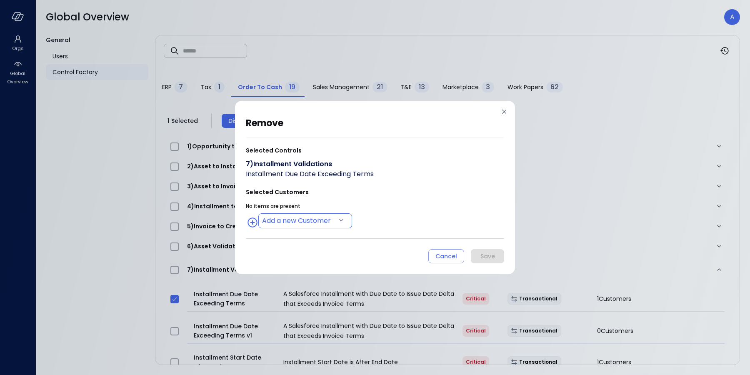
click at [287, 225] on body "Orgs Global Overview Global Overview A General Users Control Factory ​ ​ ERP 7 …" at bounding box center [375, 187] width 750 height 375
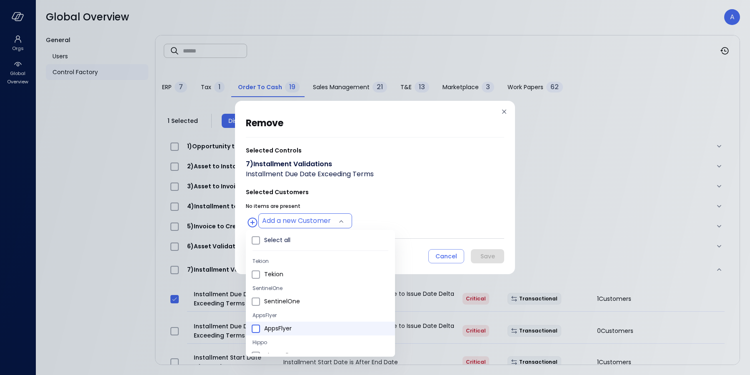
type input "**********"
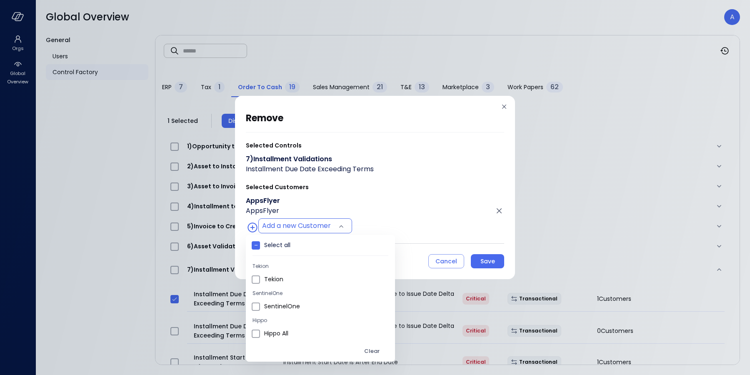
click at [392, 211] on div at bounding box center [375, 187] width 750 height 375
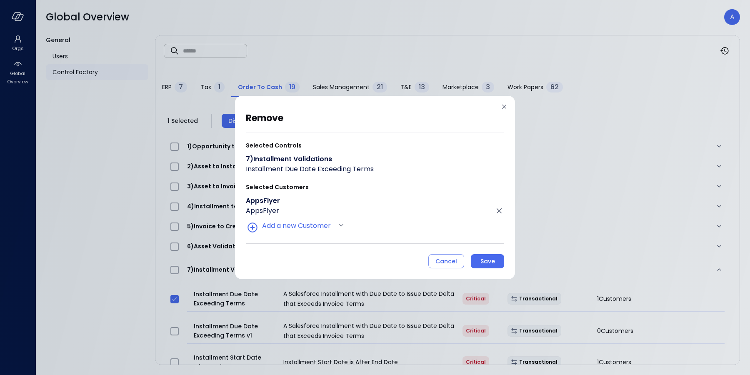
click at [486, 260] on div "Save" at bounding box center [487, 261] width 15 height 10
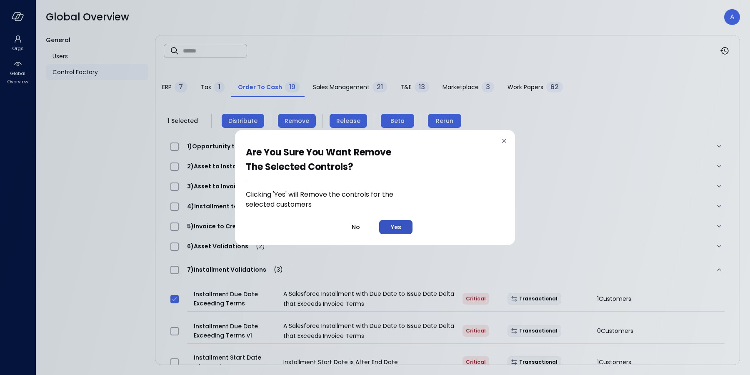
click at [397, 226] on div "Yes" at bounding box center [396, 227] width 10 height 10
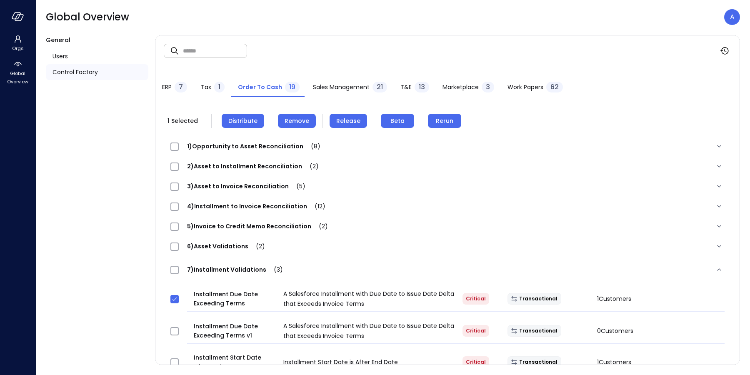
click at [243, 119] on span "Distribute" at bounding box center [242, 120] width 29 height 9
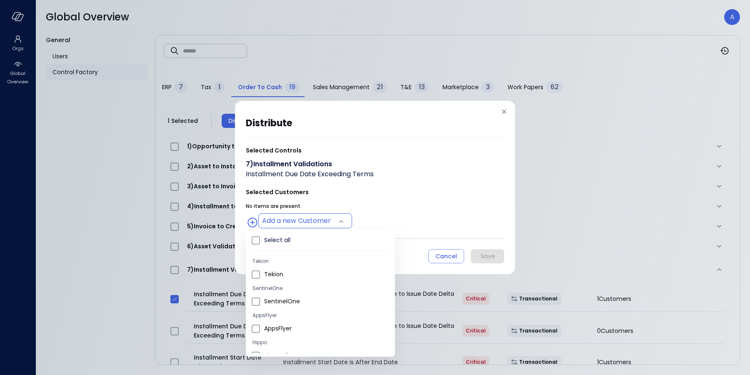
click at [282, 221] on body "Orgs Global Overview Global Overview A General Users Control Factory ​ ​ ERP 7 …" at bounding box center [375, 187] width 750 height 375
type input "**********"
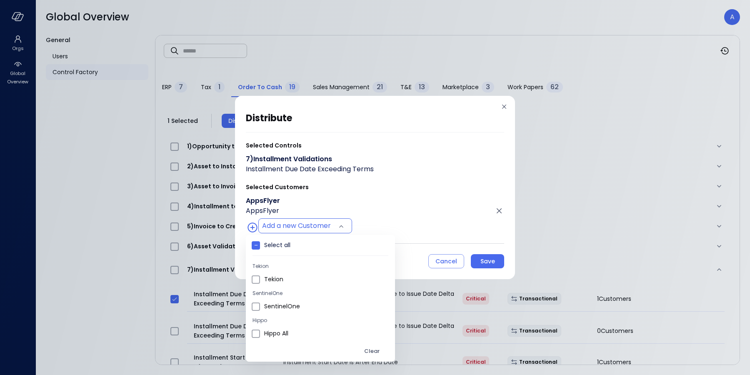
drag, startPoint x: 388, startPoint y: 225, endPoint x: 400, endPoint y: 231, distance: 13.4
click at [390, 224] on div at bounding box center [375, 187] width 750 height 375
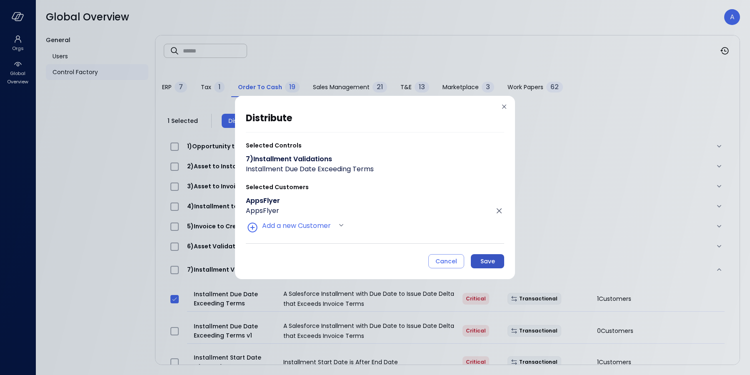
click at [486, 258] on div "Save" at bounding box center [487, 261] width 15 height 10
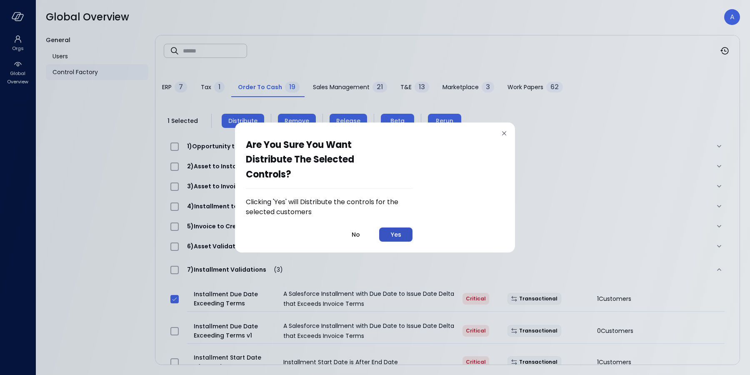
click at [401, 235] on div "Yes" at bounding box center [396, 235] width 10 height 10
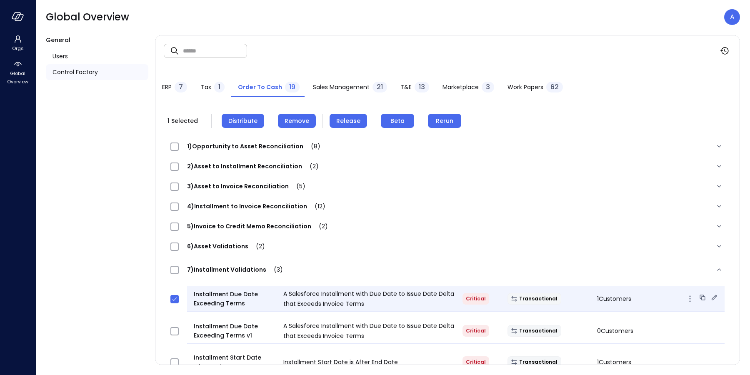
scroll to position [84, 0]
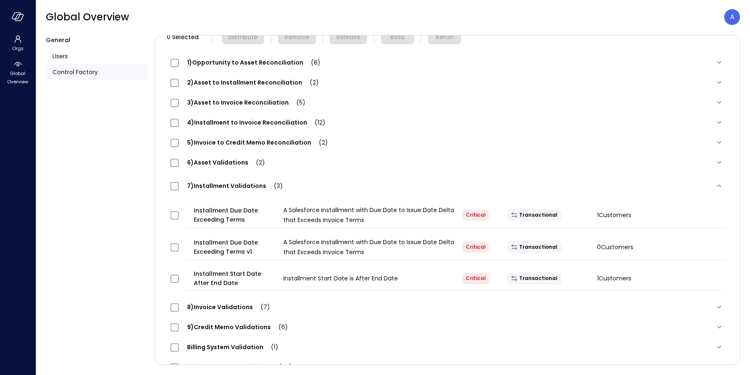
click at [216, 189] on span "7)Installment Validations (3)" at bounding box center [235, 186] width 112 height 8
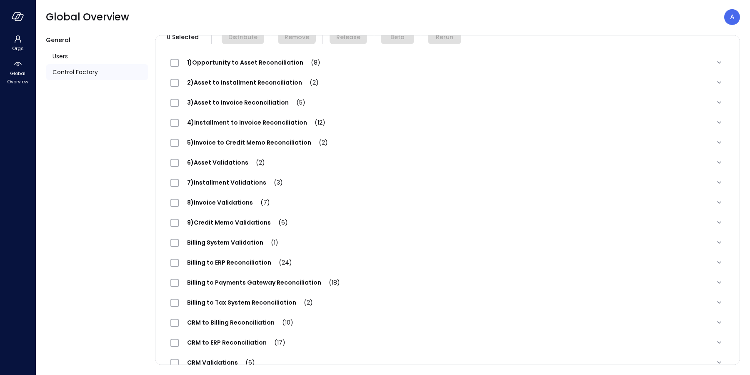
click at [215, 205] on span "8)Invoice Validations (7)" at bounding box center [229, 202] width 100 height 8
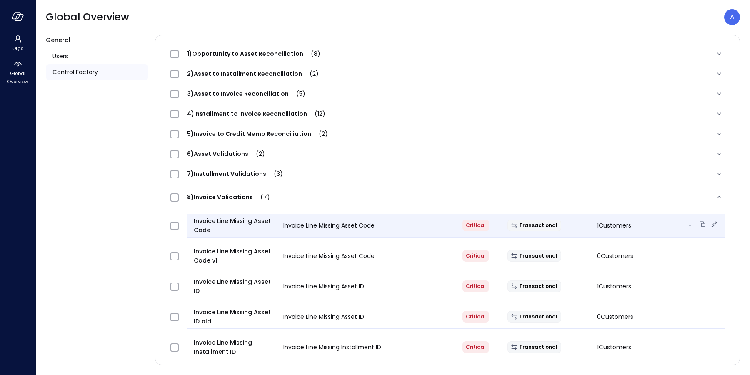
scroll to position [177, 0]
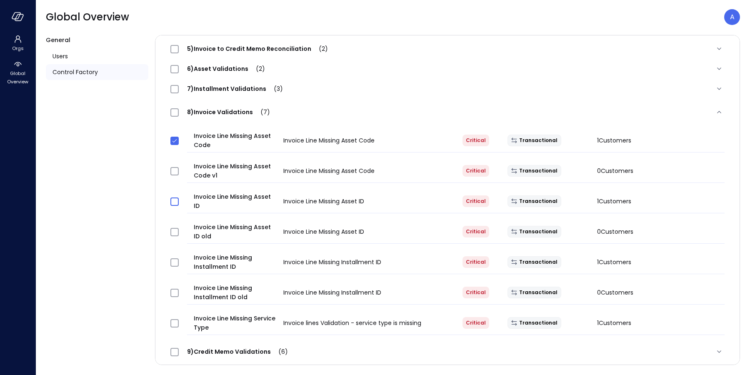
click at [170, 204] on span at bounding box center [174, 201] width 8 height 8
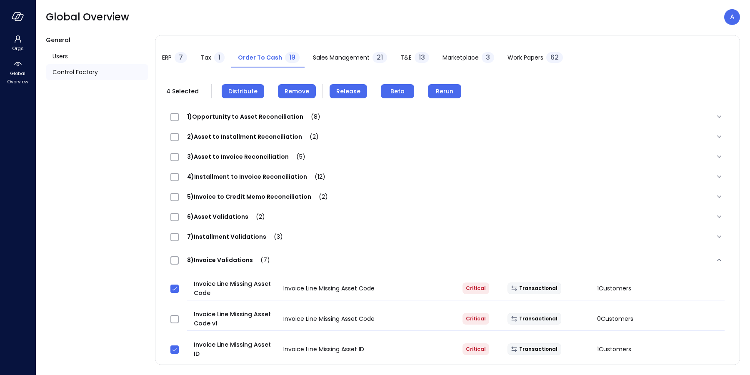
scroll to position [0, 0]
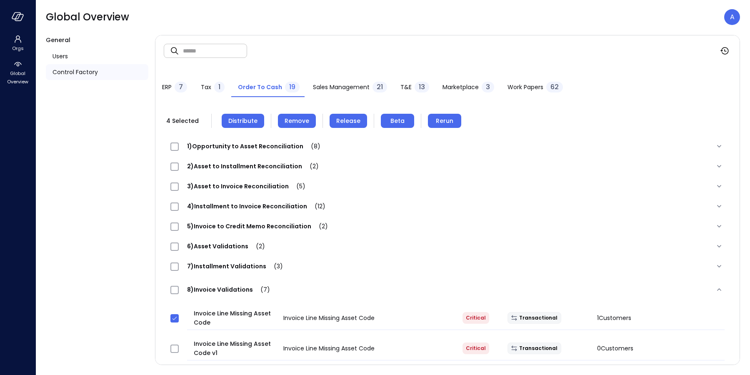
click at [338, 120] on span "Release" at bounding box center [348, 120] width 24 height 9
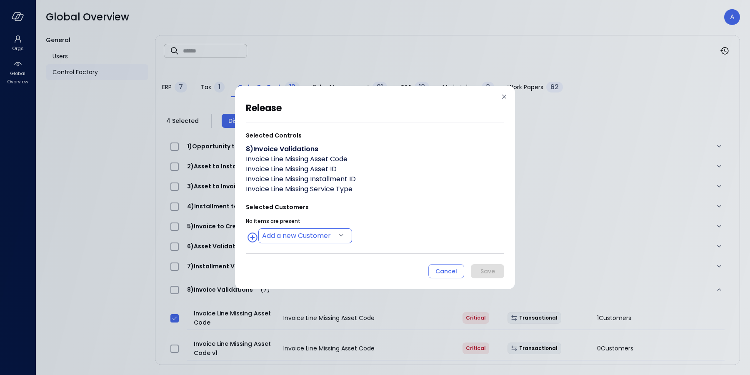
click at [292, 241] on body "Orgs Global Overview Global Overview A General Users Control Factory ​ ​ ERP 7 …" at bounding box center [375, 187] width 750 height 375
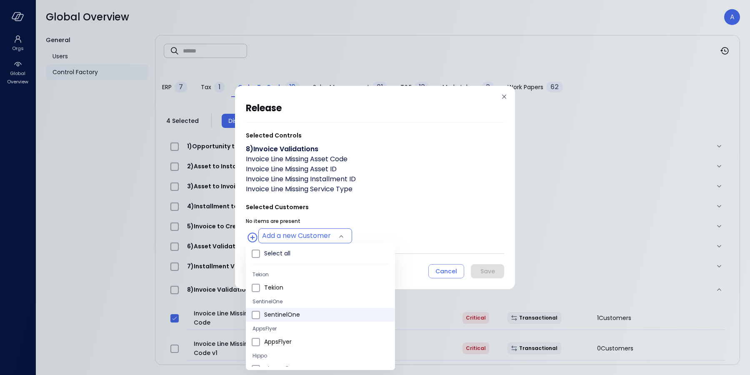
type input "**********"
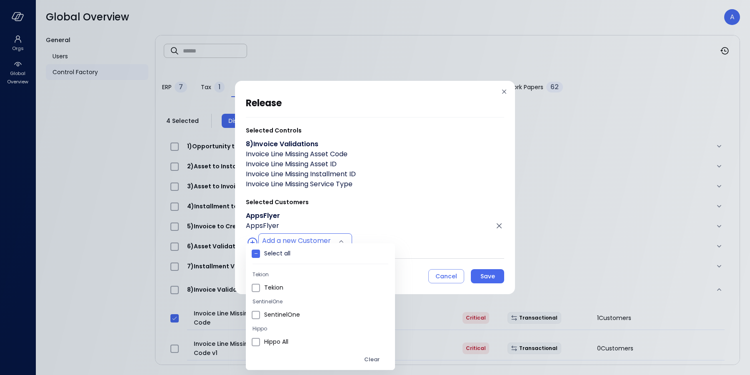
click at [394, 228] on div at bounding box center [375, 187] width 750 height 375
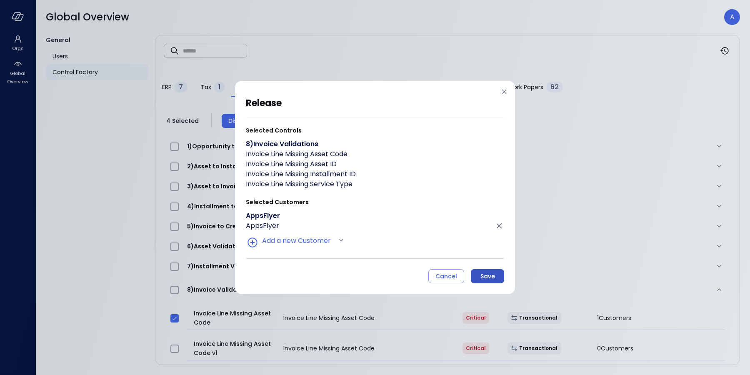
click at [477, 274] on button "Save" at bounding box center [487, 276] width 33 height 14
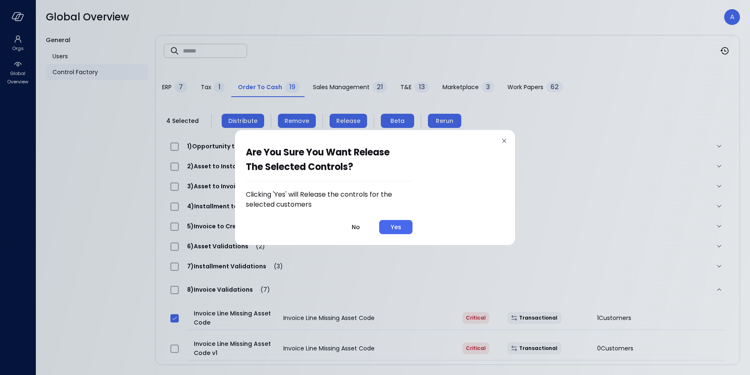
click at [402, 227] on button "Yes" at bounding box center [395, 227] width 33 height 14
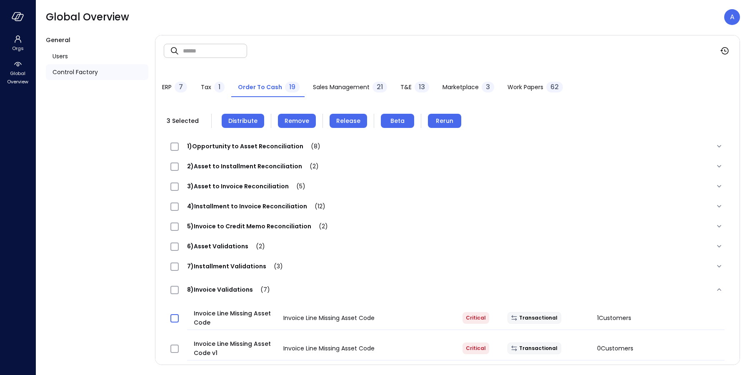
click at [82, 70] on span "Control Factory" at bounding box center [74, 71] width 45 height 9
click at [65, 58] on span "Users" at bounding box center [59, 56] width 15 height 9
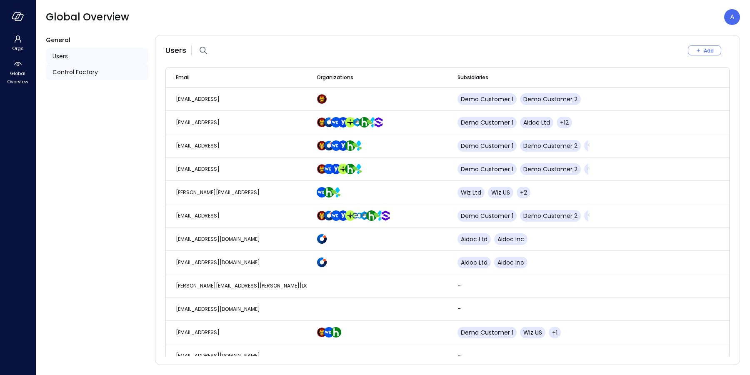
click at [71, 70] on span "Control Factory" at bounding box center [74, 71] width 45 height 9
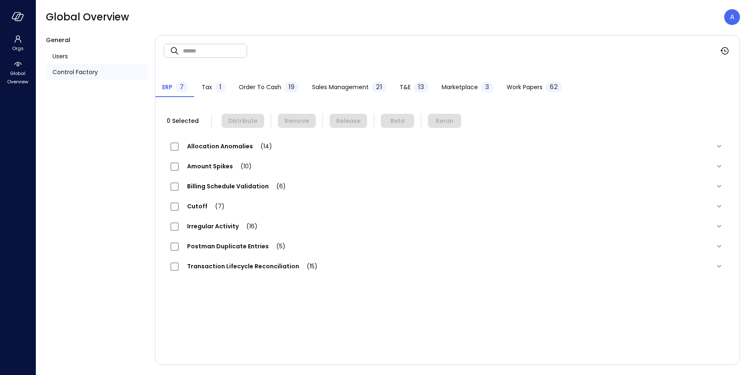
click at [247, 86] on span "Order to Cash" at bounding box center [260, 86] width 42 height 9
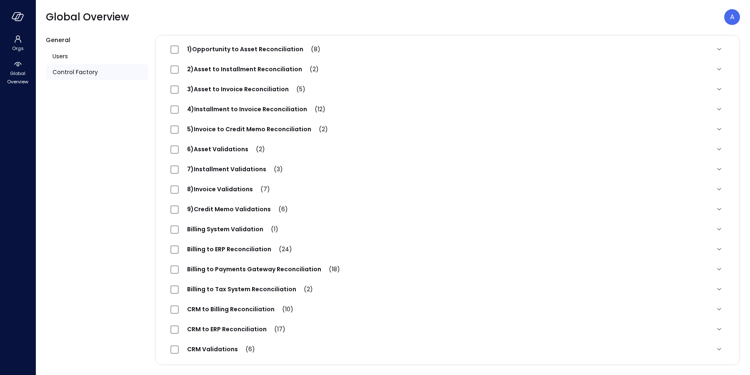
scroll to position [160, 0]
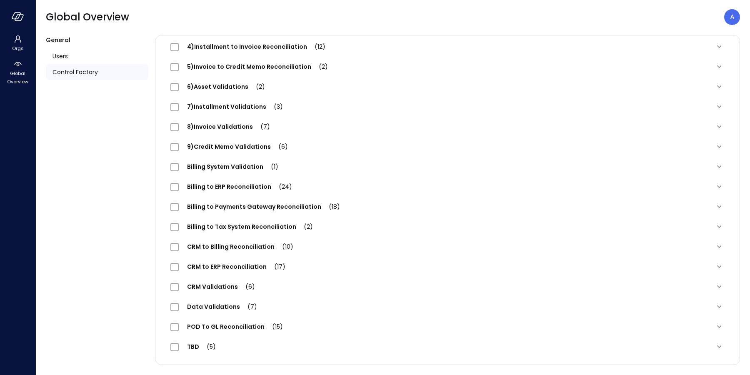
click at [218, 146] on span "9)Credit Memo Validations (6)" at bounding box center [237, 146] width 117 height 8
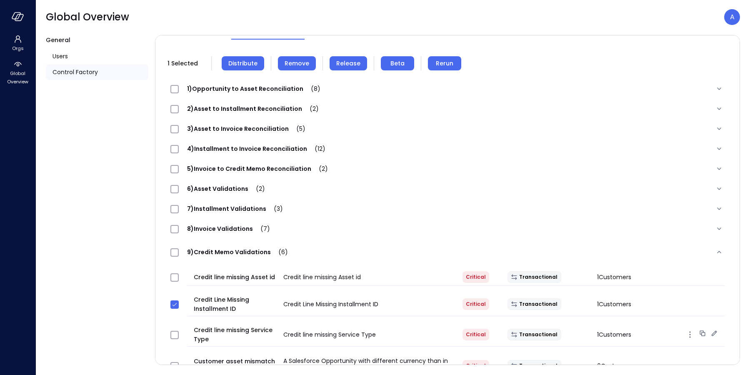
scroll to position [0, 0]
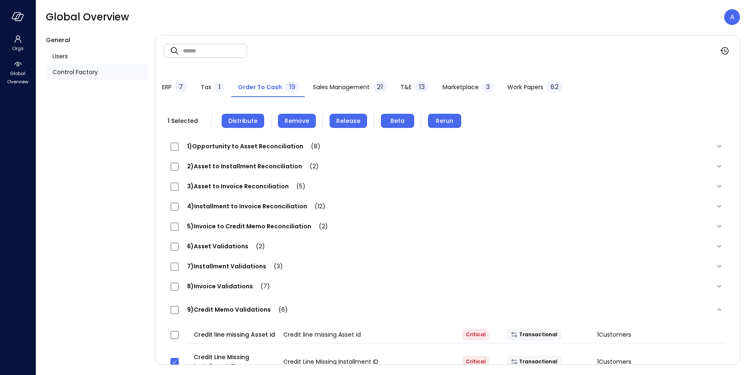
click at [344, 120] on span "Release" at bounding box center [348, 120] width 24 height 9
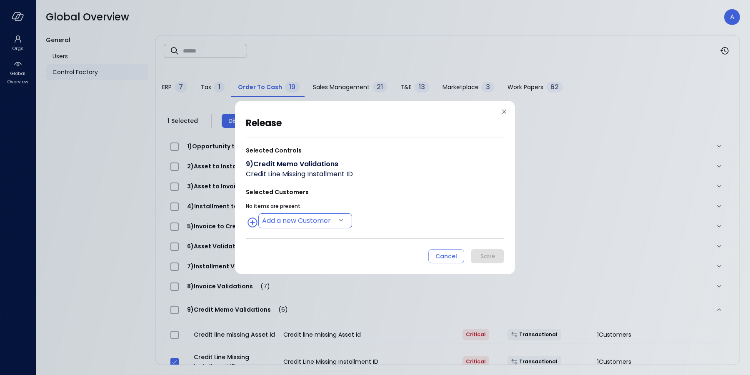
click at [304, 217] on body "Orgs Global Overview Global Overview A General Users Control Factory ​ ​ ERP 7 …" at bounding box center [375, 187] width 750 height 375
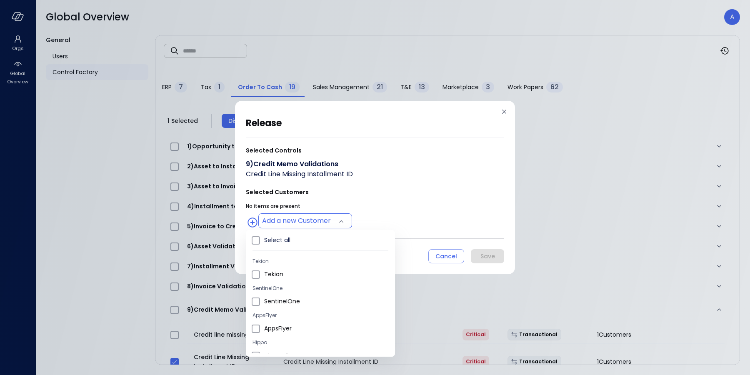
type input "**********"
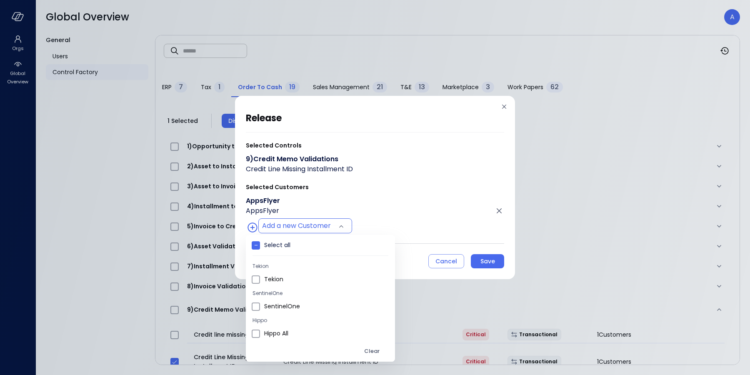
drag, startPoint x: 388, startPoint y: 196, endPoint x: 393, endPoint y: 195, distance: 5.5
click at [390, 195] on div at bounding box center [375, 187] width 750 height 375
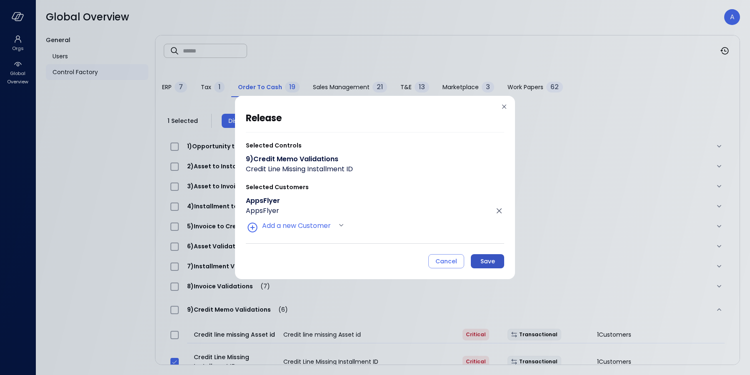
click at [484, 263] on div "Save" at bounding box center [487, 261] width 15 height 10
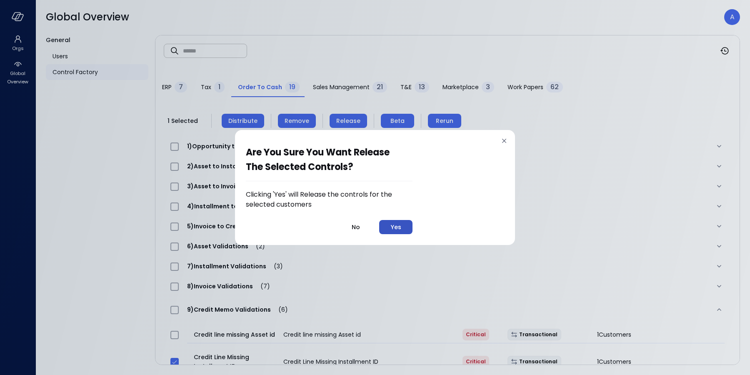
click at [398, 227] on div "Yes" at bounding box center [396, 227] width 10 height 10
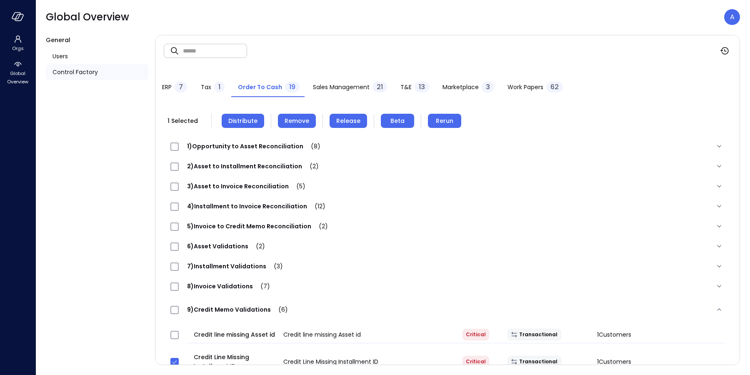
click at [402, 87] on span "T&E" at bounding box center [405, 86] width 11 height 9
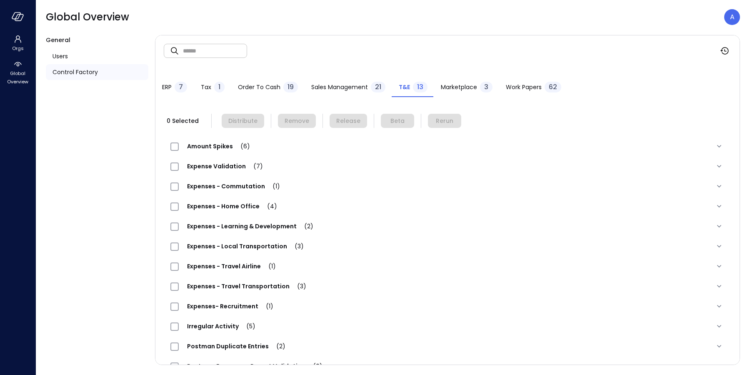
click at [220, 165] on span "Expense Validation (7)" at bounding box center [225, 166] width 92 height 8
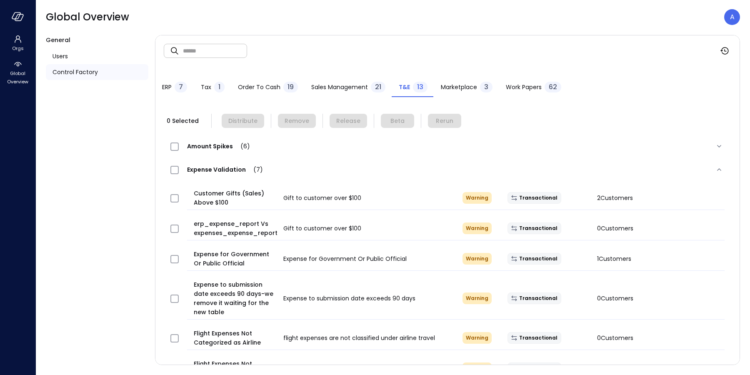
scroll to position [197, 0]
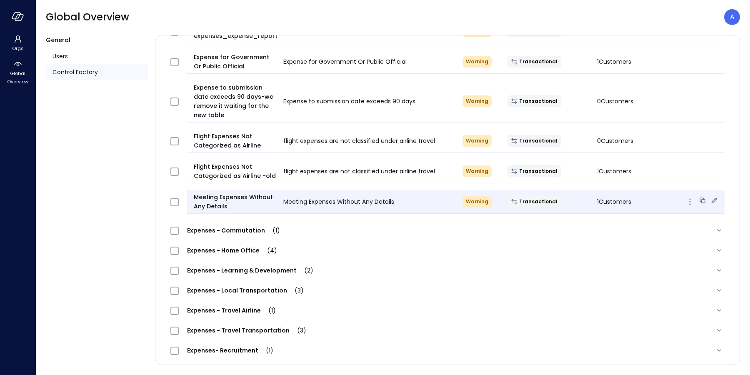
click at [243, 199] on span "Meeting Expenses Without Any Details" at bounding box center [235, 201] width 83 height 18
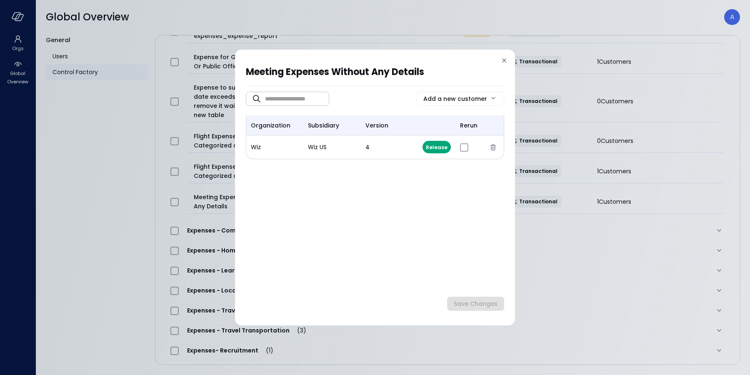
click at [504, 61] on icon at bounding box center [504, 60] width 8 height 8
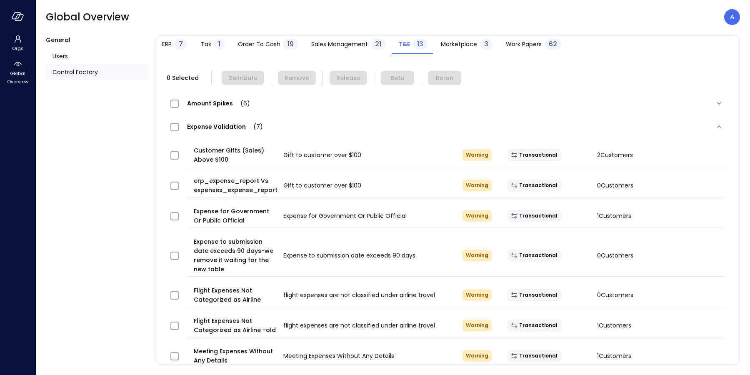
scroll to position [0, 0]
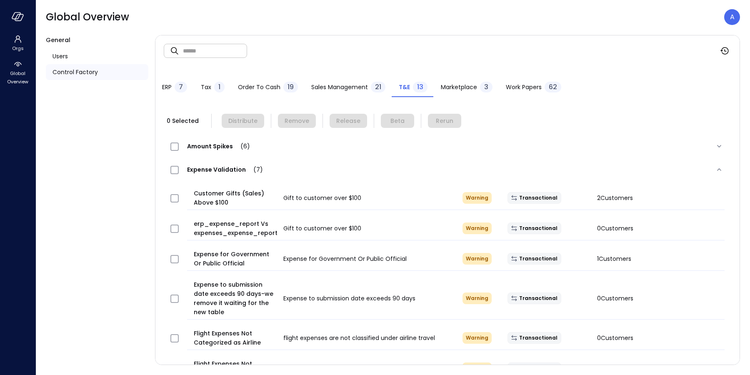
click at [168, 90] on span "ERP" at bounding box center [167, 86] width 10 height 9
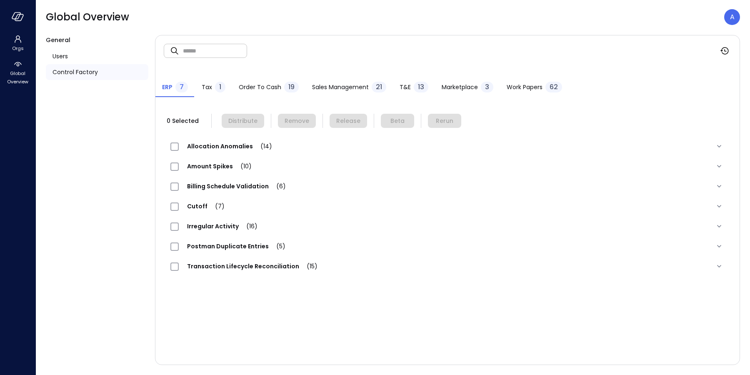
click at [233, 264] on span "Transaction Lifecycle Reconciliation (15)" at bounding box center [252, 266] width 147 height 8
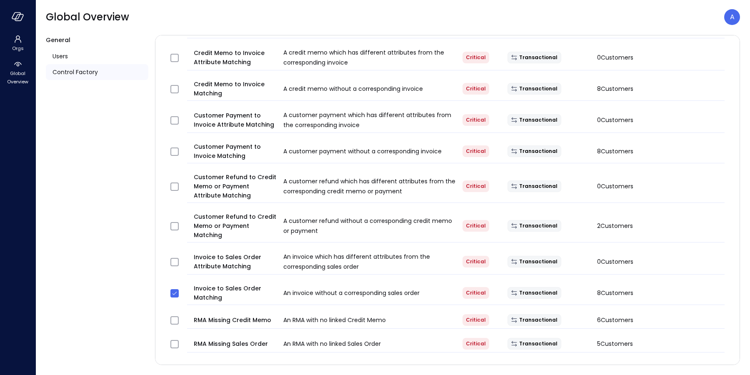
scroll to position [61, 0]
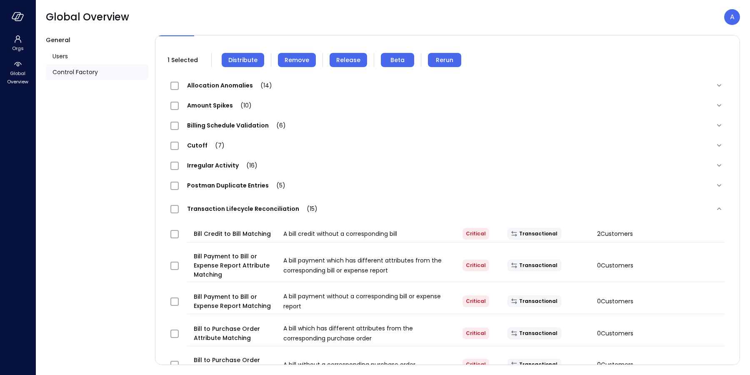
click at [345, 61] on span "Release" at bounding box center [348, 59] width 24 height 9
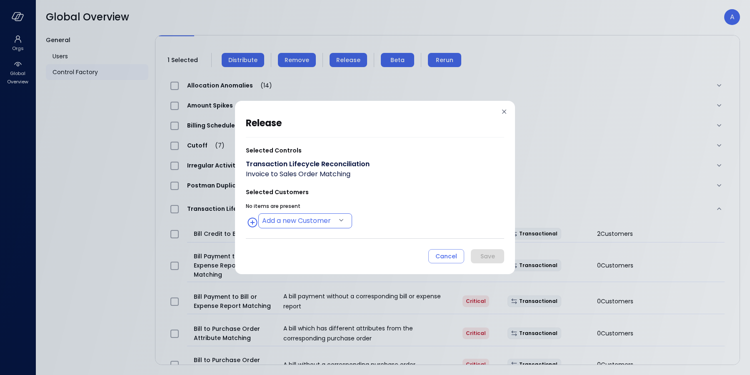
click at [306, 217] on body "Orgs Global Overview Global Overview A General Users Control Factory ​ ​ ERP 7 …" at bounding box center [375, 187] width 750 height 375
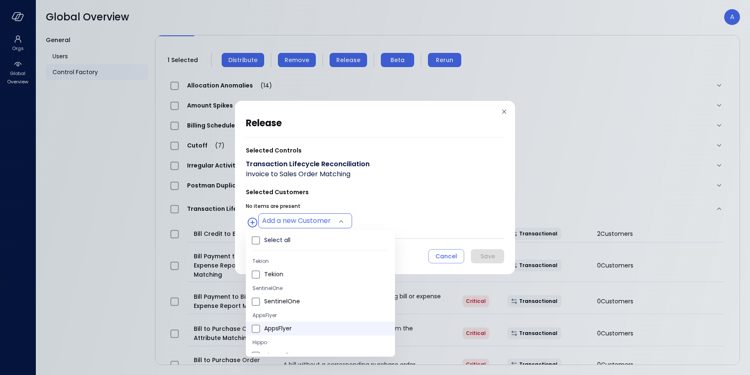
type input "**********"
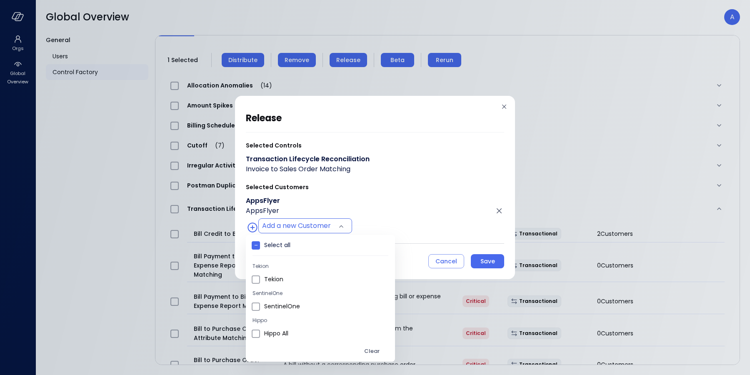
click at [434, 205] on div at bounding box center [375, 187] width 750 height 375
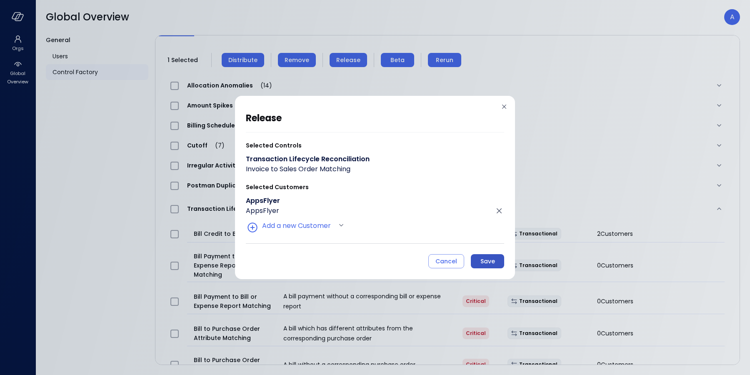
click at [483, 261] on div "Save" at bounding box center [487, 261] width 15 height 10
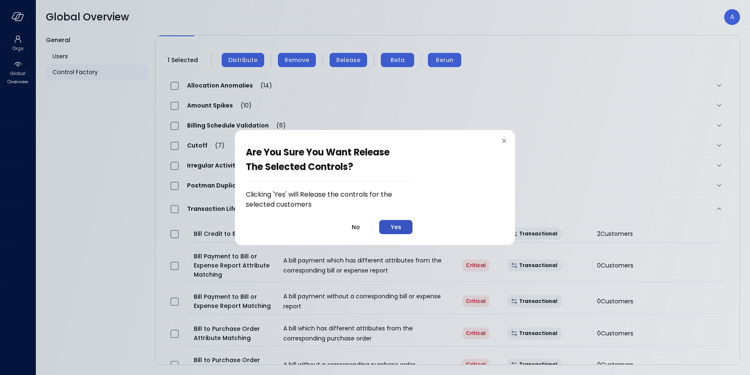
click at [395, 230] on div "Yes" at bounding box center [396, 227] width 10 height 10
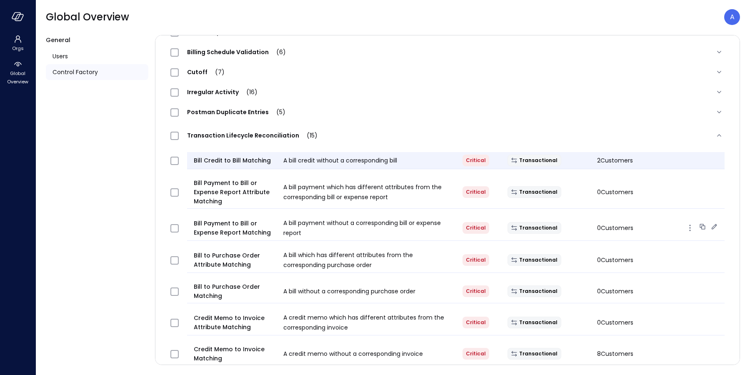
scroll to position [128, 0]
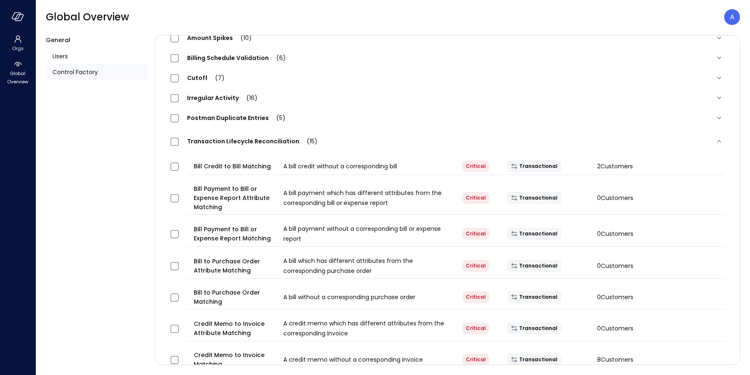
click at [265, 142] on span "Transaction Lifecycle Reconciliation (15)" at bounding box center [252, 141] width 147 height 8
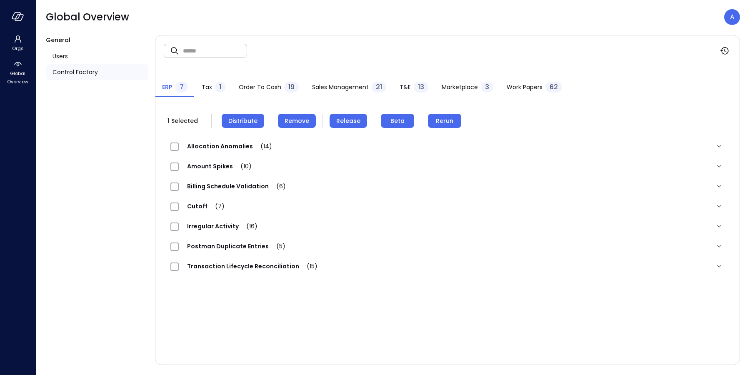
scroll to position [0, 0]
click at [207, 87] on span "Tax" at bounding box center [207, 86] width 10 height 9
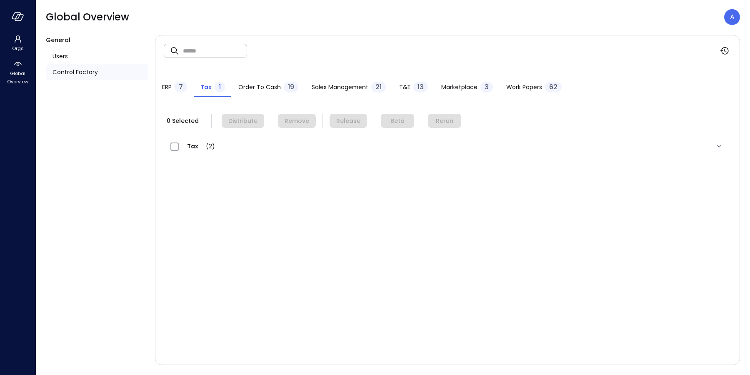
click at [190, 146] on span "Tax (2)" at bounding box center [201, 146] width 45 height 8
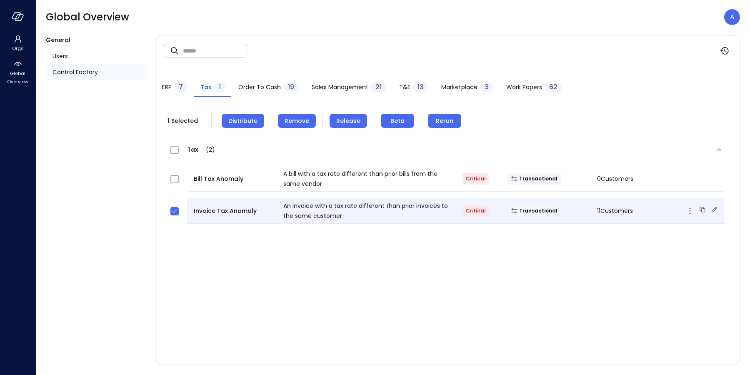
click at [327, 212] on span "An invoice with a tax rate different than prior invoices to the same customer" at bounding box center [365, 211] width 165 height 18
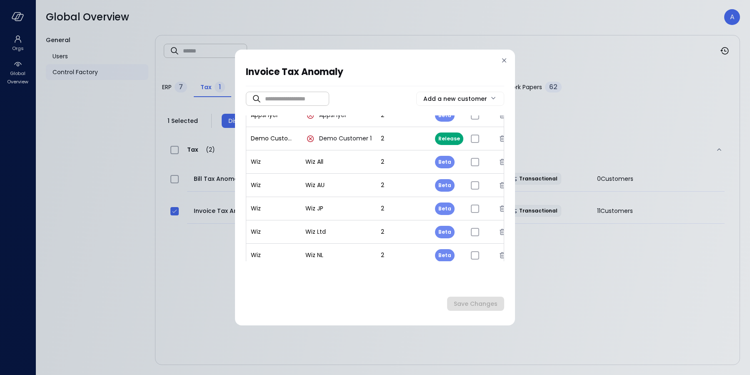
scroll to position [62, 0]
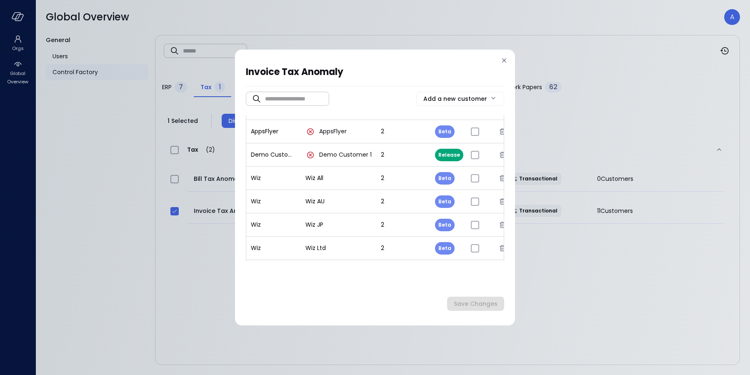
click at [502, 60] on icon at bounding box center [504, 60] width 8 height 8
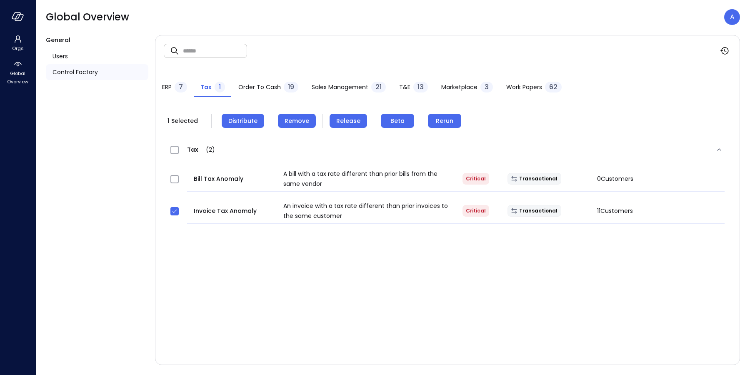
click at [342, 120] on span "Release" at bounding box center [348, 120] width 24 height 9
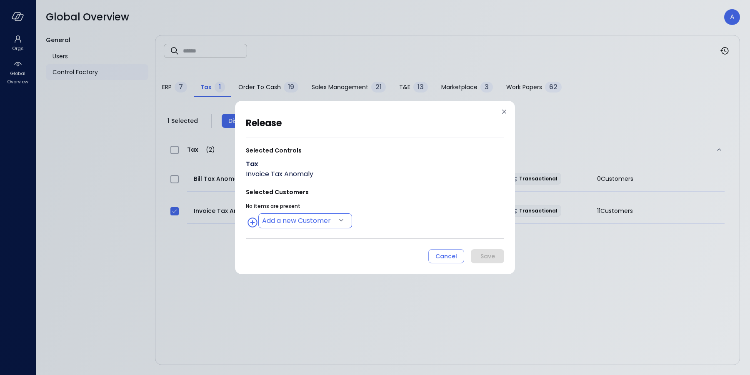
click at [305, 216] on body "Orgs Global Overview Global Overview A General Users Control Factory ​ ​ ERP 7 …" at bounding box center [375, 187] width 750 height 375
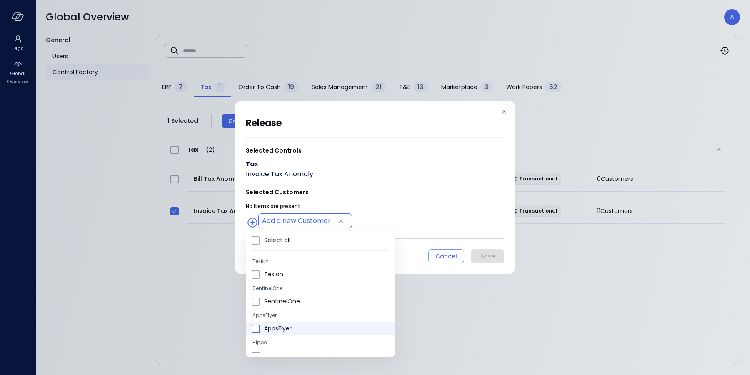
type input "**********"
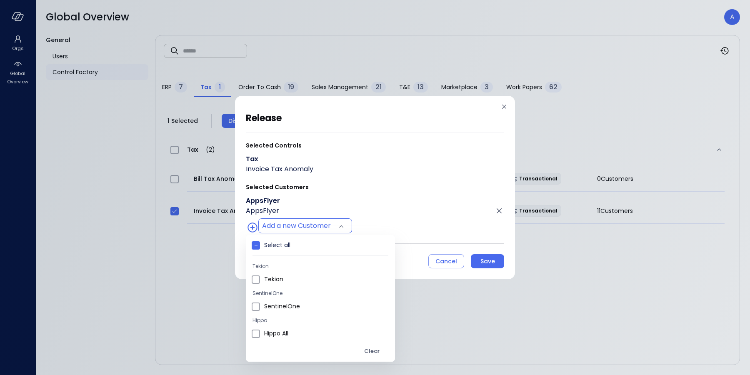
click at [375, 209] on div at bounding box center [375, 187] width 750 height 375
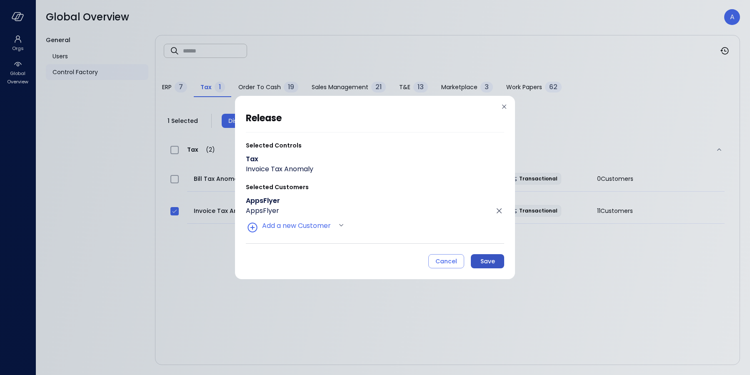
click at [492, 260] on div "Save" at bounding box center [487, 261] width 15 height 10
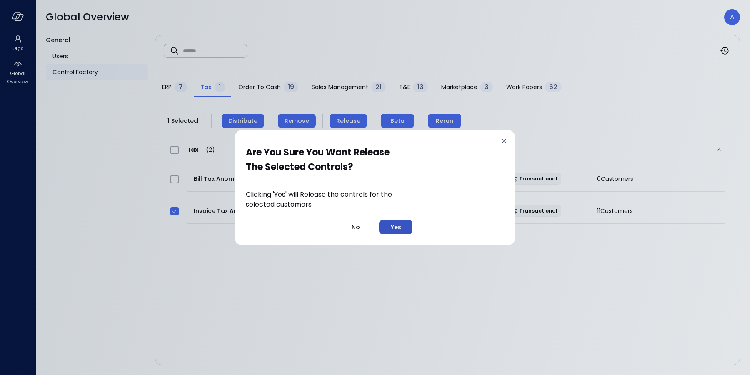
click at [404, 226] on button "Yes" at bounding box center [395, 227] width 33 height 14
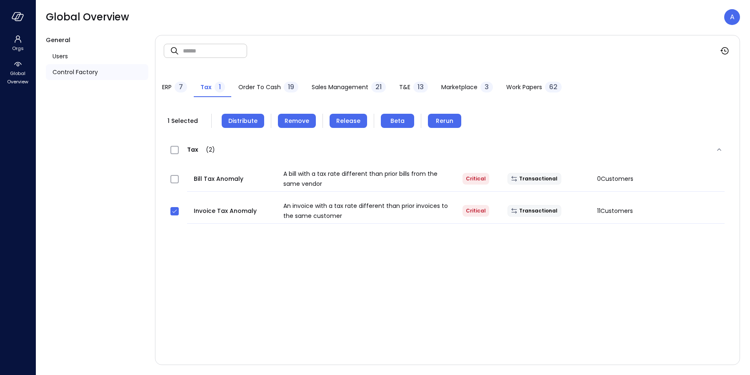
click at [173, 215] on div at bounding box center [178, 211] width 23 height 17
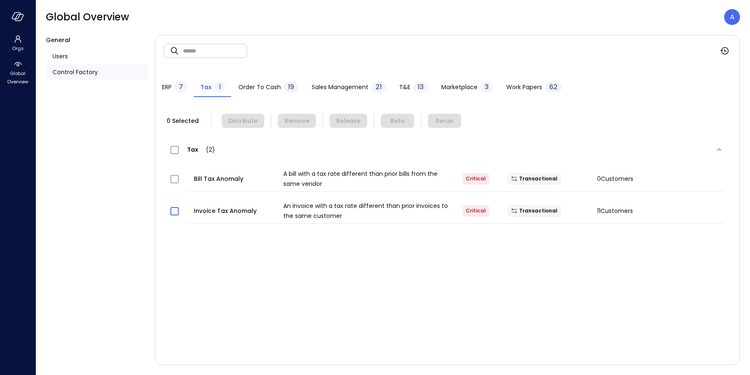
click at [253, 88] on span "Order to Cash" at bounding box center [259, 86] width 42 height 9
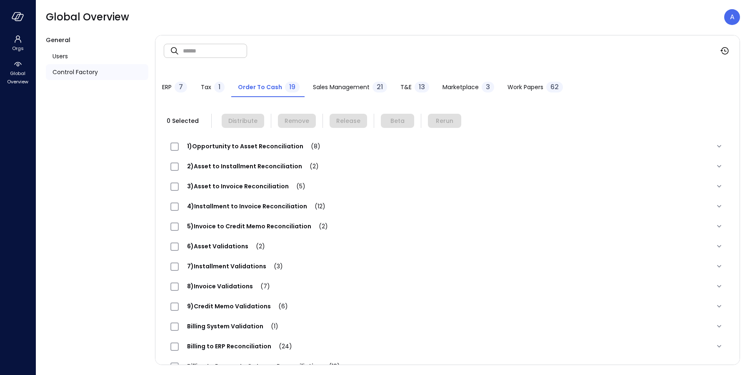
click at [248, 185] on span "3)Asset to Invoice Reconciliation (5)" at bounding box center [246, 186] width 135 height 8
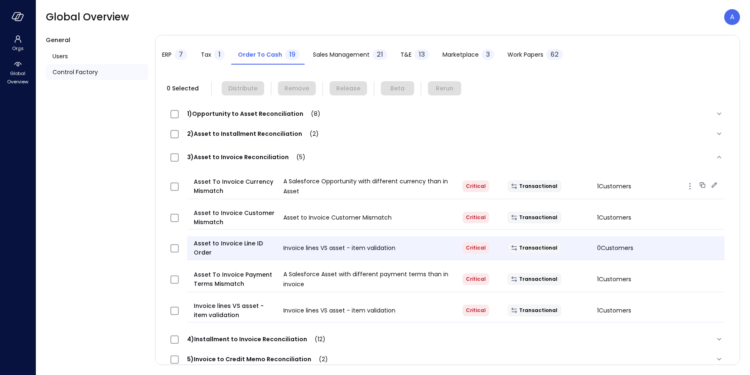
scroll to position [75, 0]
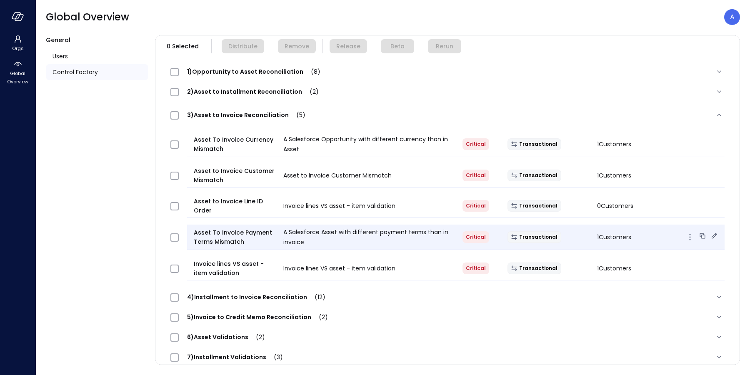
click at [399, 237] on div "A Salesforce Asset with different payment terms than in invoice" at bounding box center [366, 237] width 179 height 20
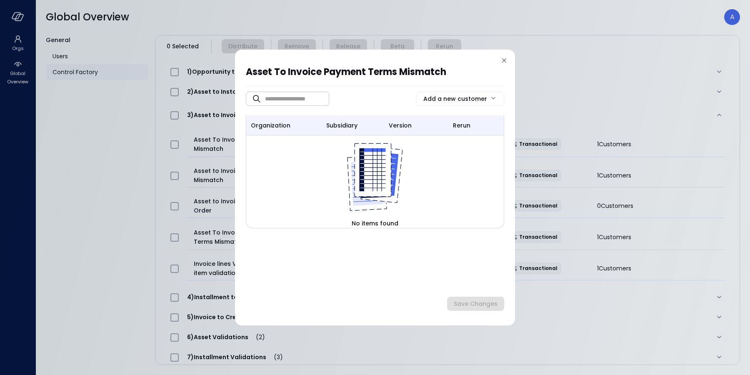
click at [502, 60] on icon at bounding box center [504, 60] width 8 height 8
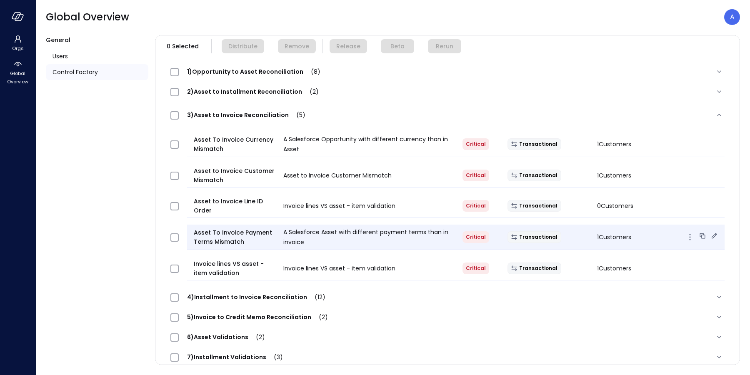
click at [225, 239] on span "Asset To Invoice Payment Terms Mismatch" at bounding box center [235, 237] width 83 height 18
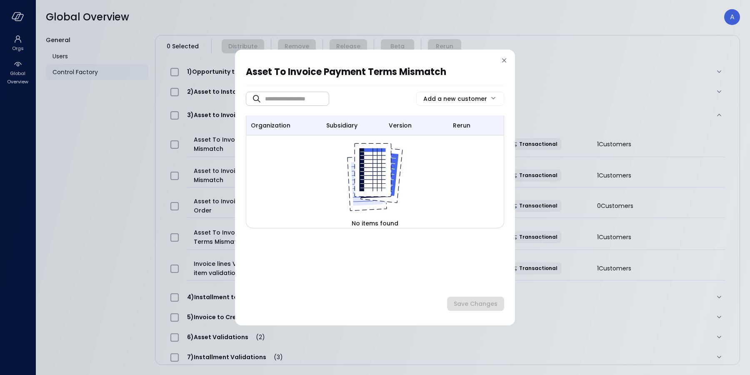
click at [505, 60] on icon at bounding box center [504, 60] width 8 height 8
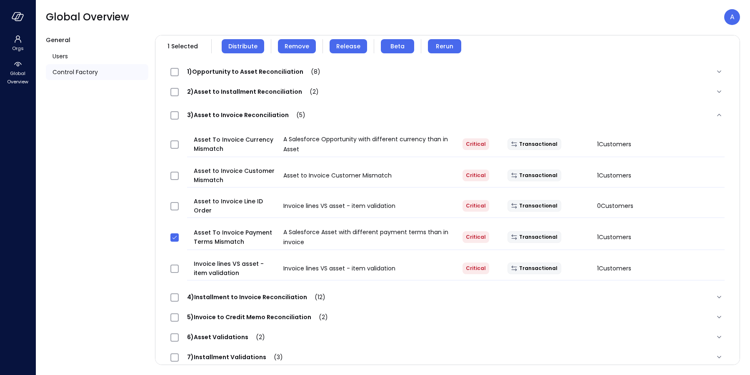
click at [443, 48] on span "Rerun" at bounding box center [444, 46] width 17 height 9
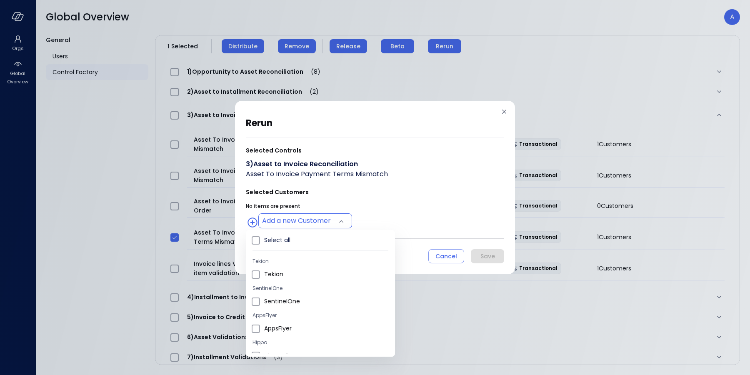
click at [312, 220] on body "Orgs Global Overview Global Overview A General Users Control Factory ​ ​ ERP 7 …" at bounding box center [375, 187] width 750 height 375
type input "**********"
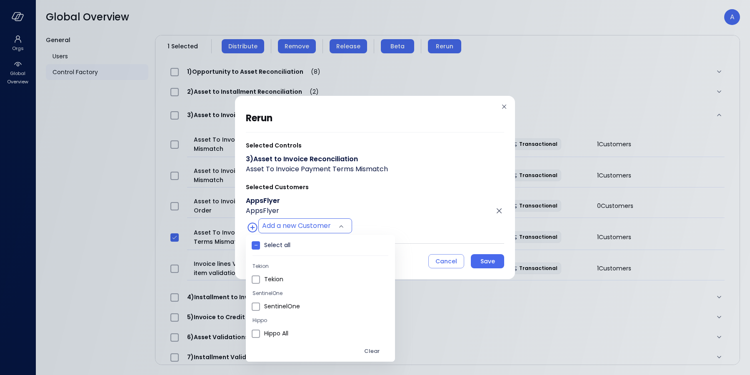
click at [412, 205] on div at bounding box center [375, 187] width 750 height 375
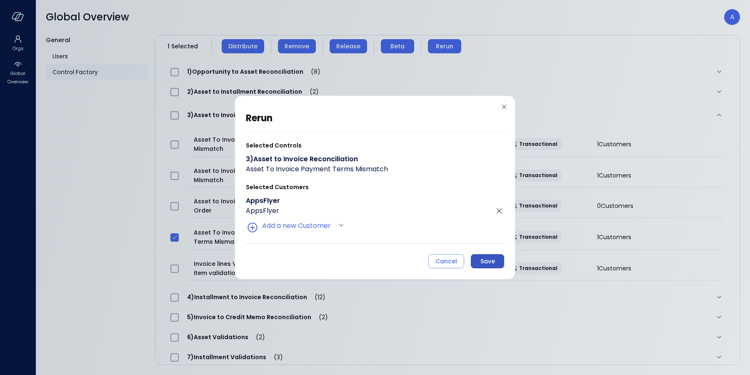
click at [484, 262] on div "Save" at bounding box center [487, 261] width 15 height 10
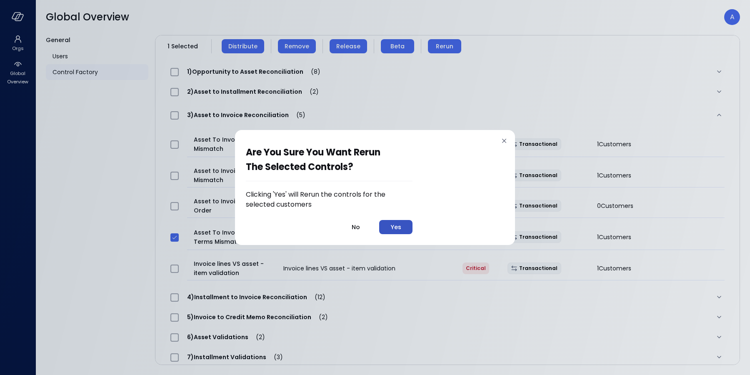
click at [398, 227] on div "Yes" at bounding box center [396, 227] width 10 height 10
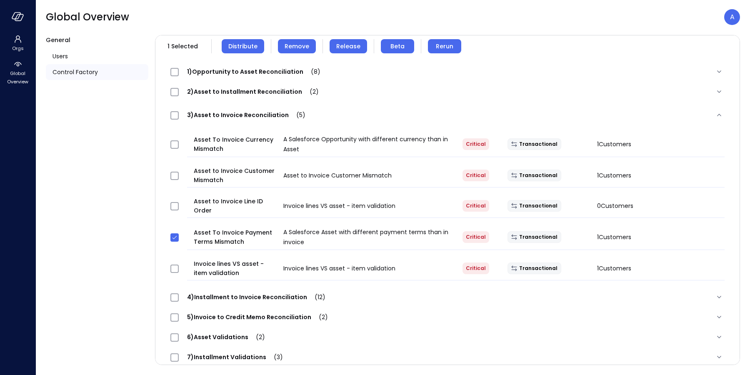
click at [230, 118] on span "3)Asset to Invoice Reconciliation (5)" at bounding box center [246, 115] width 135 height 8
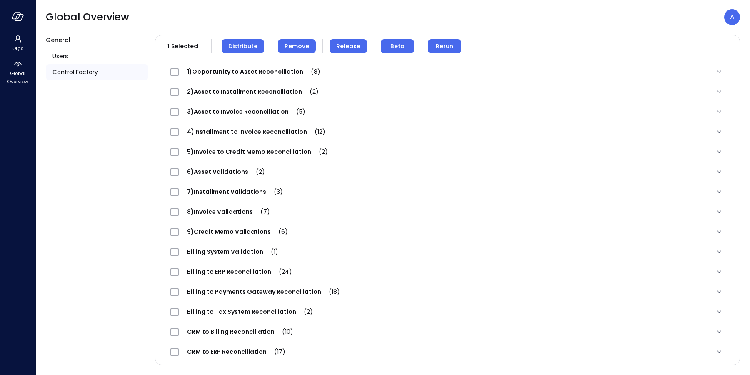
click at [245, 135] on span "4)Installment to Invoice Reconciliation (12)" at bounding box center [256, 131] width 155 height 8
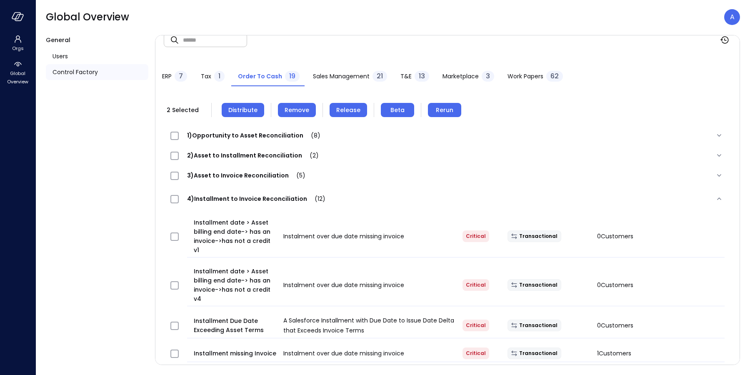
scroll to position [0, 0]
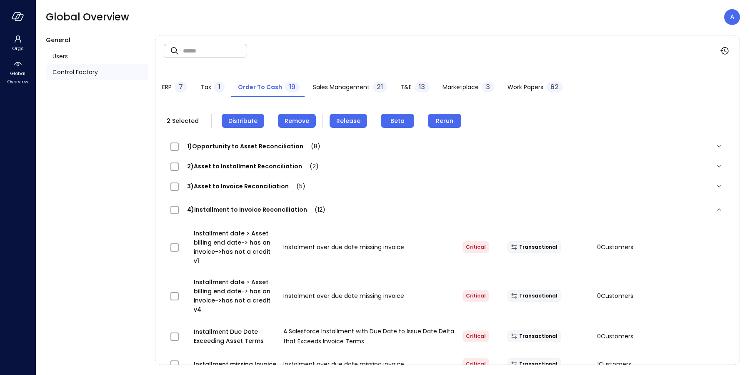
click at [290, 119] on span "Remove" at bounding box center [297, 120] width 25 height 9
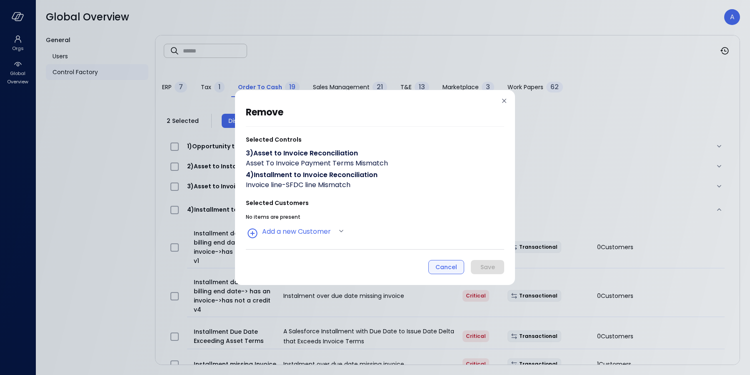
click at [437, 268] on div "Cancel" at bounding box center [446, 267] width 22 height 10
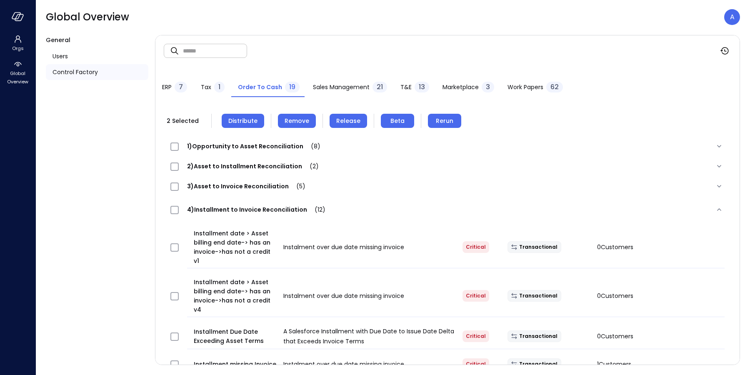
click at [77, 72] on span "Control Factory" at bounding box center [74, 71] width 45 height 9
click at [70, 55] on div "Users" at bounding box center [97, 56] width 102 height 16
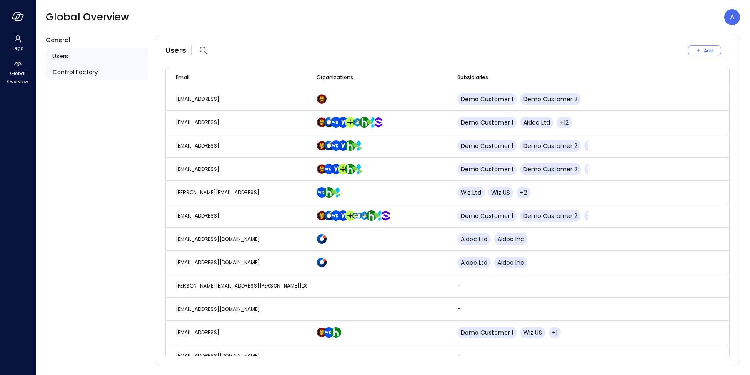
click at [70, 69] on span "Control Factory" at bounding box center [74, 71] width 45 height 9
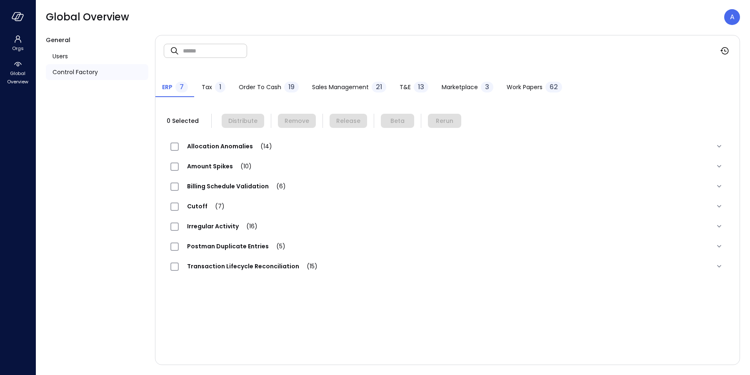
click at [247, 84] on span "Order to Cash" at bounding box center [260, 86] width 42 height 9
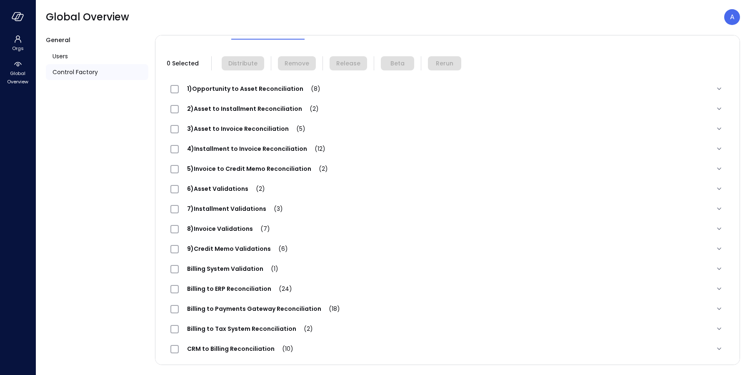
scroll to position [98, 0]
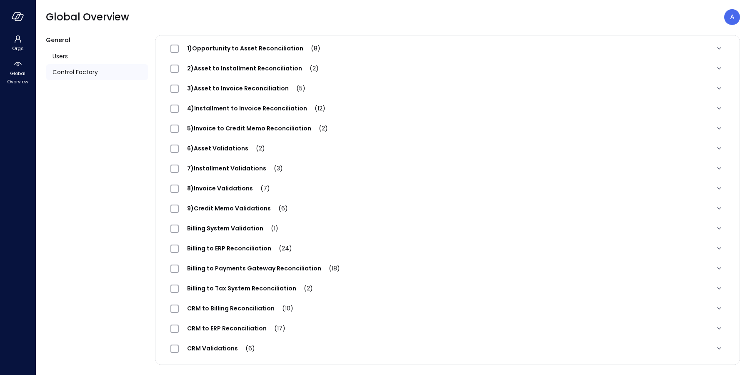
click at [249, 110] on span "4)Installment to Invoice Reconciliation (12)" at bounding box center [256, 108] width 155 height 8
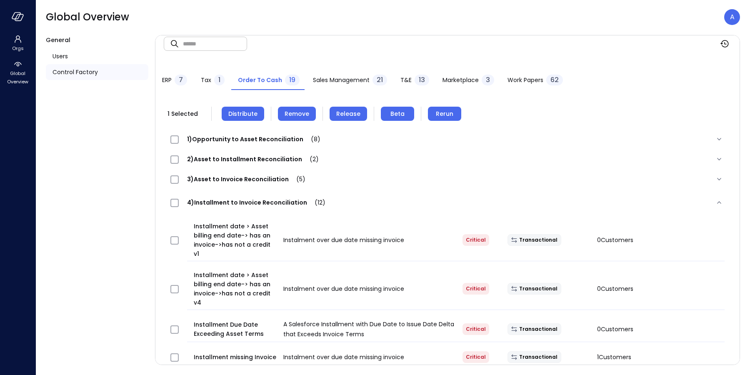
scroll to position [0, 0]
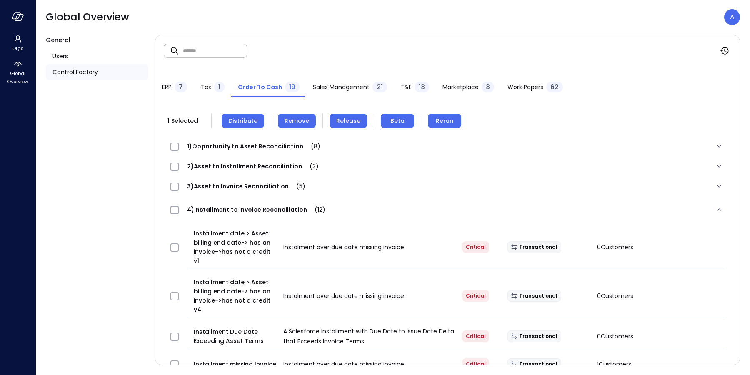
click at [300, 122] on span "Remove" at bounding box center [297, 120] width 25 height 9
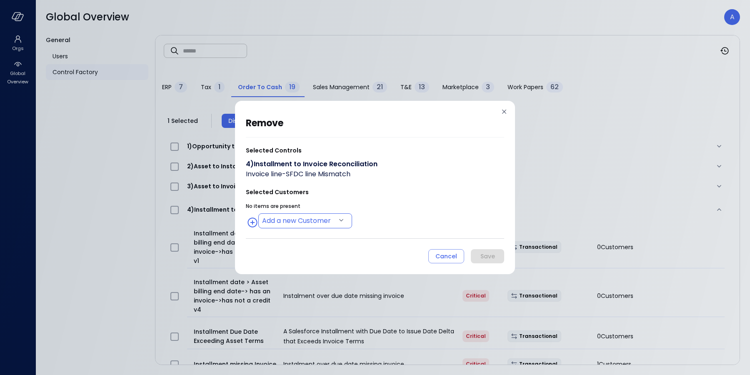
click at [286, 220] on body "Orgs Global Overview Global Overview A General Users Control Factory ​ ​ ERP 7 …" at bounding box center [375, 187] width 750 height 375
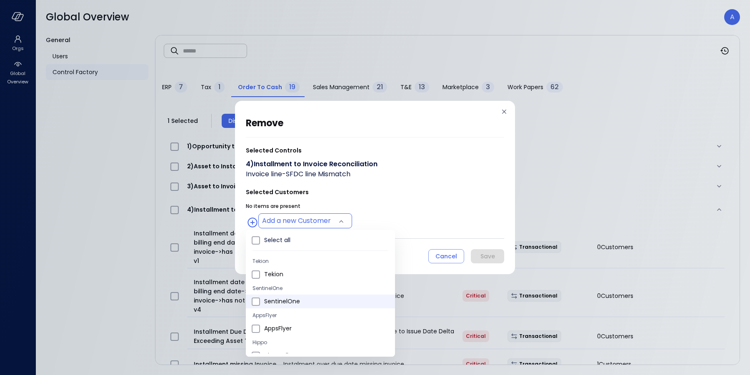
type input "**********"
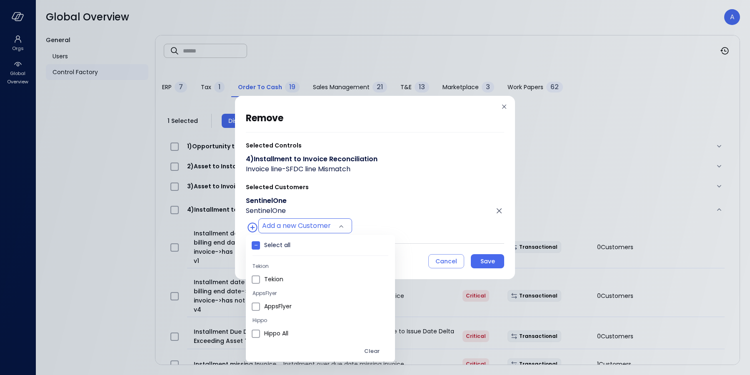
scroll to position [199, 0]
drag, startPoint x: 428, startPoint y: 263, endPoint x: 440, endPoint y: 261, distance: 11.9
click at [428, 263] on div at bounding box center [375, 187] width 750 height 375
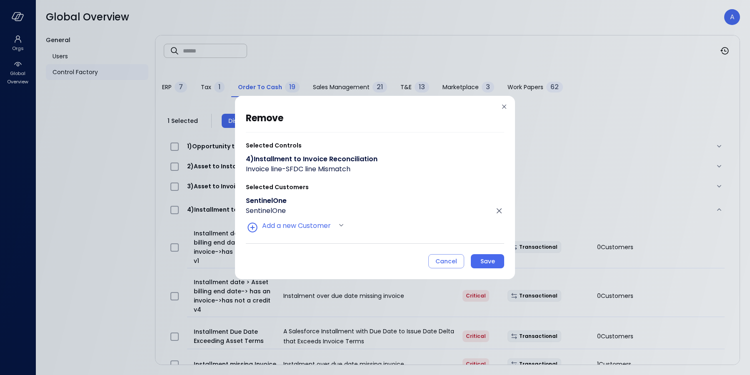
click at [440, 261] on div "Cancel" at bounding box center [446, 261] width 22 height 10
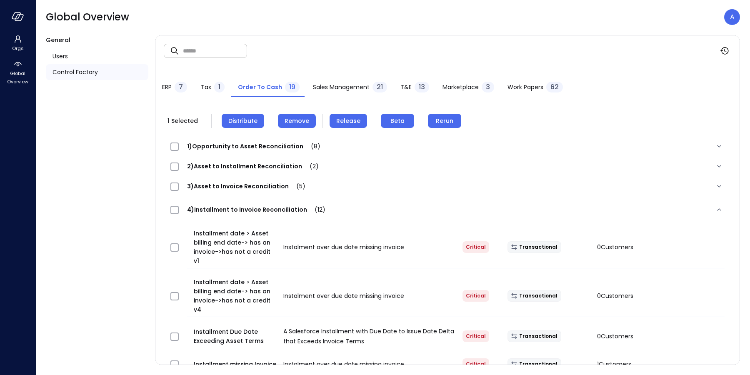
click at [296, 121] on span "Remove" at bounding box center [297, 120] width 25 height 9
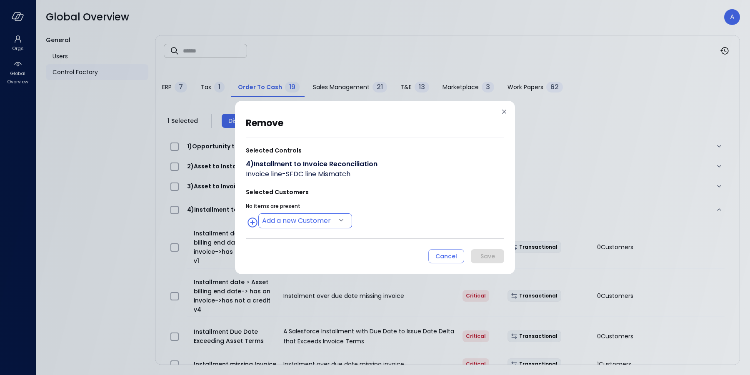
click at [305, 222] on body "Orgs Global Overview Global Overview A General Users Control Factory ​ ​ ERP 7 …" at bounding box center [375, 187] width 750 height 375
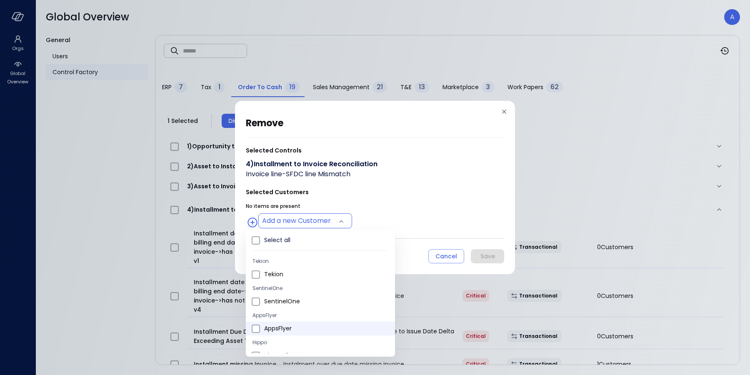
type input "**********"
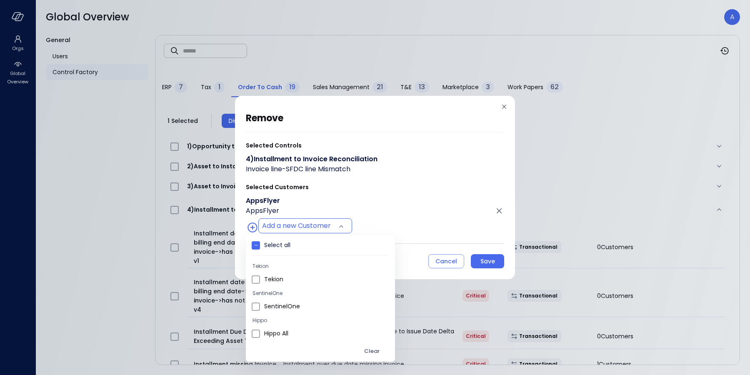
click at [452, 202] on div at bounding box center [375, 187] width 750 height 375
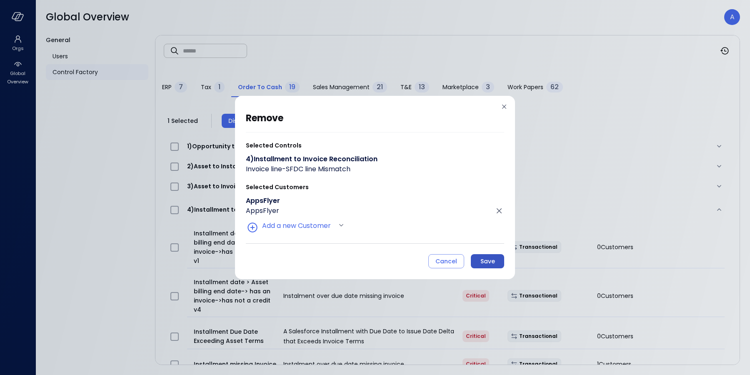
click at [487, 264] on div "Save" at bounding box center [487, 261] width 15 height 10
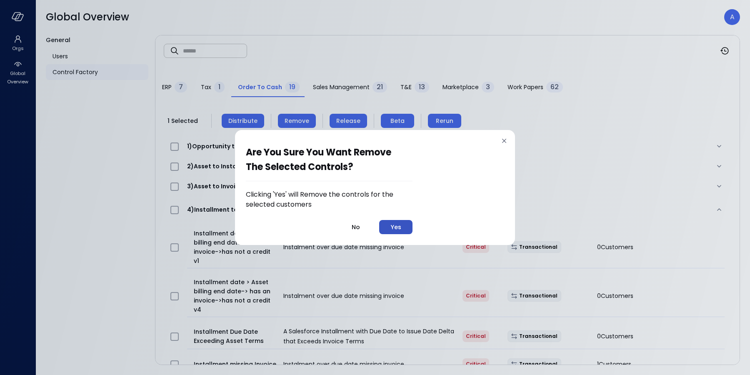
click at [399, 227] on div "Yes" at bounding box center [396, 227] width 10 height 10
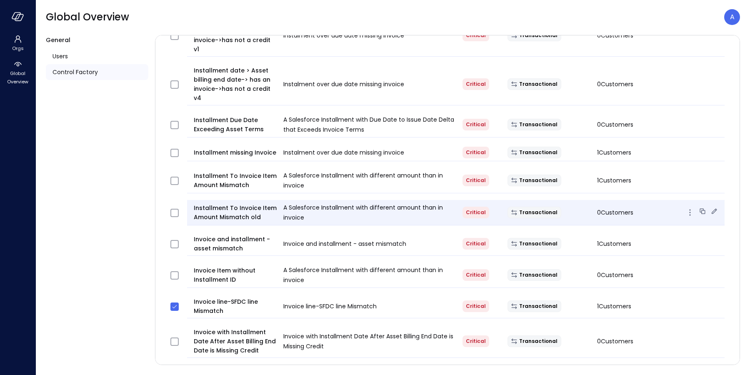
scroll to position [212, 0]
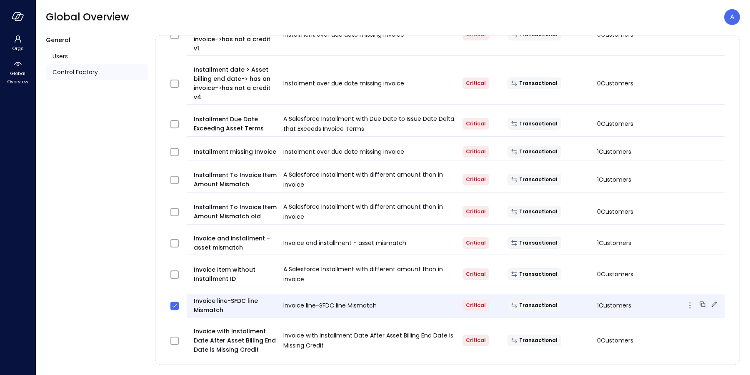
click at [710, 300] on icon at bounding box center [714, 304] width 8 height 8
click at [55, 56] on span "Users" at bounding box center [59, 56] width 15 height 9
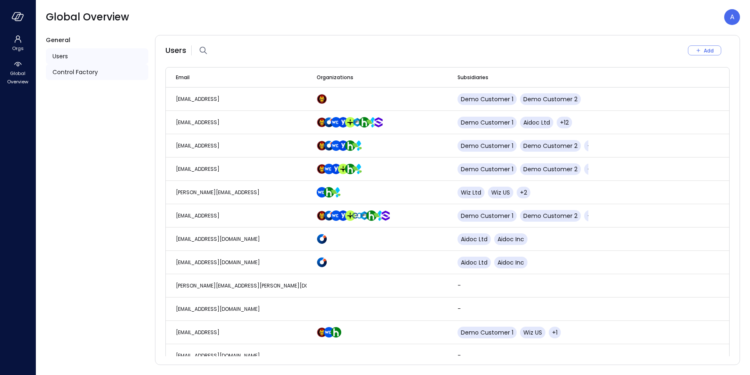
click at [62, 70] on span "Control Factory" at bounding box center [74, 71] width 45 height 9
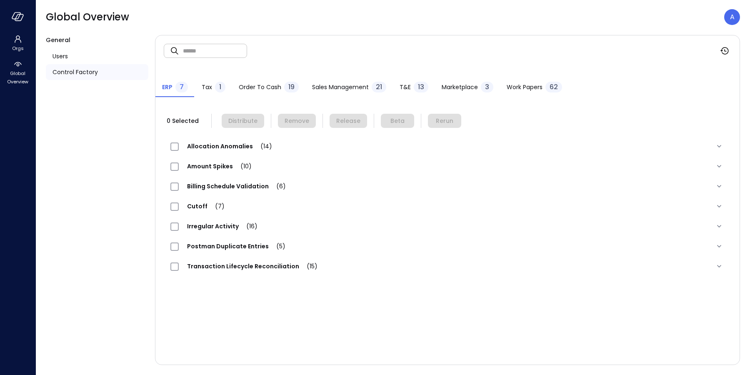
click at [259, 87] on span "Order to Cash" at bounding box center [260, 86] width 42 height 9
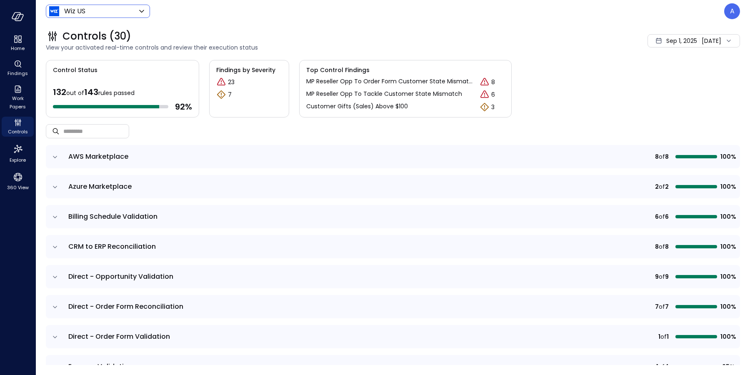
click at [126, 7] on body "Home Findings Work Papers Controls Explore 360 View Wiz US ****** ​ A Controls …" at bounding box center [375, 187] width 750 height 375
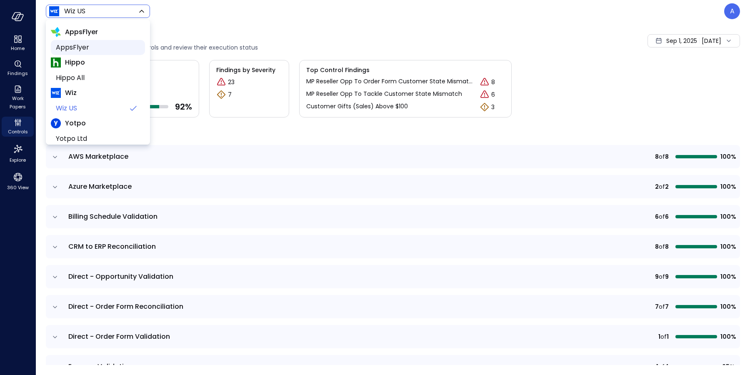
click at [91, 50] on span "AppsFlyer" at bounding box center [97, 47] width 82 height 10
type input "*******"
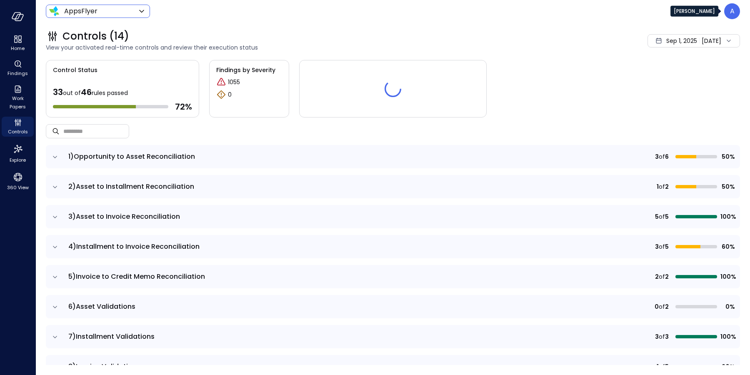
click at [727, 14] on div "A" at bounding box center [732, 11] width 16 height 16
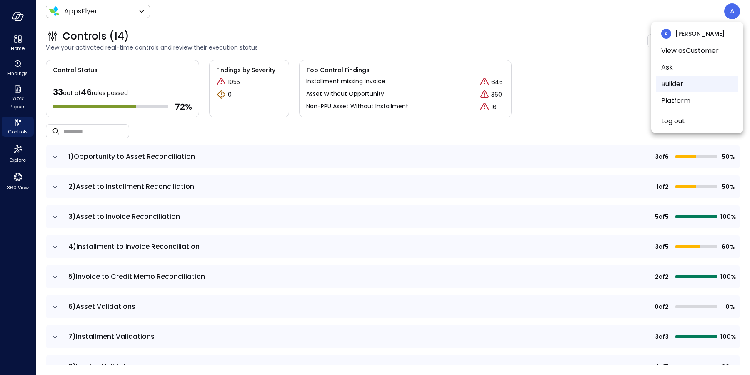
click at [681, 83] on li "Builder" at bounding box center [697, 84] width 82 height 17
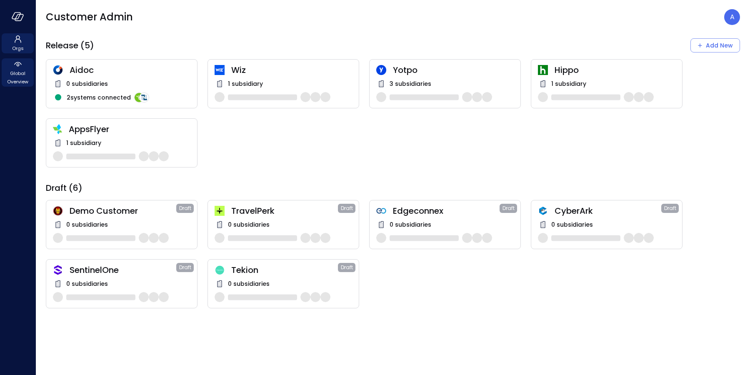
click at [19, 79] on span "Global Overview" at bounding box center [17, 77] width 25 height 17
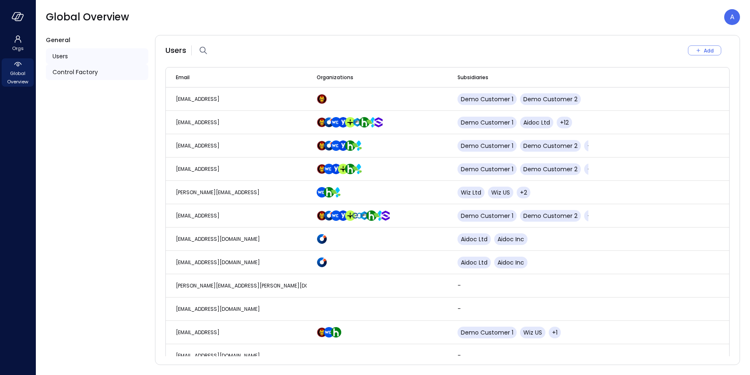
click at [94, 67] on div "Control Factory" at bounding box center [97, 72] width 102 height 16
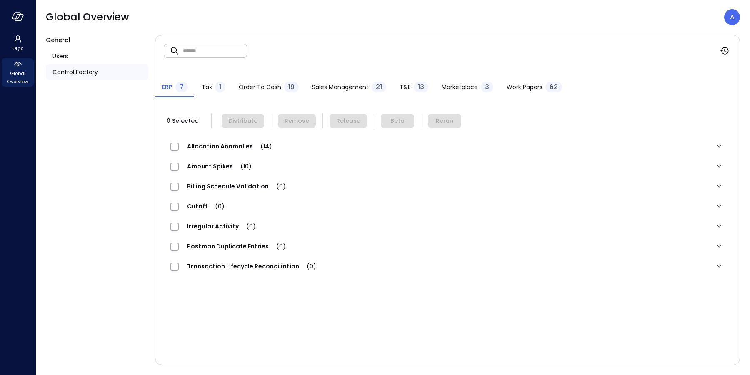
click at [249, 83] on span "Order to Cash" at bounding box center [260, 86] width 42 height 9
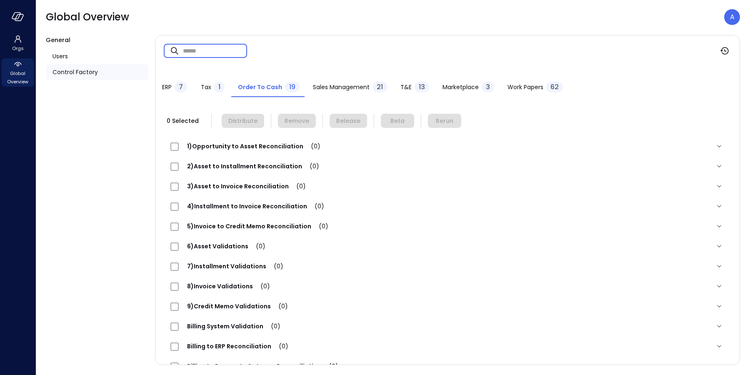
click at [199, 54] on input "text" at bounding box center [215, 51] width 64 height 22
paste input "****"
type input "****"
click at [243, 207] on span "4)Installment to Invoice Reconciliation (1)" at bounding box center [255, 206] width 152 height 8
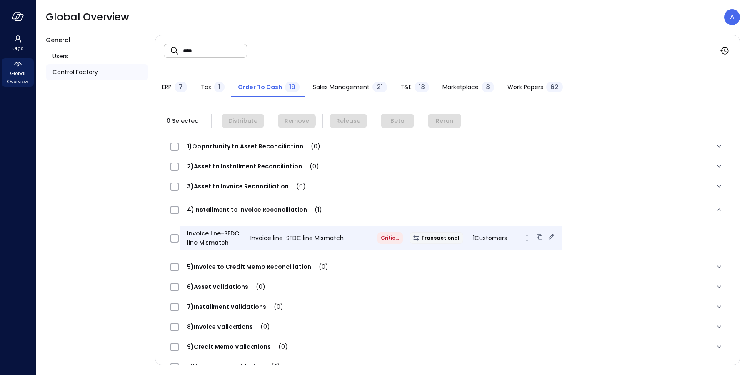
click at [522, 238] on icon "button" at bounding box center [527, 238] width 10 height 10
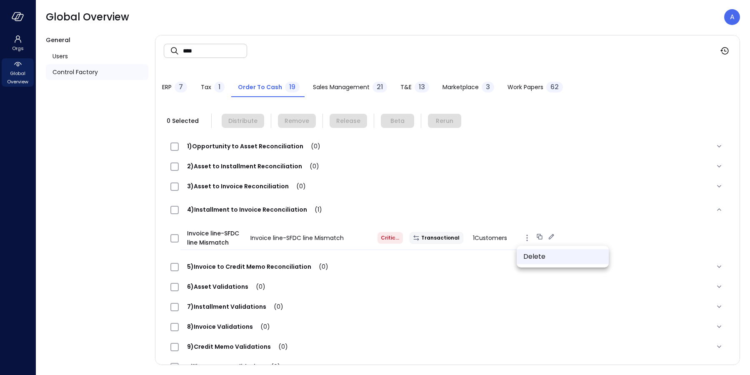
click at [531, 255] on li "Delete" at bounding box center [563, 256] width 92 height 15
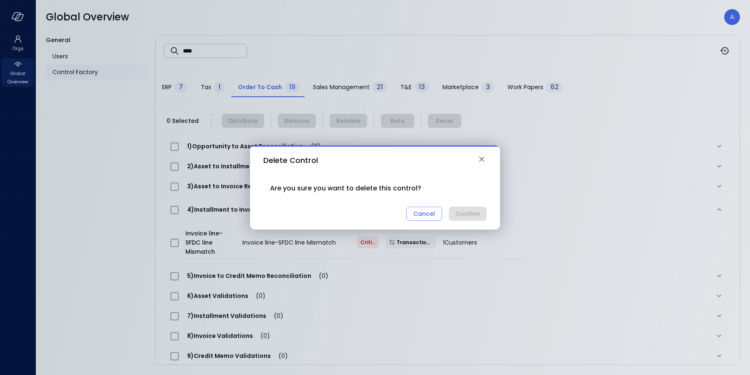
click at [462, 213] on div "Cancel Confirm" at bounding box center [374, 214] width 223 height 14
click at [427, 214] on div "Cancel" at bounding box center [424, 214] width 22 height 10
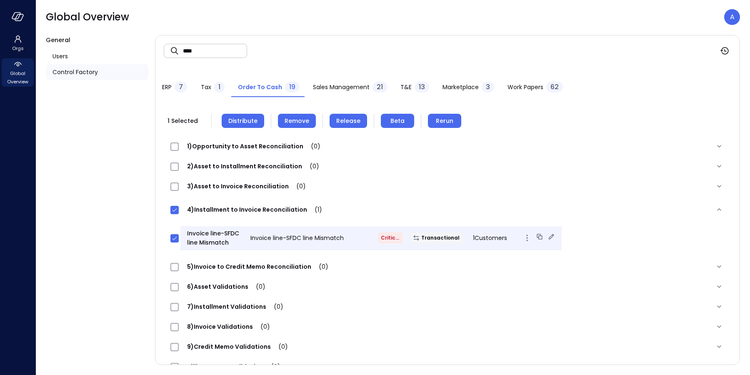
click at [222, 240] on span "Invoice line-SFDC line Mismatch" at bounding box center [215, 238] width 57 height 18
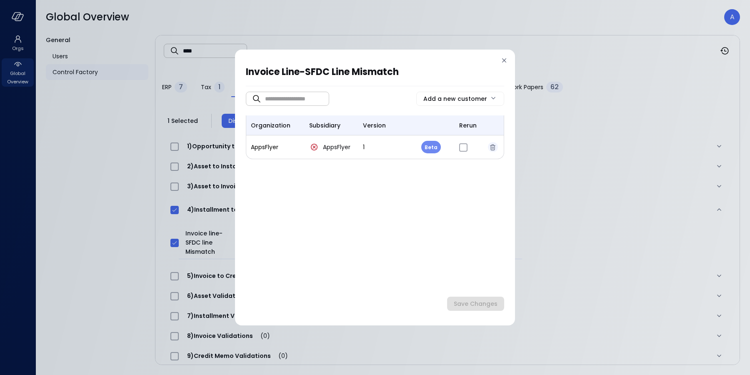
click at [493, 147] on icon "button" at bounding box center [493, 147] width 8 height 8
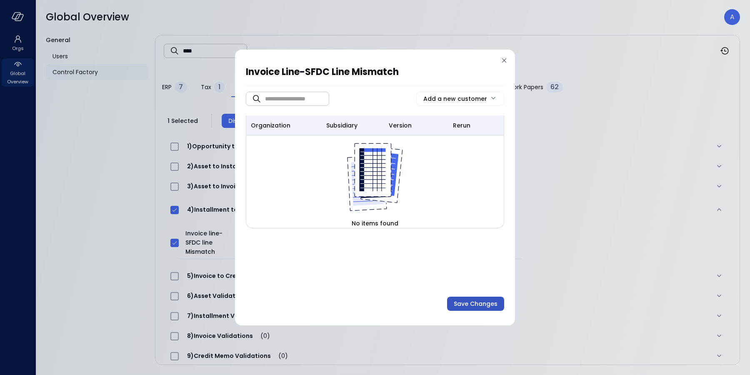
click at [471, 304] on div "Save Changes" at bounding box center [476, 304] width 44 height 10
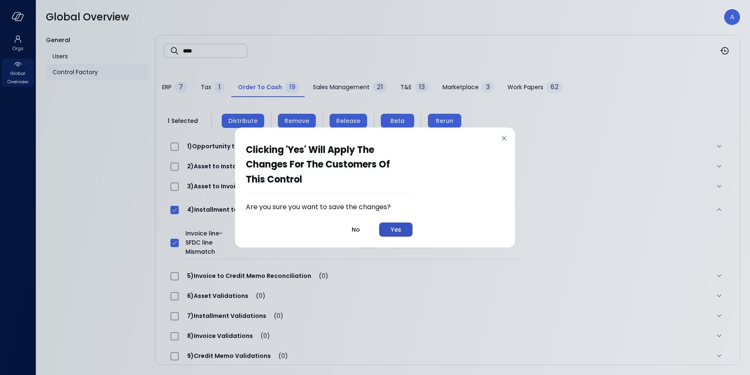
click at [399, 232] on div "Yes" at bounding box center [396, 230] width 10 height 10
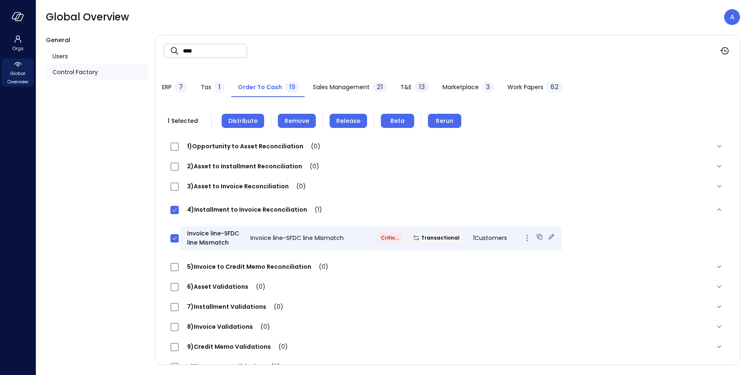
click at [257, 238] on span "Invoice line-SFDC line Mismatch" at bounding box center [296, 238] width 93 height 8
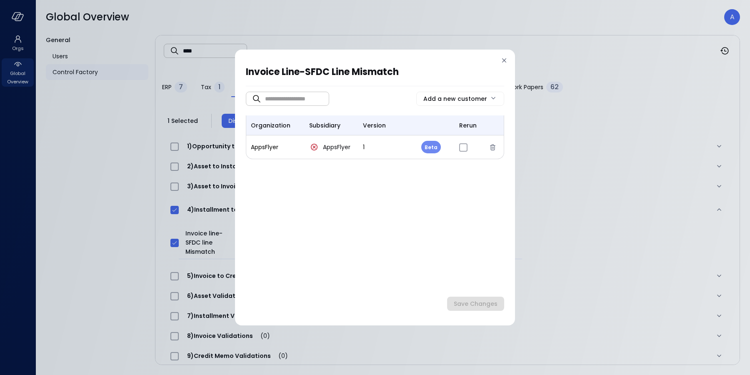
click at [502, 60] on icon at bounding box center [504, 60] width 8 height 8
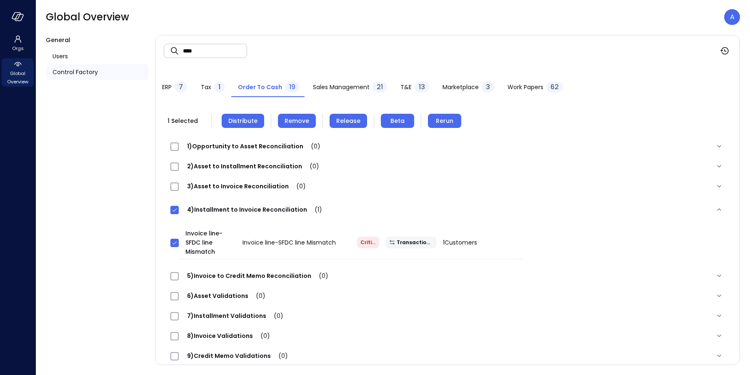
click at [174, 213] on icon at bounding box center [174, 210] width 7 height 8
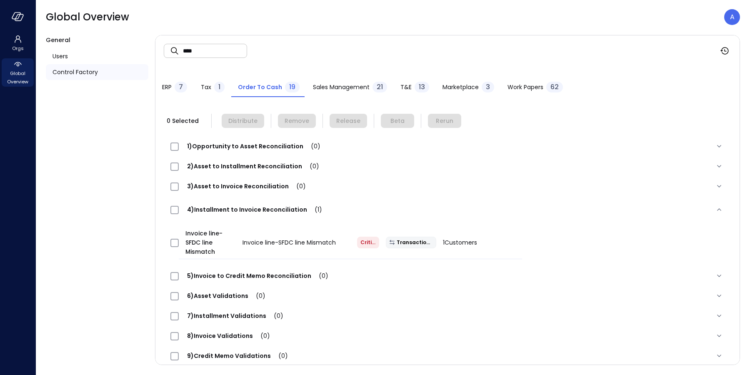
click at [257, 207] on span "4)Installment to Invoice Reconciliation (1)" at bounding box center [255, 209] width 152 height 8
click at [200, 54] on input "****" at bounding box center [215, 51] width 64 height 22
click at [200, 53] on input "****" at bounding box center [215, 51] width 64 height 22
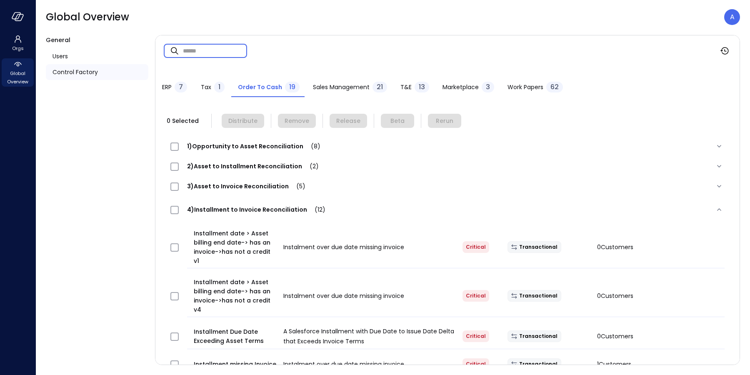
click at [258, 208] on span "4)Installment to Invoice Reconciliation (12)" at bounding box center [256, 209] width 155 height 8
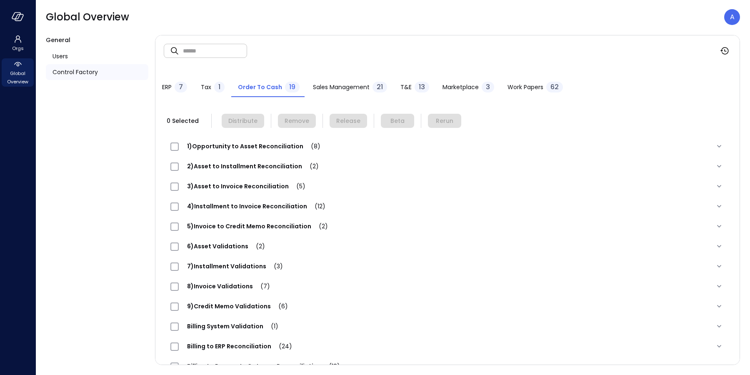
click at [227, 290] on div "8)Invoice Validations (7)" at bounding box center [224, 286] width 108 height 10
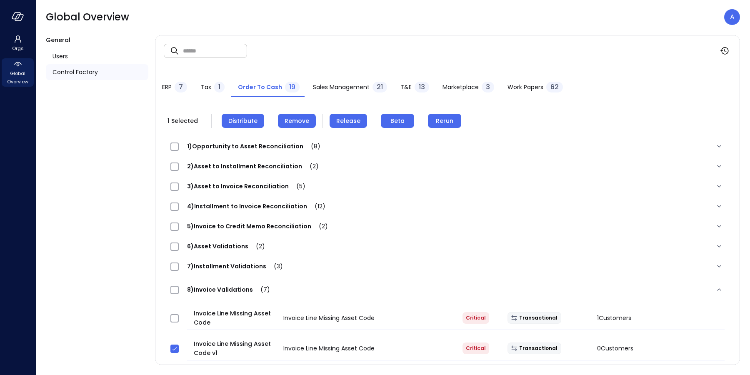
click at [292, 122] on span "Remove" at bounding box center [297, 120] width 25 height 9
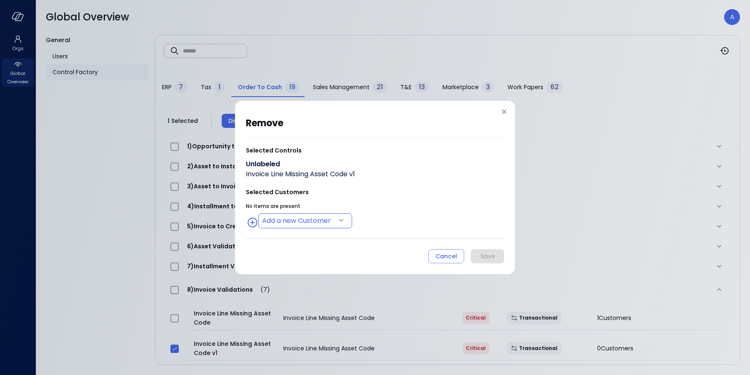
click at [291, 215] on body "Orgs Global Overview Global Overview A General Users Control Factory ​ ​ ERP 7 …" at bounding box center [375, 187] width 750 height 375
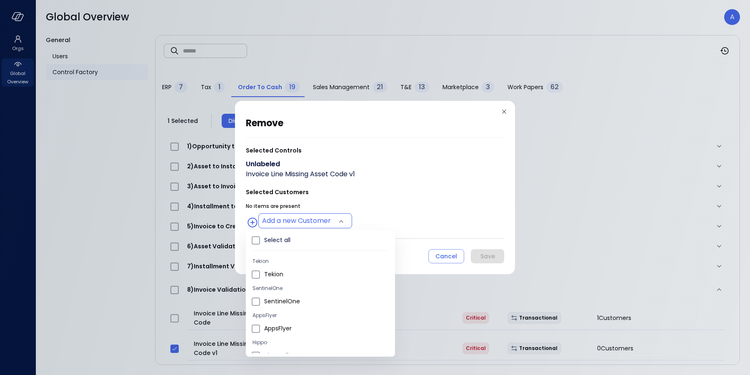
type input "**********"
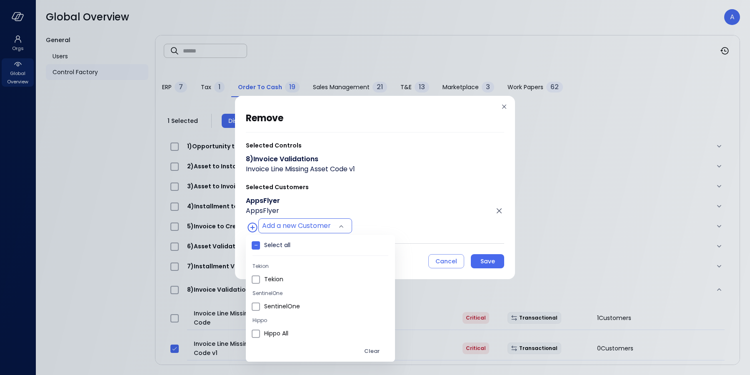
click at [418, 217] on div at bounding box center [375, 187] width 750 height 375
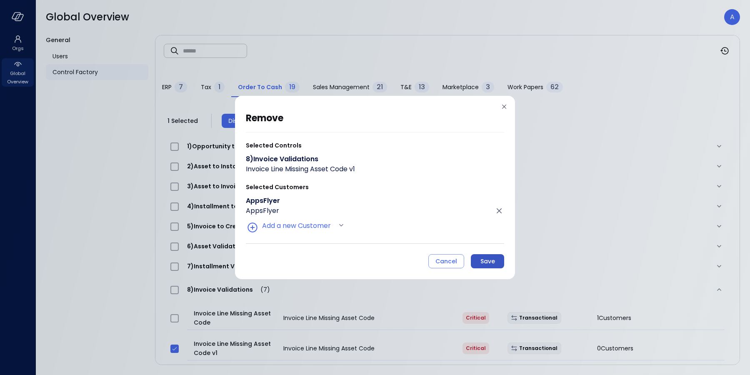
click at [487, 263] on div "Save" at bounding box center [487, 261] width 15 height 10
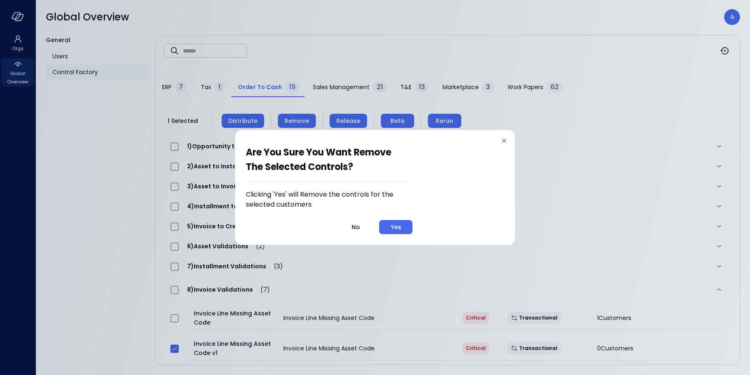
drag, startPoint x: 400, startPoint y: 226, endPoint x: 412, endPoint y: 217, distance: 14.7
click at [399, 226] on div "Yes" at bounding box center [396, 227] width 10 height 10
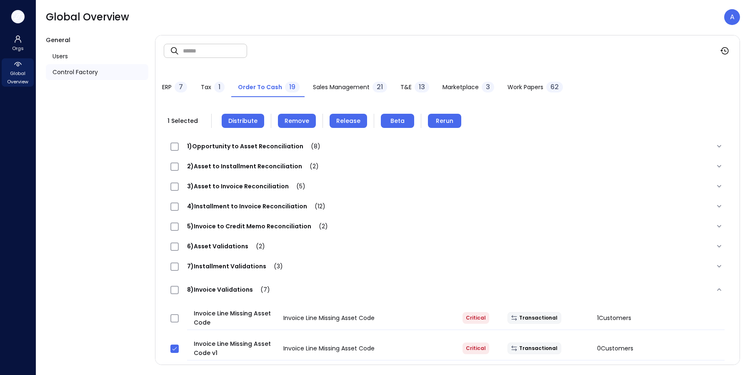
click at [21, 17] on icon "button" at bounding box center [18, 16] width 12 height 9
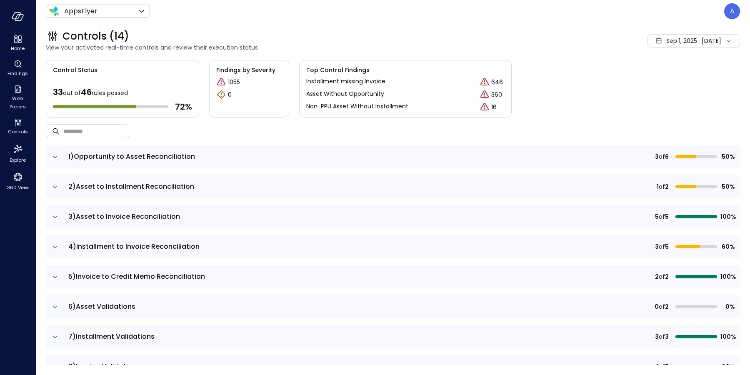
click at [55, 250] on icon "expand row" at bounding box center [55, 247] width 8 height 8
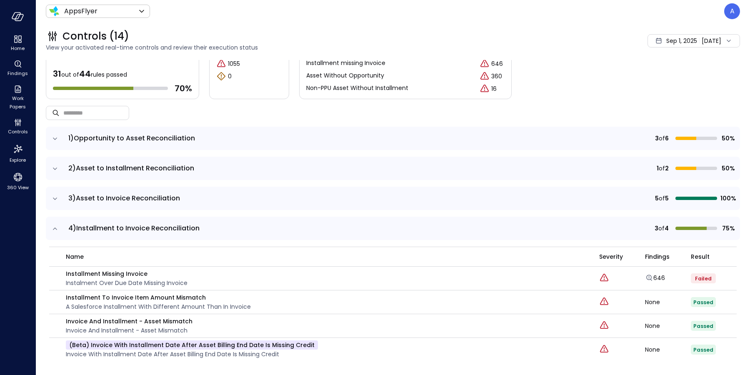
scroll to position [19, 0]
click at [52, 192] on td at bounding box center [54, 197] width 17 height 23
click at [55, 195] on icon "expand row" at bounding box center [55, 198] width 8 height 8
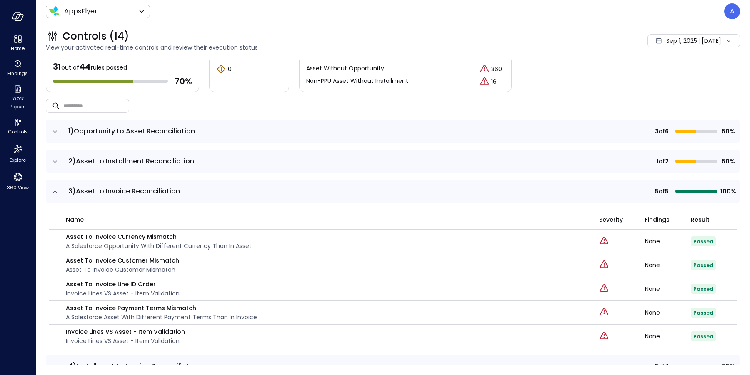
scroll to position [35, 0]
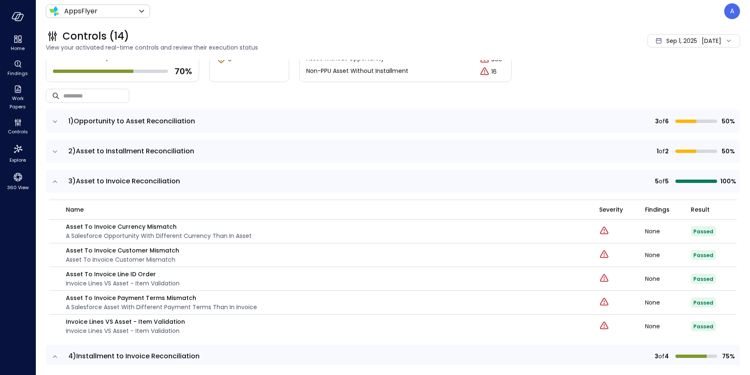
click at [666, 44] on span "Sep 1, 2025" at bounding box center [681, 40] width 31 height 9
click at [670, 89] on li "Current Year 2025" at bounding box center [677, 91] width 66 height 14
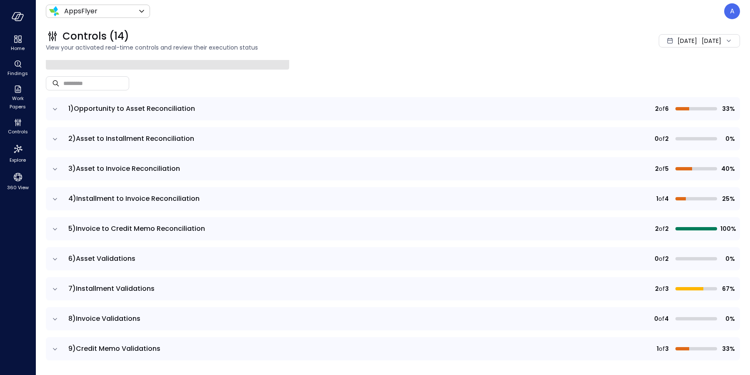
click at [59, 141] on icon "expand row" at bounding box center [55, 139] width 8 height 8
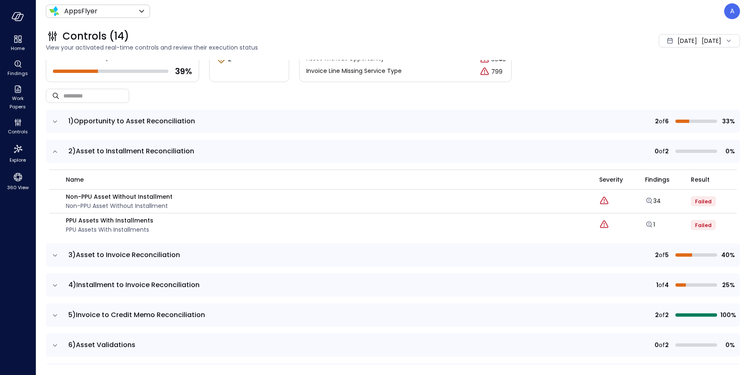
click at [55, 151] on icon "expand row" at bounding box center [55, 151] width 8 height 8
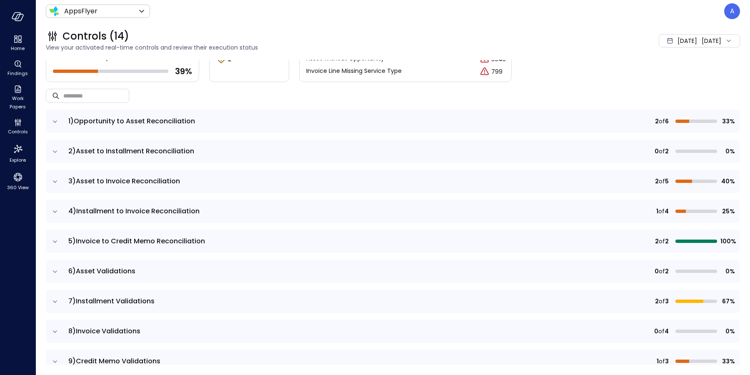
click at [55, 184] on icon "expand row" at bounding box center [55, 181] width 8 height 8
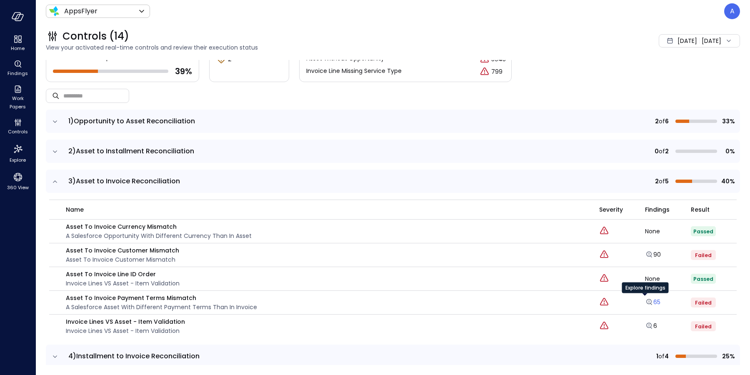
click at [647, 301] on link "65" at bounding box center [652, 302] width 15 height 8
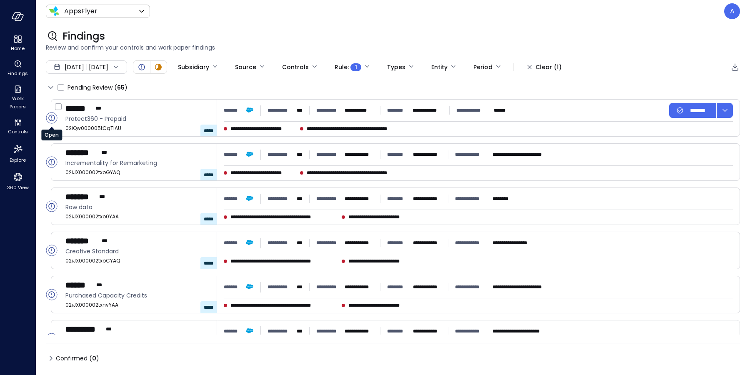
click at [51, 115] on circle "Open" at bounding box center [51, 117] width 11 height 11
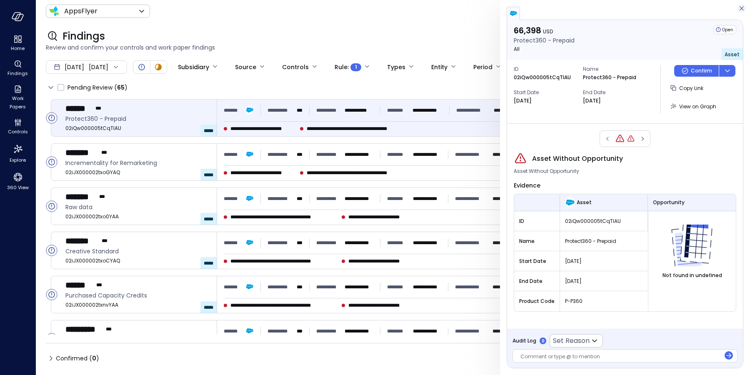
click at [739, 9] on icon "button" at bounding box center [741, 8] width 8 height 10
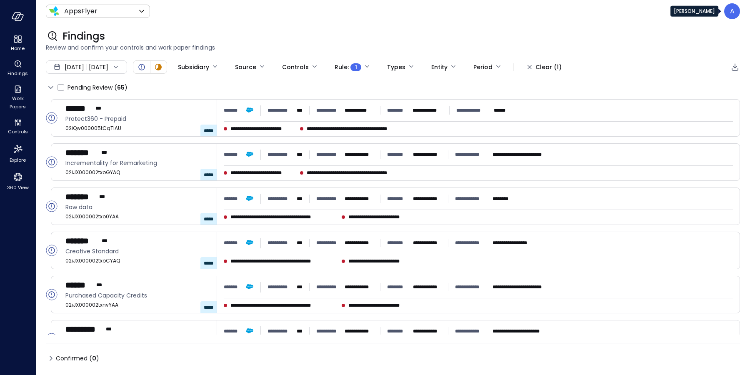
click at [729, 11] on div "A" at bounding box center [732, 11] width 16 height 16
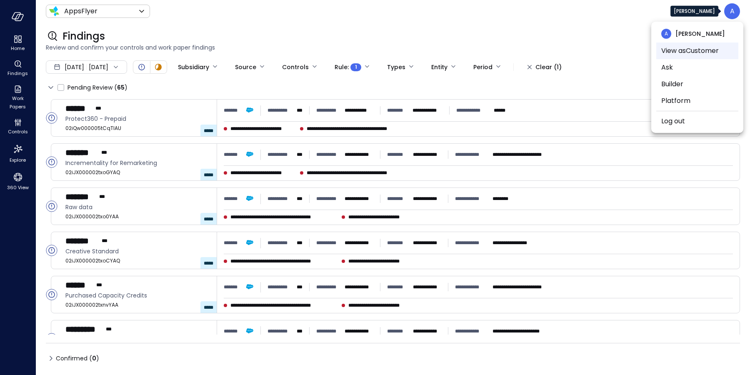
click at [679, 53] on li "View as Customer" at bounding box center [697, 50] width 82 height 17
click at [15, 128] on div at bounding box center [375, 187] width 750 height 375
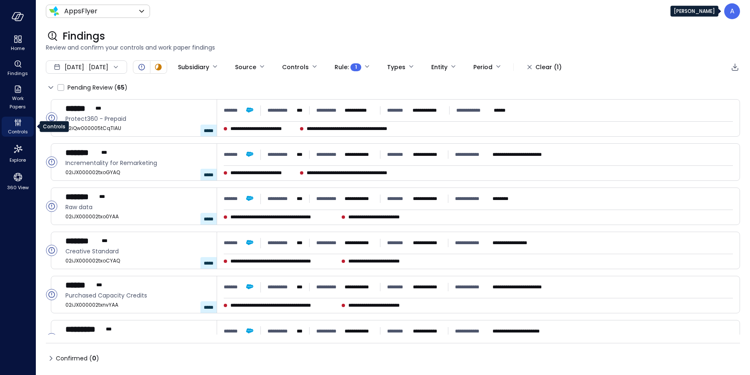
click at [17, 130] on span "Controls" at bounding box center [18, 131] width 20 height 8
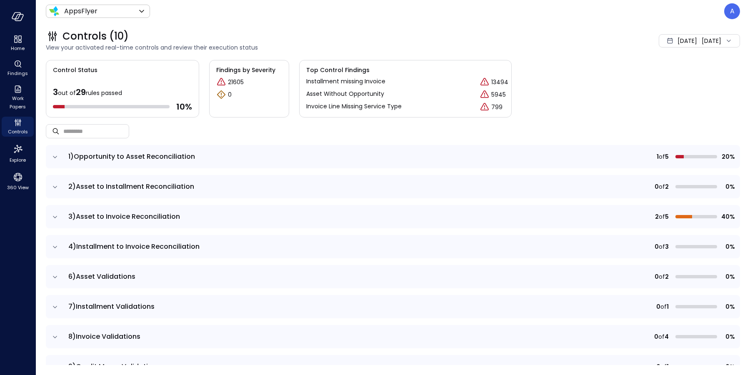
click at [53, 220] on icon "expand row" at bounding box center [55, 217] width 8 height 8
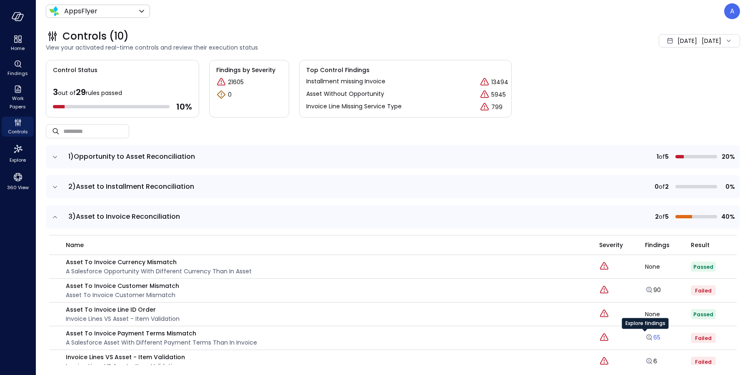
click at [648, 339] on link "65" at bounding box center [652, 337] width 15 height 8
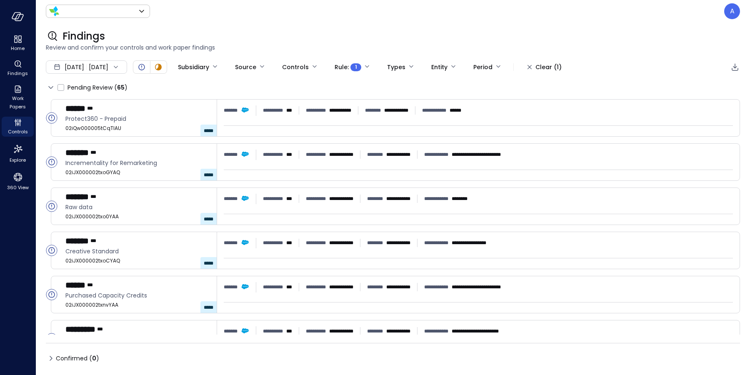
type input "*******"
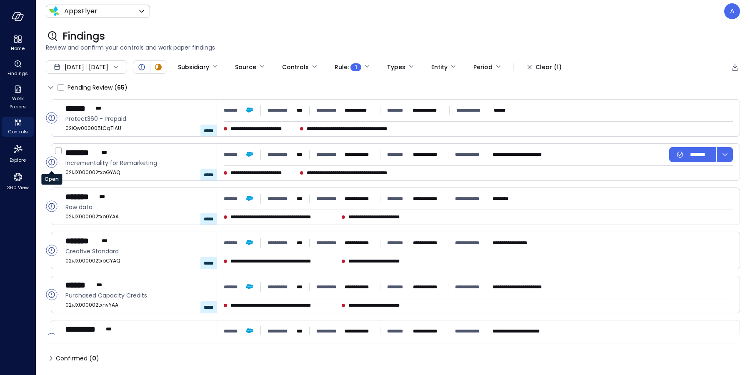
click at [50, 163] on circle "Open" at bounding box center [51, 162] width 11 height 11
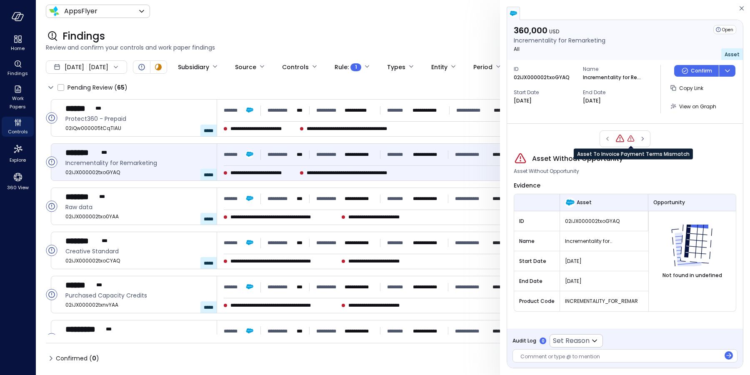
click at [629, 138] on icon "Asset To Invoice Payment Terms Mismatch" at bounding box center [631, 139] width 8 height 8
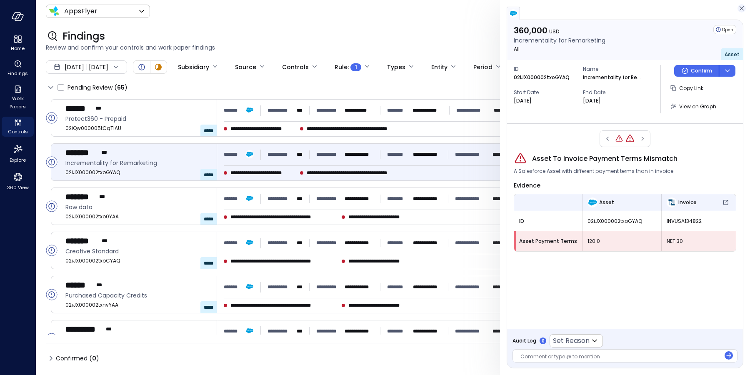
click at [741, 9] on icon "button" at bounding box center [742, 8] width 4 height 4
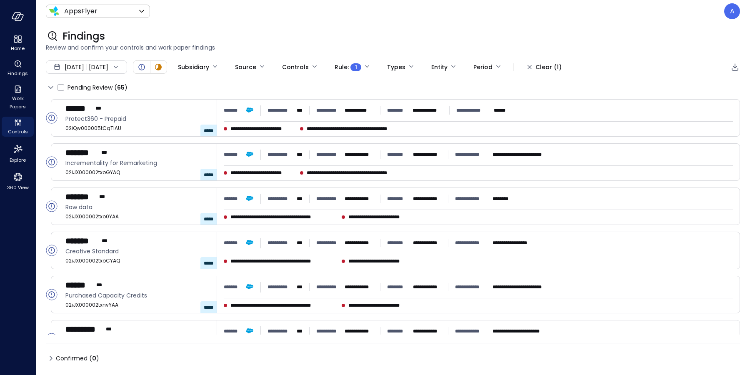
click at [709, 36] on div "Findings" at bounding box center [393, 36] width 694 height 13
click at [22, 127] on icon "Controls" at bounding box center [18, 122] width 10 height 10
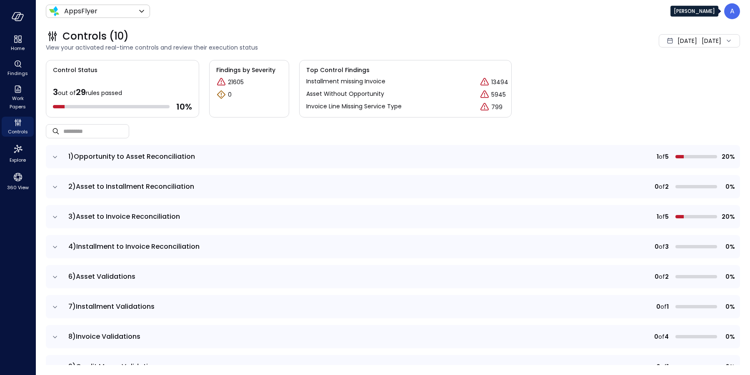
click at [729, 12] on div "A" at bounding box center [732, 11] width 16 height 16
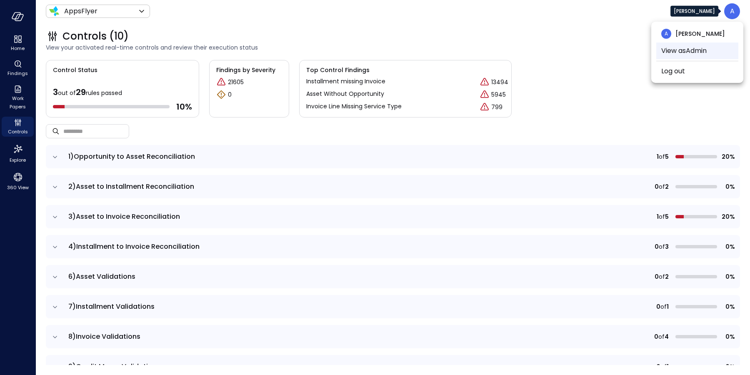
click at [673, 49] on li "View as Admin" at bounding box center [697, 50] width 82 height 17
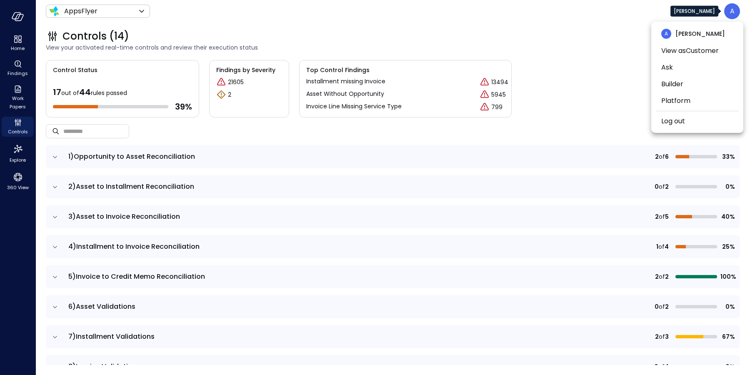
click at [232, 28] on div at bounding box center [375, 187] width 750 height 375
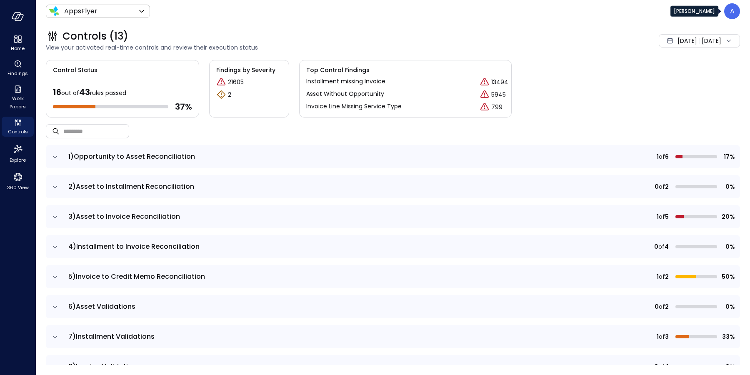
scroll to position [169, 0]
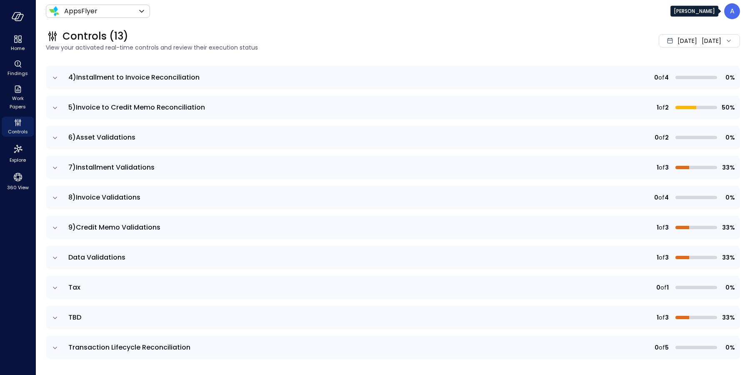
click at [57, 257] on icon "expand row" at bounding box center [55, 258] width 8 height 8
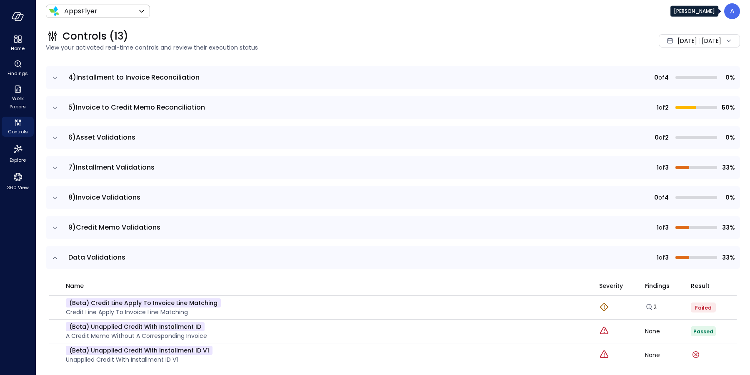
click at [57, 257] on icon "expand row" at bounding box center [55, 258] width 4 height 2
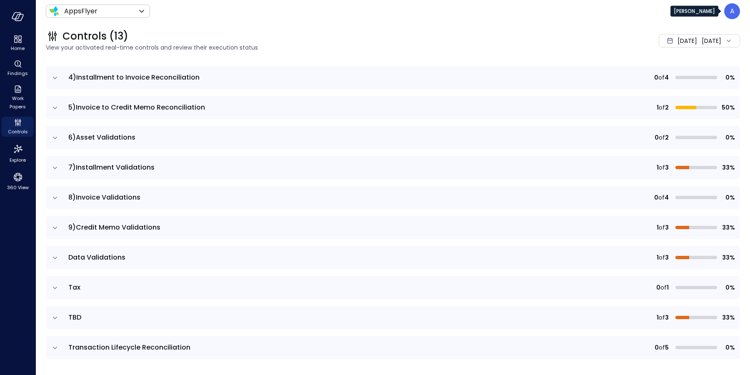
click at [56, 349] on icon "expand row" at bounding box center [55, 348] width 8 height 8
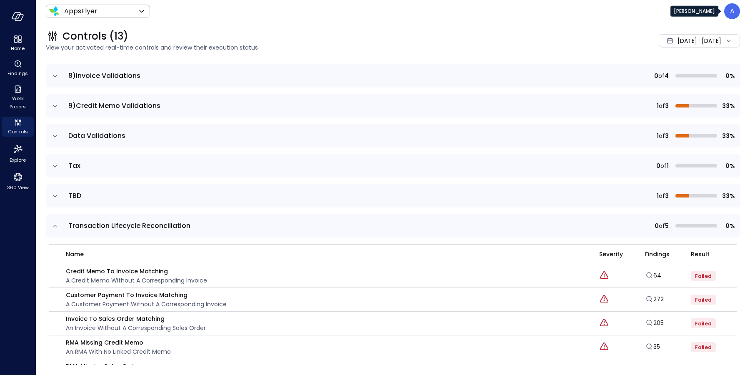
scroll to position [312, 0]
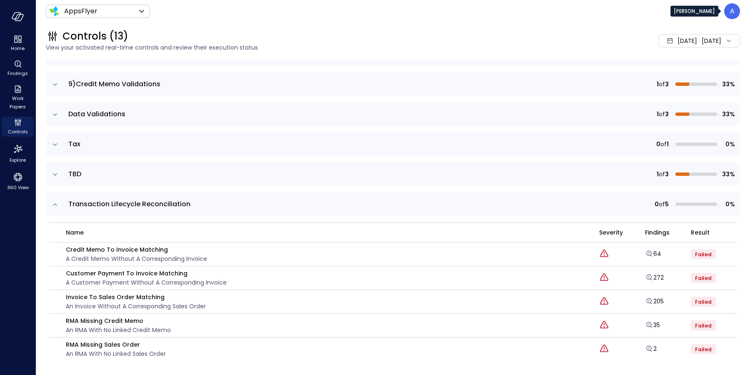
click at [55, 201] on icon "expand row" at bounding box center [55, 204] width 8 height 8
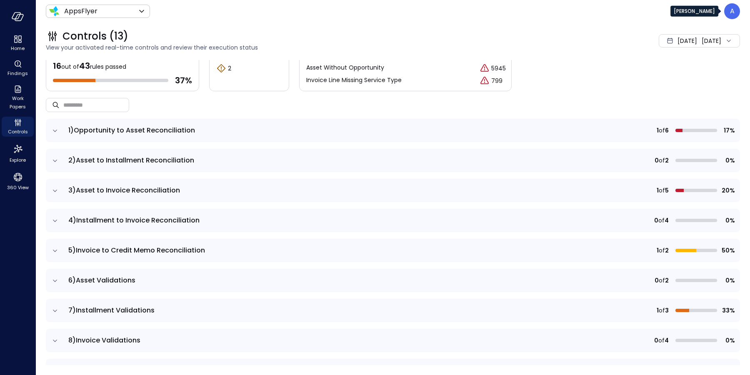
scroll to position [0, 0]
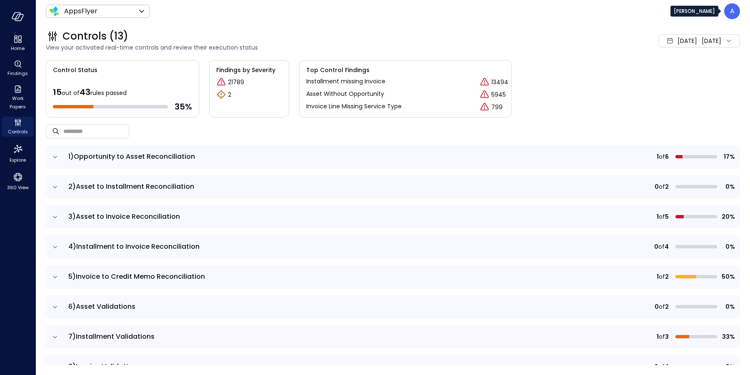
click at [53, 155] on icon "expand row" at bounding box center [55, 157] width 8 height 8
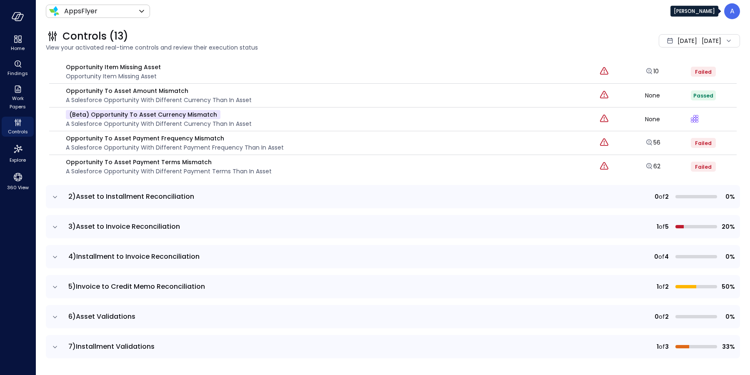
scroll to position [160, 0]
click at [15, 124] on icon "Controls" at bounding box center [18, 122] width 10 height 10
click at [645, 116] on icon "Explore findings" at bounding box center [649, 118] width 8 height 8
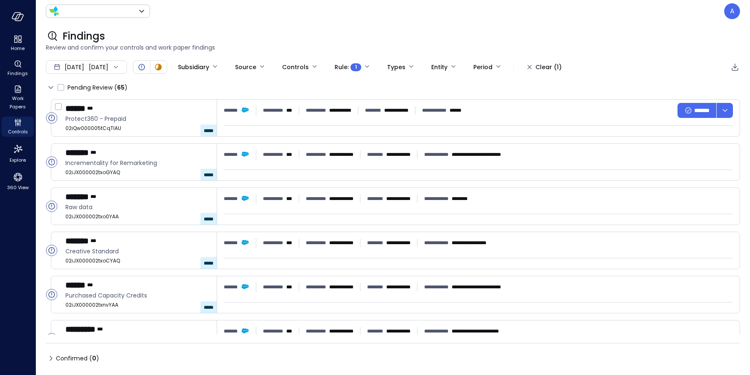
type input "*******"
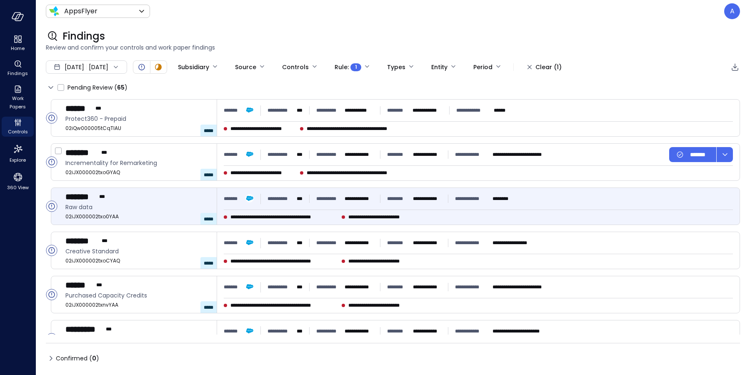
type input "****"
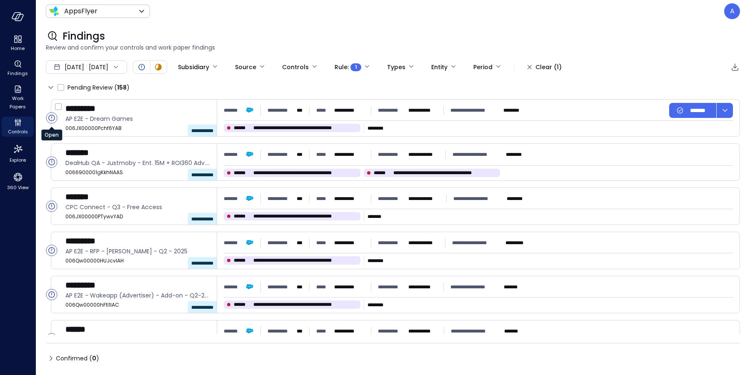
click at [49, 119] on icon "Open" at bounding box center [51, 118] width 6 height 6
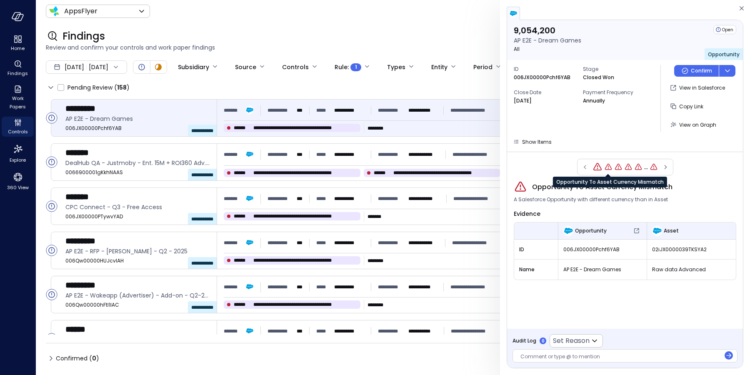
click at [606, 167] on icon "Opportunity To Asset Currency Mismatch" at bounding box center [608, 167] width 8 height 8
click at [669, 249] on span "02iJX0000039TKVYA2" at bounding box center [691, 249] width 79 height 8
click at [668, 250] on span "02iJX0000039TKVYA2" at bounding box center [691, 249] width 79 height 8
copy span "02iJX0000039TKVYA2"
click at [595, 167] on icon "Opportunity To Asset Currency Mismatch" at bounding box center [596, 167] width 8 height 8
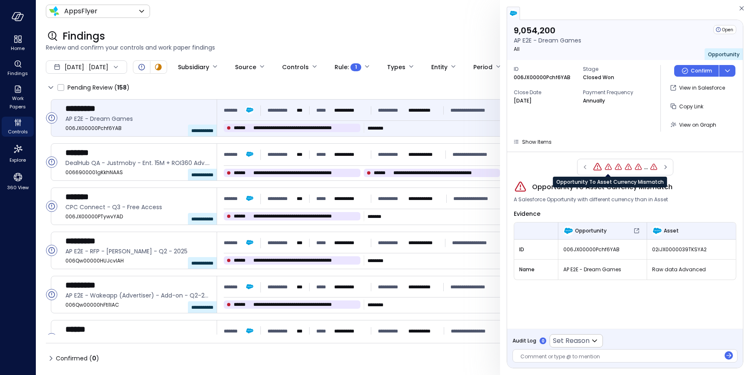
click at [608, 166] on icon "Opportunity To Asset Currency Mismatch" at bounding box center [608, 167] width 8 height 8
click at [596, 167] on icon "Opportunity To Asset Currency Mismatch" at bounding box center [596, 166] width 1 height 2
click at [607, 167] on icon "Opportunity To Asset Currency Mismatch" at bounding box center [608, 167] width 8 height 8
click at [593, 167] on icon "Opportunity To Asset Currency Mismatch" at bounding box center [596, 167] width 7 height 6
click at [661, 247] on span "02iJX0000039TKSYA2" at bounding box center [691, 249] width 79 height 8
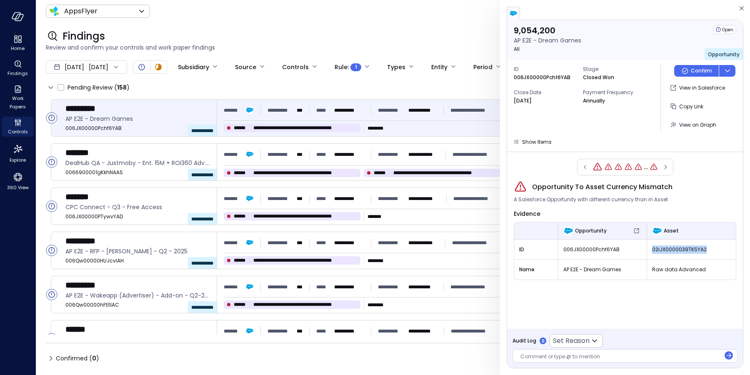
click at [661, 247] on span "02iJX0000039TKSYA2" at bounding box center [691, 249] width 79 height 8
copy span "02iJX0000039TKSYA2"
click at [606, 167] on icon "Opportunity To Asset Currency Mismatch" at bounding box center [608, 167] width 8 height 8
click at [620, 168] on icon "Opportunity To Asset Currency Mismatch" at bounding box center [618, 167] width 7 height 6
click at [626, 167] on icon "Opportunity To Asset Currency Mismatch" at bounding box center [628, 167] width 8 height 8
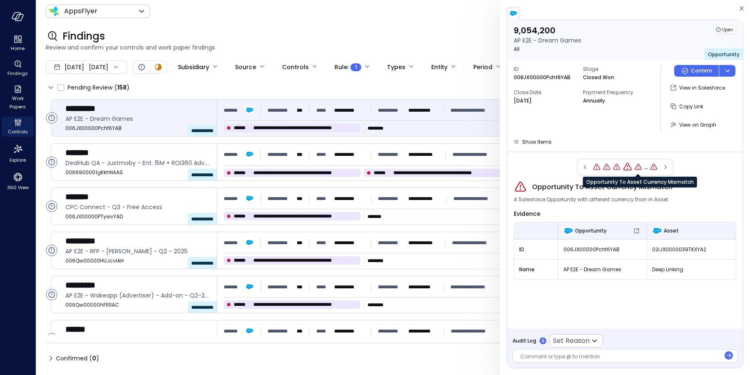
click at [635, 166] on icon "Opportunity To Asset Currency Mismatch" at bounding box center [638, 167] width 8 height 8
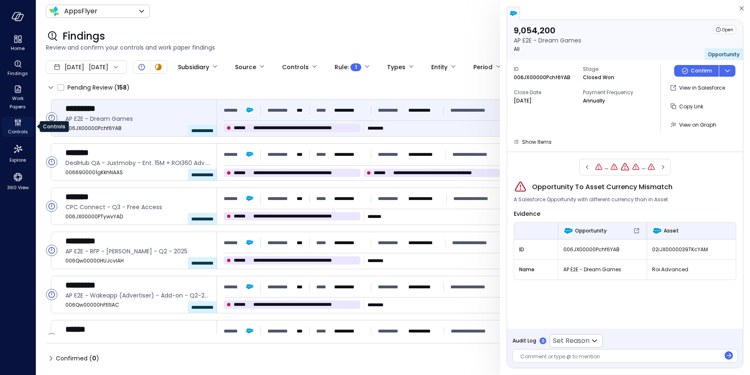
click at [19, 126] on icon "Controls" at bounding box center [18, 122] width 10 height 10
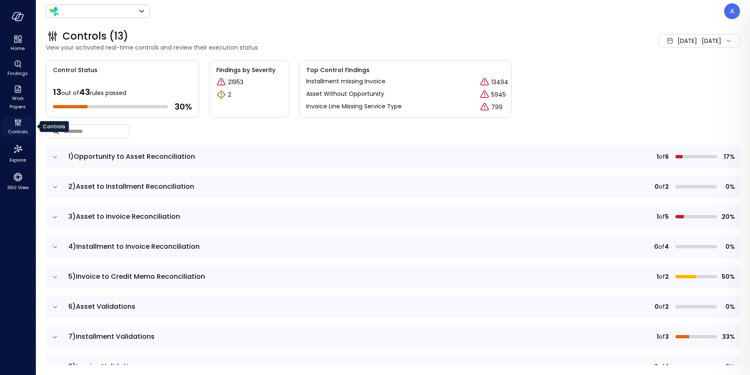
type input "*******"
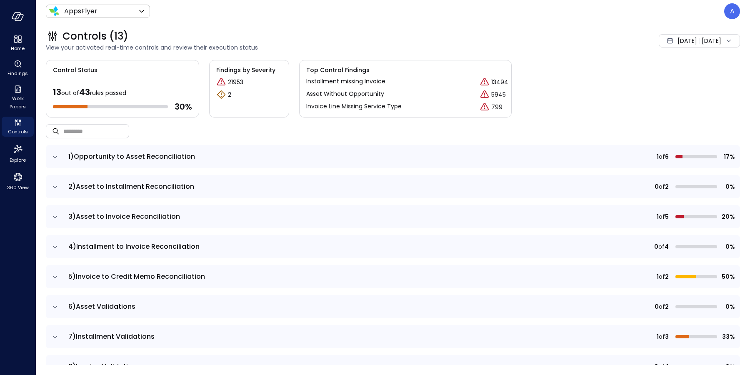
click at [54, 156] on icon "expand row" at bounding box center [55, 157] width 8 height 8
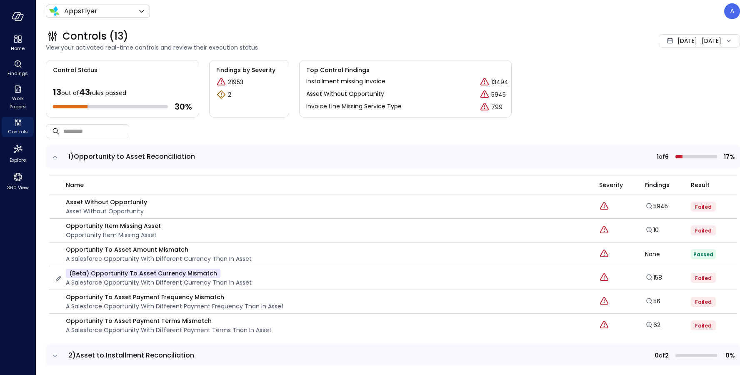
click at [188, 272] on p "(beta) Opportunity To Asset Currency Mismatch" at bounding box center [143, 273] width 155 height 9
click at [142, 275] on p "(beta) Opportunity To Asset Currency Mismatch" at bounding box center [143, 273] width 155 height 9
drag, startPoint x: 91, startPoint y: 273, endPoint x: 222, endPoint y: 272, distance: 130.4
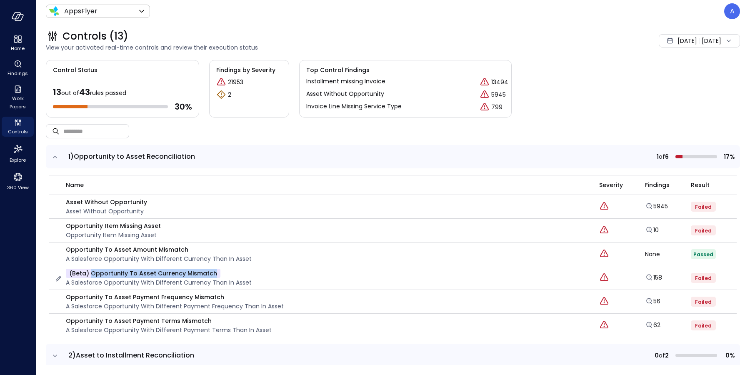
click at [222, 272] on div "(beta) Opportunity To Asset Currency Mismatch A Salesforce Opportunity with dif…" at bounding box center [159, 278] width 186 height 18
copy p "Opportunity To Asset Currency Mismatch"
click at [99, 274] on p "(beta) Opportunity To Asset Currency Mismatch" at bounding box center [143, 273] width 155 height 9
drag, startPoint x: 93, startPoint y: 274, endPoint x: 215, endPoint y: 273, distance: 122.5
click at [215, 274] on div "(beta) Opportunity To Asset Currency Mismatch A Salesforce Opportunity with dif…" at bounding box center [159, 278] width 186 height 18
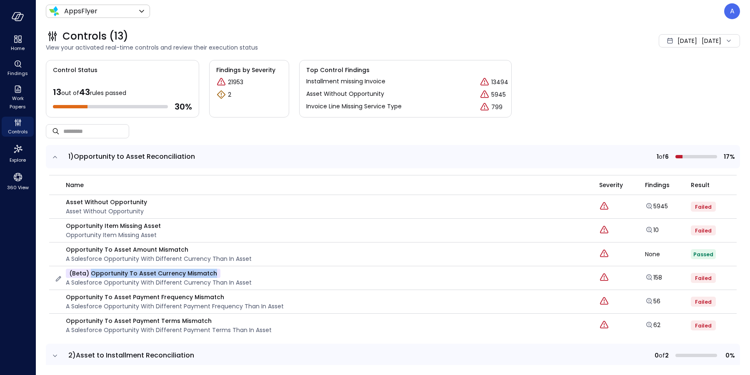
copy p "Opportunity To Asset Currency Mismatch"
click at [56, 157] on icon "expand row" at bounding box center [55, 157] width 8 height 8
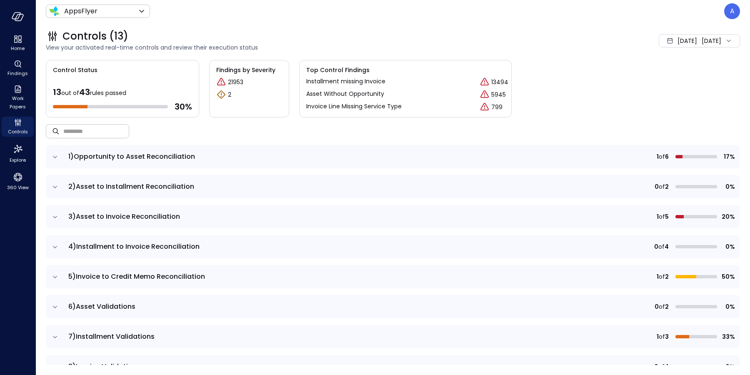
click at [90, 127] on input "text" at bounding box center [96, 131] width 66 height 22
paste input "**********"
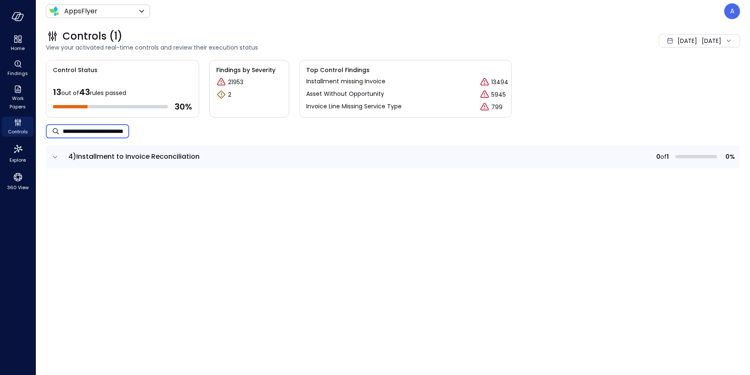
type input "**********"
click at [55, 157] on icon "expand row" at bounding box center [55, 157] width 8 height 8
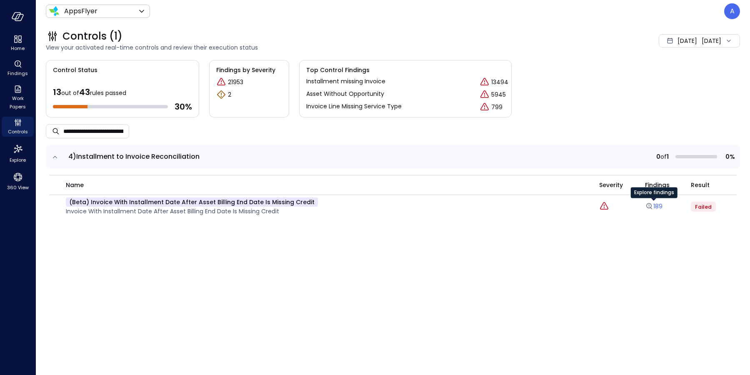
click at [648, 207] on icon "Explore findings" at bounding box center [648, 205] width 5 height 5
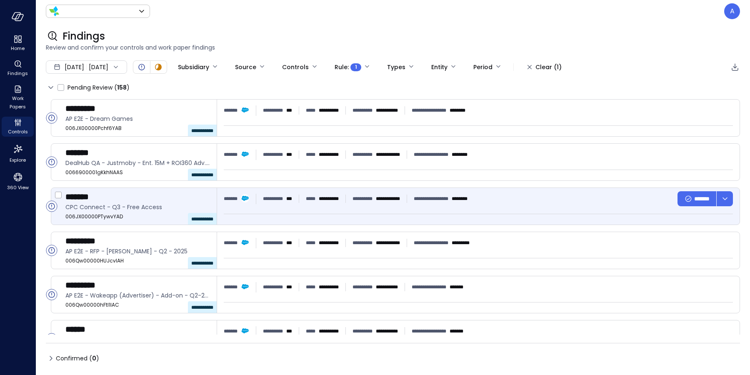
type input "*******"
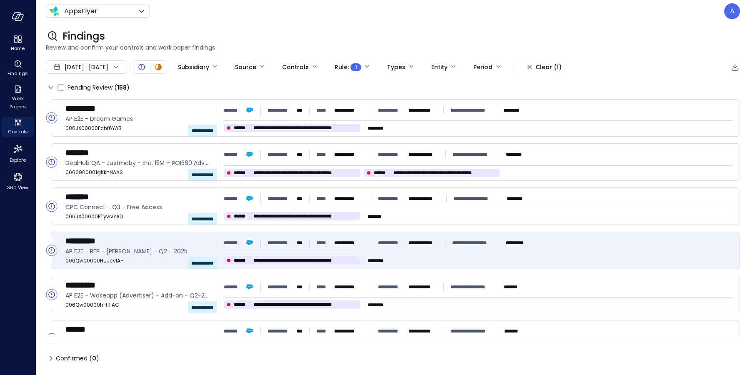
type input "****"
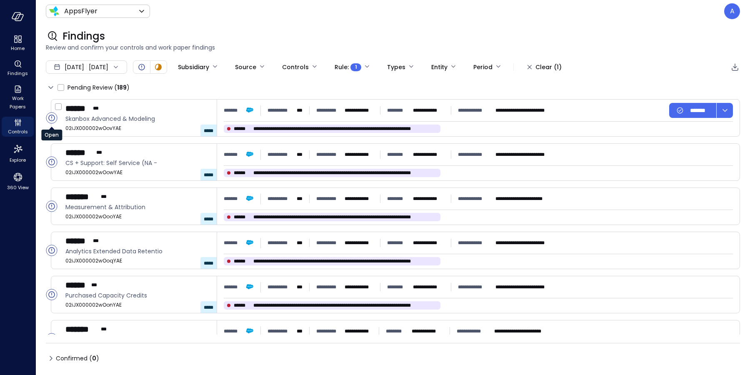
click at [52, 117] on circle "Open" at bounding box center [51, 117] width 11 height 11
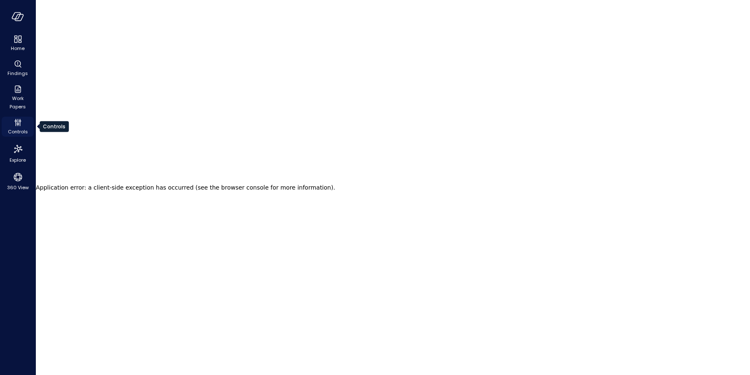
click at [16, 128] on span "Controls" at bounding box center [18, 131] width 20 height 8
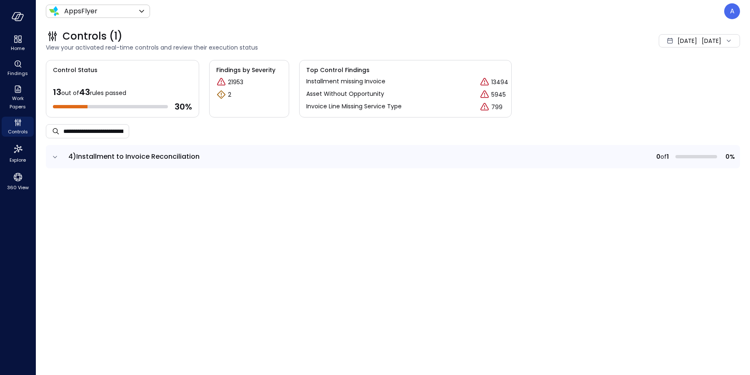
click at [54, 155] on icon "expand row" at bounding box center [55, 157] width 8 height 8
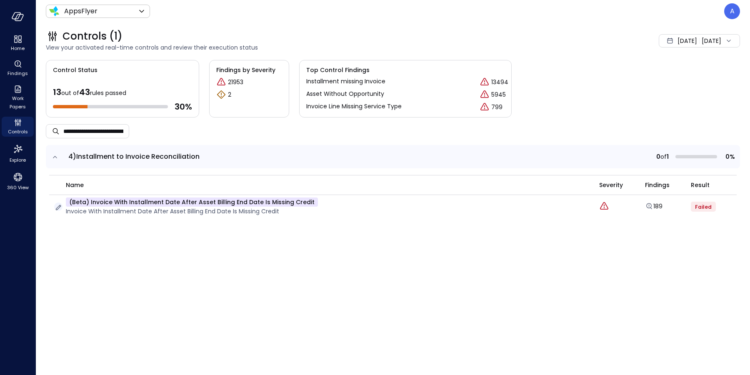
click at [57, 206] on icon "button" at bounding box center [58, 207] width 8 height 8
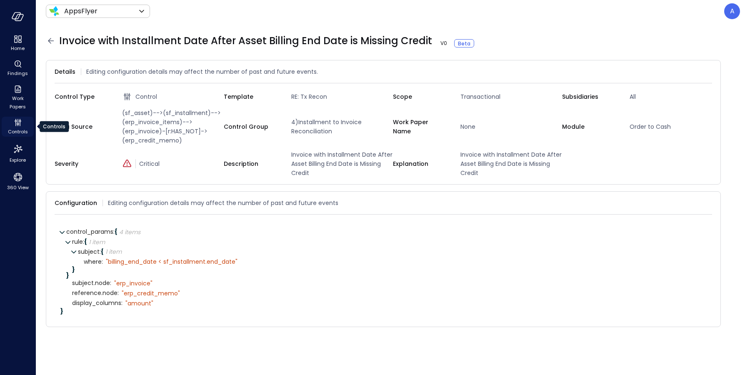
click at [15, 124] on icon "Controls" at bounding box center [18, 122] width 10 height 10
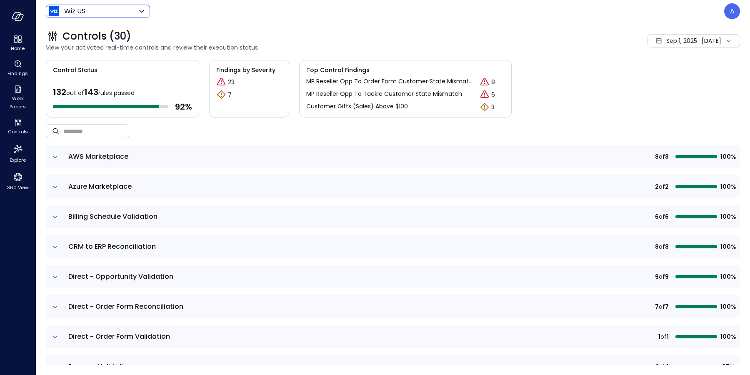
click at [106, 11] on body "Home Findings Work Papers Controls Explore 360 View Wiz US ****** ​ A Controls …" at bounding box center [375, 187] width 750 height 375
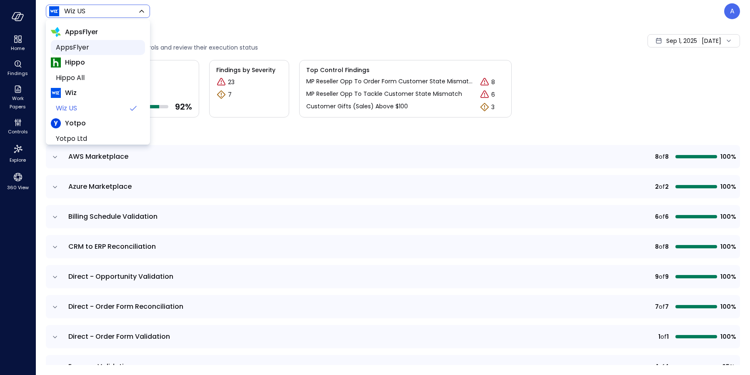
click at [80, 49] on span "AppsFlyer" at bounding box center [97, 47] width 82 height 10
type input "*******"
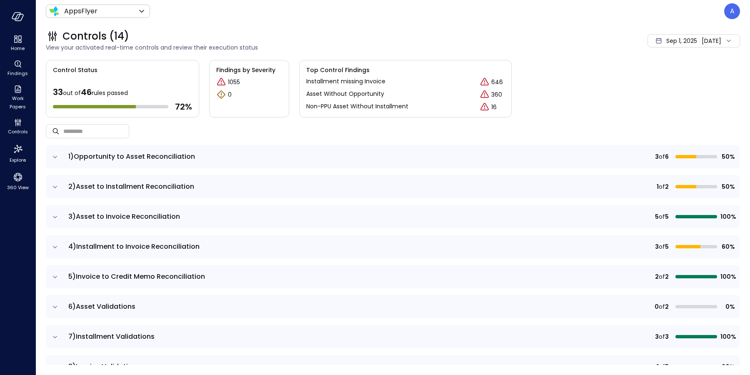
click at [53, 157] on icon "expand row" at bounding box center [55, 157] width 8 height 8
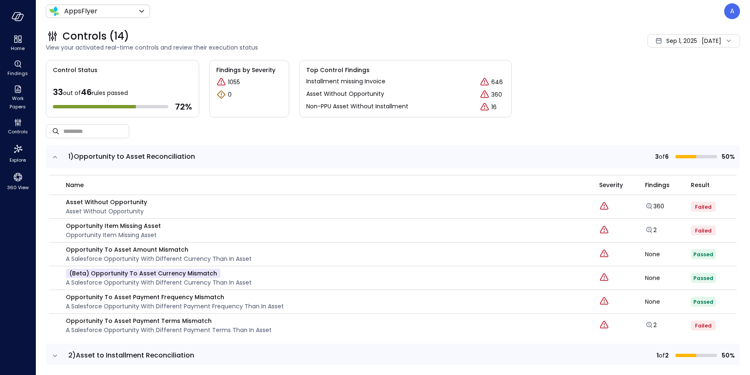
click at [655, 40] on icon at bounding box center [659, 41] width 8 height 8
drag, startPoint x: 668, startPoint y: 90, endPoint x: 642, endPoint y: 102, distance: 28.9
click at [668, 90] on li "Current Year [DATE]" at bounding box center [677, 91] width 66 height 14
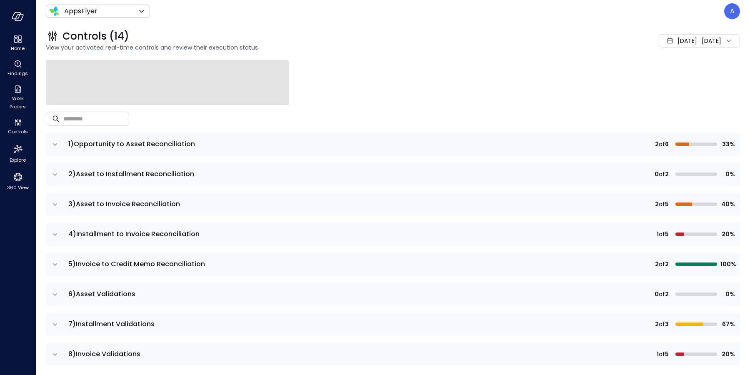
click at [55, 148] on td at bounding box center [54, 143] width 17 height 23
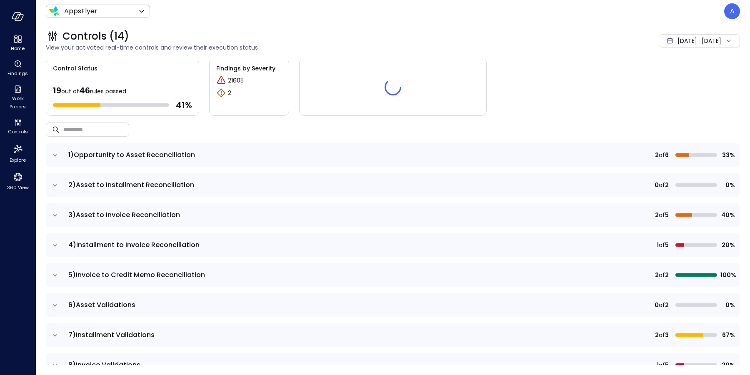
scroll to position [2, 0]
click at [55, 155] on icon "expand row" at bounding box center [55, 155] width 4 height 2
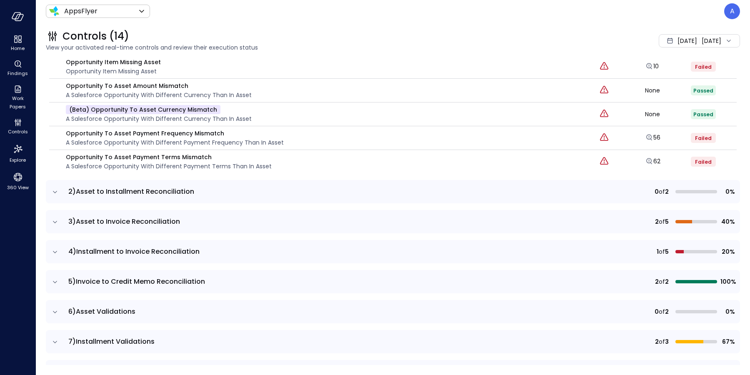
scroll to position [163, 0]
click at [53, 191] on icon "expand row" at bounding box center [55, 192] width 8 height 8
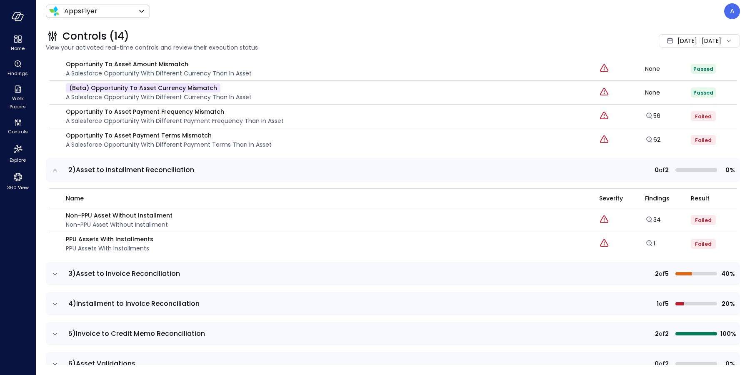
scroll to position [242, 0]
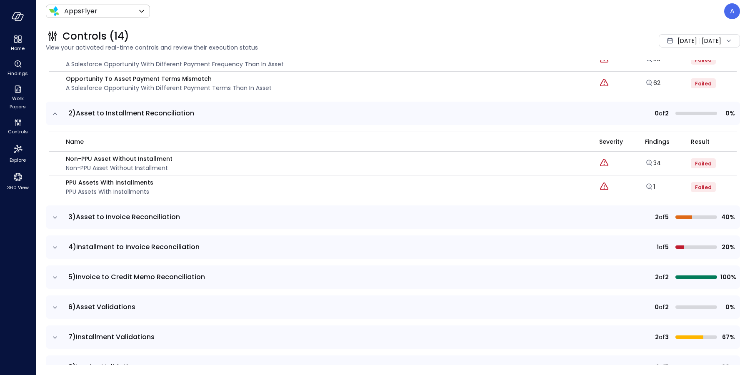
click at [57, 216] on icon "expand row" at bounding box center [55, 217] width 8 height 8
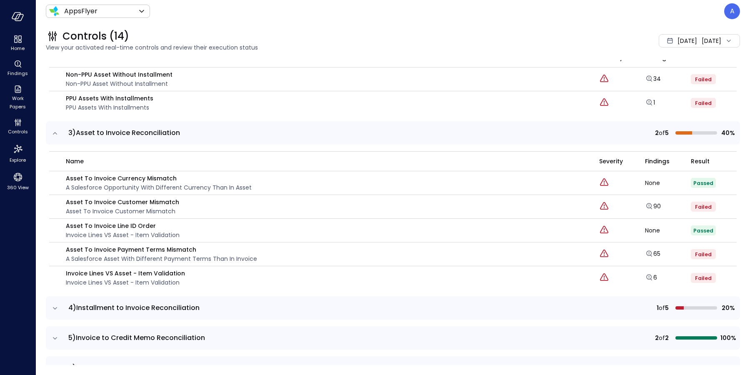
scroll to position [400, 0]
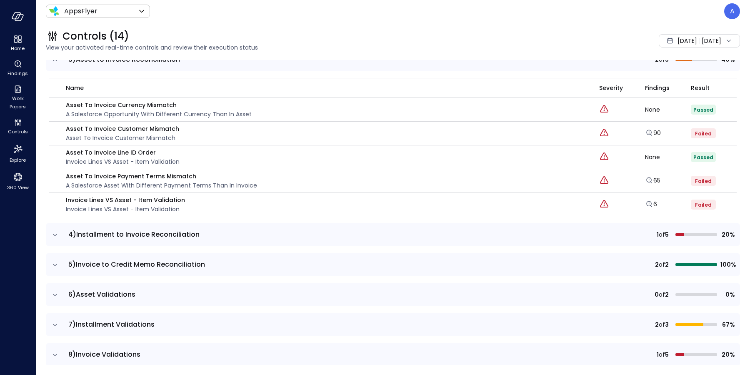
click at [55, 234] on icon "expand row" at bounding box center [55, 235] width 4 height 2
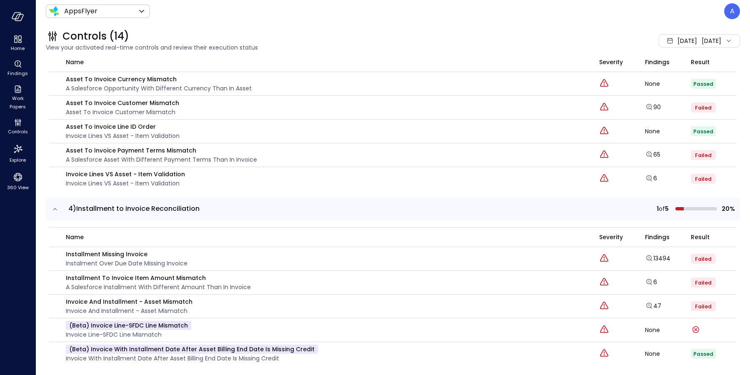
scroll to position [484, 0]
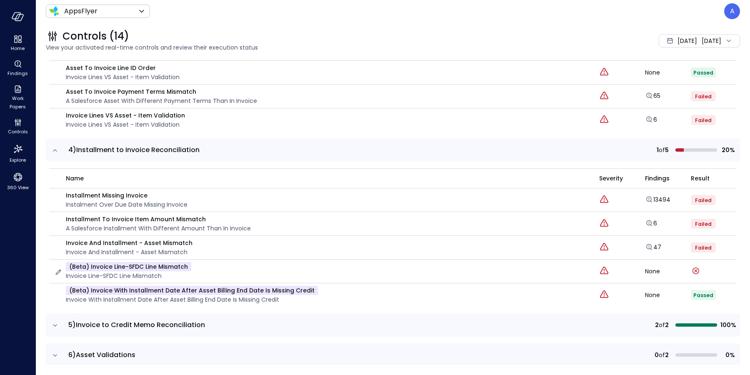
click at [137, 265] on p "(beta) Invoice line-SFDC line Mismatch" at bounding box center [128, 266] width 125 height 9
copy p "SFDC"
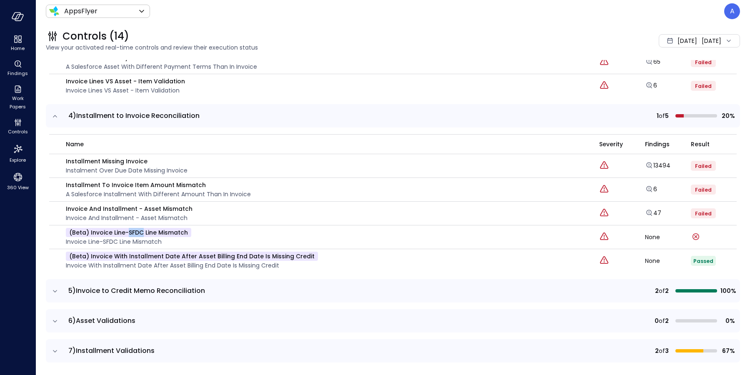
scroll to position [519, 0]
click at [55, 287] on icon "expand row" at bounding box center [55, 290] width 8 height 8
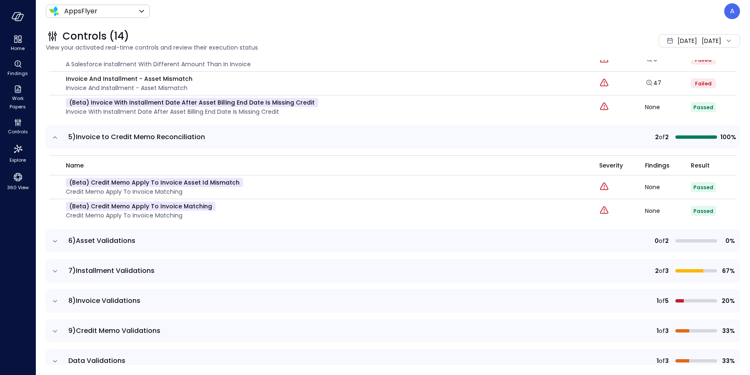
scroll to position [779, 0]
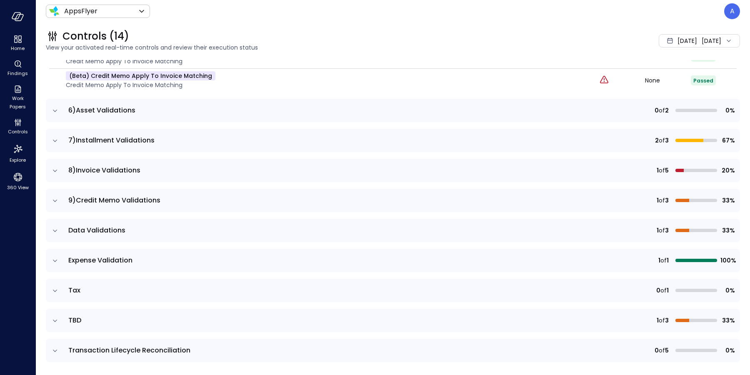
click at [56, 107] on icon "expand row" at bounding box center [55, 111] width 8 height 8
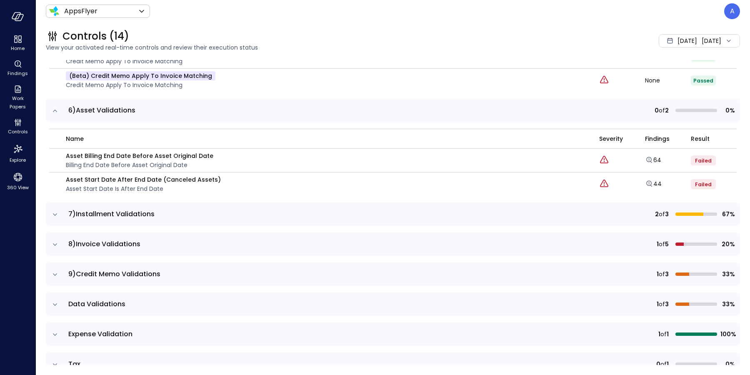
click at [55, 212] on icon "expand row" at bounding box center [55, 214] width 8 height 8
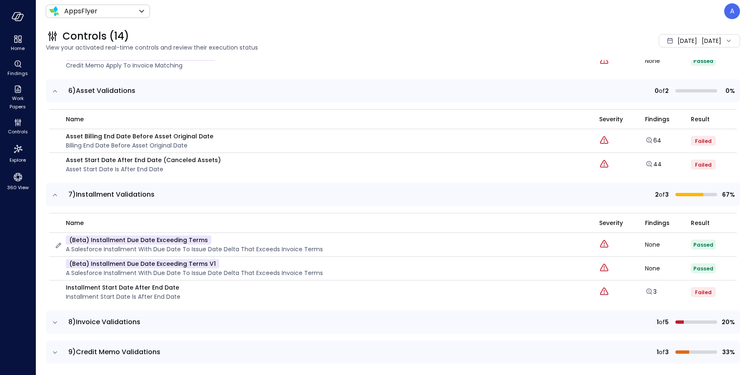
scroll to position [891, 0]
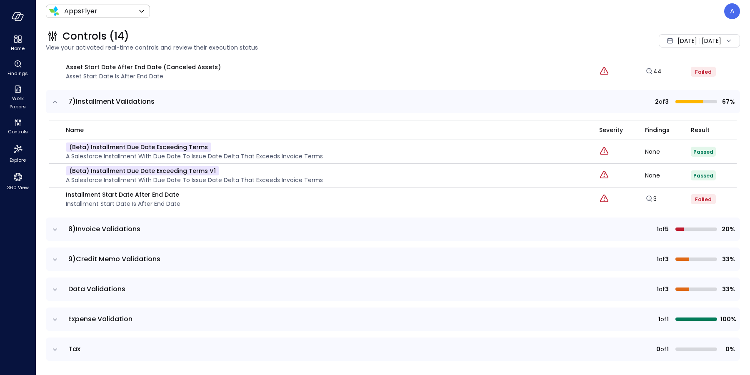
click at [55, 227] on icon "expand row" at bounding box center [55, 229] width 8 height 8
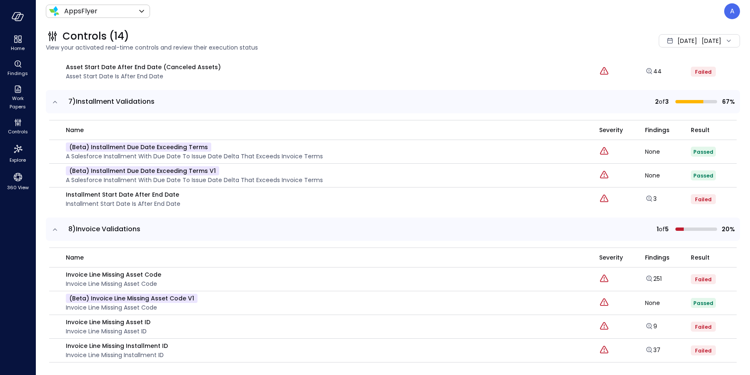
scroll to position [976, 0]
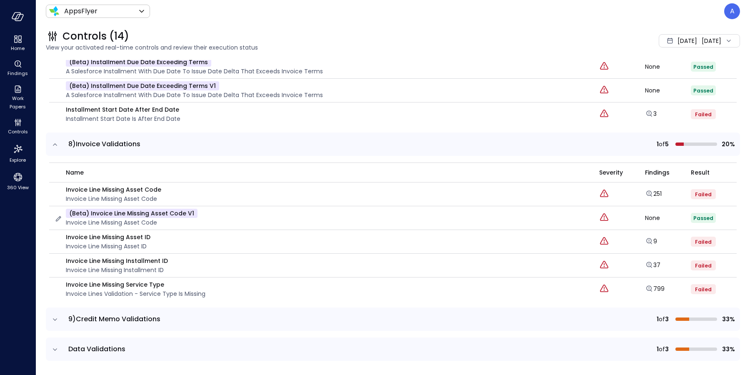
click at [148, 211] on p "(beta) Invoice Line Missing Asset Code v1" at bounding box center [132, 213] width 132 height 9
click at [182, 211] on p "(beta) Invoice Line Missing Asset Code v1" at bounding box center [132, 213] width 132 height 9
drag, startPoint x: 90, startPoint y: 211, endPoint x: 182, endPoint y: 209, distance: 91.7
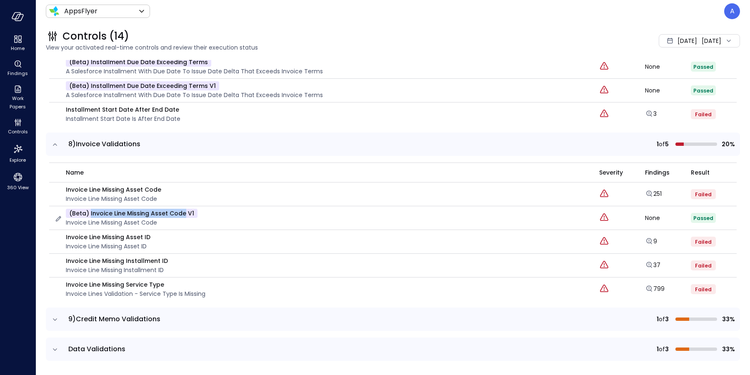
click at [182, 209] on p "(beta) Invoice Line Missing Asset Code v1" at bounding box center [132, 213] width 132 height 9
copy p "Invoice Line Missing Asset Code"
click at [56, 215] on icon "button" at bounding box center [58, 219] width 8 height 8
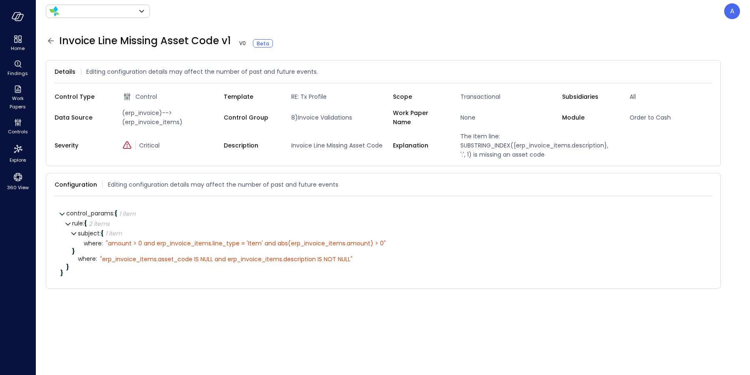
type input "*******"
click at [51, 42] on icon at bounding box center [51, 41] width 10 height 10
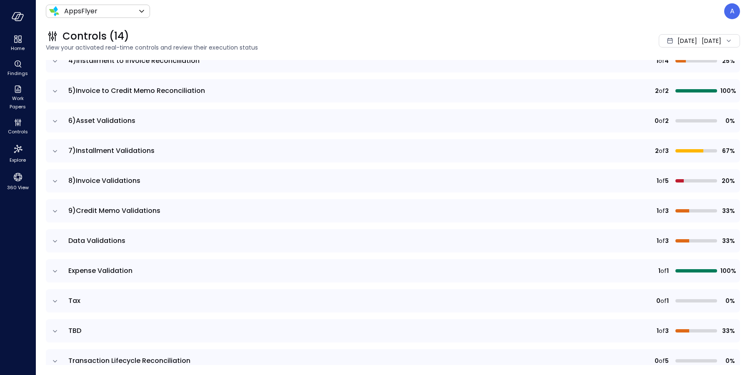
scroll to position [199, 0]
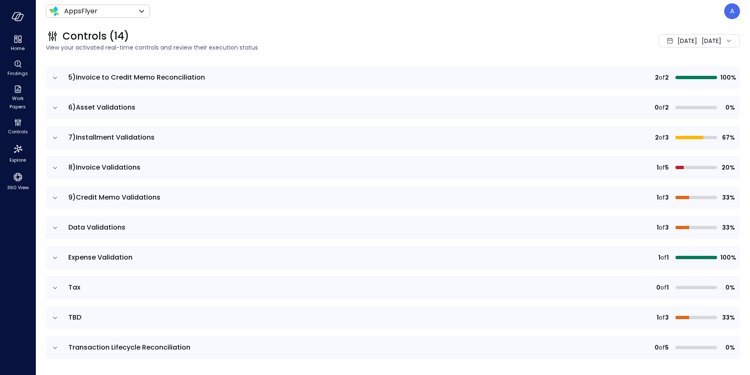
click at [55, 349] on icon "expand row" at bounding box center [55, 348] width 8 height 8
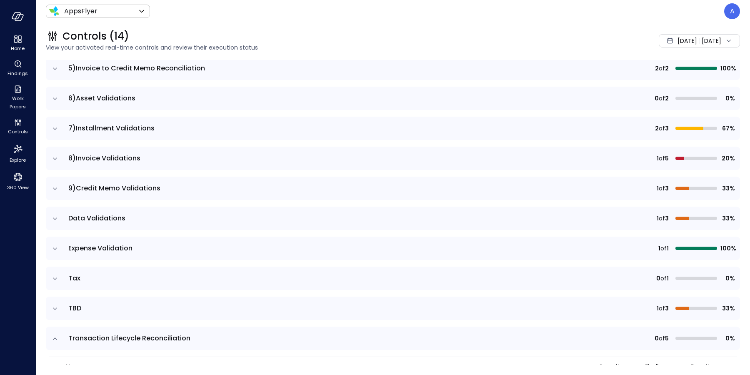
scroll to position [269, 0]
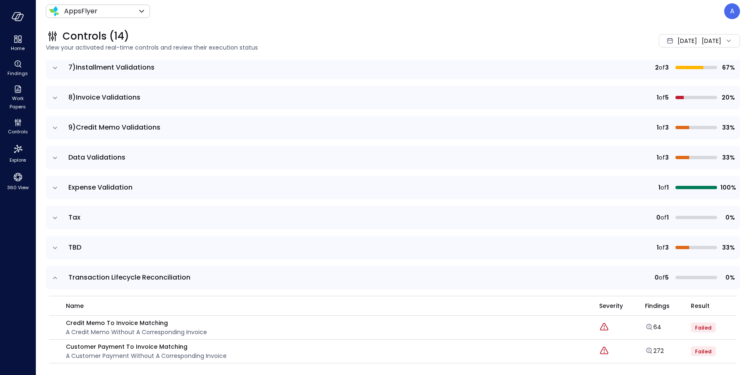
click at [56, 127] on icon "expand row" at bounding box center [55, 128] width 8 height 8
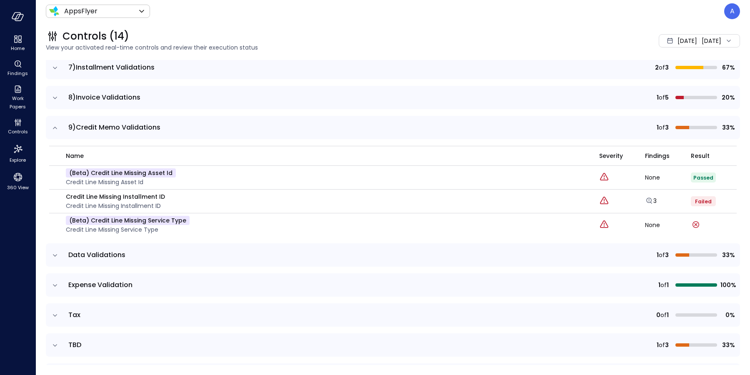
click at [55, 98] on icon "expand row" at bounding box center [55, 98] width 8 height 8
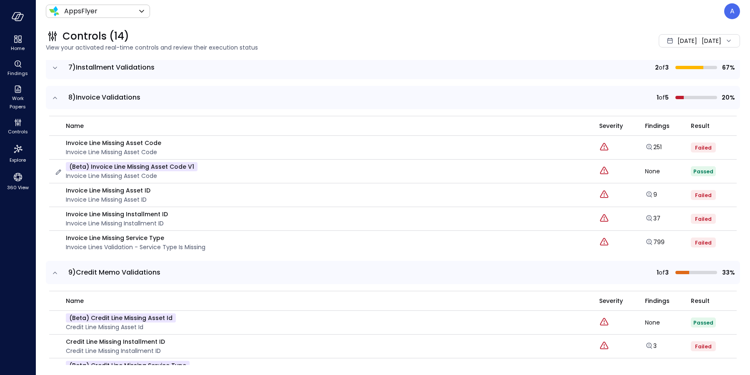
click at [169, 166] on p "(beta) Invoice Line Missing Asset Code v1" at bounding box center [132, 166] width 132 height 9
drag, startPoint x: 197, startPoint y: 166, endPoint x: 94, endPoint y: 165, distance: 102.5
click at [94, 165] on div "(beta) Invoice Line Missing Asset Code v1 Invoice Line Missing Asset Code" at bounding box center [321, 171] width 535 height 18
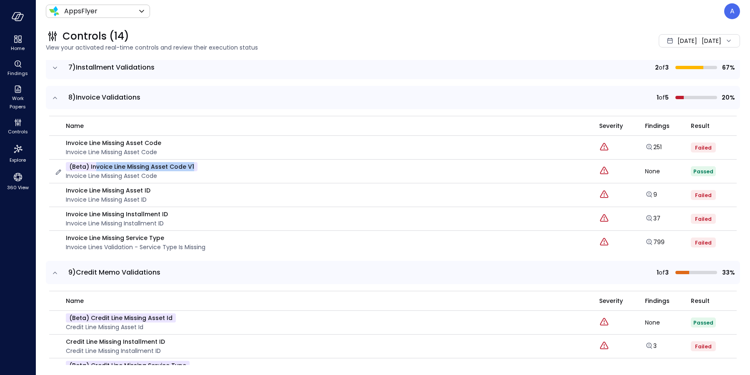
copy p "voice Line Missing Asset Code v1"
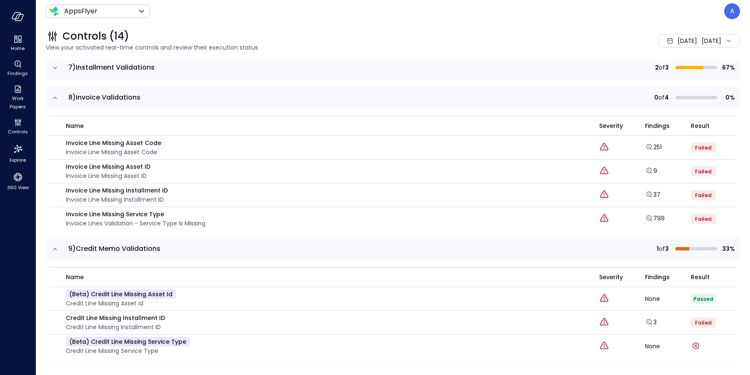
scroll to position [350, 0]
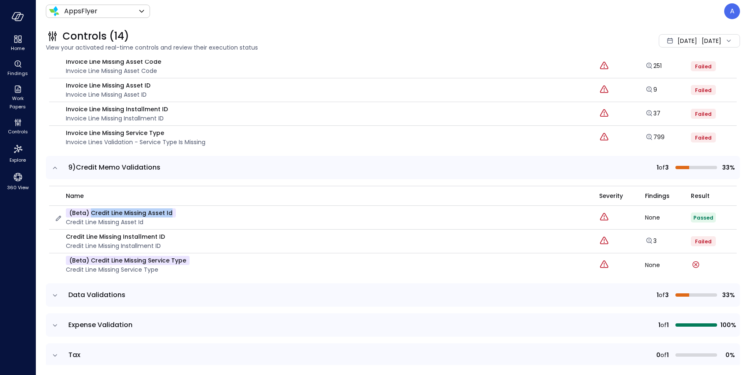
drag, startPoint x: 90, startPoint y: 212, endPoint x: 172, endPoint y: 210, distance: 81.7
click at [172, 210] on p "(beta) Credit line missing Asset id" at bounding box center [121, 212] width 110 height 9
click at [650, 137] on link "799" at bounding box center [655, 137] width 20 height 8
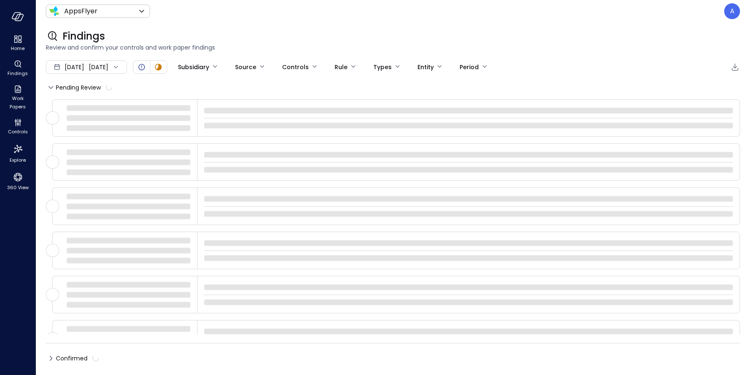
type input "****"
click at [732, 13] on p "A" at bounding box center [732, 11] width 5 height 10
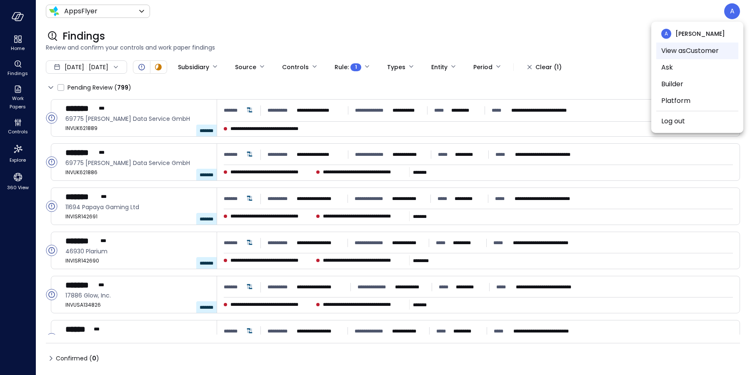
click at [697, 53] on li "View as Customer" at bounding box center [697, 50] width 82 height 17
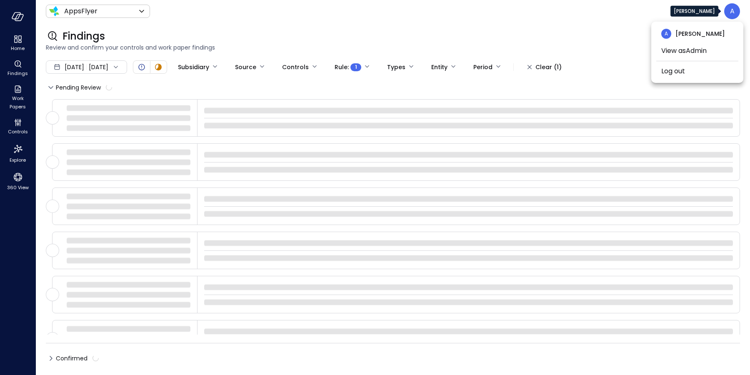
click at [18, 16] on div at bounding box center [375, 187] width 750 height 375
click at [17, 20] on icon "button" at bounding box center [18, 16] width 12 height 9
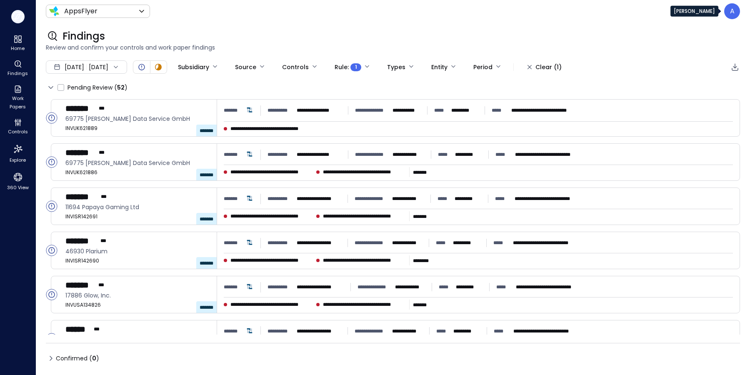
click at [19, 22] on button "button" at bounding box center [17, 16] width 13 height 13
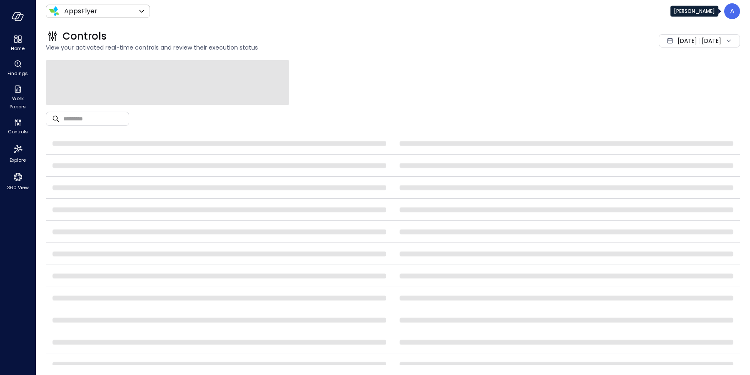
click at [728, 12] on div "A" at bounding box center [732, 11] width 16 height 16
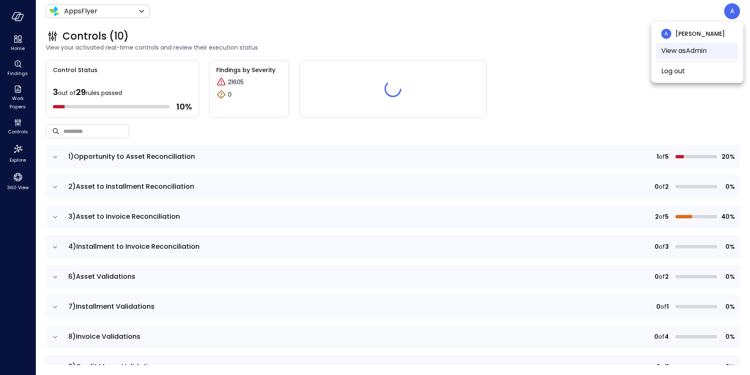
click at [695, 46] on li "View as Admin" at bounding box center [697, 50] width 82 height 17
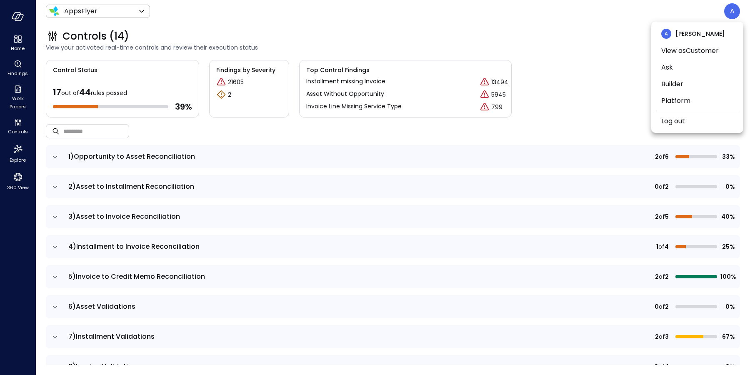
click at [580, 37] on div at bounding box center [375, 187] width 750 height 375
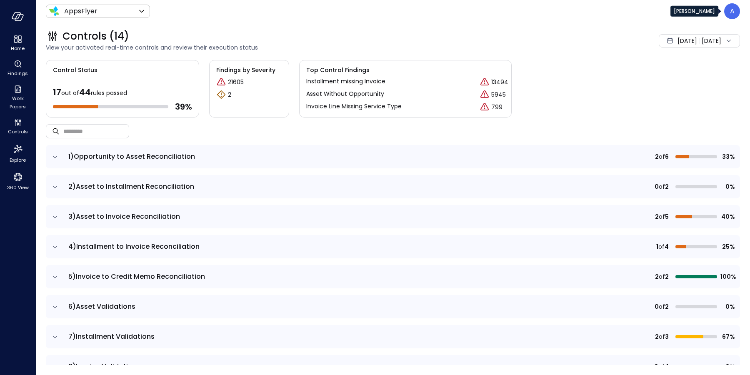
click at [730, 15] on p "A" at bounding box center [732, 11] width 5 height 10
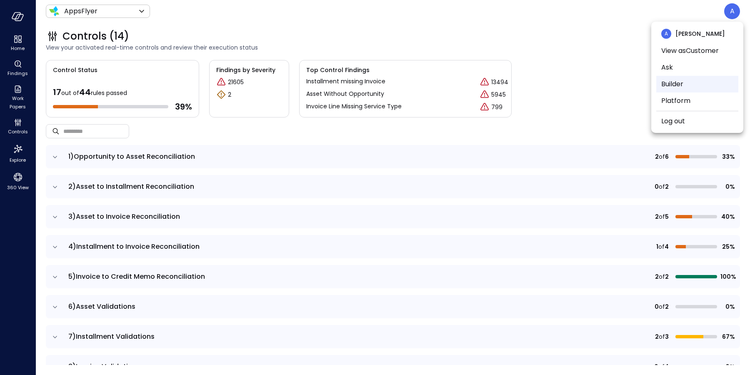
click at [700, 88] on li "Builder" at bounding box center [697, 84] width 82 height 17
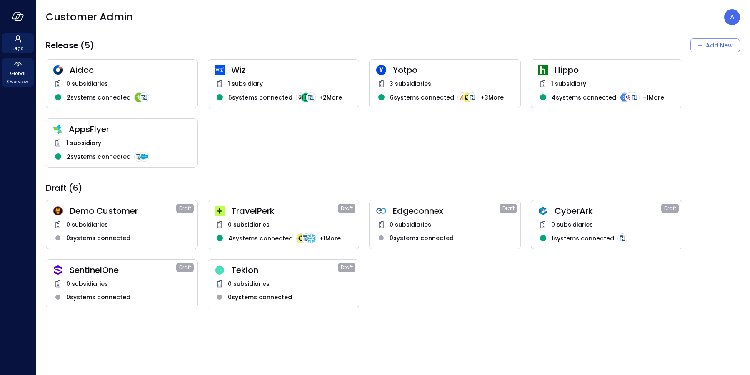
click at [16, 77] on span "Global Overview" at bounding box center [17, 77] width 25 height 17
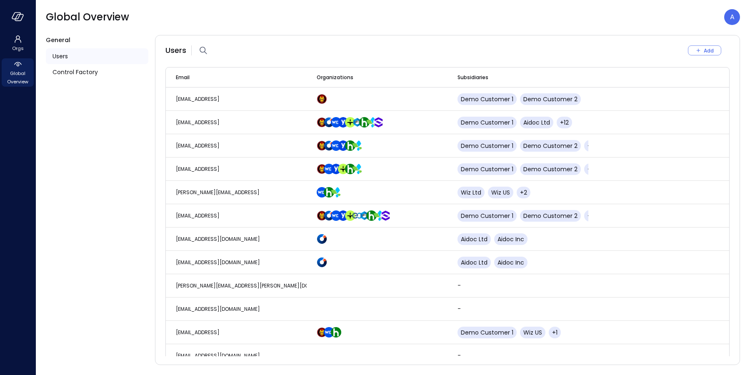
click at [62, 57] on span "Users" at bounding box center [59, 56] width 15 height 9
click at [203, 51] on icon "button" at bounding box center [203, 50] width 10 height 10
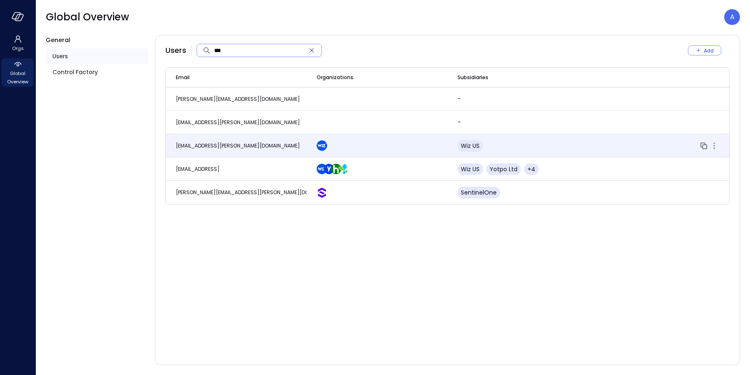
type input "***"
click at [210, 145] on span "bar.bendavid@wiz.io" at bounding box center [238, 145] width 124 height 7
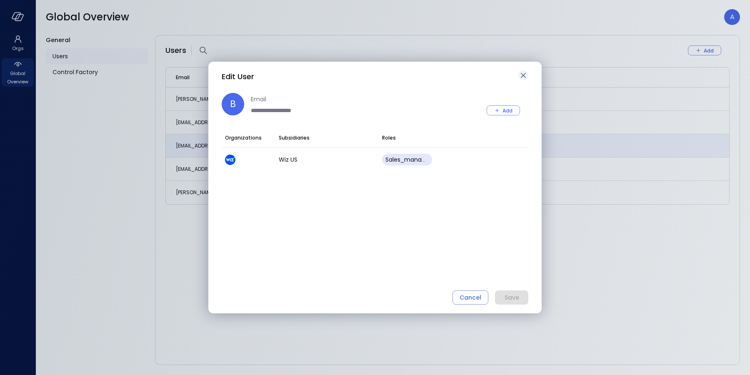
click at [522, 75] on icon "button" at bounding box center [523, 75] width 5 height 5
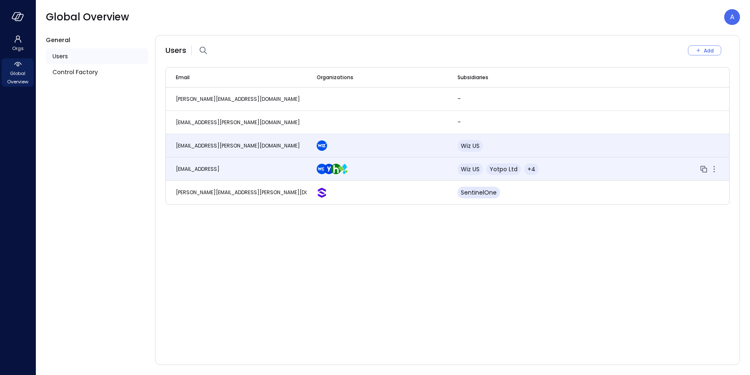
click at [220, 170] on span "avi.brandwain@safebooks.ai" at bounding box center [198, 168] width 44 height 7
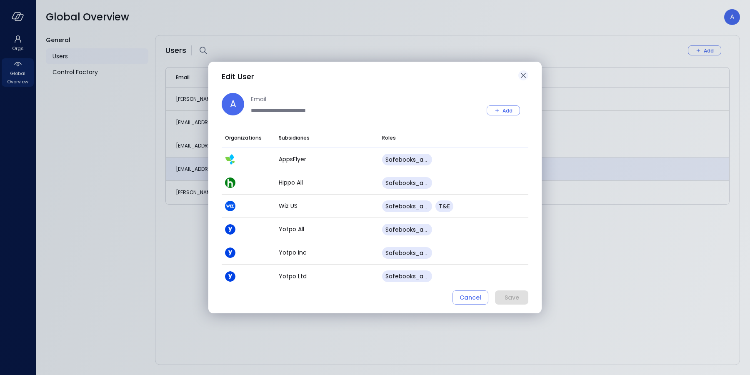
click at [524, 74] on icon "button" at bounding box center [523, 75] width 10 height 10
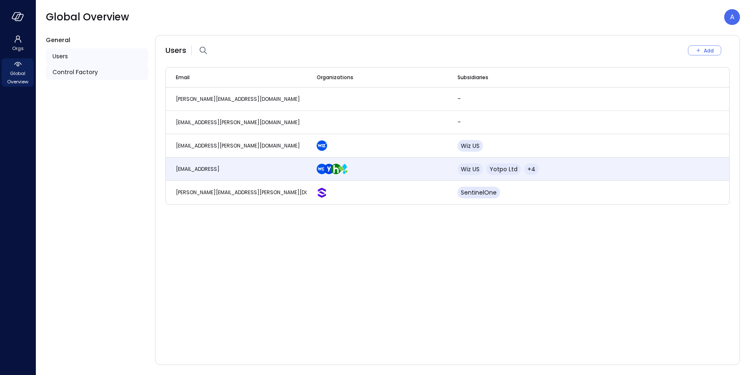
click at [68, 78] on div "Control Factory" at bounding box center [97, 72] width 102 height 16
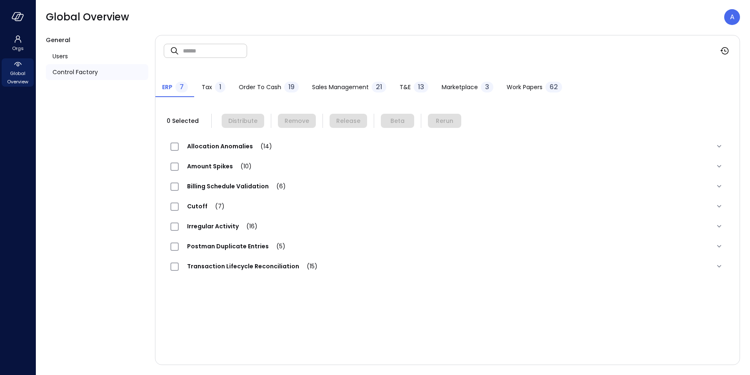
click at [401, 85] on span "T&E" at bounding box center [405, 86] width 11 height 9
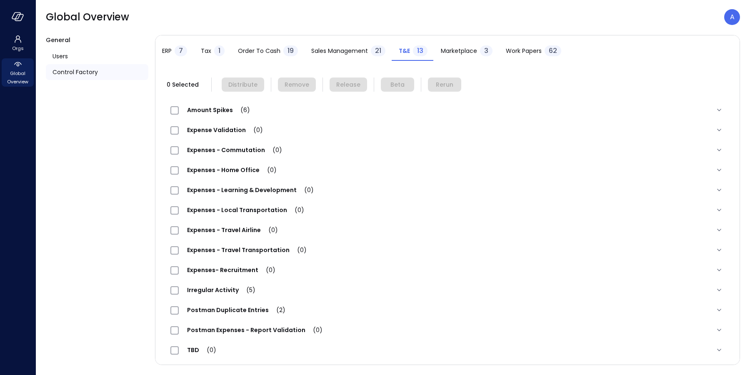
scroll to position [40, 0]
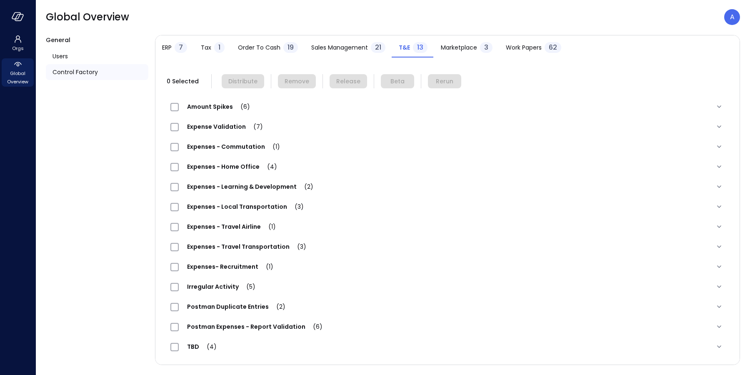
click at [216, 123] on span "Expense Validation (7)" at bounding box center [225, 126] width 92 height 8
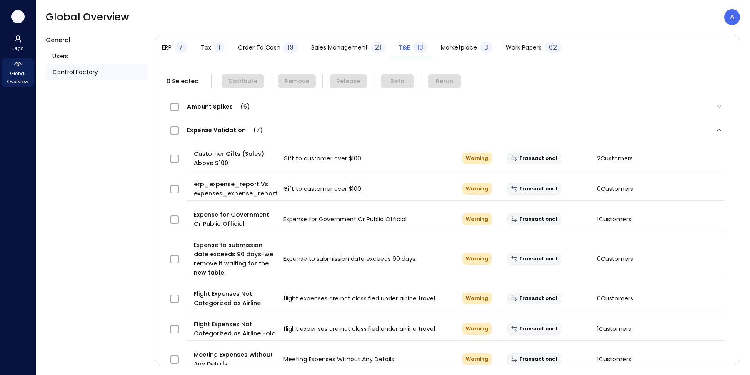
click at [18, 17] on icon "button" at bounding box center [16, 15] width 8 height 6
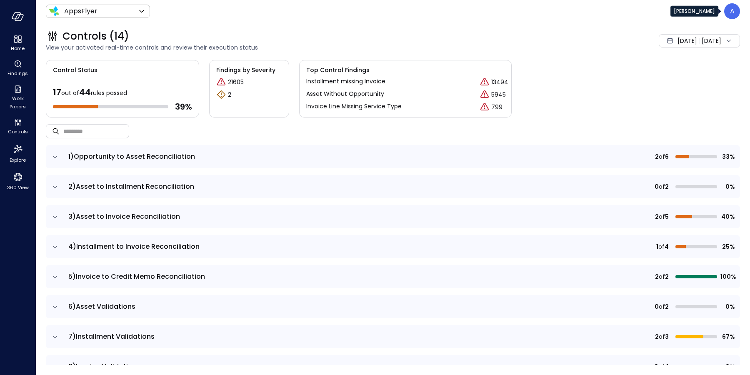
click at [727, 8] on div "A" at bounding box center [732, 11] width 16 height 16
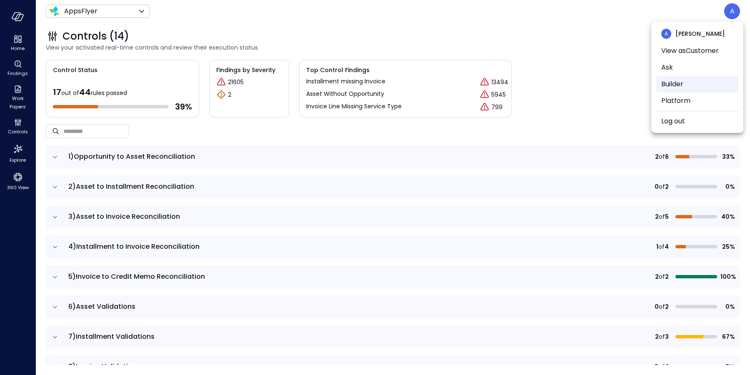
click at [685, 83] on li "Builder" at bounding box center [697, 84] width 82 height 17
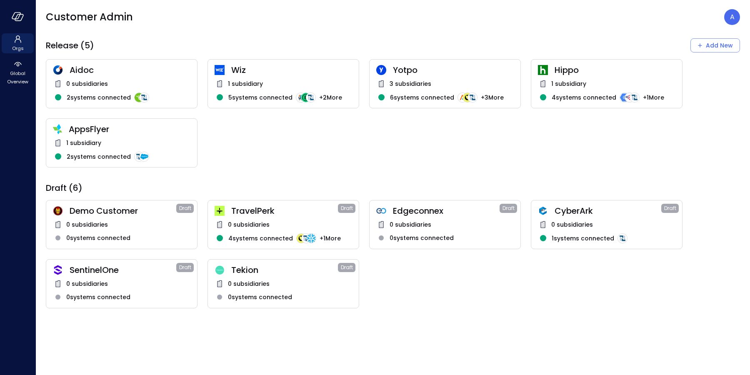
click at [147, 136] on div "AppsFlyer 1 subsidiary 2 systems connected" at bounding box center [122, 142] width 152 height 49
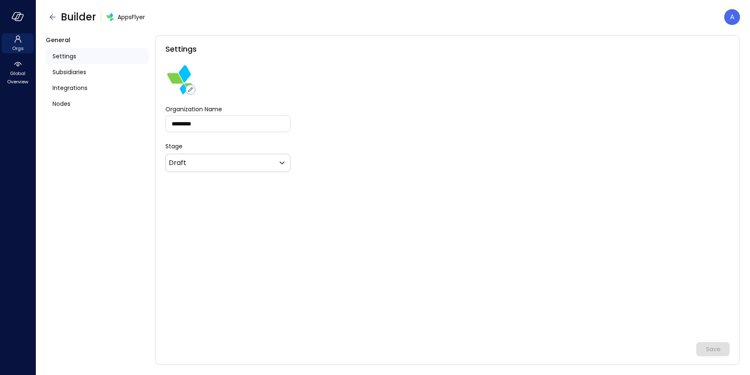
type input "*******"
click at [62, 101] on span "Nodes" at bounding box center [61, 103] width 18 height 9
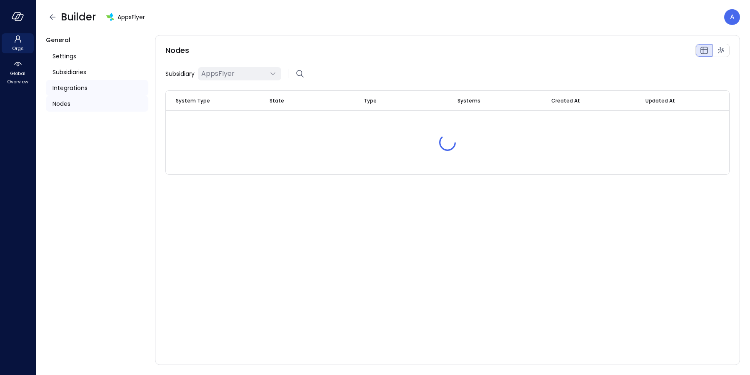
click at [62, 87] on span "Integrations" at bounding box center [69, 87] width 35 height 9
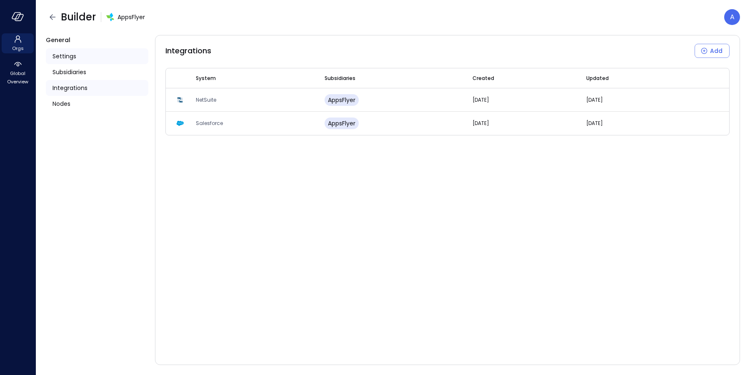
click at [65, 55] on span "Settings" at bounding box center [64, 56] width 24 height 9
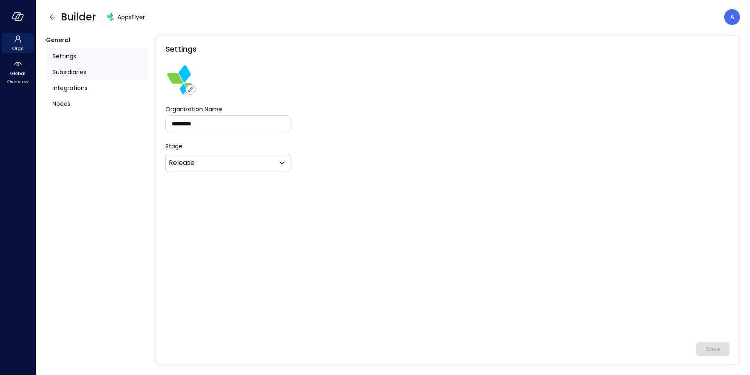
click at [66, 74] on span "Subsidiaries" at bounding box center [69, 71] width 34 height 9
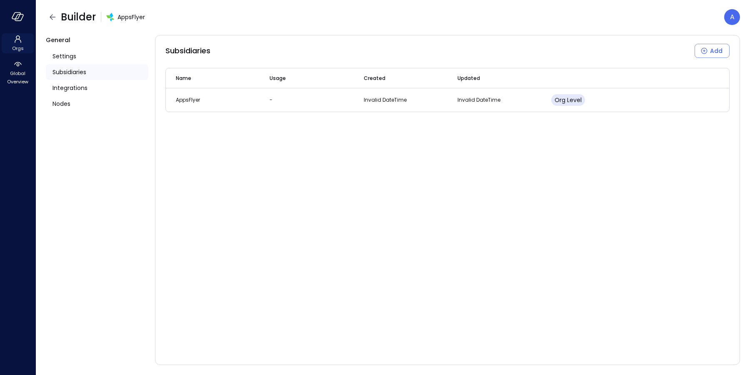
click at [20, 47] on span "Orgs" at bounding box center [18, 48] width 12 height 8
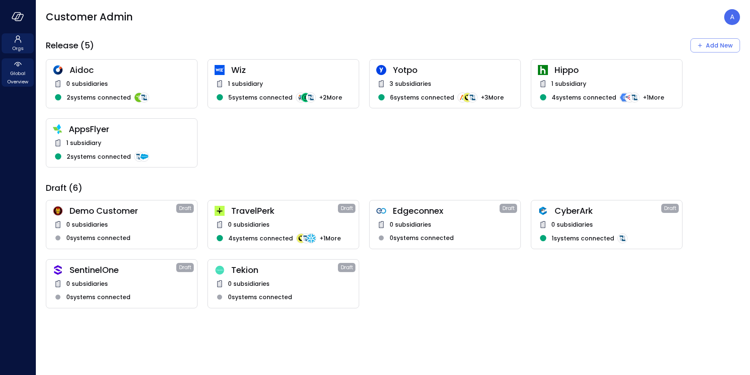
click at [18, 74] on span "Global Overview" at bounding box center [17, 77] width 25 height 17
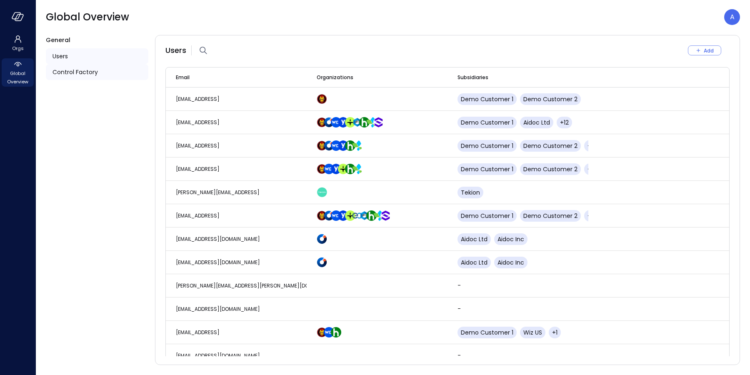
click at [68, 70] on span "Control Factory" at bounding box center [74, 71] width 45 height 9
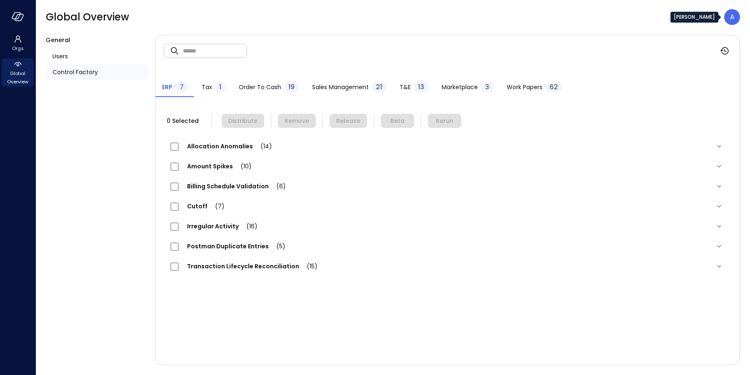
click at [729, 16] on div "A" at bounding box center [732, 17] width 16 height 16
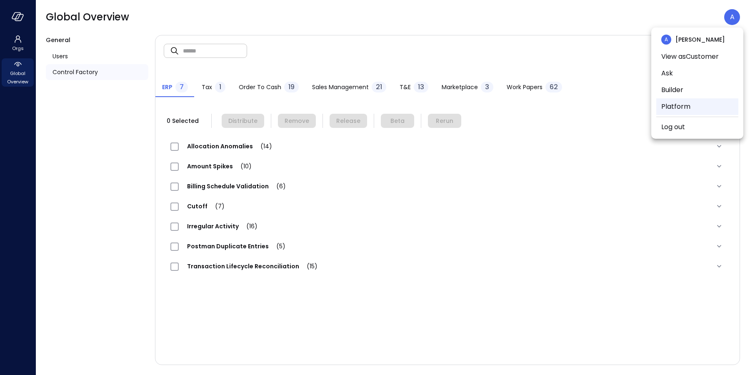
click at [686, 107] on li "Platform" at bounding box center [697, 106] width 82 height 17
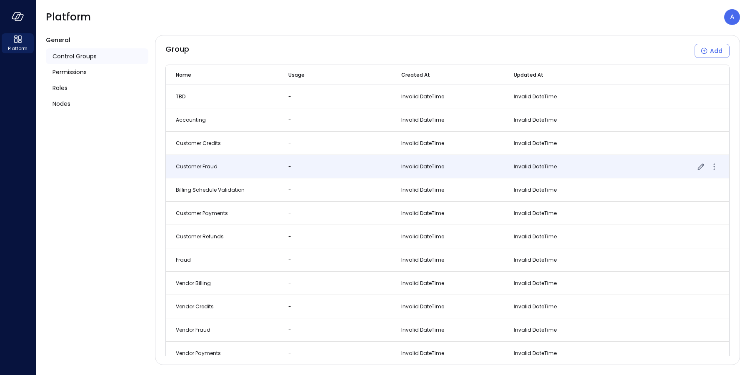
scroll to position [1892, 0]
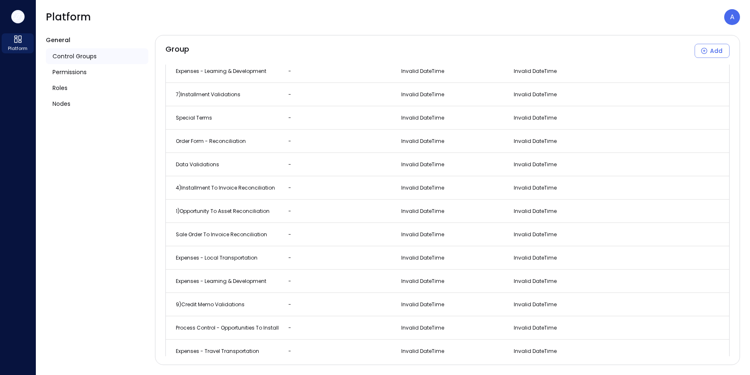
click at [18, 18] on icon "button" at bounding box center [16, 15] width 8 height 6
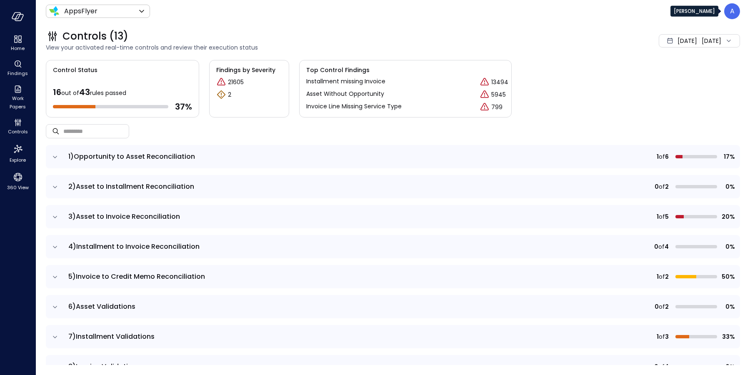
click at [729, 12] on div "A" at bounding box center [732, 11] width 16 height 16
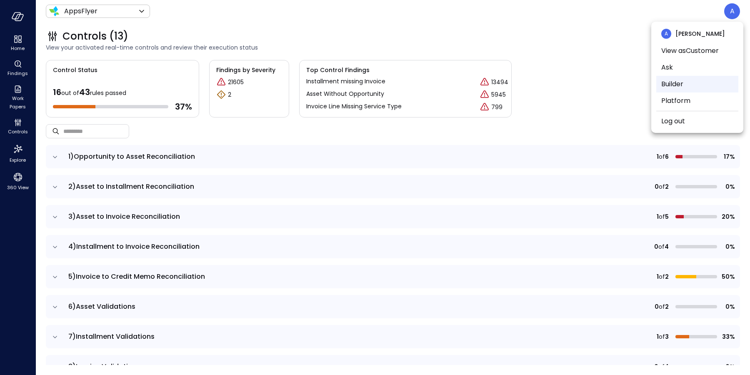
click at [705, 83] on li "Builder" at bounding box center [697, 84] width 82 height 17
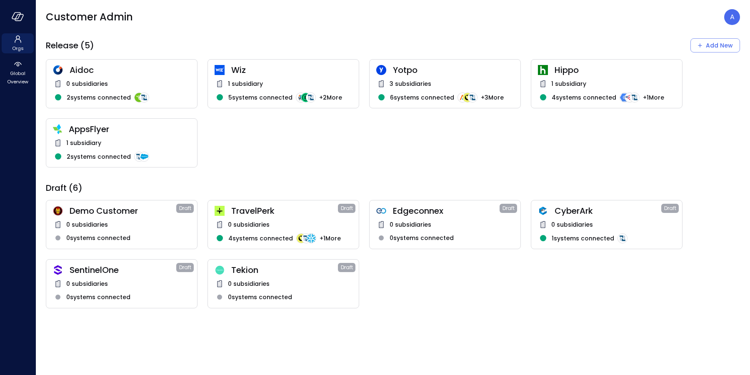
click at [122, 145] on div "1 subsidiary" at bounding box center [121, 143] width 137 height 10
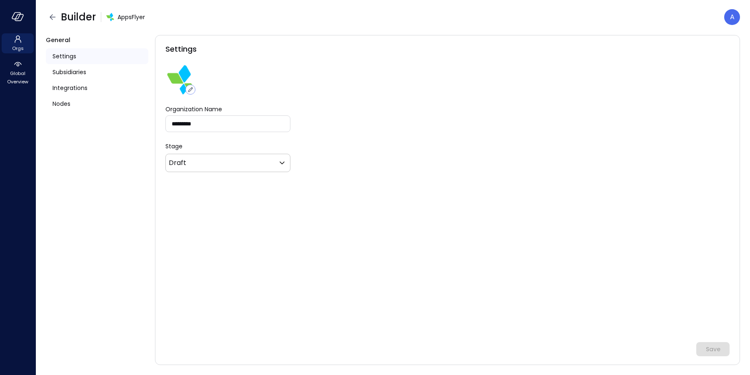
type input "*******"
click at [19, 72] on span "Global Overview" at bounding box center [17, 77] width 25 height 17
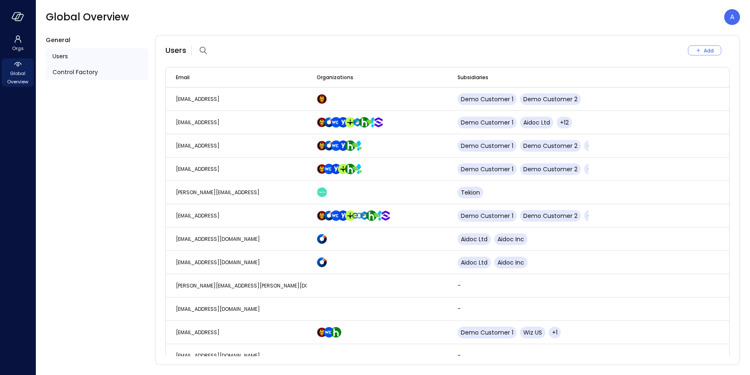
click at [89, 68] on span "Control Factory" at bounding box center [74, 71] width 45 height 9
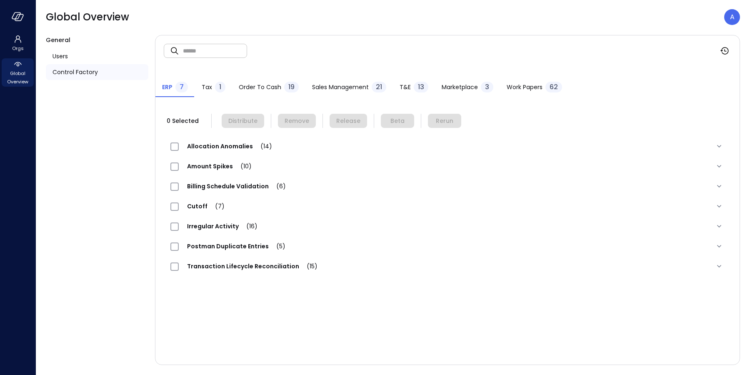
click at [247, 87] on span "Order to Cash" at bounding box center [260, 86] width 42 height 9
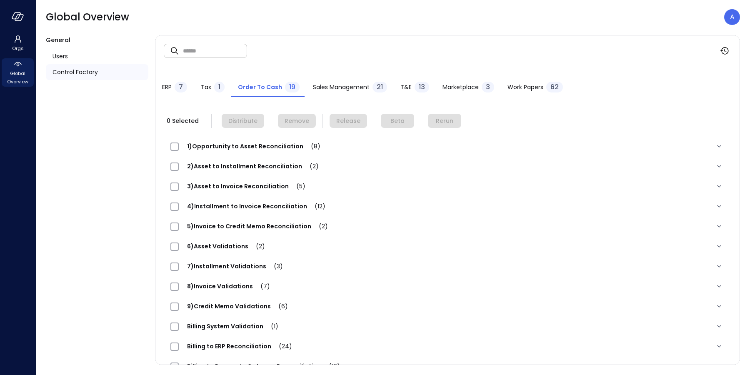
click at [282, 147] on span "1)Opportunity to Asset Reconciliation (8)" at bounding box center [254, 146] width 150 height 8
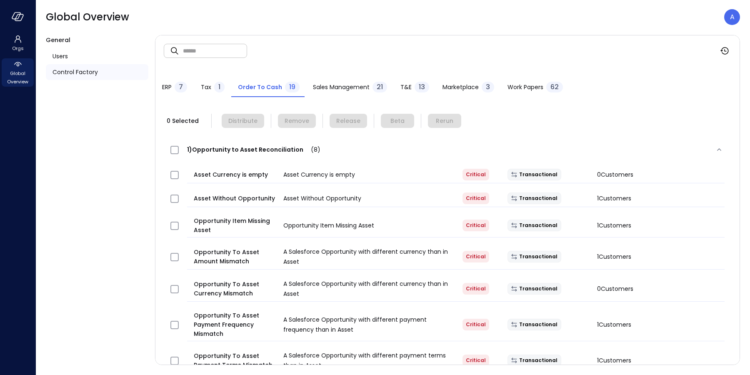
click at [277, 148] on span "1)Opportunity to Asset Reconciliation (8)" at bounding box center [254, 149] width 150 height 8
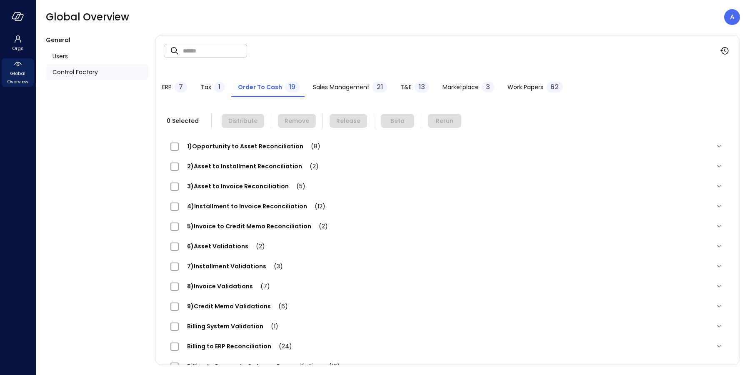
click at [280, 145] on span "1)Opportunity to Asset Reconciliation (8)" at bounding box center [254, 146] width 150 height 8
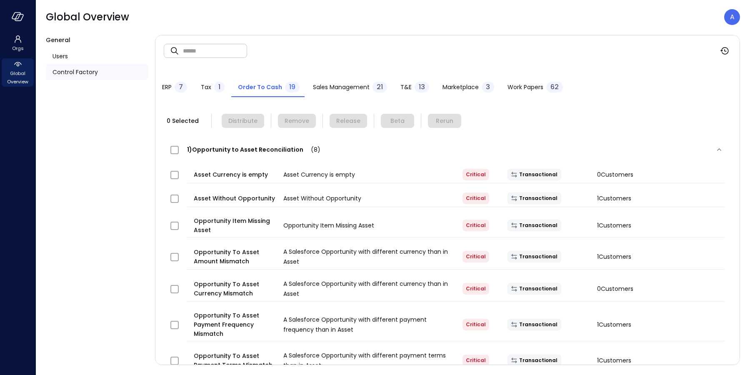
click at [286, 145] on div "1)Opportunity to Asset Reconciliation (8)" at bounding box center [249, 150] width 158 height 10
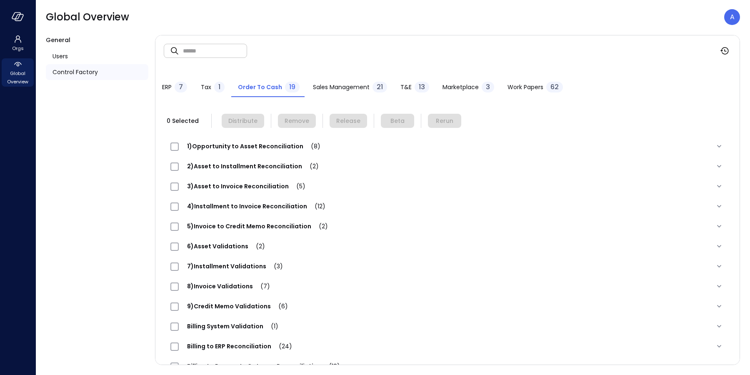
click at [244, 150] on span "1)Opportunity to Asset Reconciliation (8)" at bounding box center [254, 146] width 150 height 8
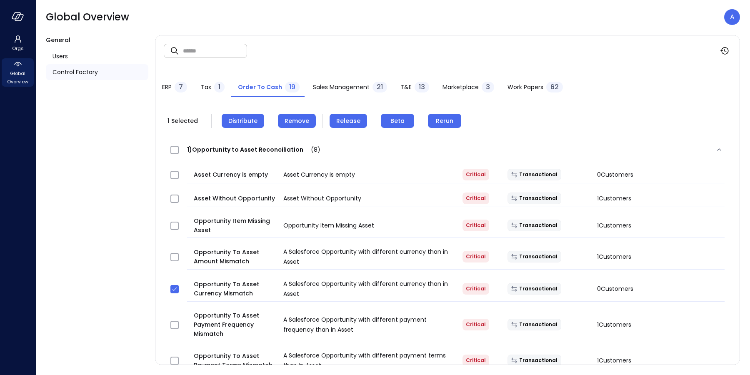
click at [350, 123] on span "Release" at bounding box center [348, 120] width 24 height 9
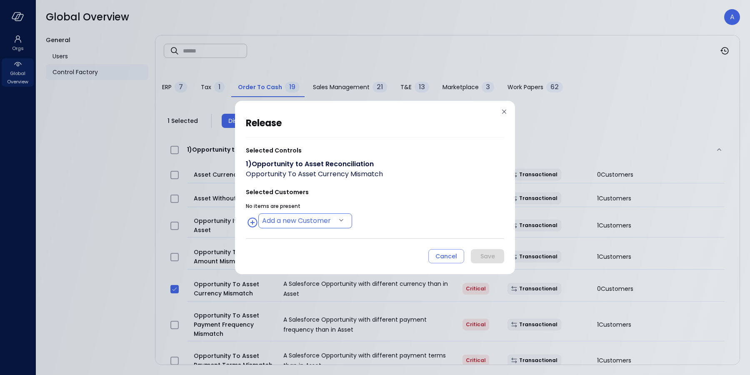
click at [305, 217] on body "Orgs Global Overview Global Overview A General Users Control Factory ​ ​ ERP 7 …" at bounding box center [375, 187] width 750 height 375
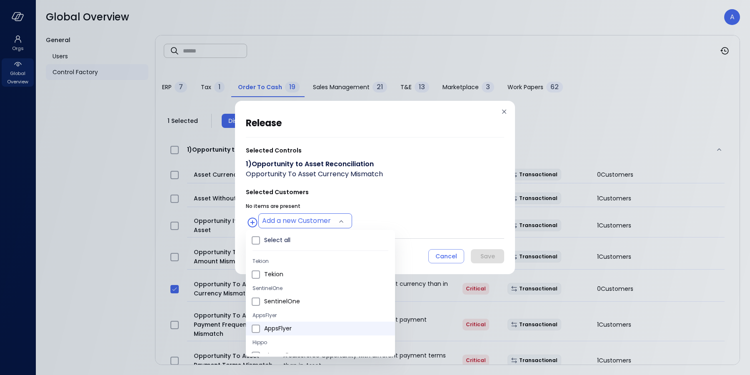
type input "**********"
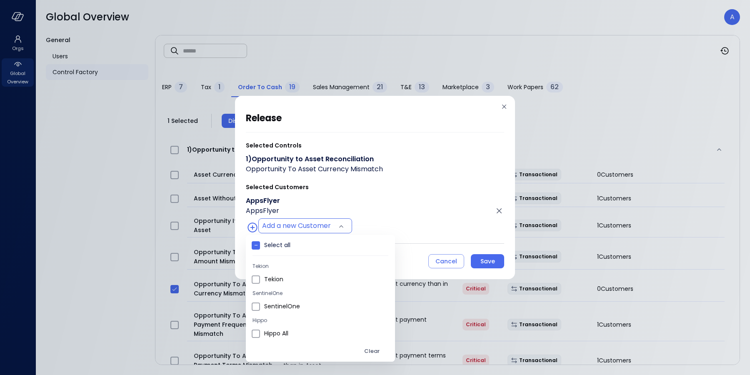
click at [402, 199] on div at bounding box center [375, 187] width 750 height 375
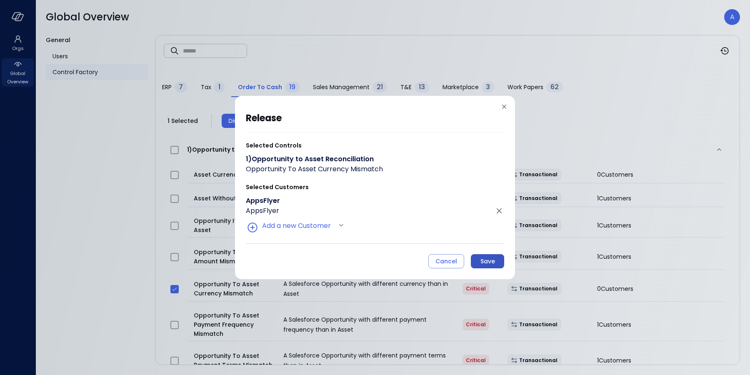
click at [483, 262] on div "Save" at bounding box center [487, 261] width 15 height 10
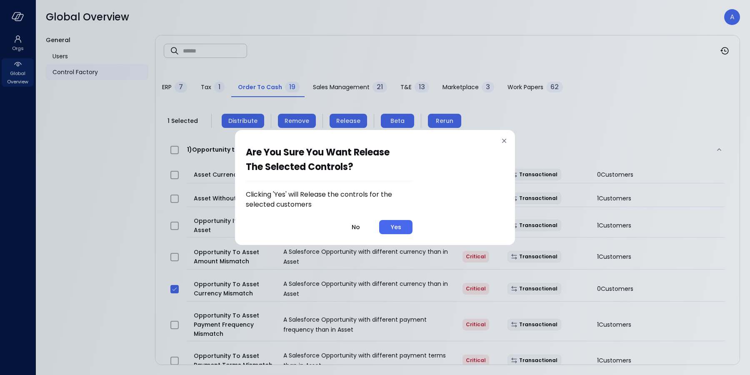
click at [400, 226] on div "Yes" at bounding box center [396, 227] width 10 height 10
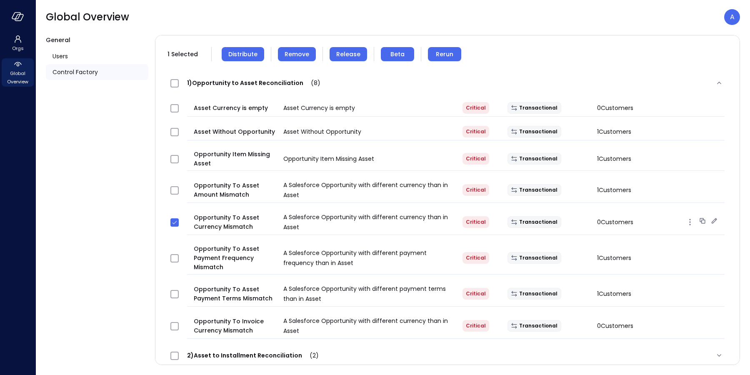
scroll to position [67, 0]
